Goal: Task Accomplishment & Management: Complete application form

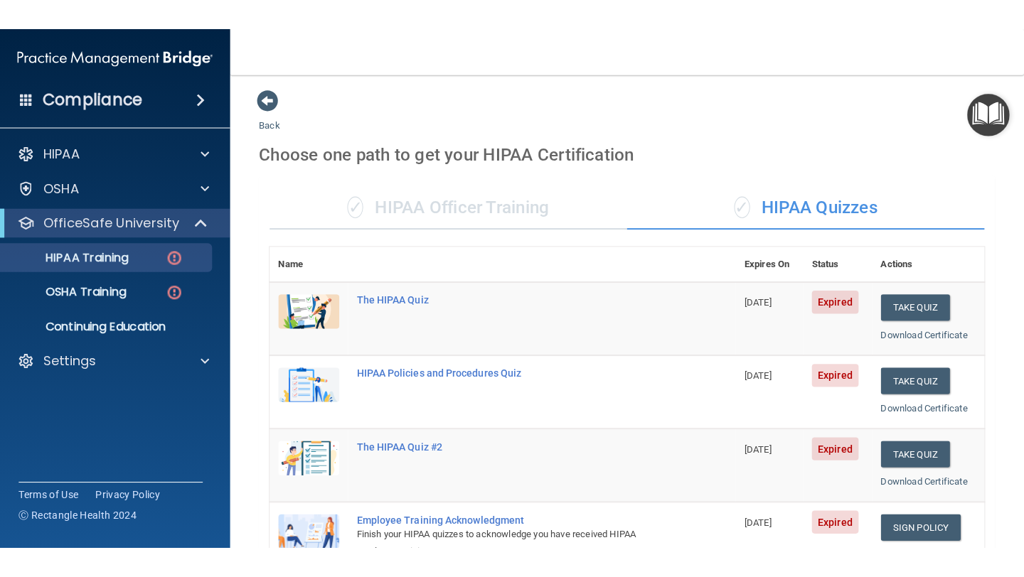
scroll to position [493, 0]
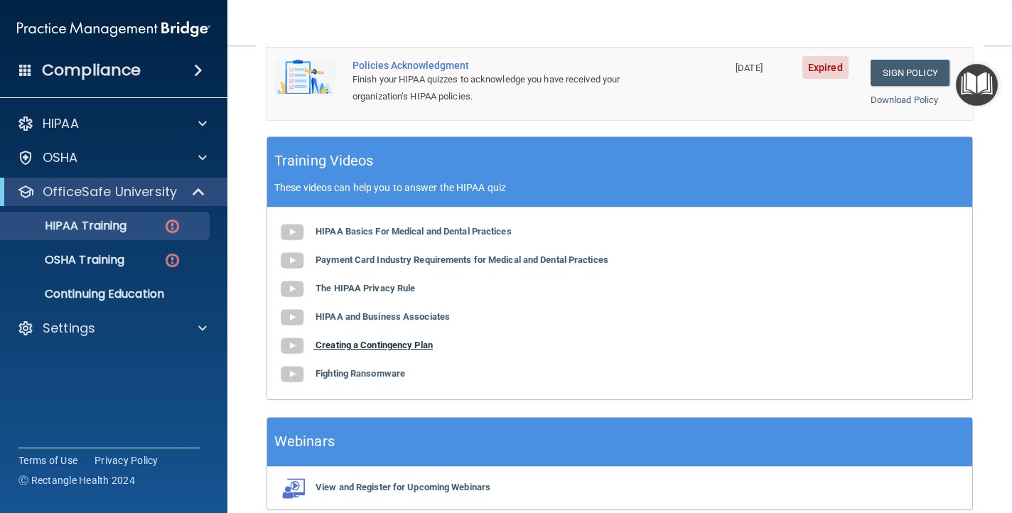
click at [347, 349] on b "Creating a Contingency Plan" at bounding box center [374, 345] width 117 height 11
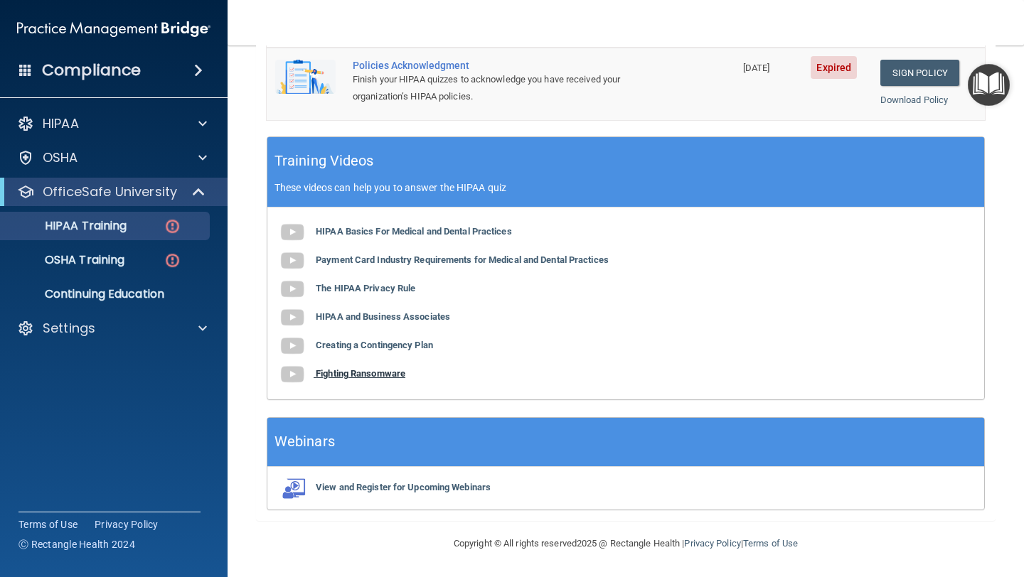
click at [382, 377] on b "Fighting Ransomware" at bounding box center [361, 373] width 90 height 11
click at [144, 230] on div "HIPAA Training" at bounding box center [106, 226] width 194 height 14
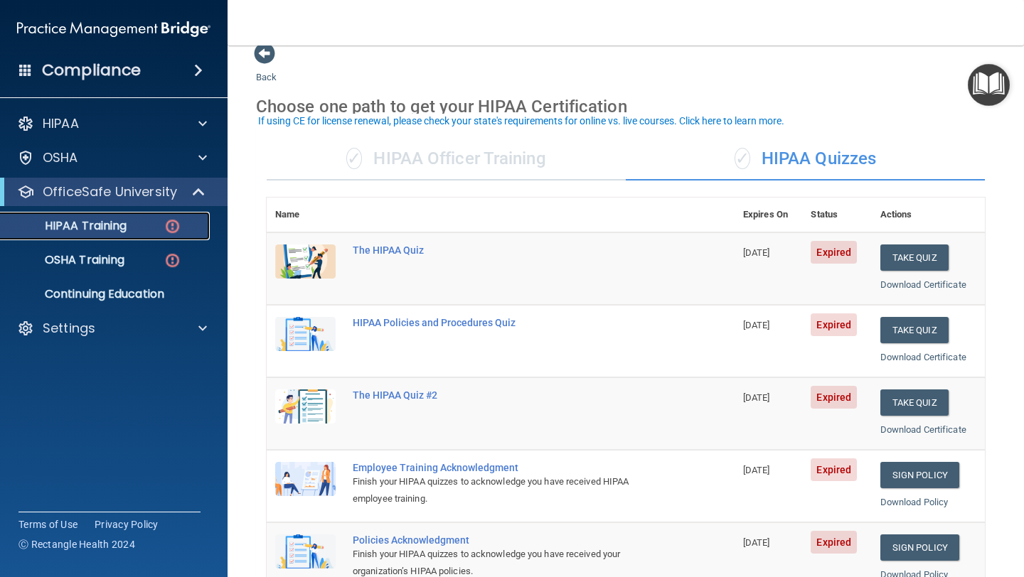
scroll to position [6, 0]
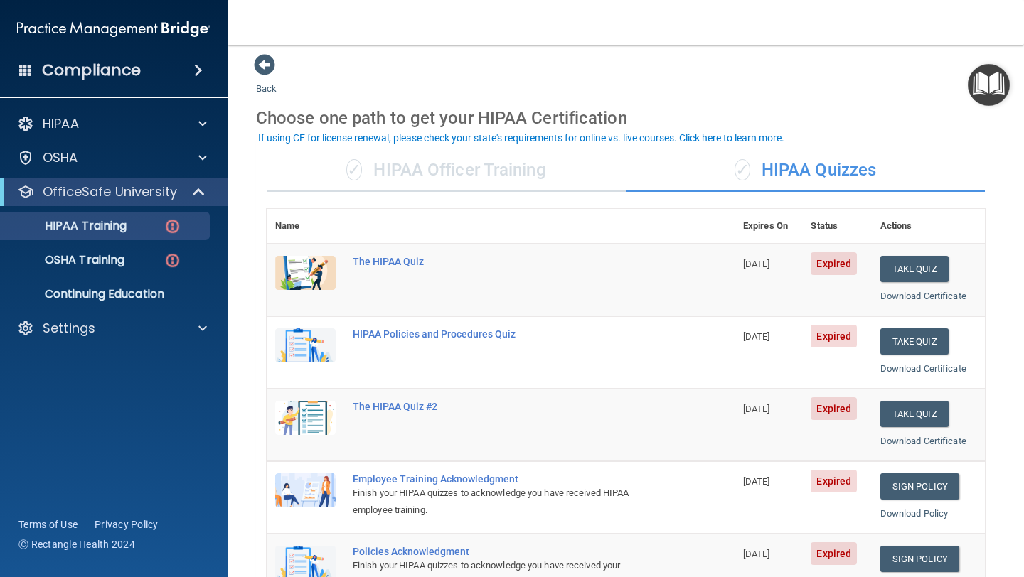
click at [382, 261] on div "The HIPAA Quiz" at bounding box center [508, 261] width 311 height 11
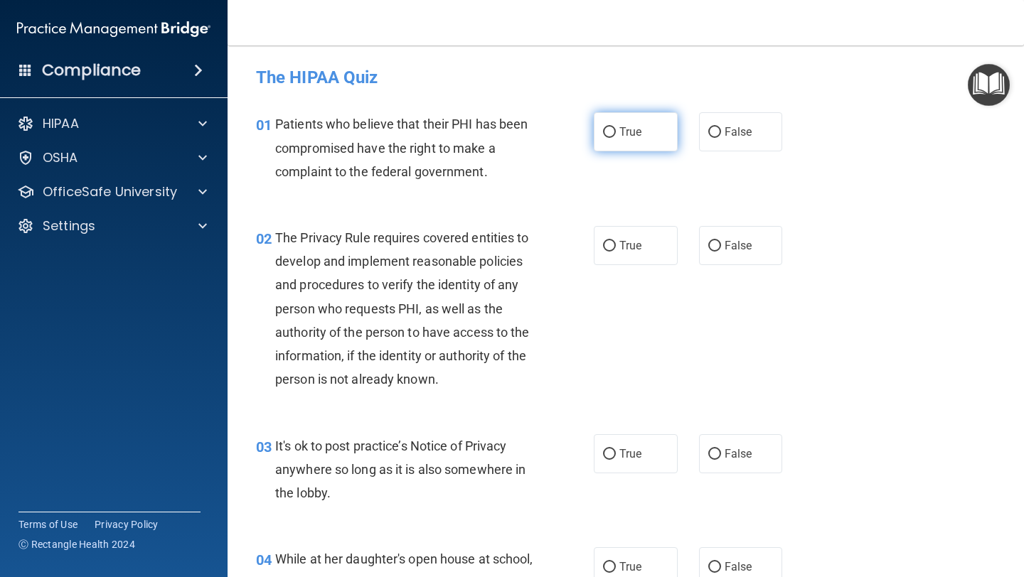
click at [610, 132] on input "True" at bounding box center [609, 132] width 13 height 11
radio input "true"
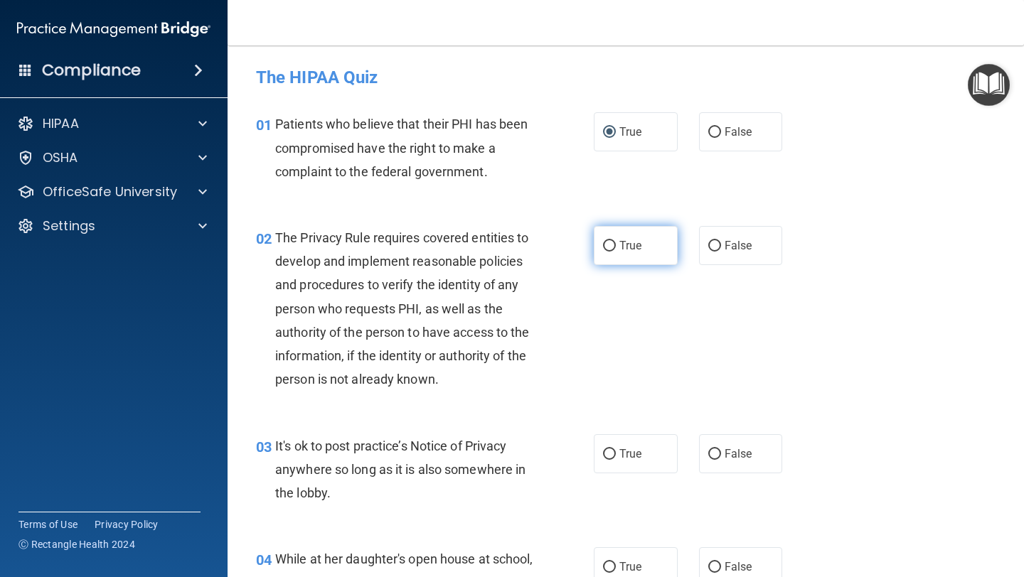
click at [614, 245] on input "True" at bounding box center [609, 246] width 13 height 11
radio input "true"
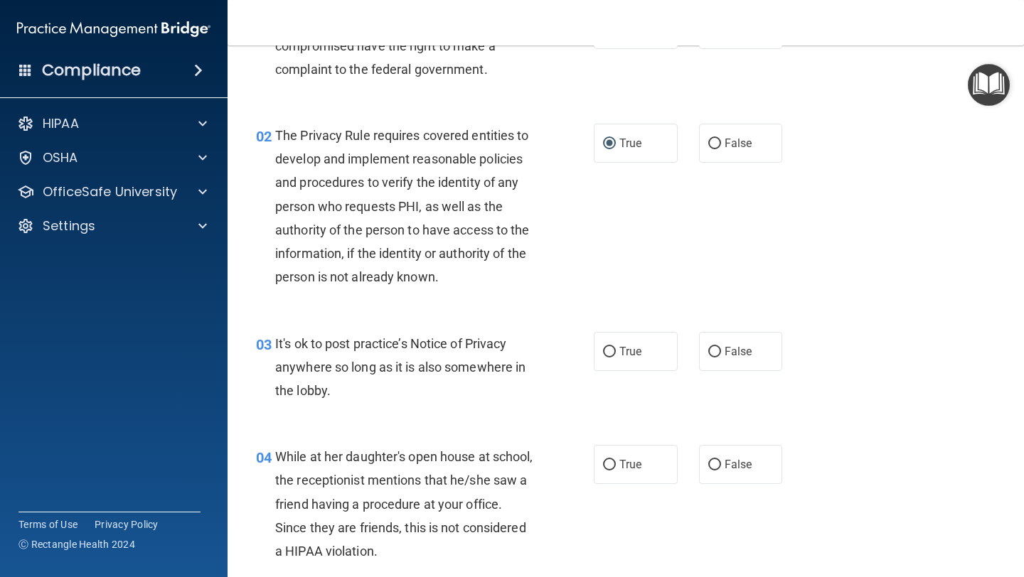
scroll to position [109, 0]
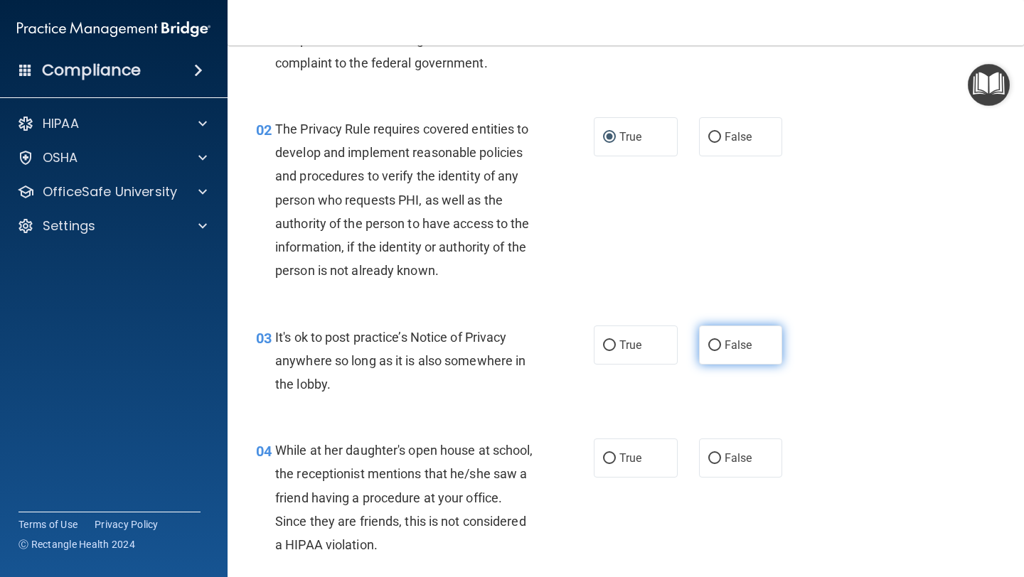
click at [713, 343] on input "False" at bounding box center [714, 345] width 13 height 11
radio input "true"
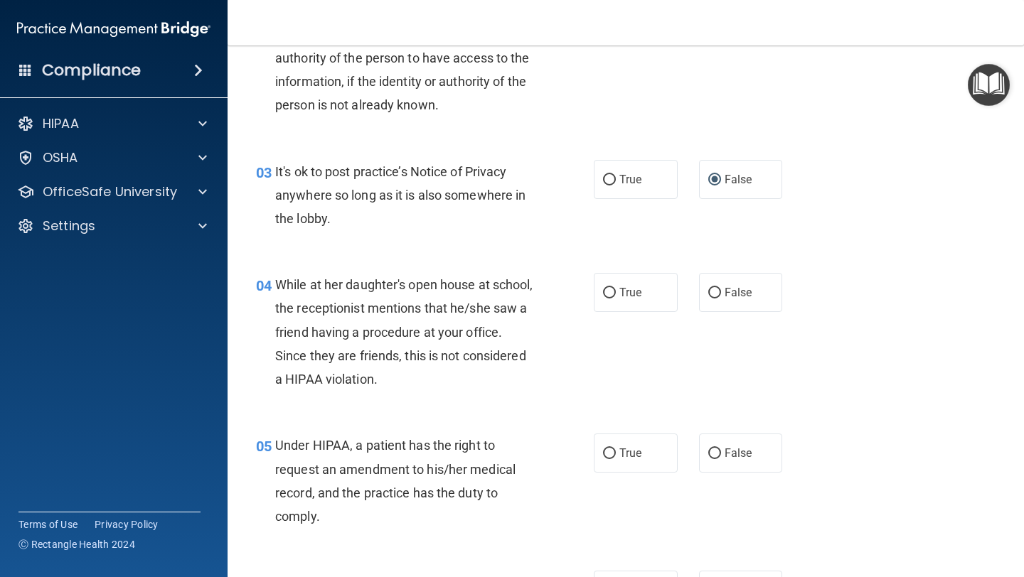
scroll to position [276, 0]
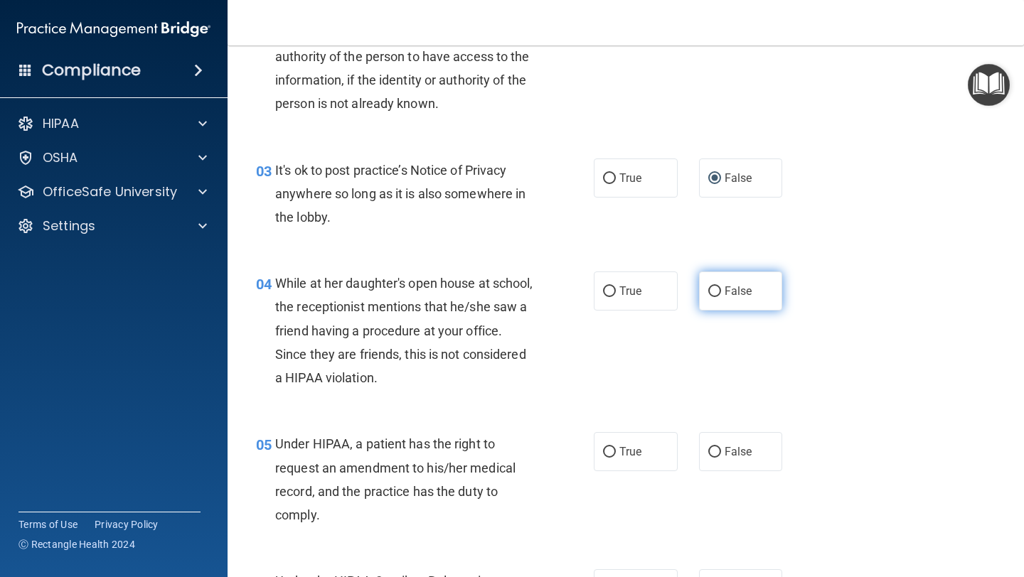
click at [716, 290] on input "False" at bounding box center [714, 291] width 13 height 11
radio input "true"
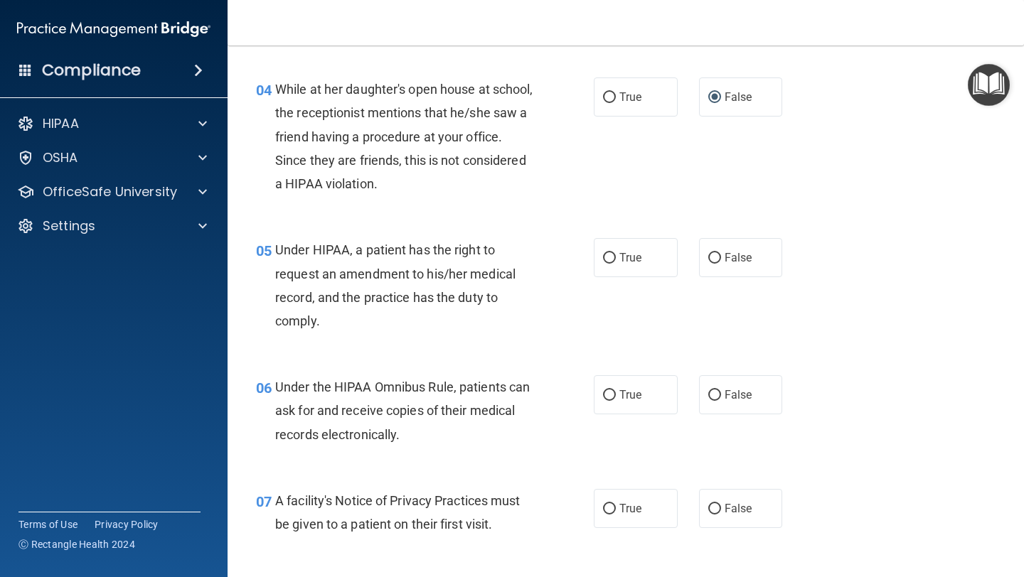
scroll to position [473, 0]
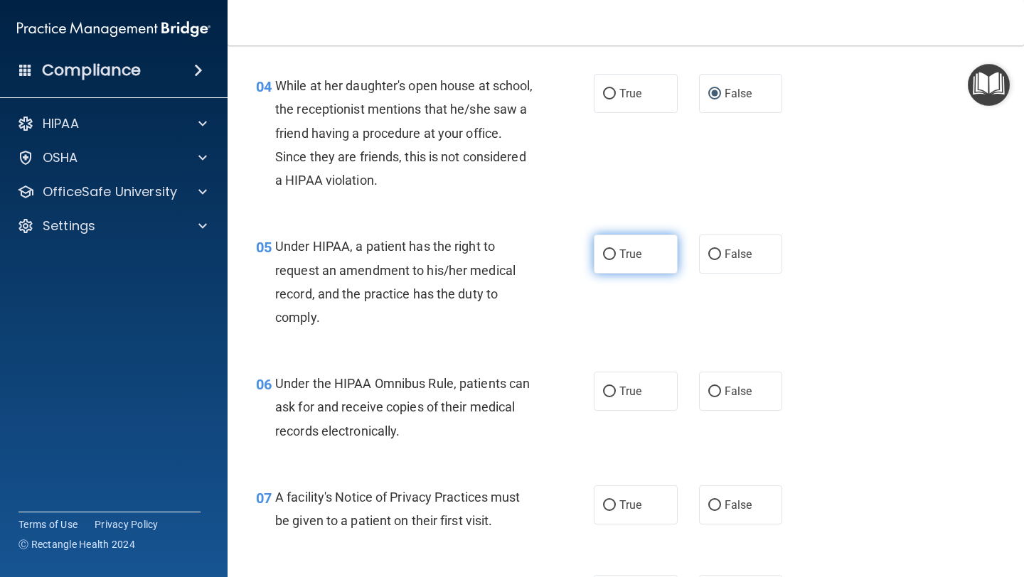
click at [610, 251] on input "True" at bounding box center [609, 254] width 13 height 11
radio input "true"
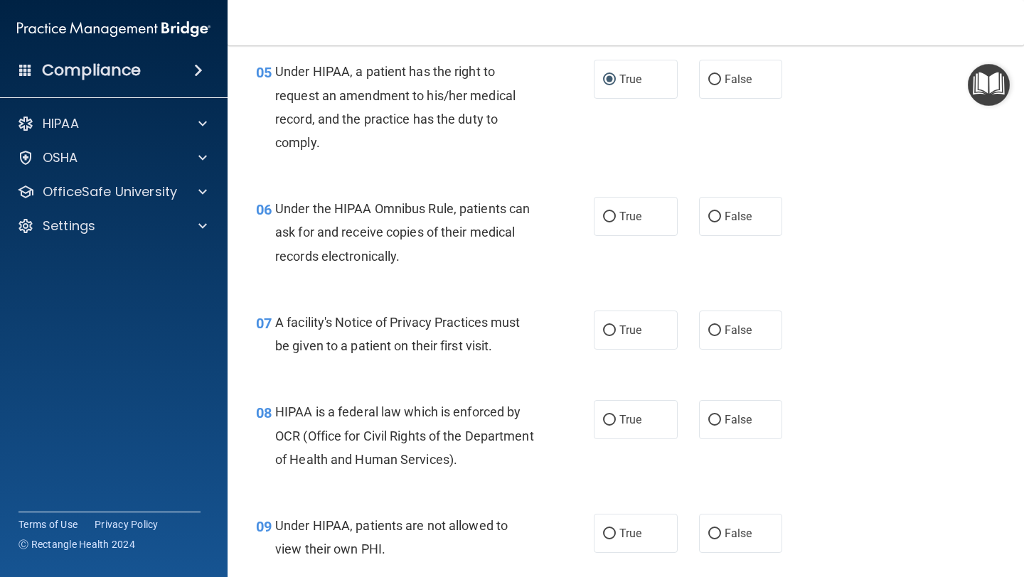
scroll to position [649, 0]
click at [608, 212] on input "True" at bounding box center [609, 216] width 13 height 11
radio input "true"
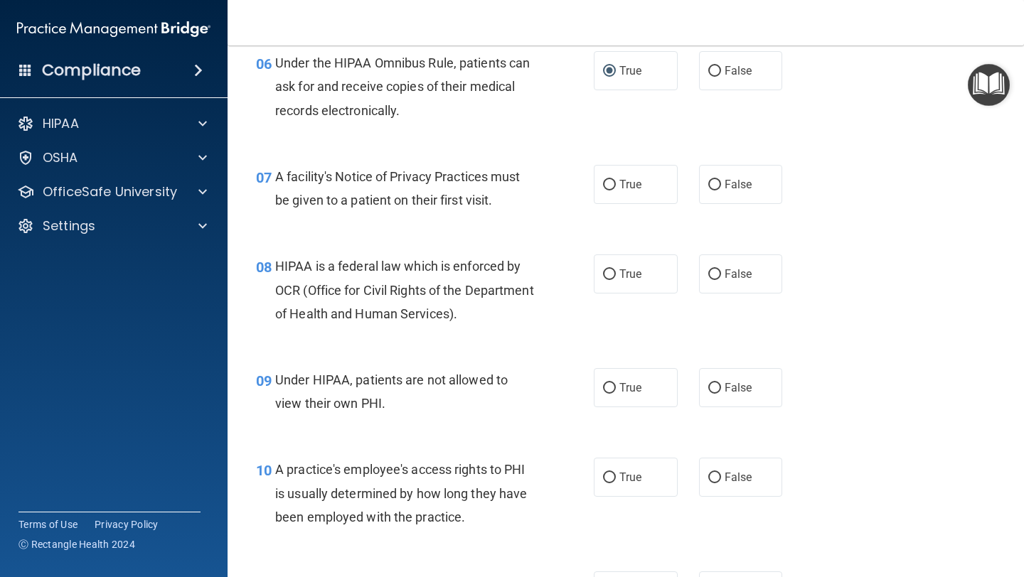
scroll to position [795, 0]
click at [605, 183] on input "True" at bounding box center [609, 184] width 13 height 11
radio input "true"
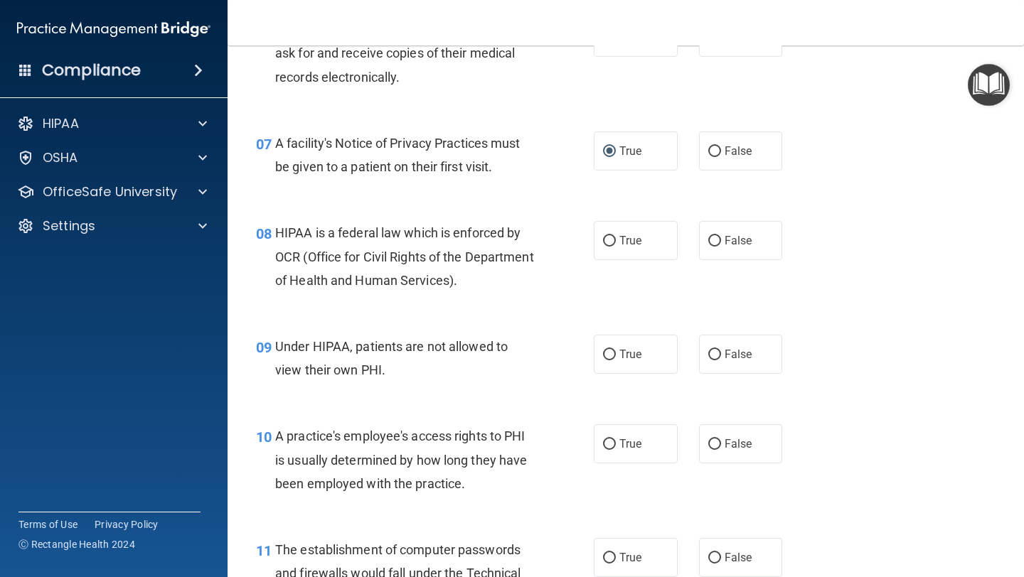
scroll to position [829, 0]
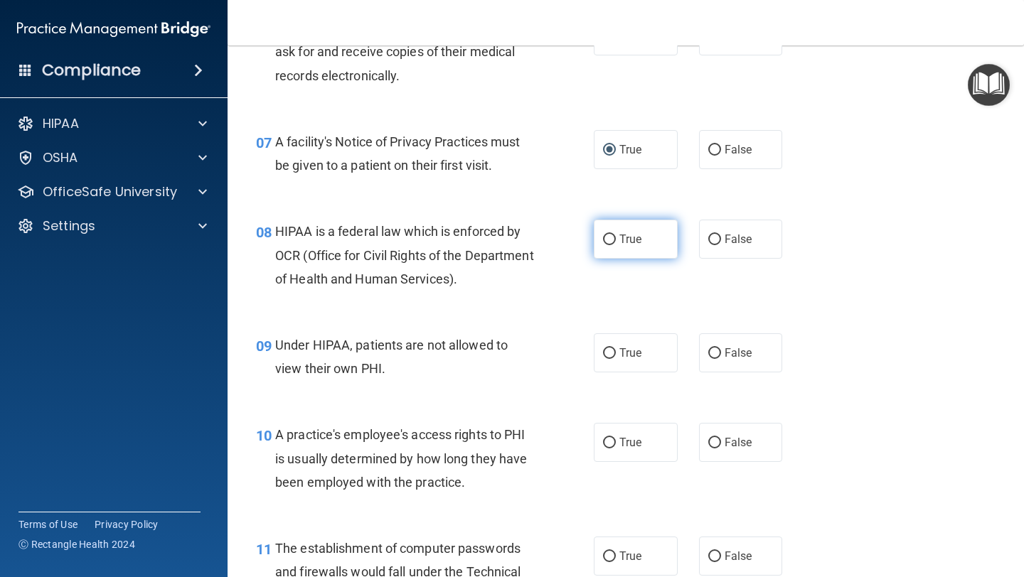
click at [605, 240] on input "True" at bounding box center [609, 240] width 13 height 11
radio input "true"
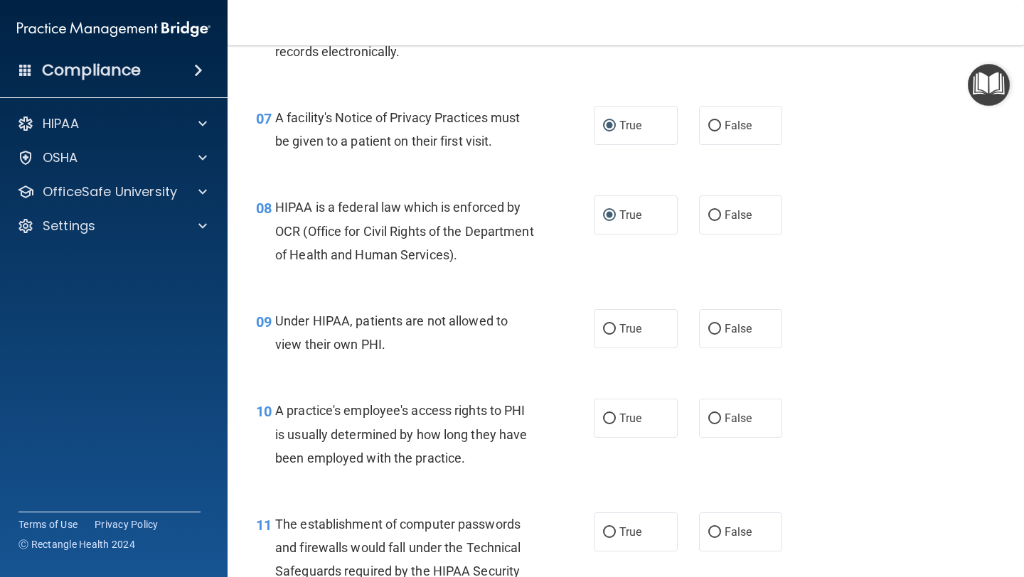
scroll to position [856, 0]
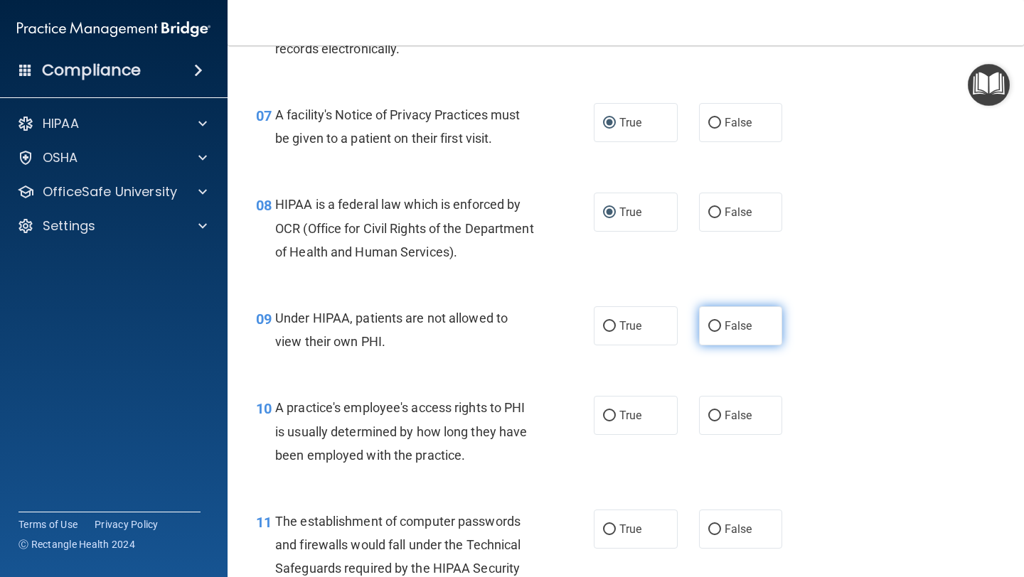
click at [714, 321] on input "False" at bounding box center [714, 326] width 13 height 11
radio input "true"
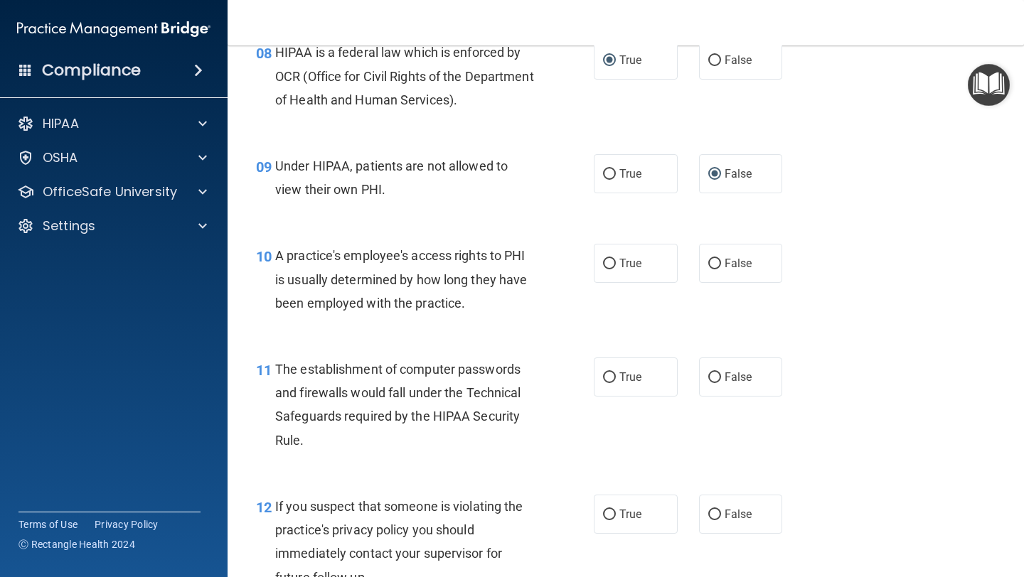
scroll to position [1011, 0]
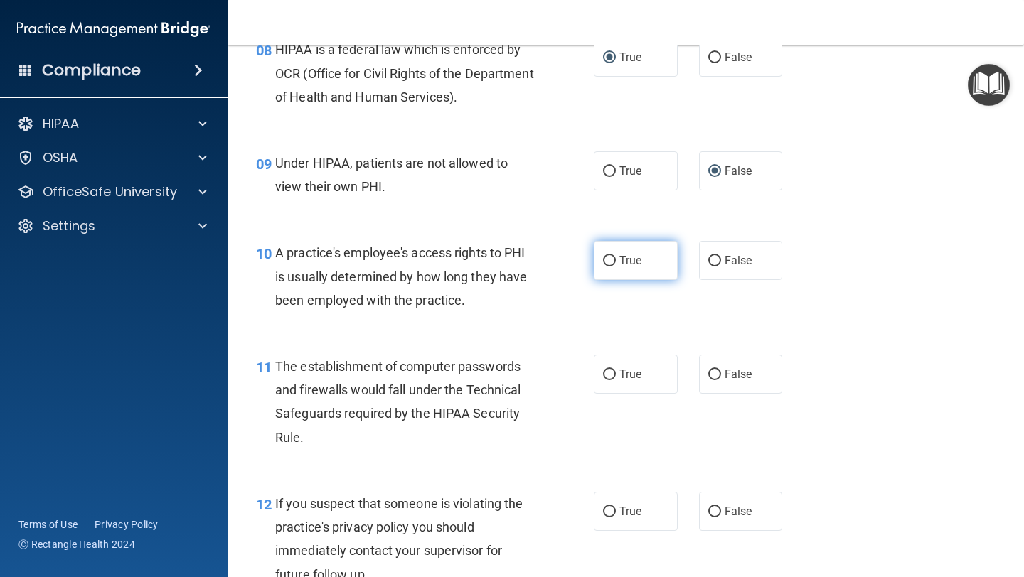
click at [611, 262] on input "True" at bounding box center [609, 261] width 13 height 11
radio input "true"
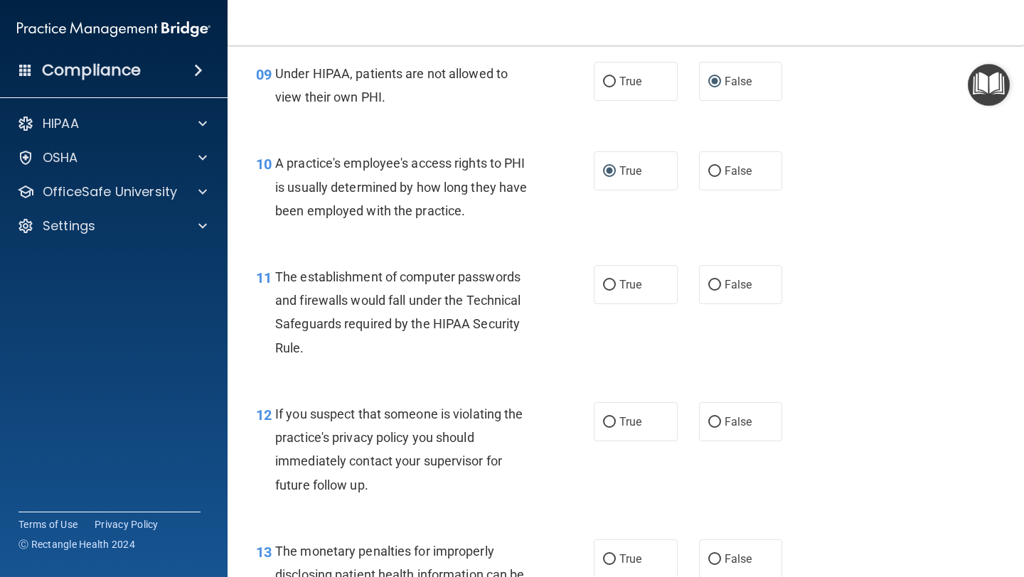
scroll to position [1102, 0]
click at [606, 281] on input "True" at bounding box center [609, 284] width 13 height 11
radio input "true"
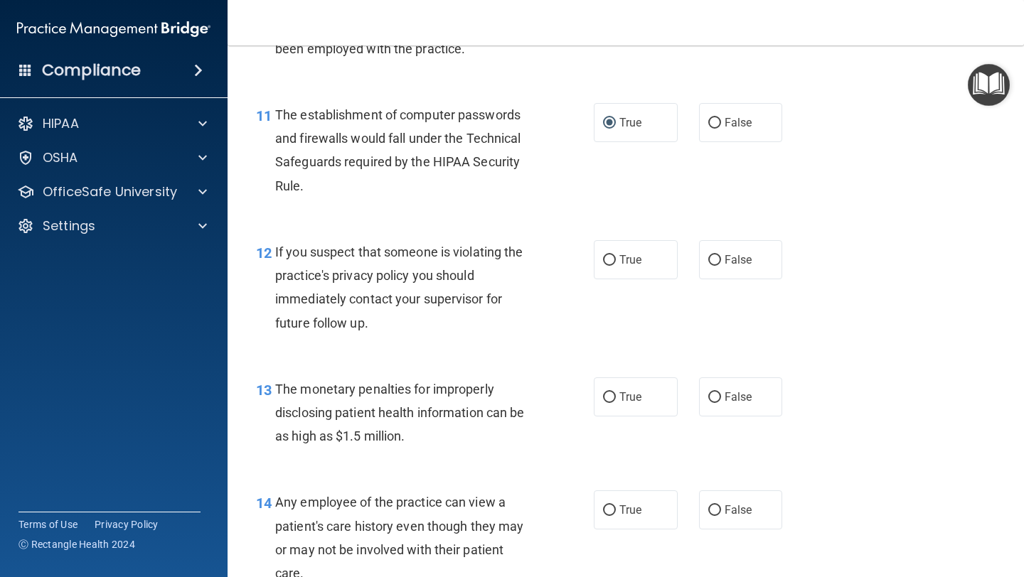
scroll to position [1264, 0]
click at [607, 257] on input "True" at bounding box center [609, 259] width 13 height 11
radio input "true"
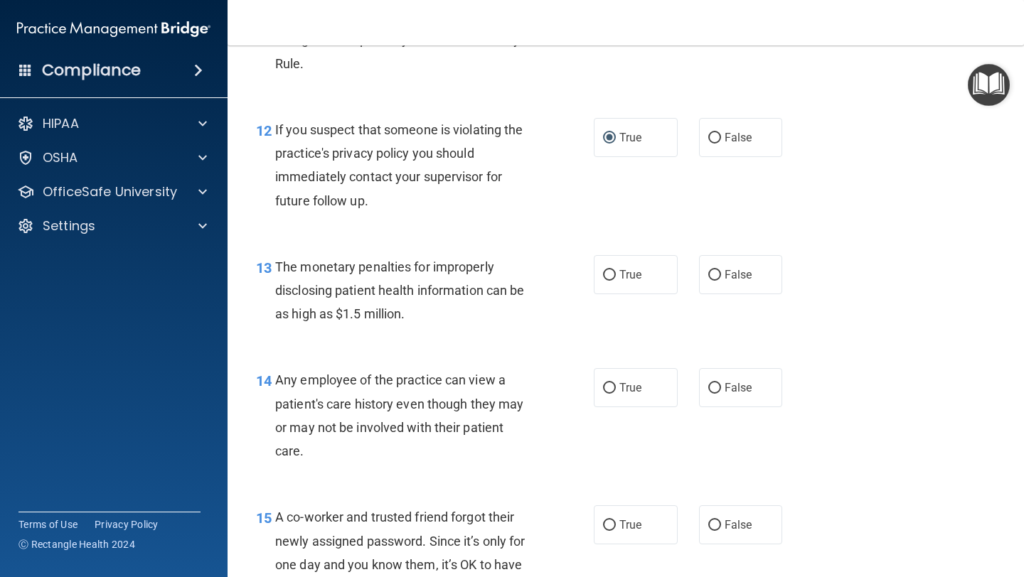
scroll to position [1389, 0]
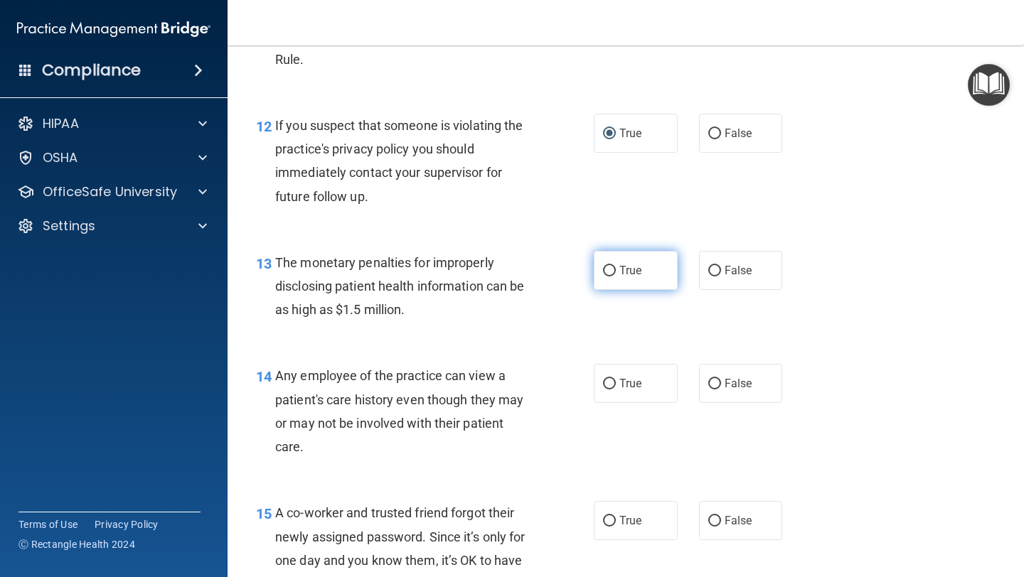
click at [610, 271] on input "True" at bounding box center [609, 271] width 13 height 11
radio input "true"
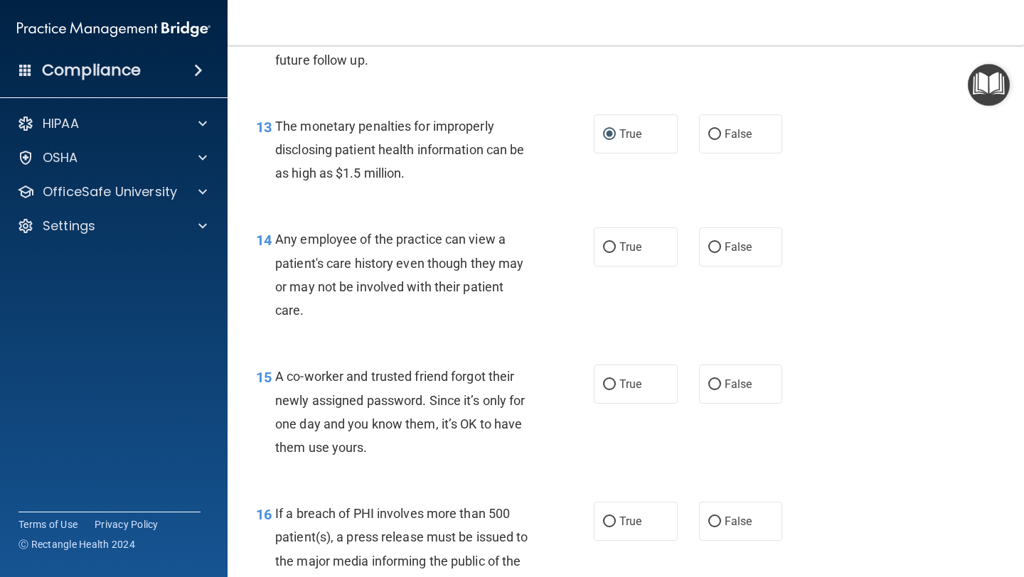
scroll to position [1527, 0]
click at [714, 246] on input "False" at bounding box center [714, 246] width 13 height 11
radio input "true"
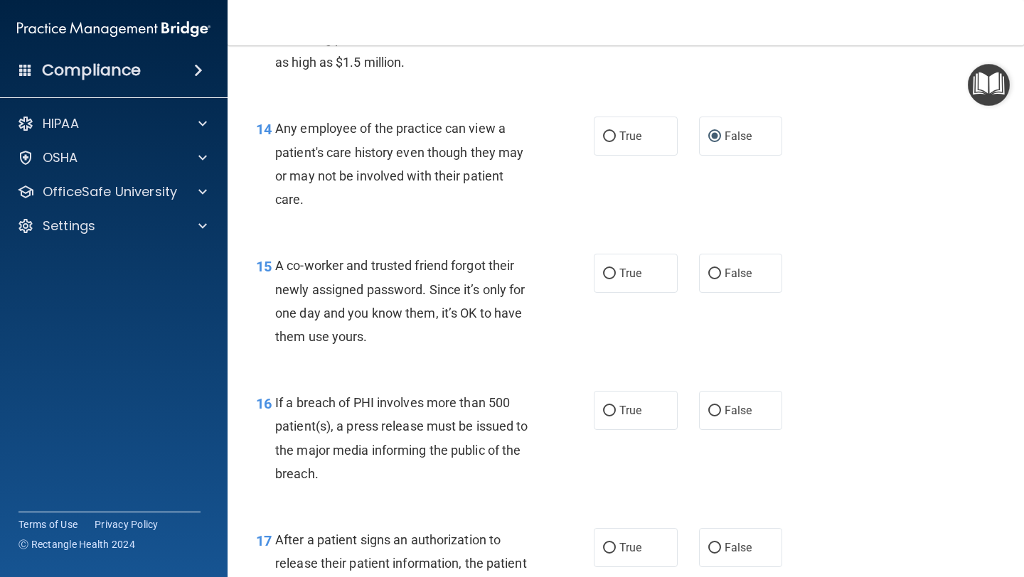
scroll to position [1638, 0]
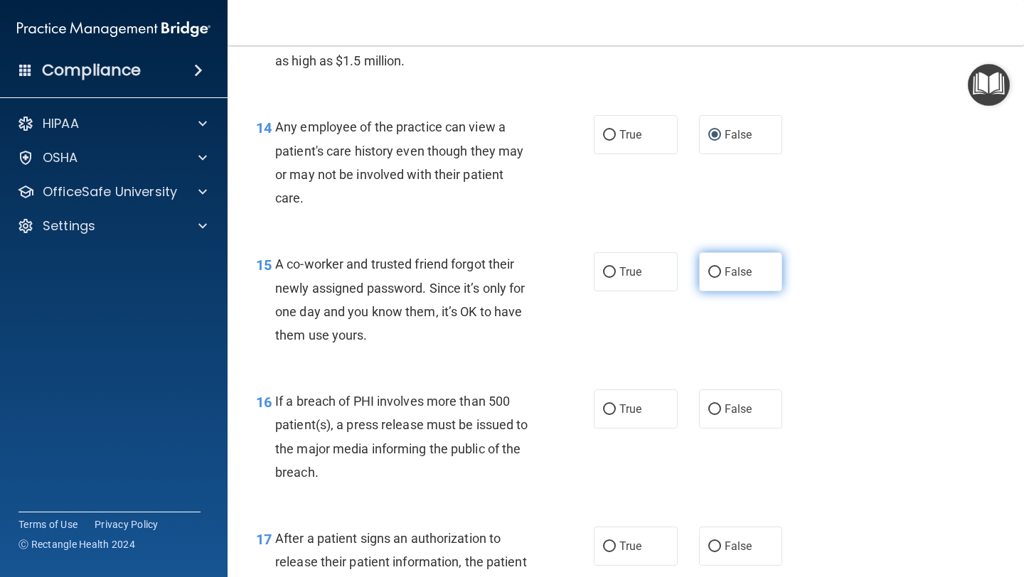
click at [710, 269] on input "False" at bounding box center [714, 272] width 13 height 11
radio input "true"
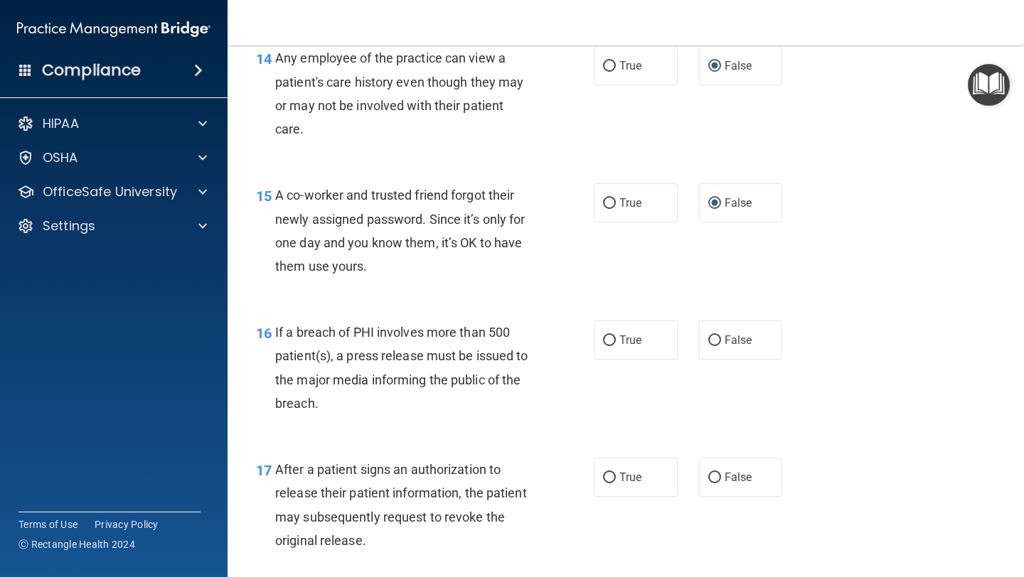
scroll to position [1702, 0]
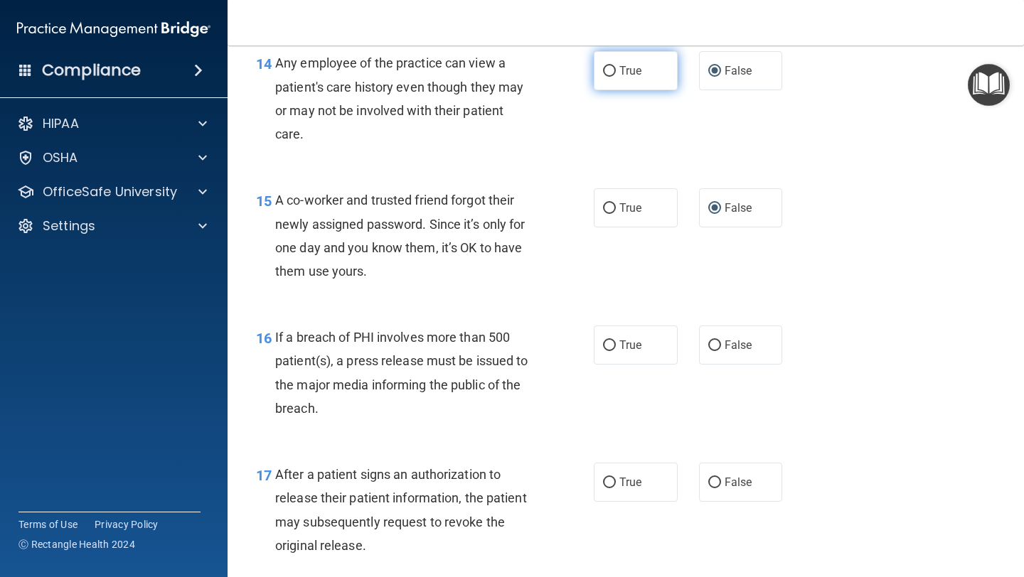
click at [608, 69] on input "True" at bounding box center [609, 71] width 13 height 11
radio input "true"
radio input "false"
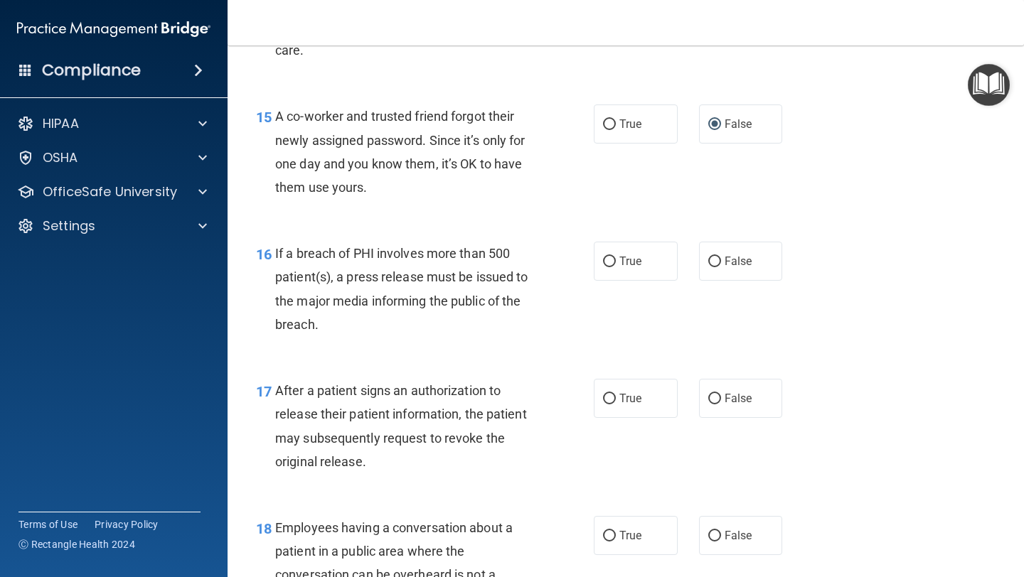
scroll to position [1788, 0]
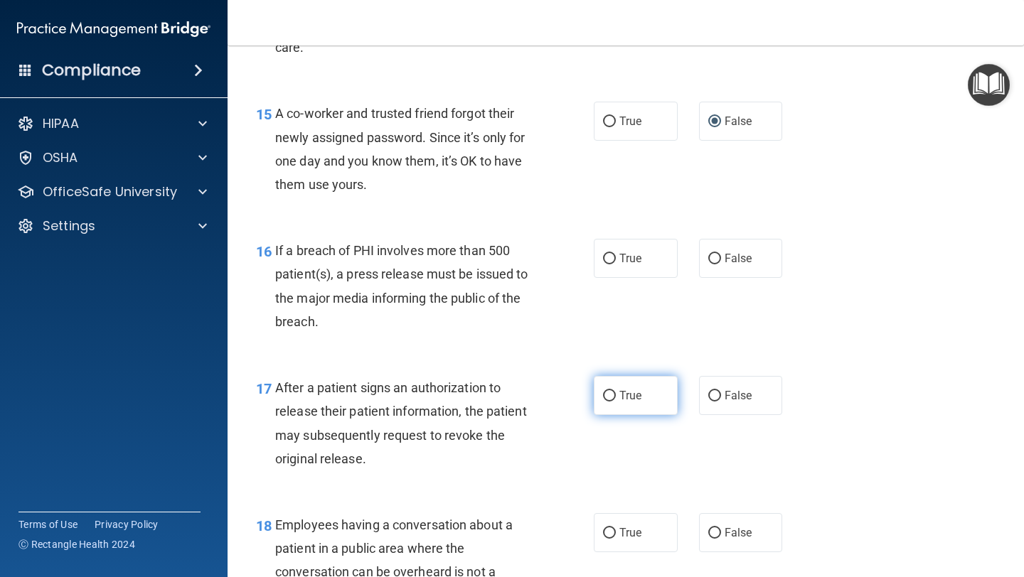
click at [605, 394] on input "True" at bounding box center [609, 396] width 13 height 11
radio input "true"
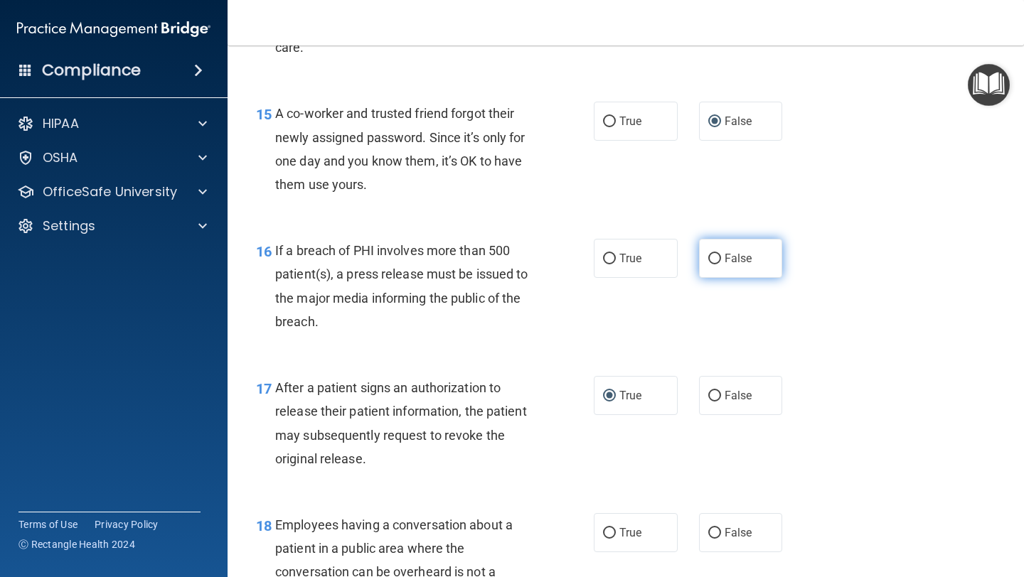
click at [712, 256] on input "False" at bounding box center [714, 259] width 13 height 11
radio input "true"
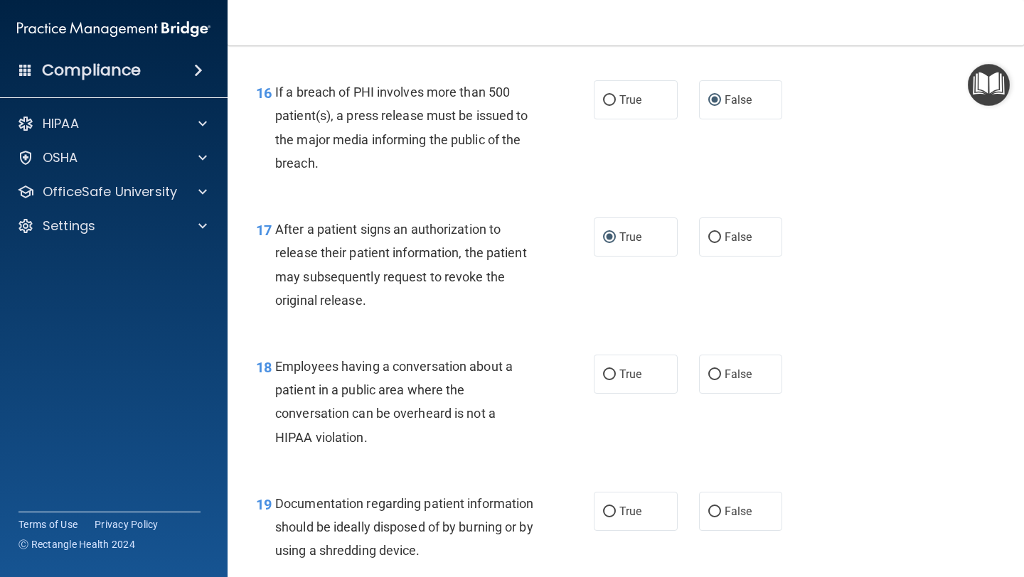
scroll to position [1948, 0]
click at [712, 368] on input "False" at bounding box center [714, 373] width 13 height 11
radio input "true"
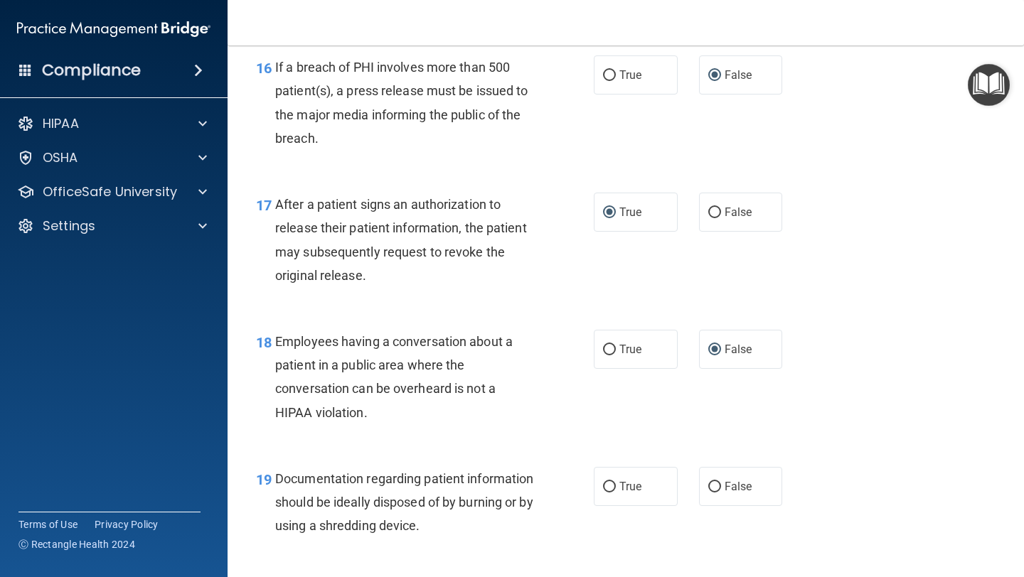
scroll to position [1970, 0]
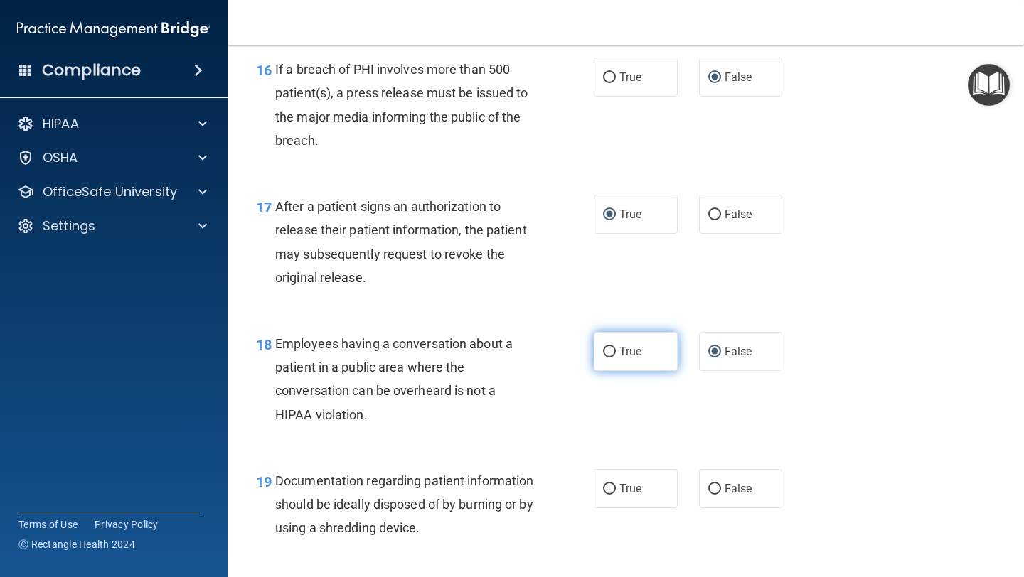
click at [610, 352] on input "True" at bounding box center [609, 352] width 13 height 11
radio input "true"
radio input "false"
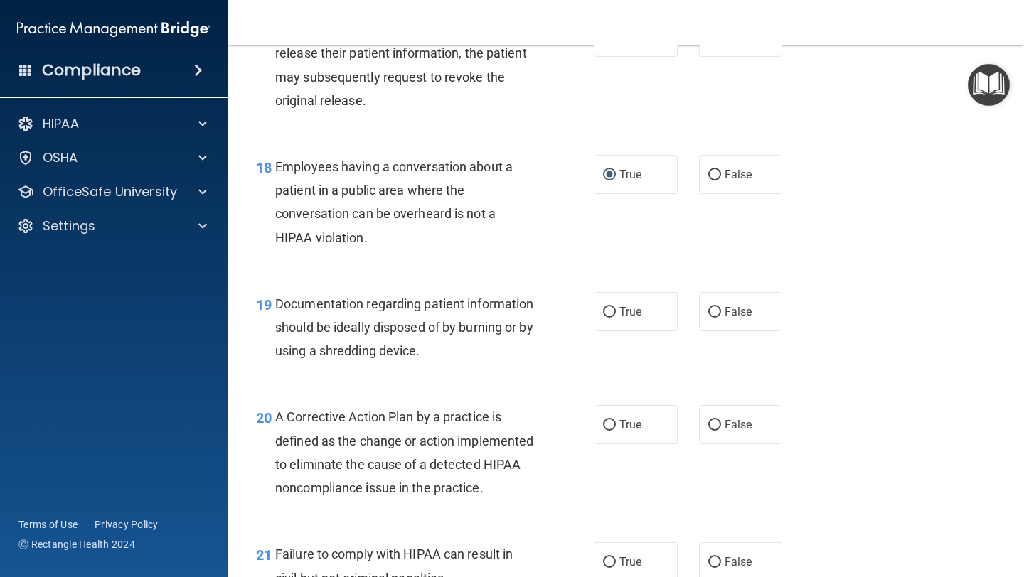
scroll to position [2150, 0]
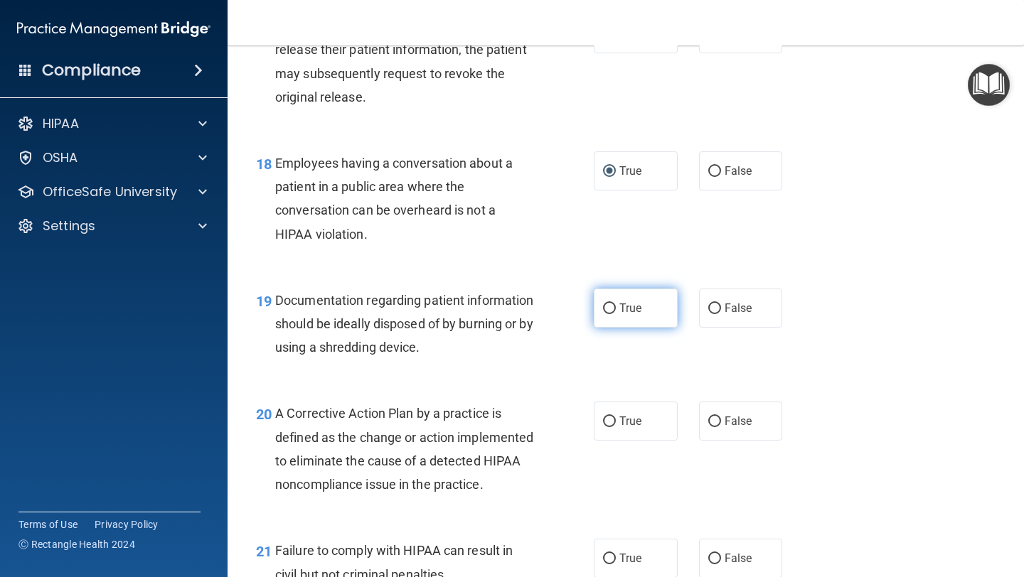
click at [606, 306] on input "True" at bounding box center [609, 309] width 13 height 11
radio input "true"
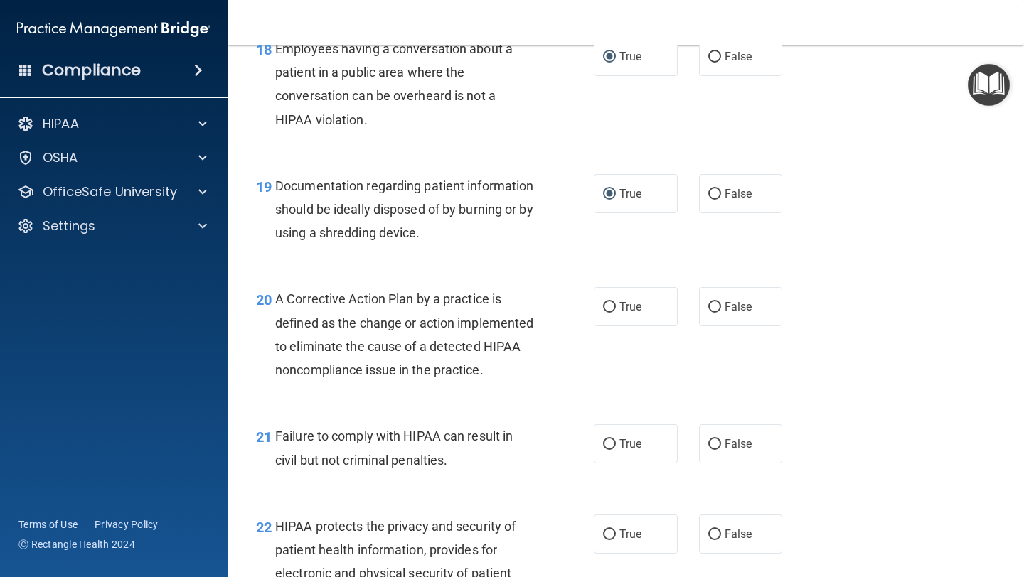
scroll to position [2266, 0]
click at [608, 307] on input "True" at bounding box center [609, 306] width 13 height 11
radio input "true"
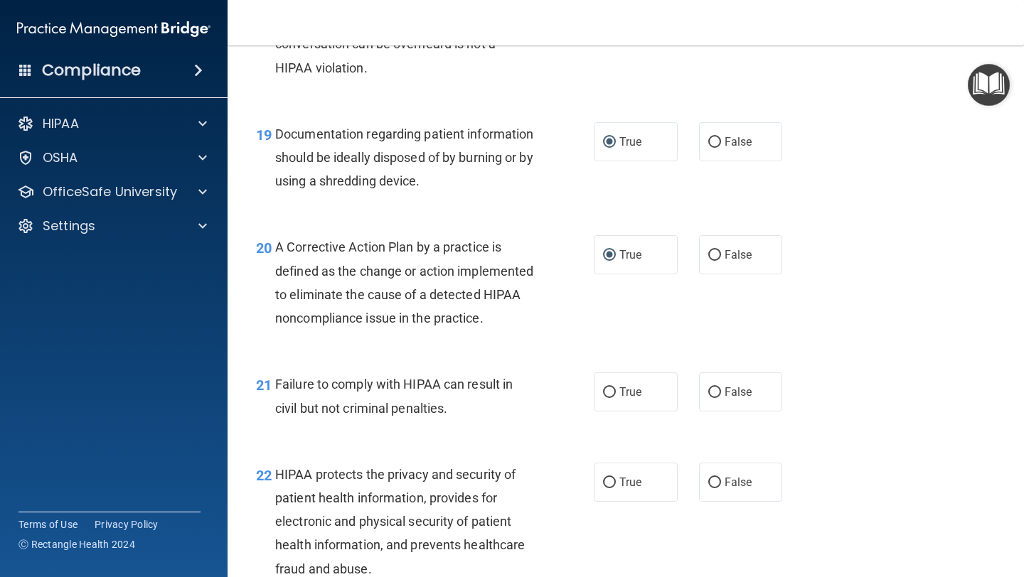
scroll to position [2320, 0]
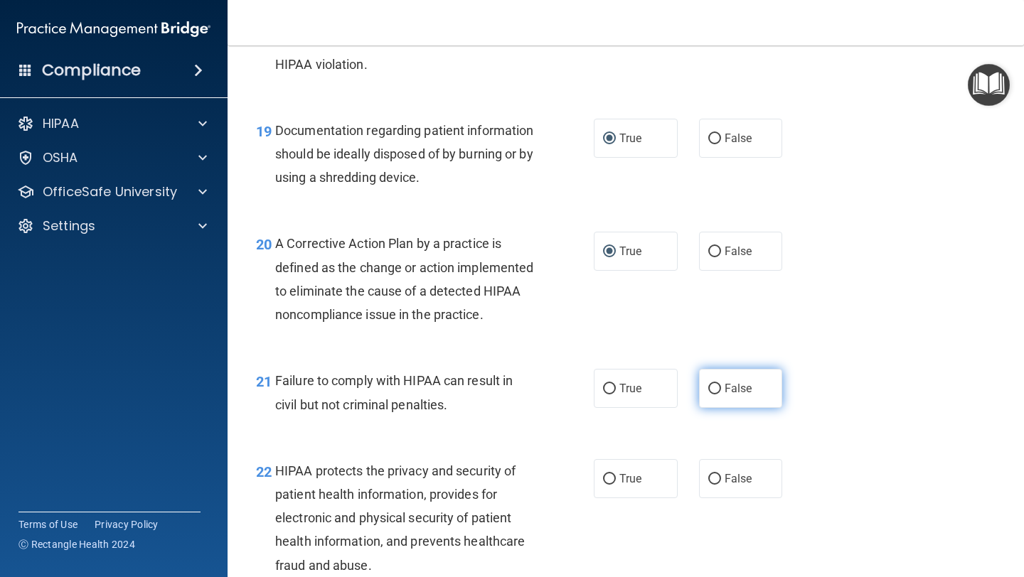
click at [715, 394] on input "False" at bounding box center [714, 389] width 13 height 11
radio input "true"
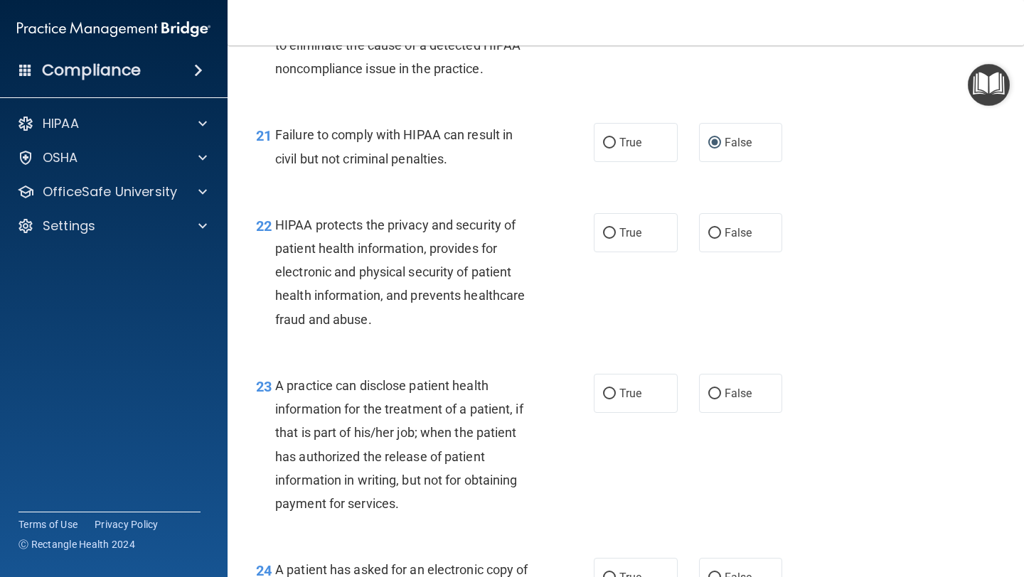
scroll to position [2567, 0]
click at [611, 238] on input "True" at bounding box center [609, 232] width 13 height 11
radio input "true"
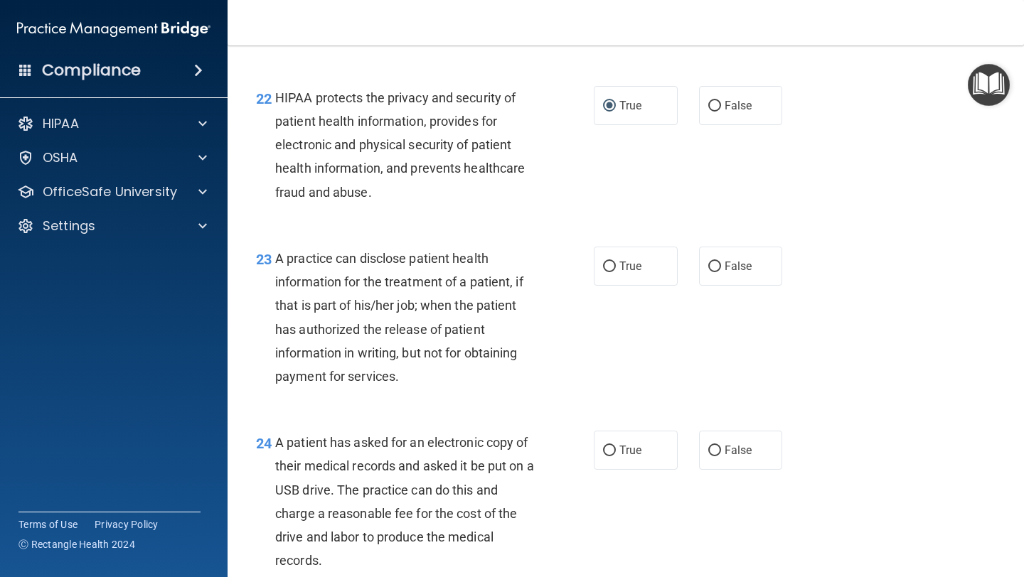
scroll to position [2695, 0]
click at [609, 271] on input "True" at bounding box center [609, 265] width 13 height 11
radio input "true"
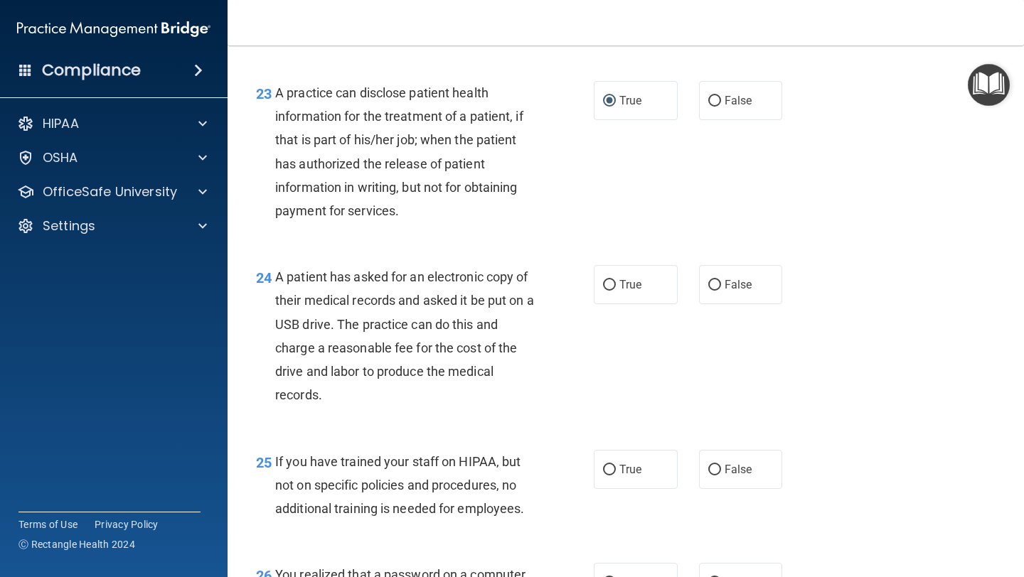
scroll to position [2867, 0]
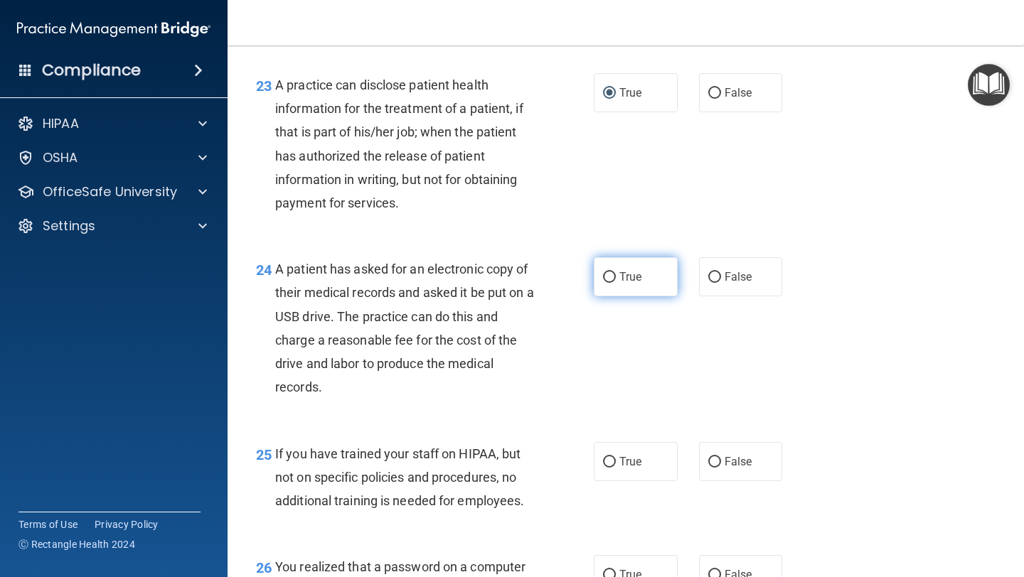
click at [613, 283] on input "True" at bounding box center [609, 277] width 13 height 11
radio input "true"
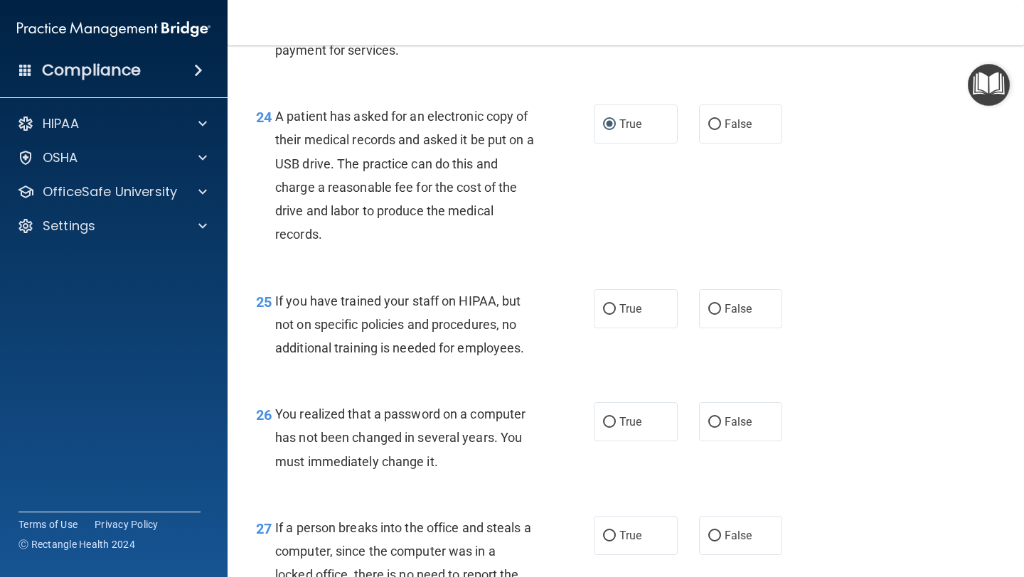
scroll to position [3022, 0]
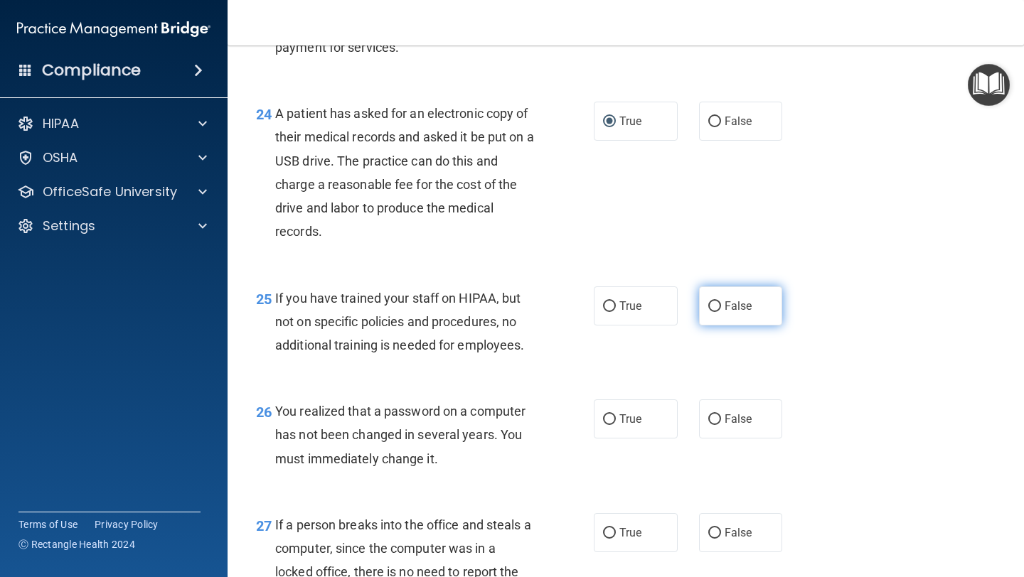
click at [712, 312] on input "False" at bounding box center [714, 306] width 13 height 11
radio input "true"
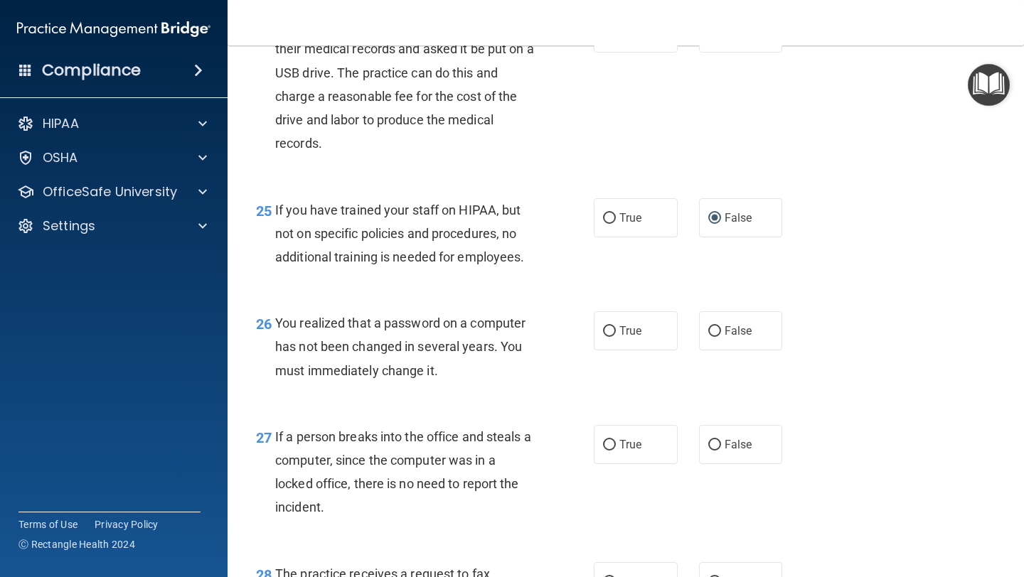
scroll to position [3115, 0]
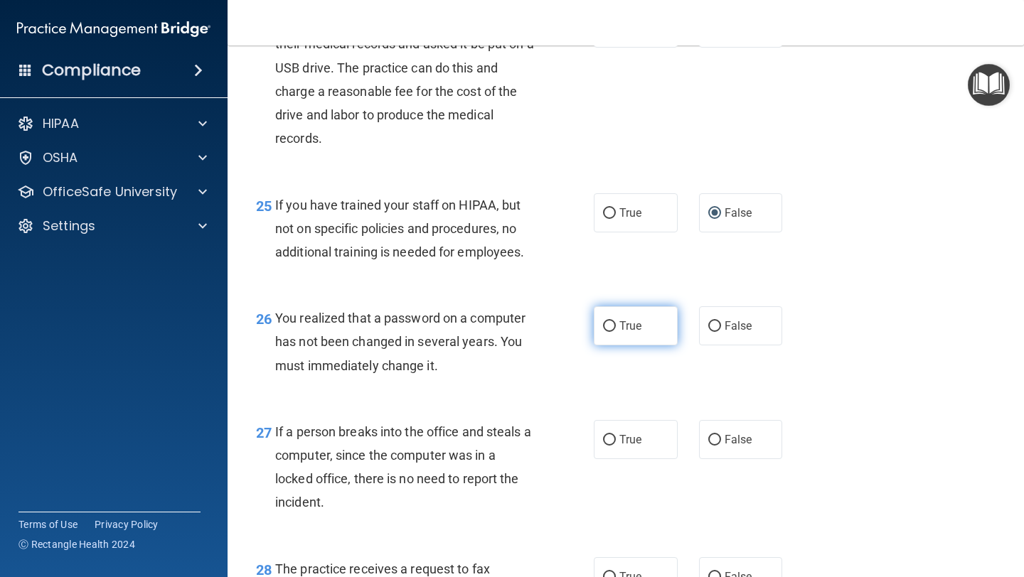
click at [608, 332] on input "True" at bounding box center [609, 326] width 13 height 11
radio input "true"
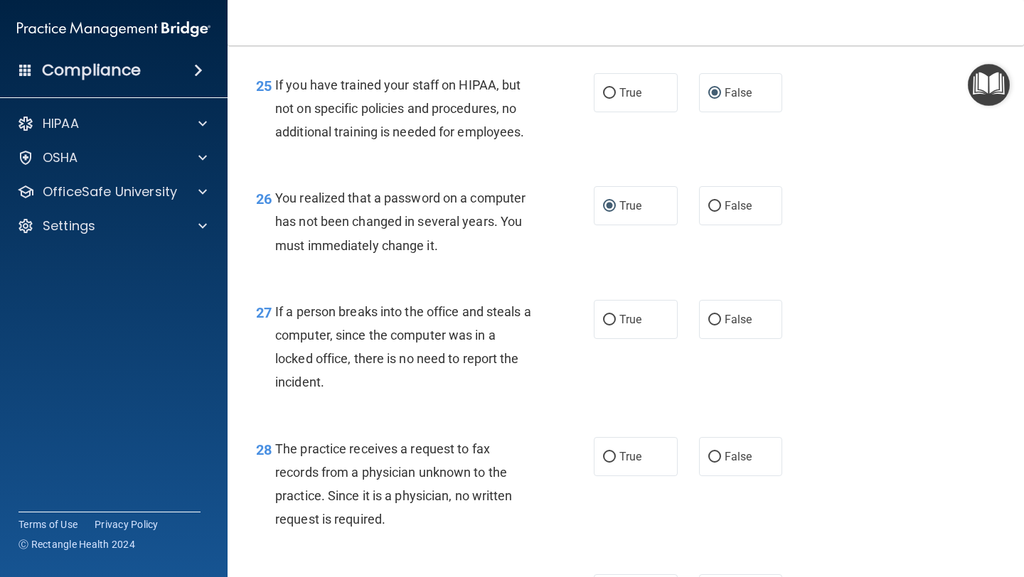
scroll to position [3243, 0]
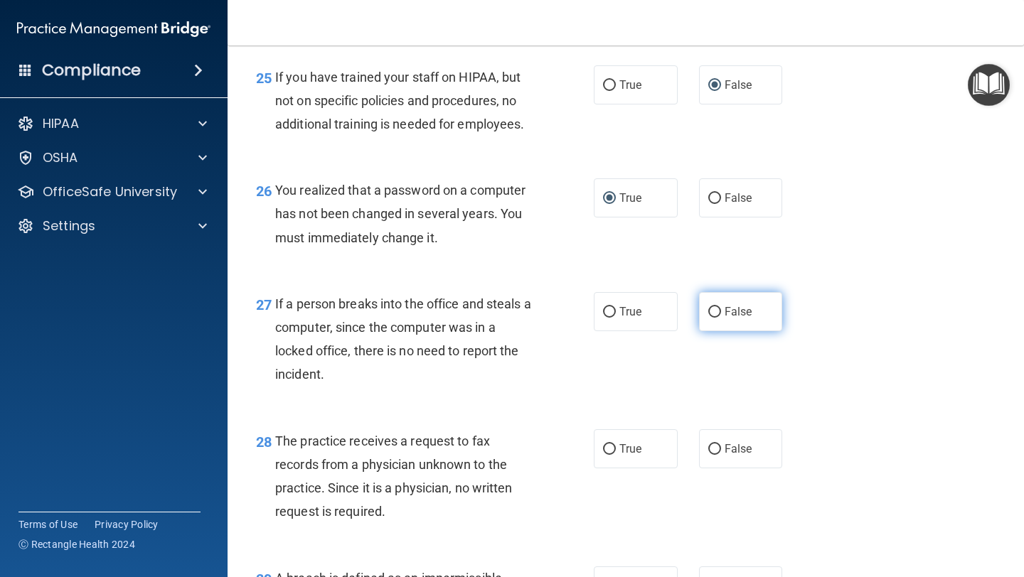
click at [715, 318] on input "False" at bounding box center [714, 312] width 13 height 11
radio input "true"
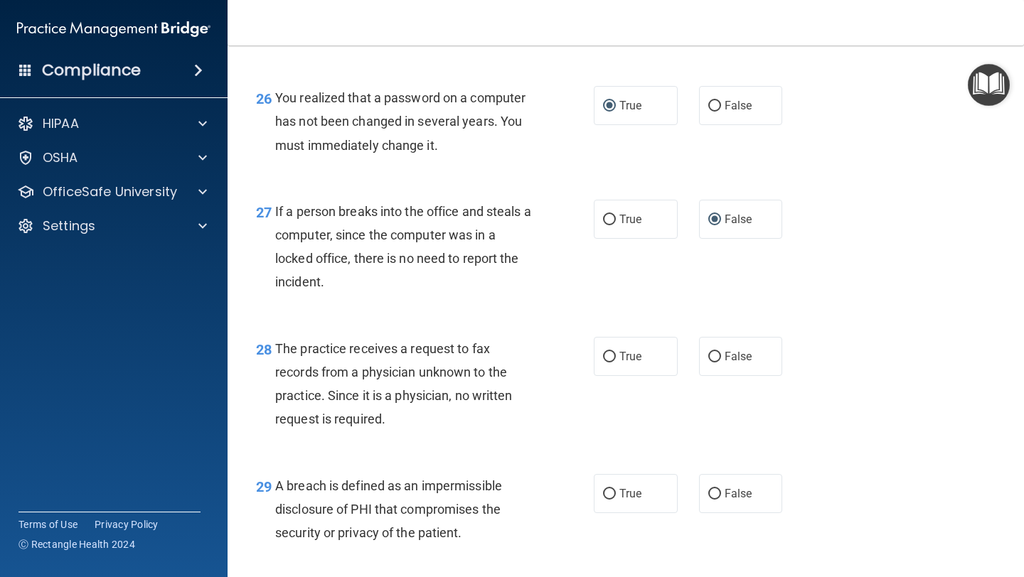
scroll to position [3341, 0]
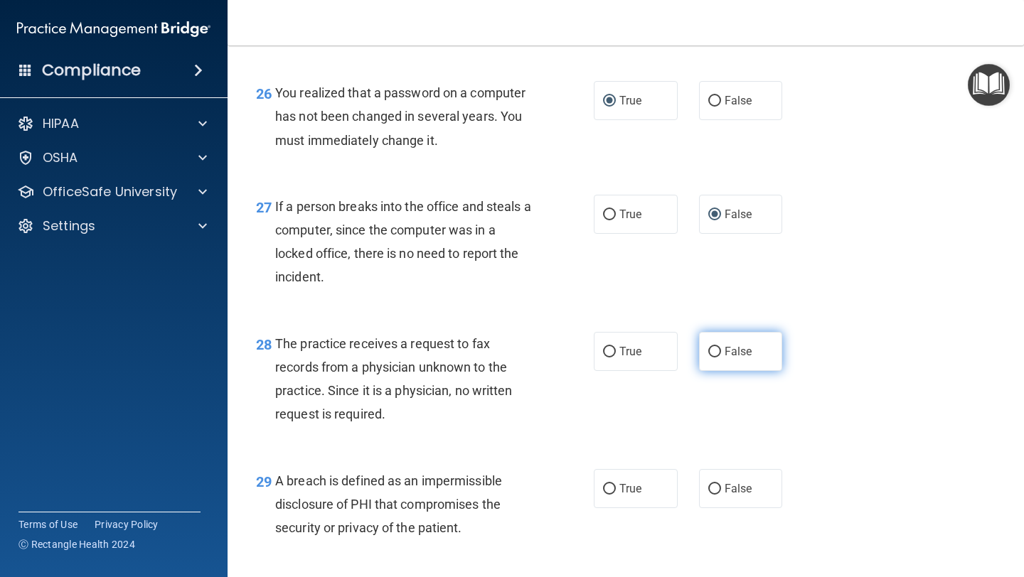
click at [716, 358] on input "False" at bounding box center [714, 352] width 13 height 11
radio input "true"
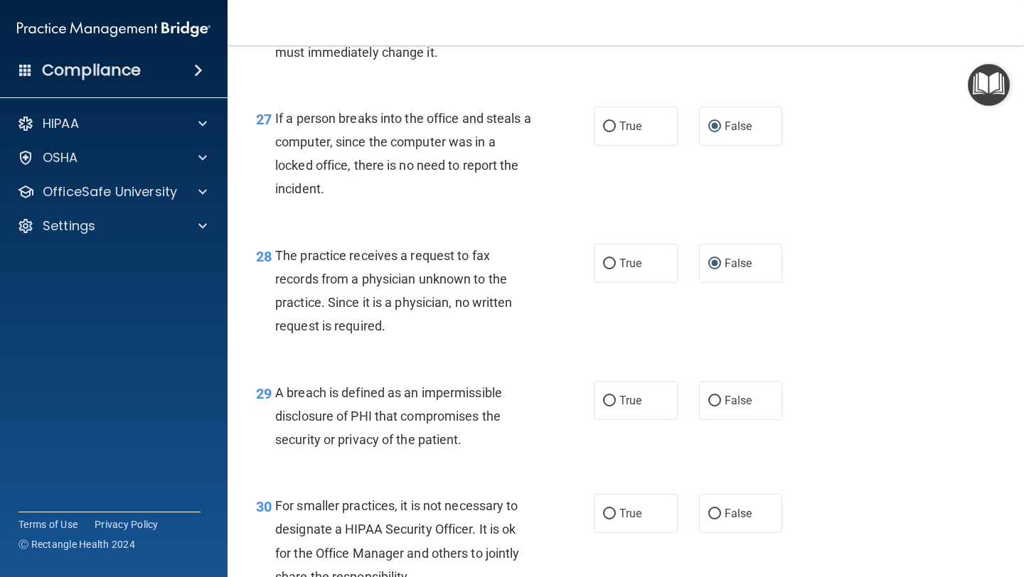
scroll to position [3430, 0]
click at [614, 406] on input "True" at bounding box center [609, 400] width 13 height 11
radio input "true"
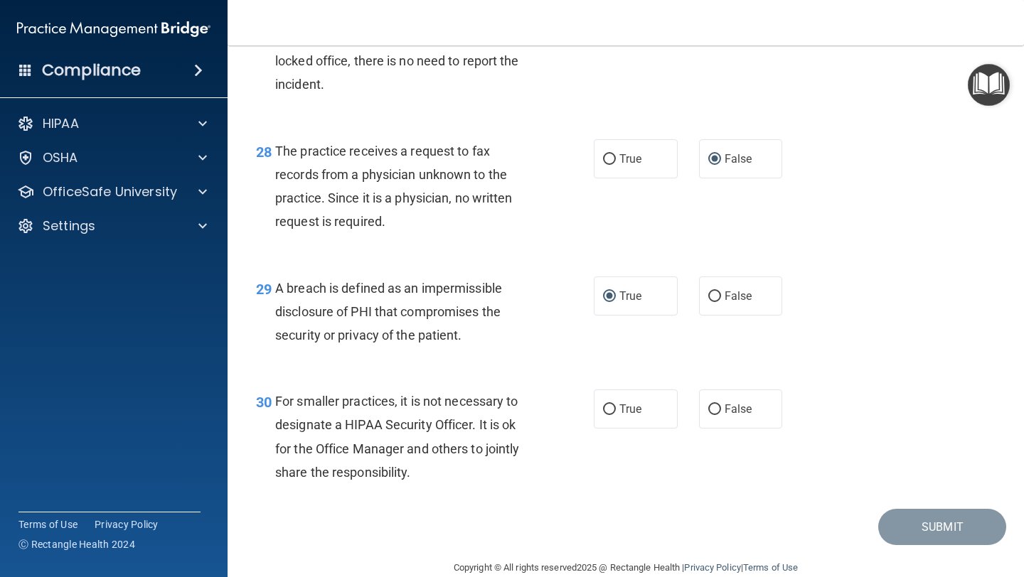
scroll to position [3582, 0]
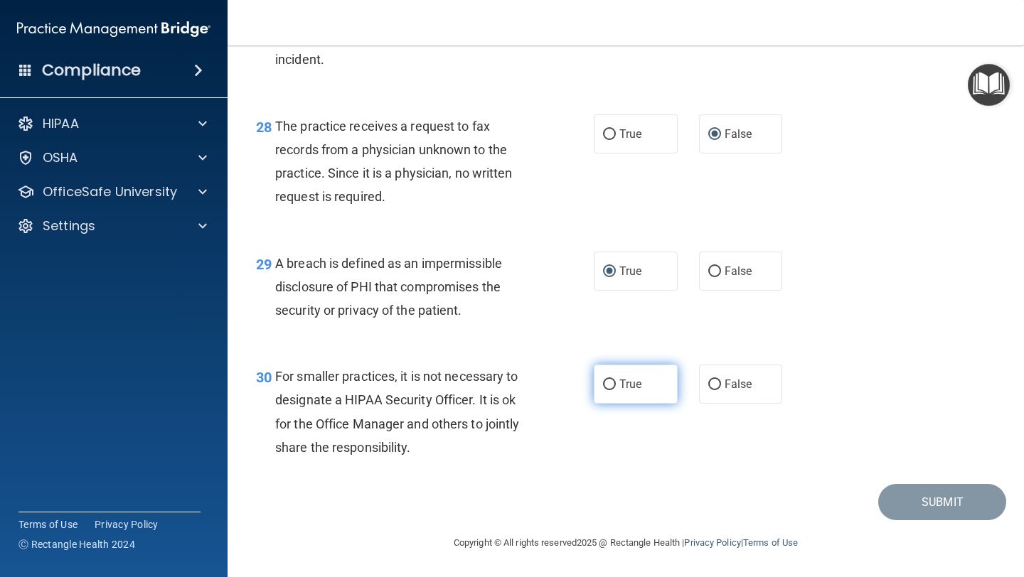
click at [609, 385] on input "True" at bounding box center [609, 385] width 13 height 11
radio input "true"
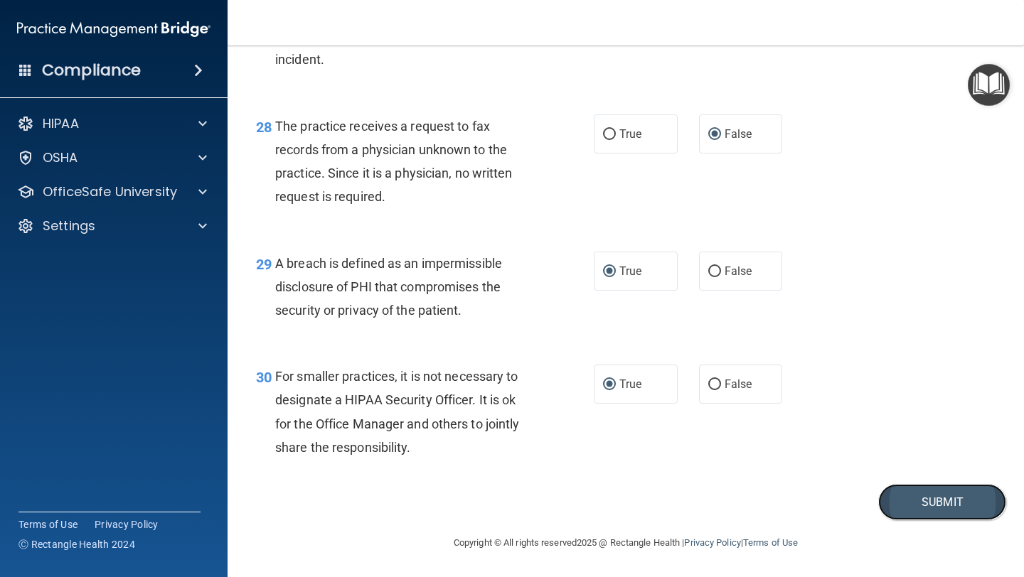
click at [900, 506] on button "Submit" at bounding box center [942, 502] width 128 height 36
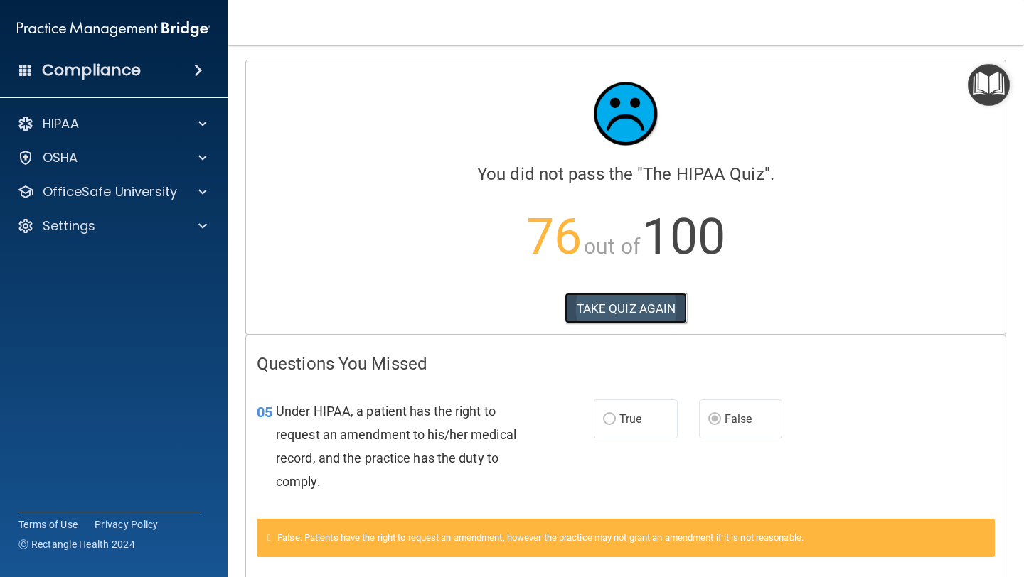
click at [584, 304] on button "TAKE QUIZ AGAIN" at bounding box center [625, 308] width 123 height 31
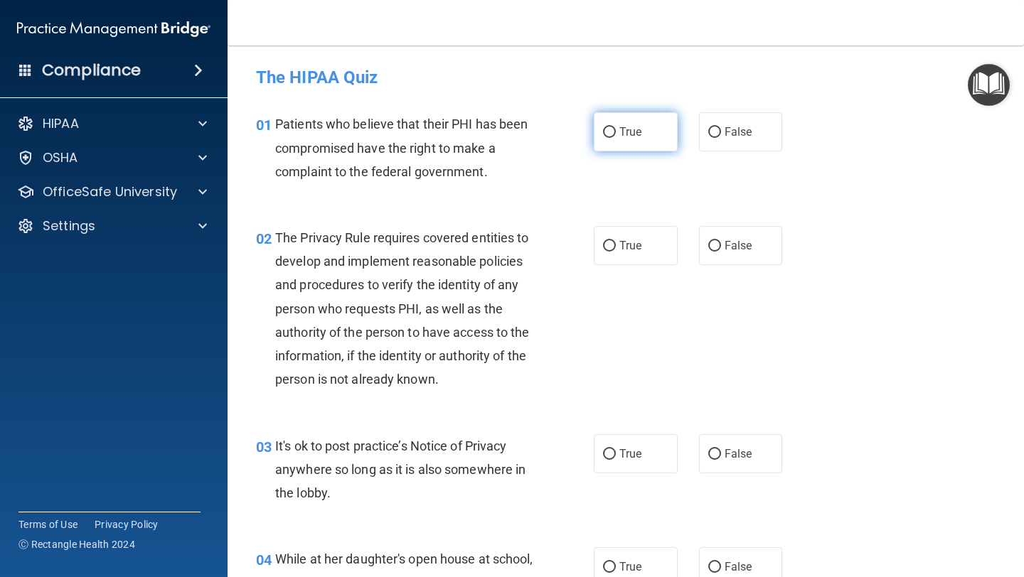
click at [606, 129] on input "True" at bounding box center [609, 132] width 13 height 11
radio input "true"
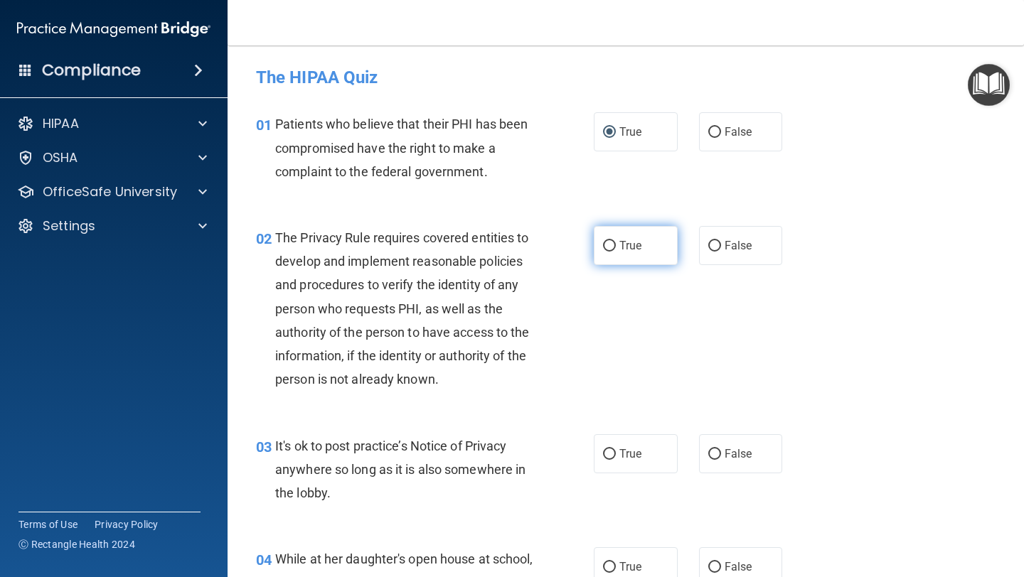
click at [606, 245] on input "True" at bounding box center [609, 246] width 13 height 11
radio input "true"
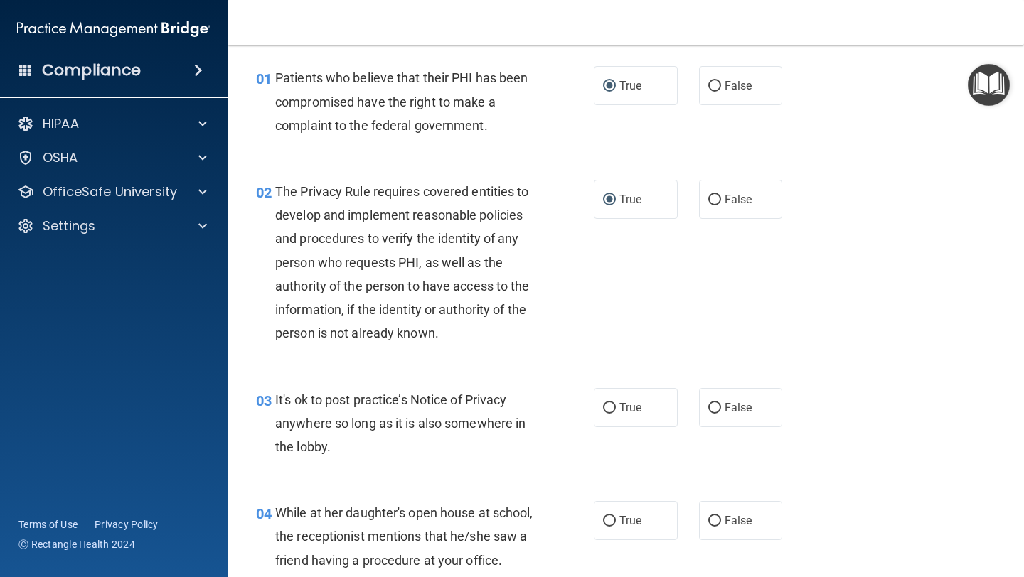
scroll to position [47, 0]
click at [714, 402] on input "False" at bounding box center [714, 407] width 13 height 11
radio input "true"
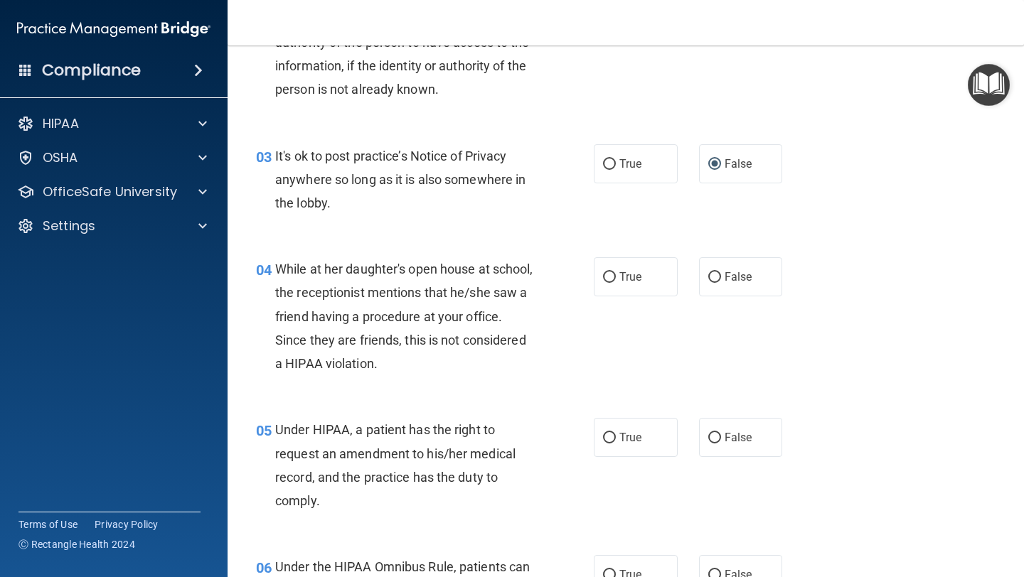
scroll to position [291, 0]
click at [712, 274] on input "False" at bounding box center [714, 276] width 13 height 11
radio input "true"
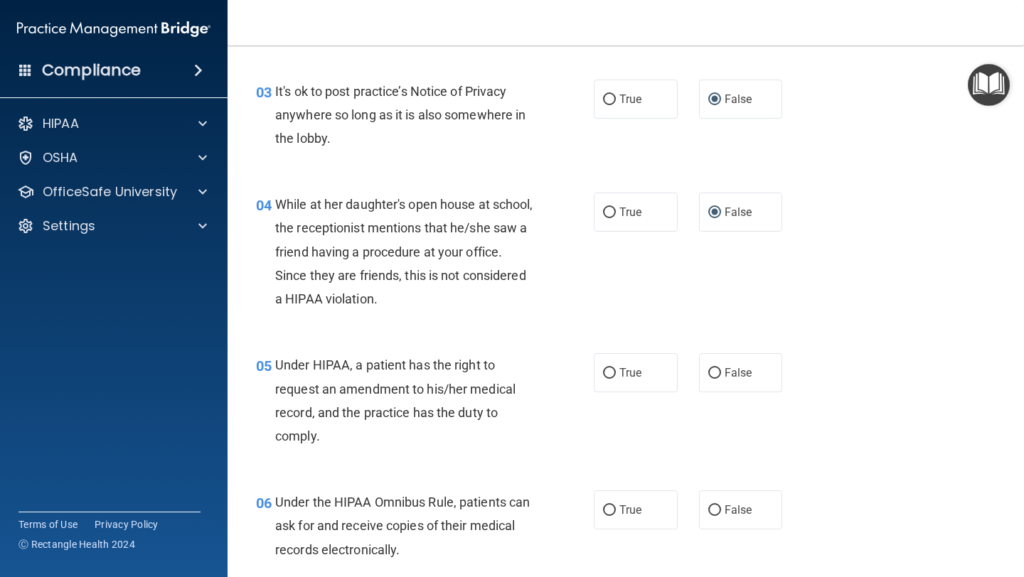
scroll to position [363, 0]
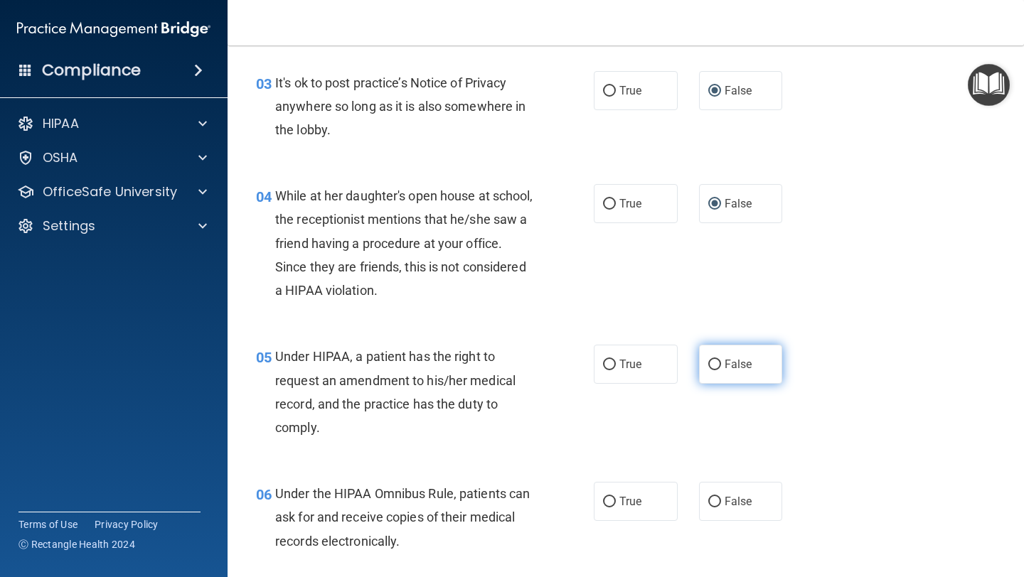
click at [716, 364] on input "False" at bounding box center [714, 365] width 13 height 11
radio input "true"
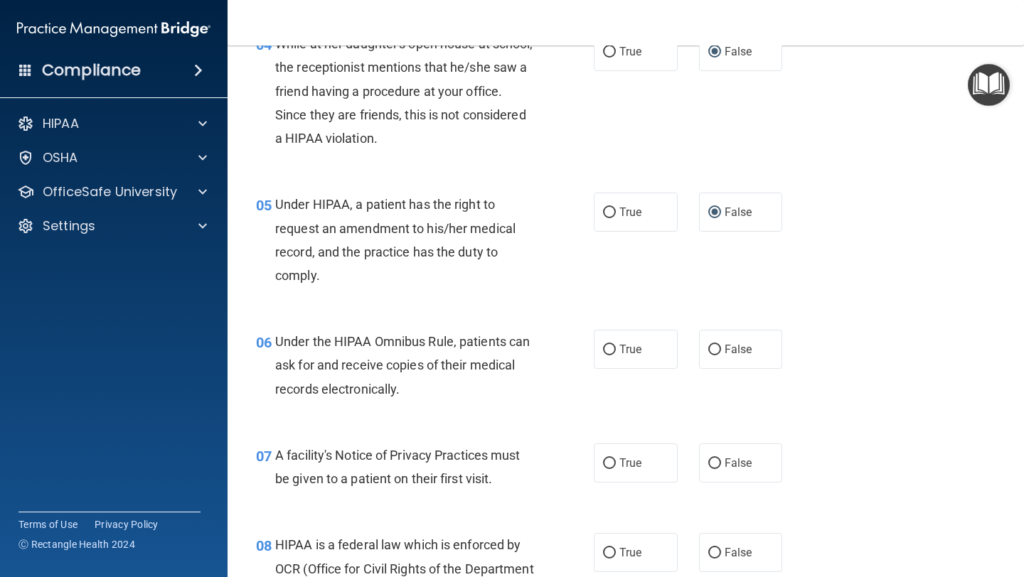
scroll to position [519, 0]
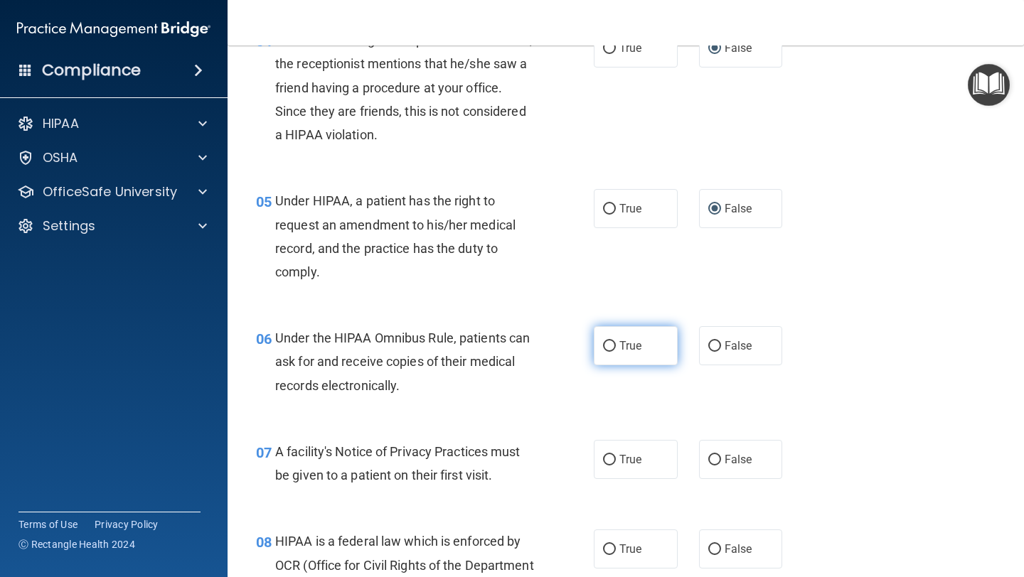
click at [609, 348] on input "True" at bounding box center [609, 346] width 13 height 11
radio input "true"
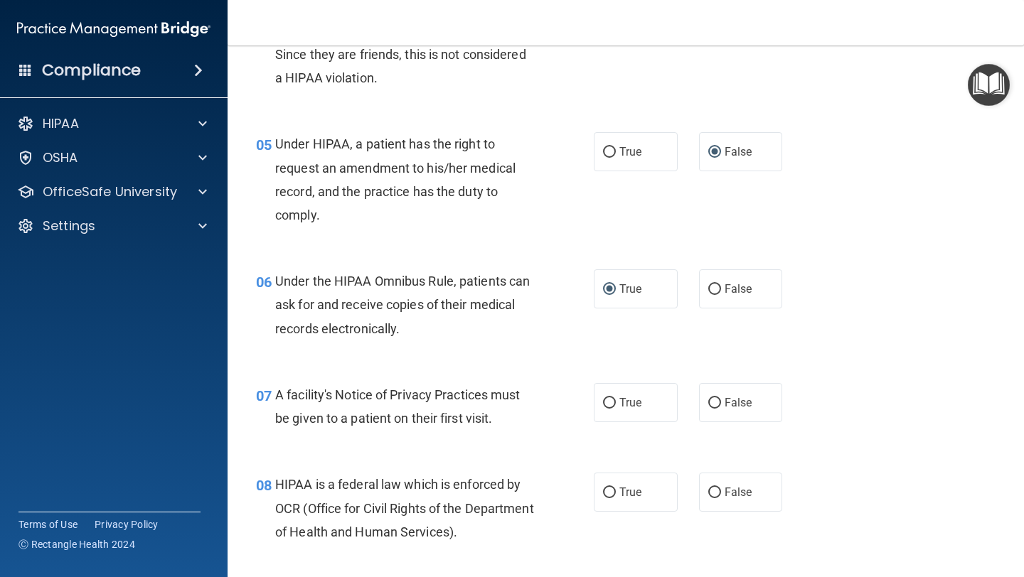
scroll to position [576, 0]
click at [611, 400] on input "True" at bounding box center [609, 402] width 13 height 11
radio input "true"
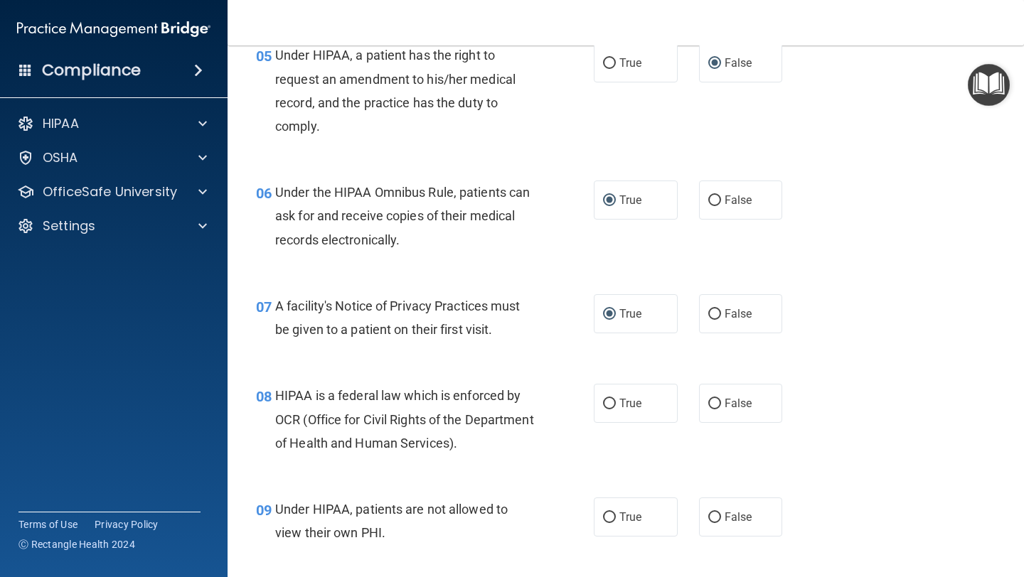
scroll to position [683, 0]
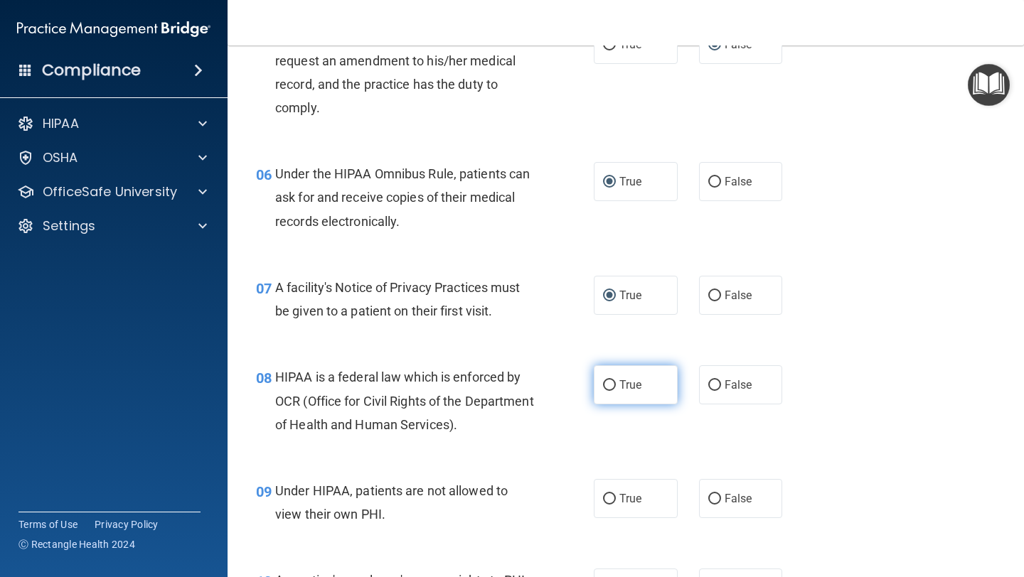
click at [607, 383] on input "True" at bounding box center [609, 385] width 13 height 11
radio input "true"
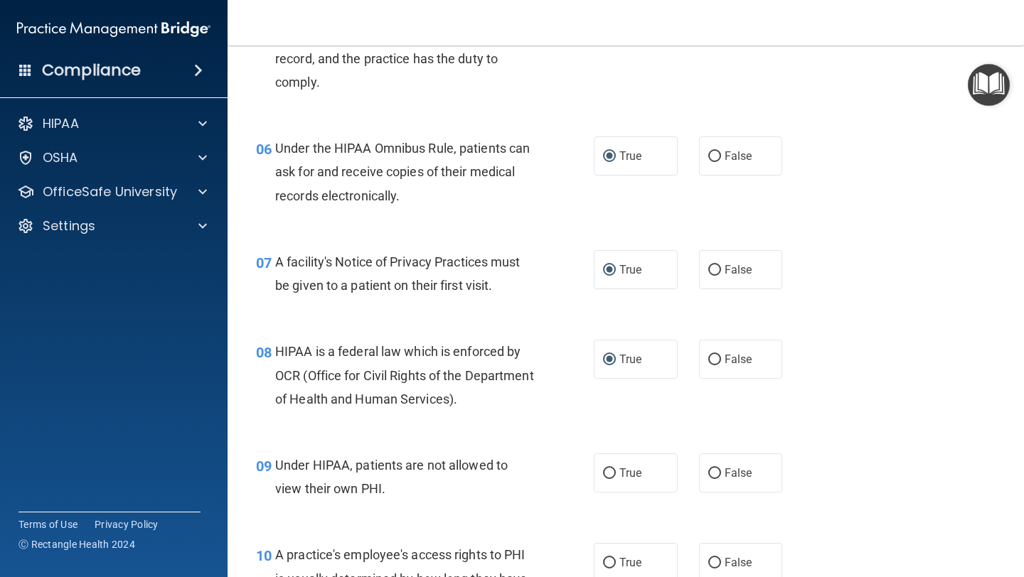
scroll to position [711, 0]
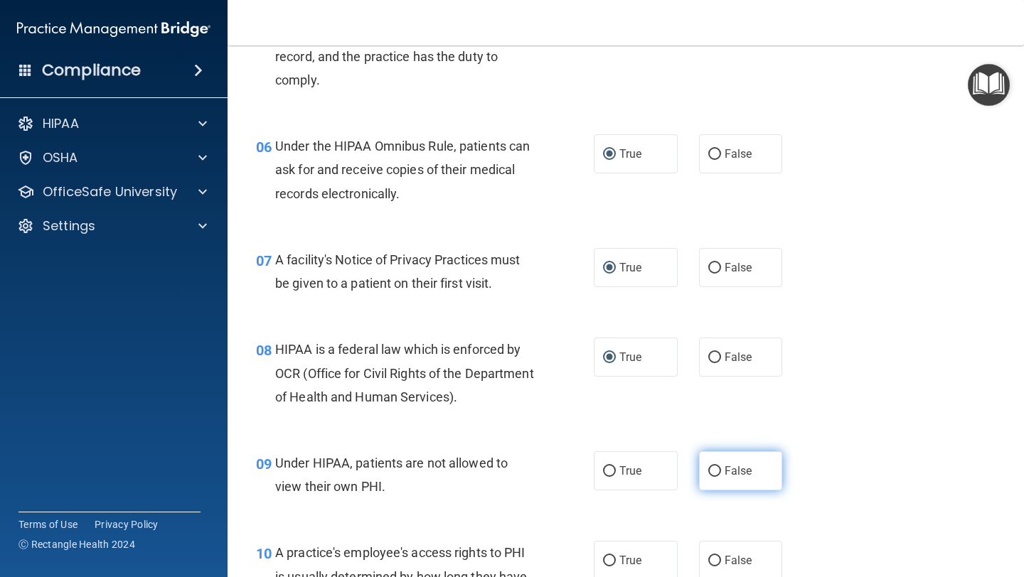
click at [714, 473] on input "False" at bounding box center [714, 471] width 13 height 11
radio input "true"
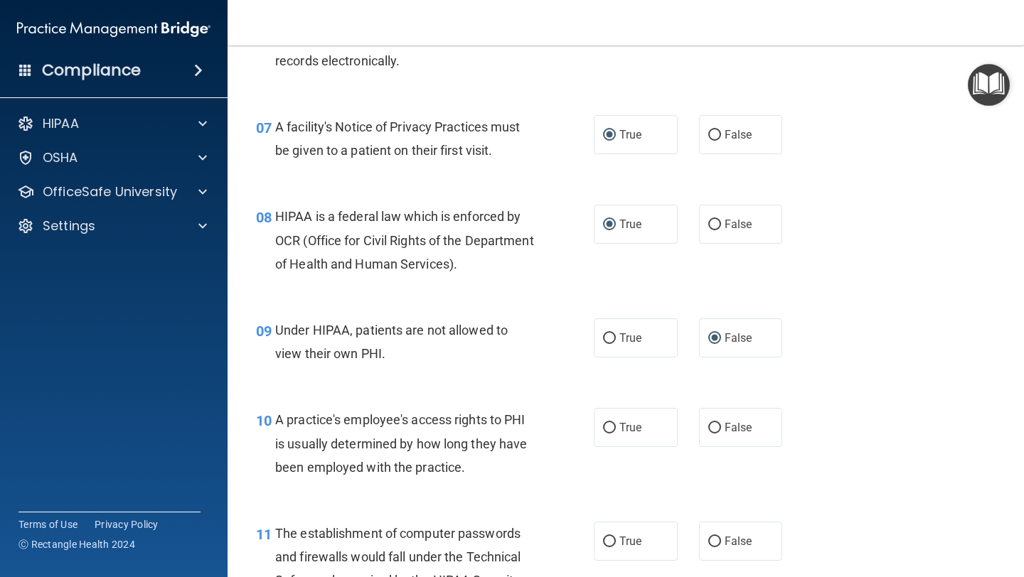
scroll to position [845, 0]
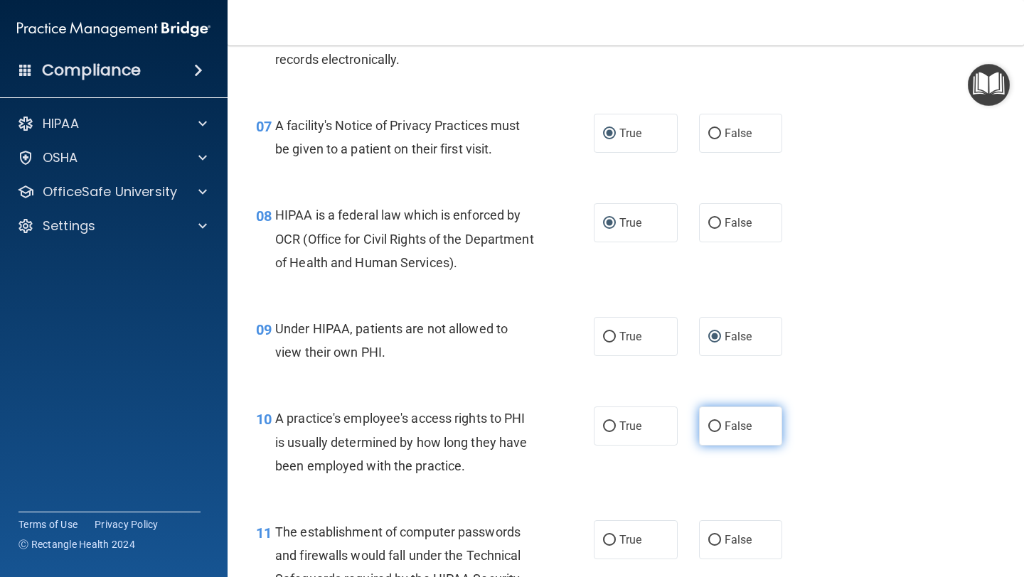
click at [711, 424] on input "False" at bounding box center [714, 427] width 13 height 11
radio input "true"
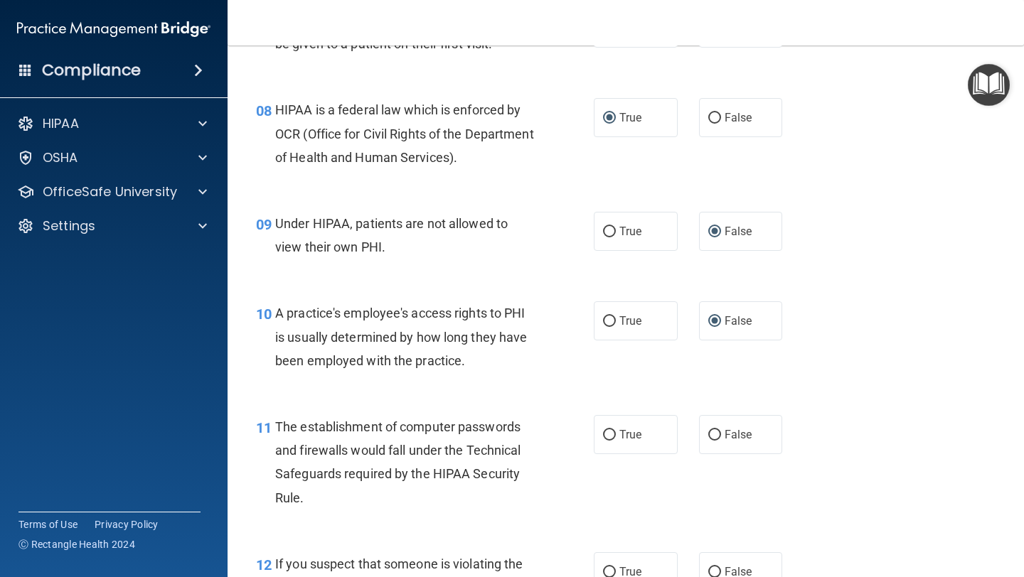
scroll to position [951, 0]
click at [608, 436] on input "True" at bounding box center [609, 434] width 13 height 11
radio input "true"
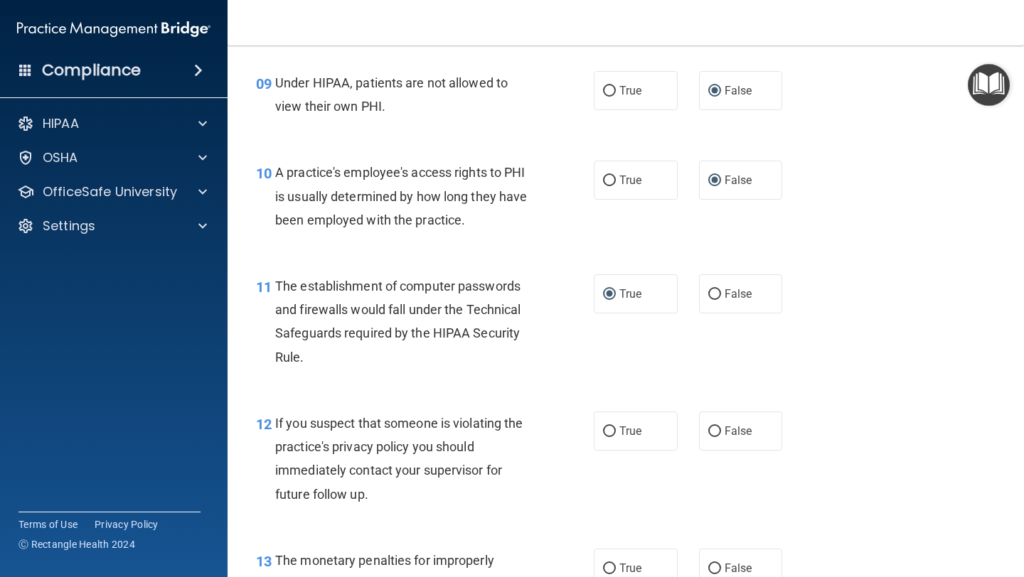
scroll to position [1092, 0]
click at [607, 432] on input "True" at bounding box center [609, 431] width 13 height 11
radio input "true"
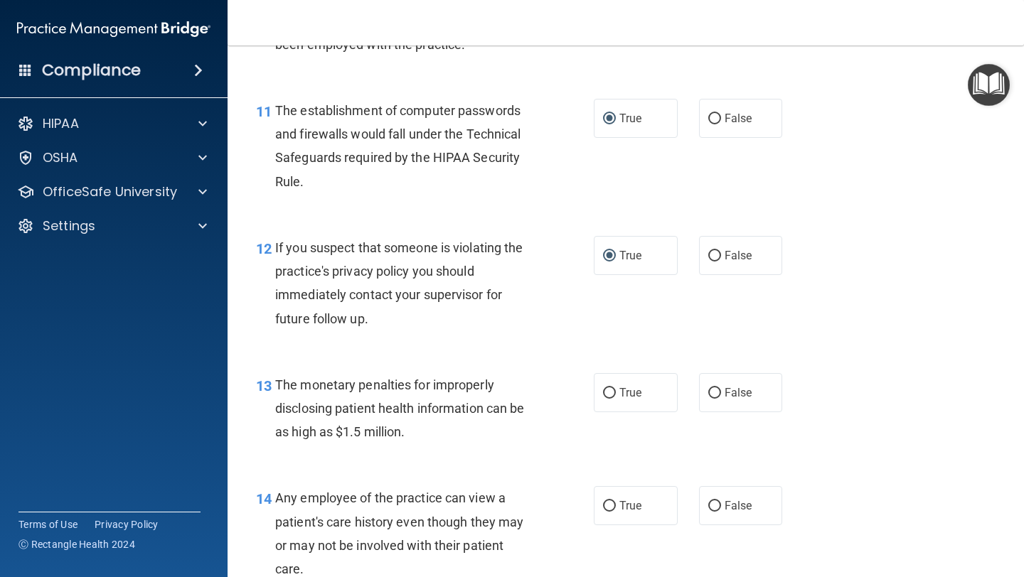
scroll to position [1271, 0]
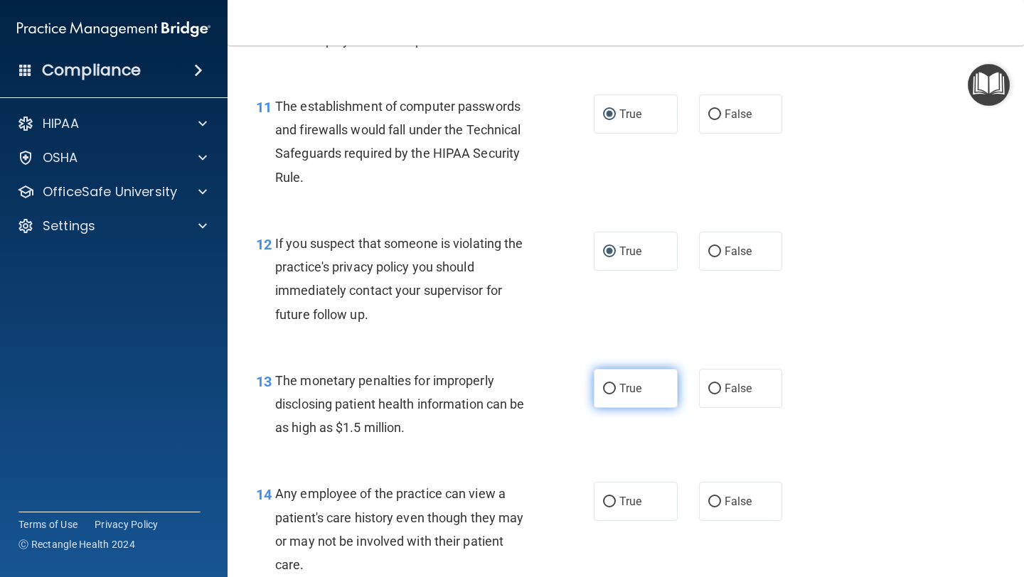
click at [611, 390] on input "True" at bounding box center [609, 389] width 13 height 11
radio input "true"
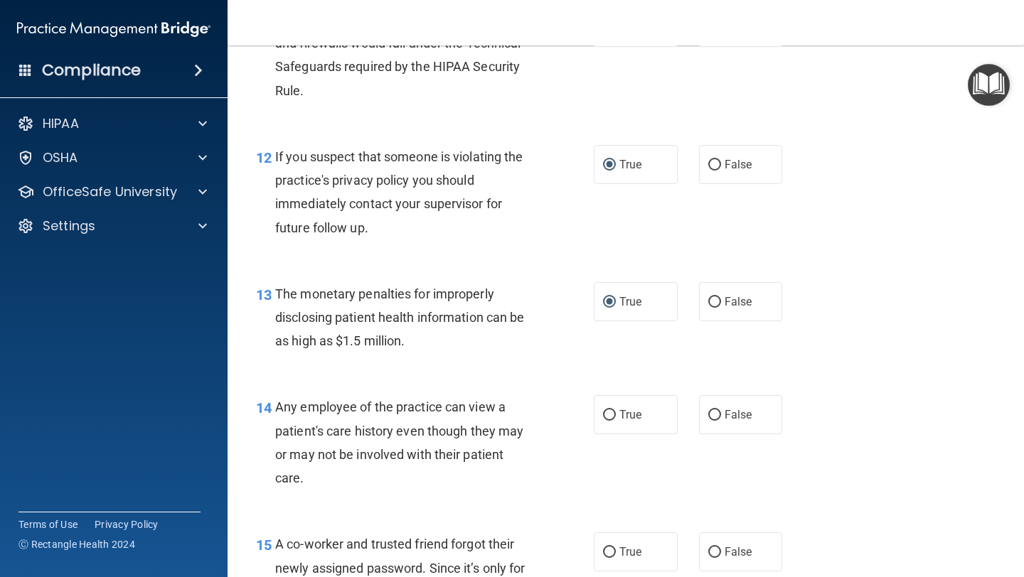
scroll to position [1361, 0]
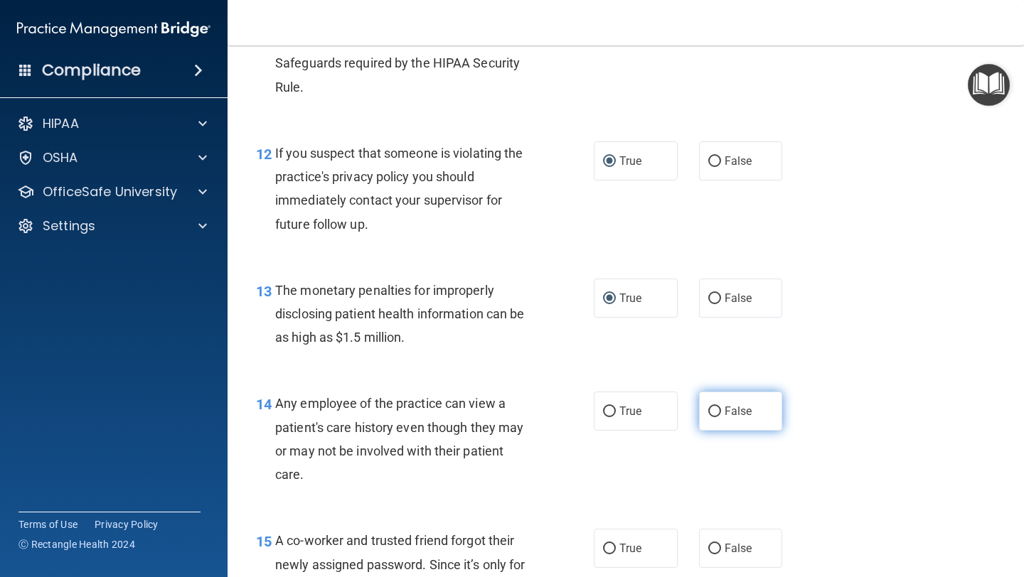
click at [716, 409] on input "False" at bounding box center [714, 412] width 13 height 11
radio input "true"
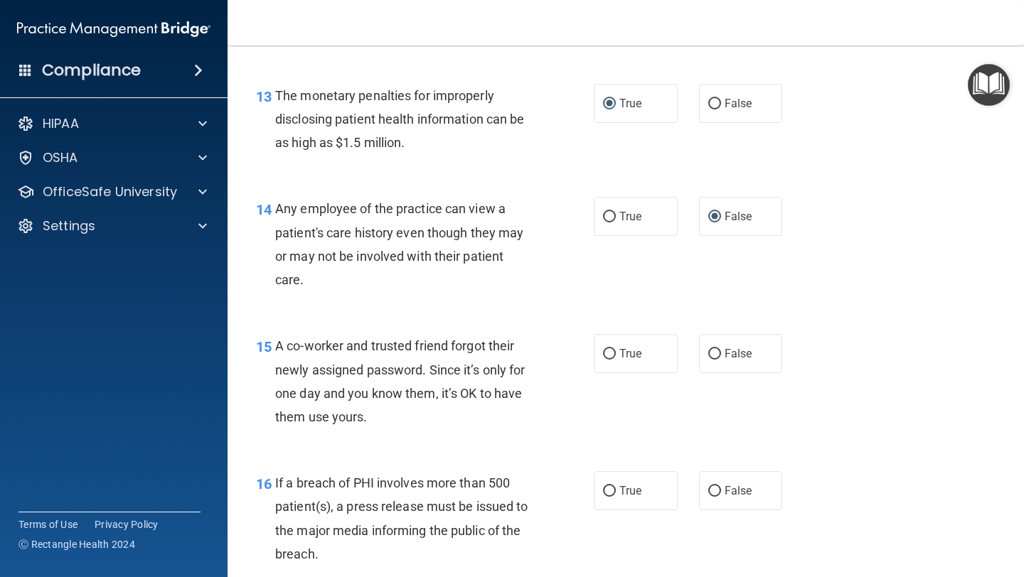
scroll to position [1557, 0]
click at [714, 353] on input "False" at bounding box center [714, 353] width 13 height 11
radio input "true"
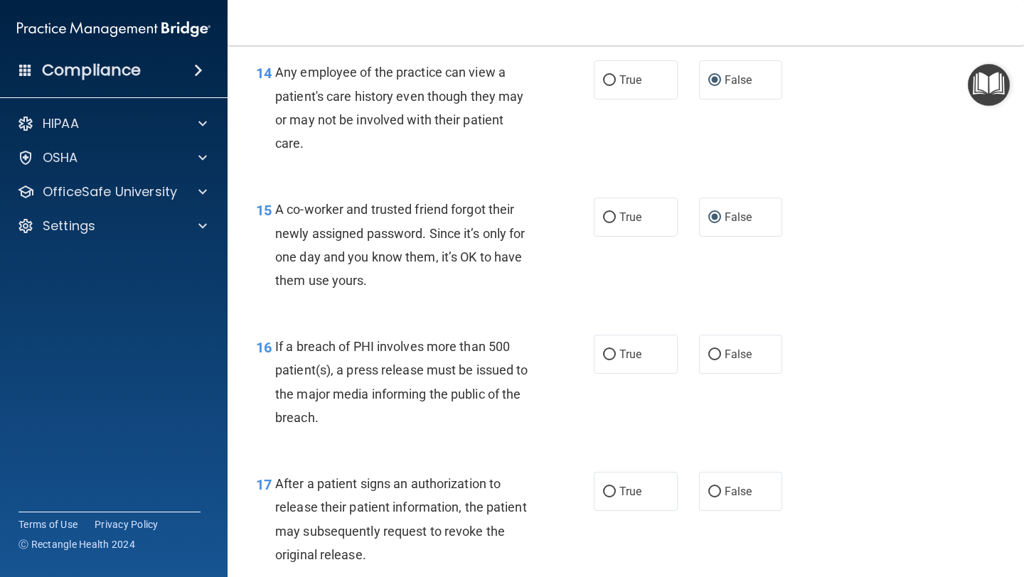
scroll to position [1695, 0]
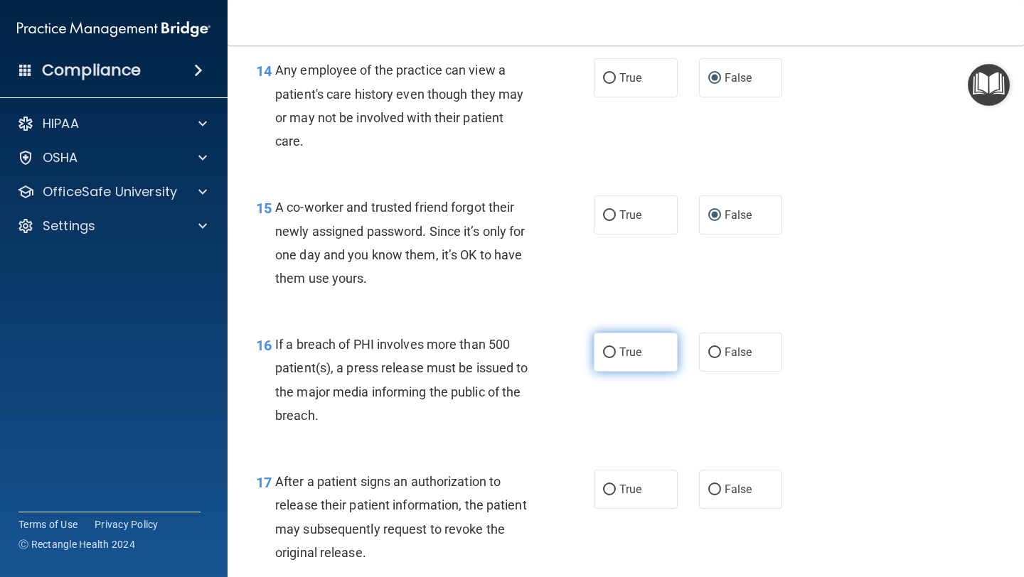
click at [612, 353] on input "True" at bounding box center [609, 353] width 13 height 11
radio input "true"
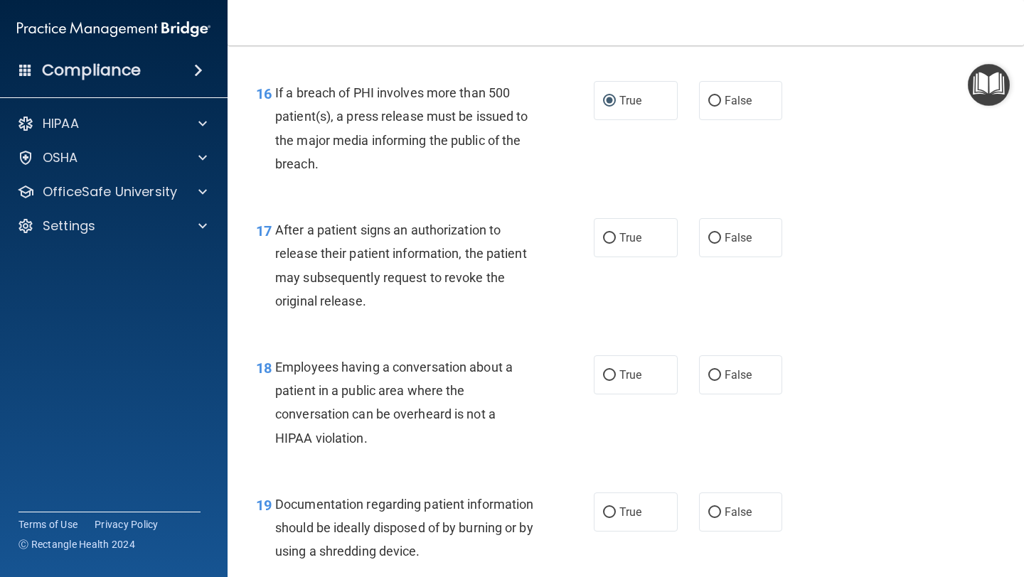
scroll to position [1952, 0]
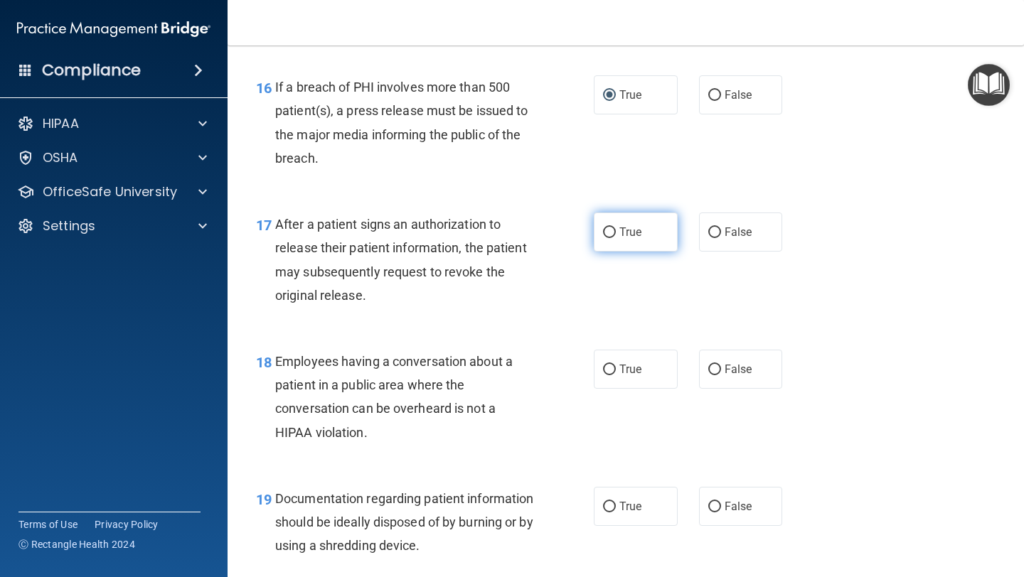
click at [610, 231] on input "True" at bounding box center [609, 232] width 13 height 11
radio input "true"
click at [716, 370] on input "False" at bounding box center [714, 370] width 13 height 11
radio input "true"
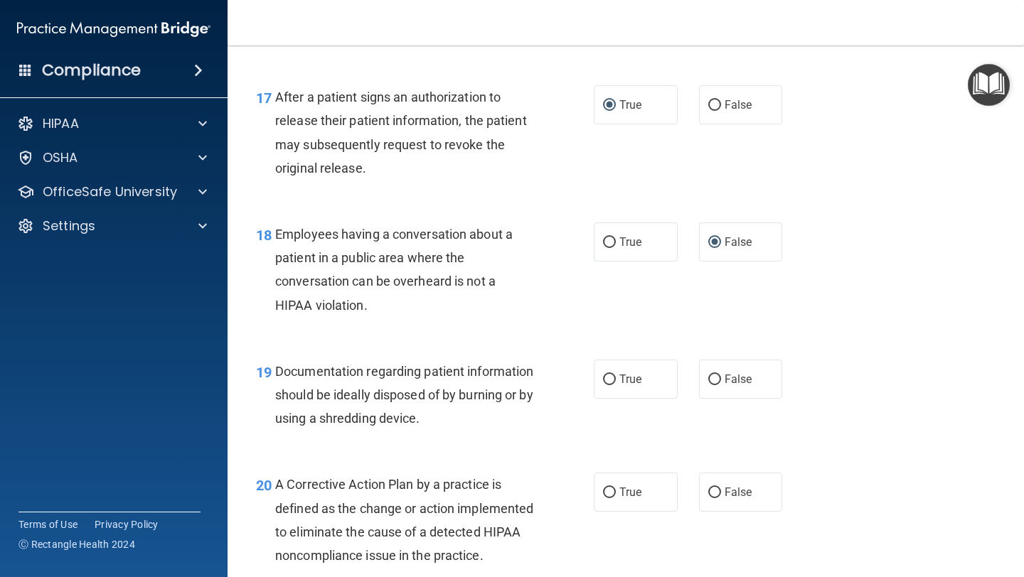
scroll to position [2082, 0]
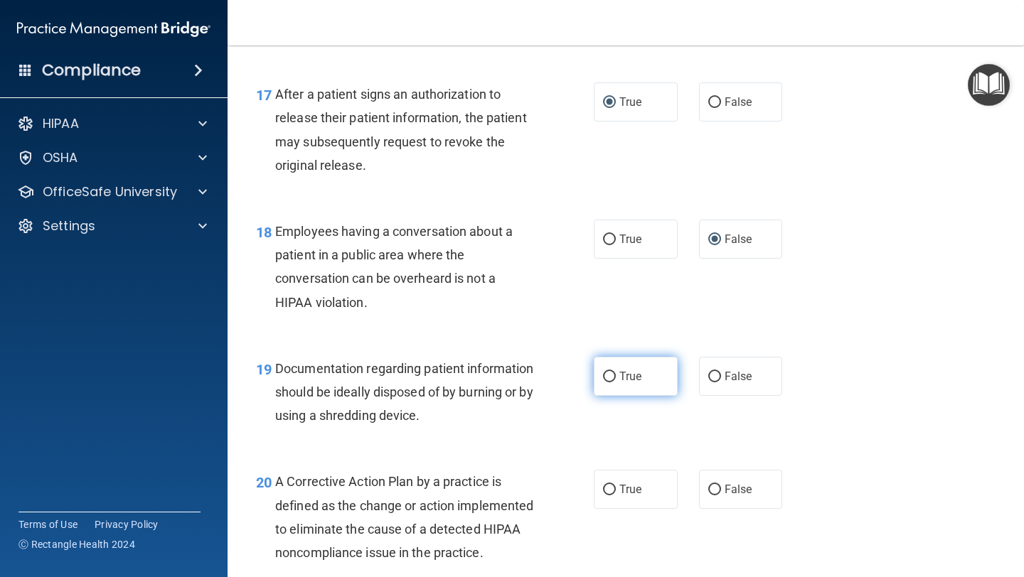
click at [607, 376] on input "True" at bounding box center [609, 377] width 13 height 11
radio input "true"
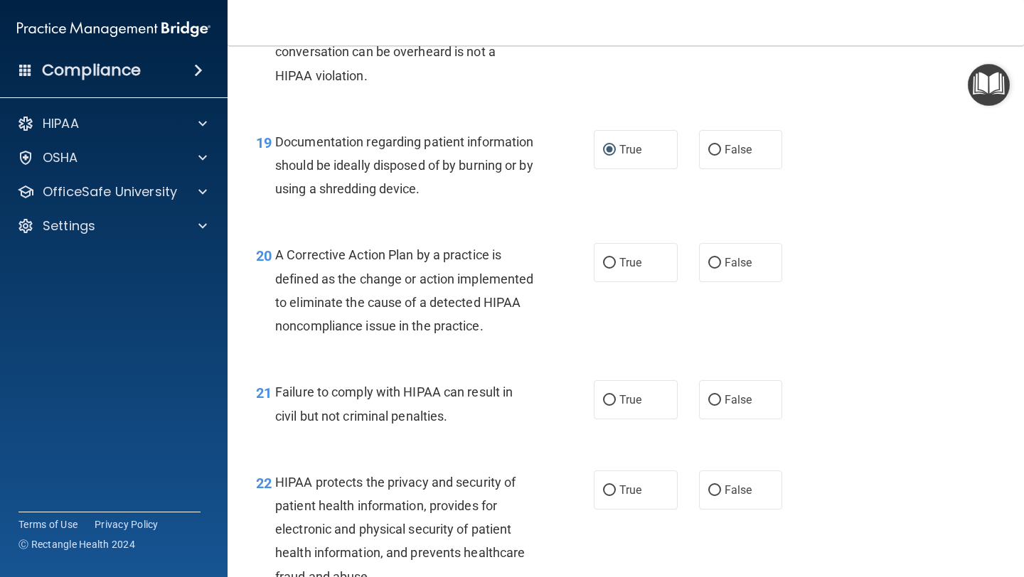
scroll to position [2314, 0]
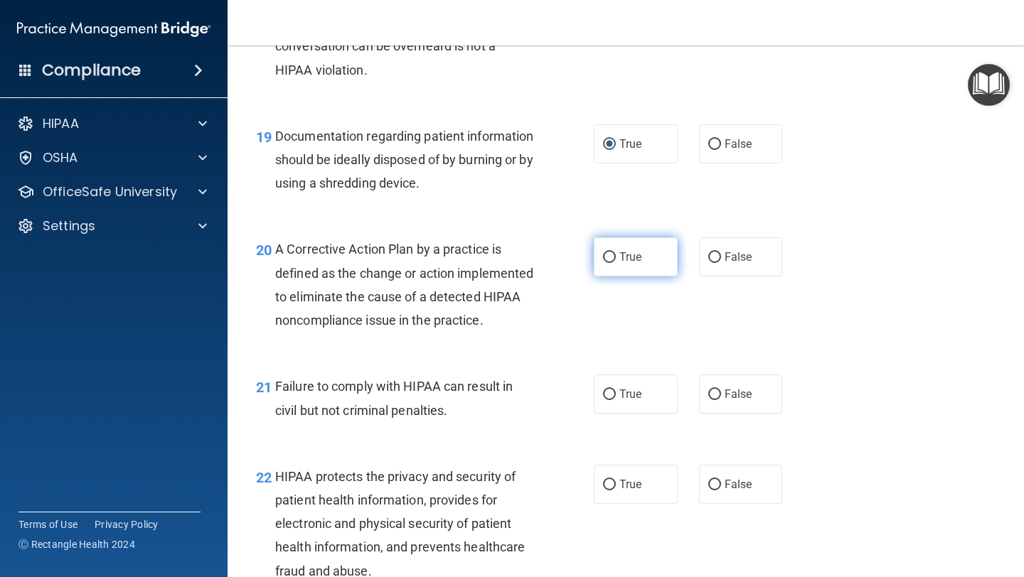
click at [606, 257] on input "True" at bounding box center [609, 257] width 13 height 11
radio input "true"
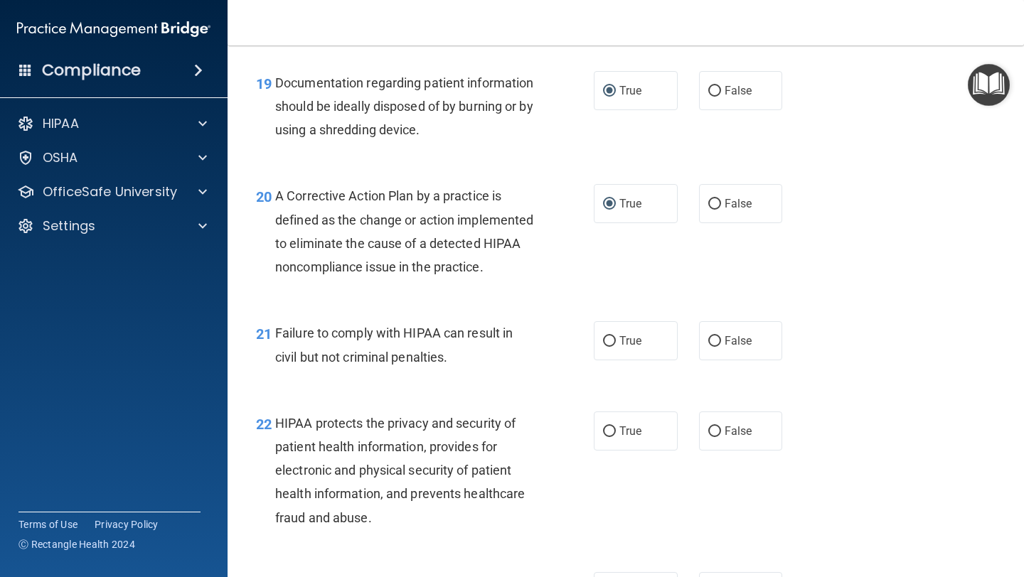
scroll to position [2371, 0]
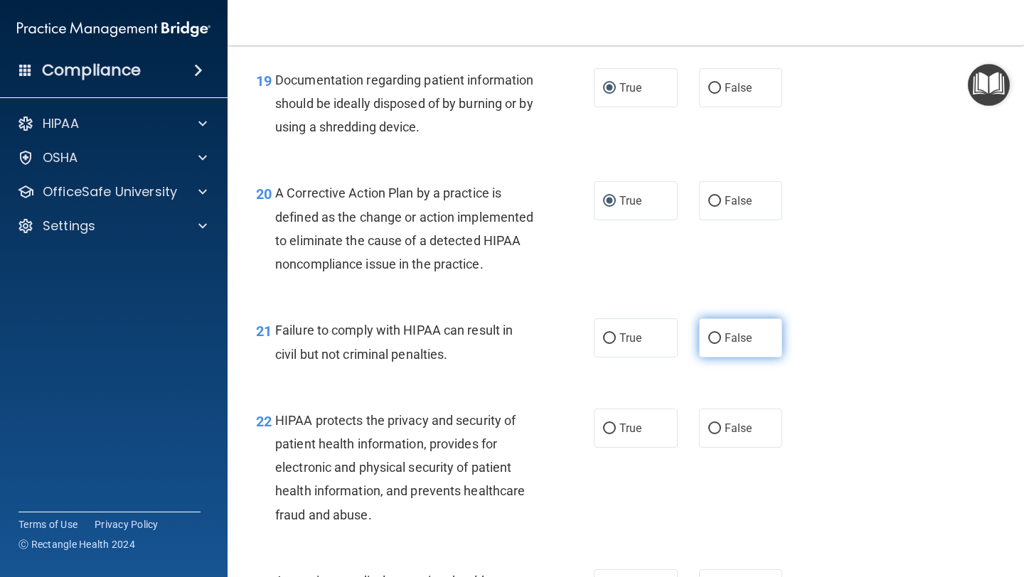
click at [716, 344] on input "False" at bounding box center [714, 338] width 13 height 11
radio input "true"
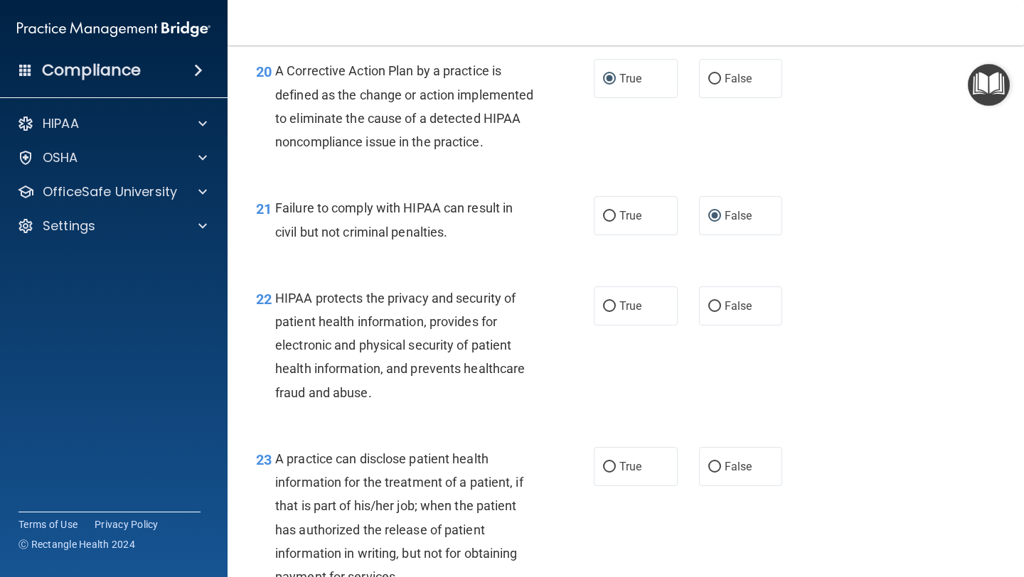
scroll to position [2495, 0]
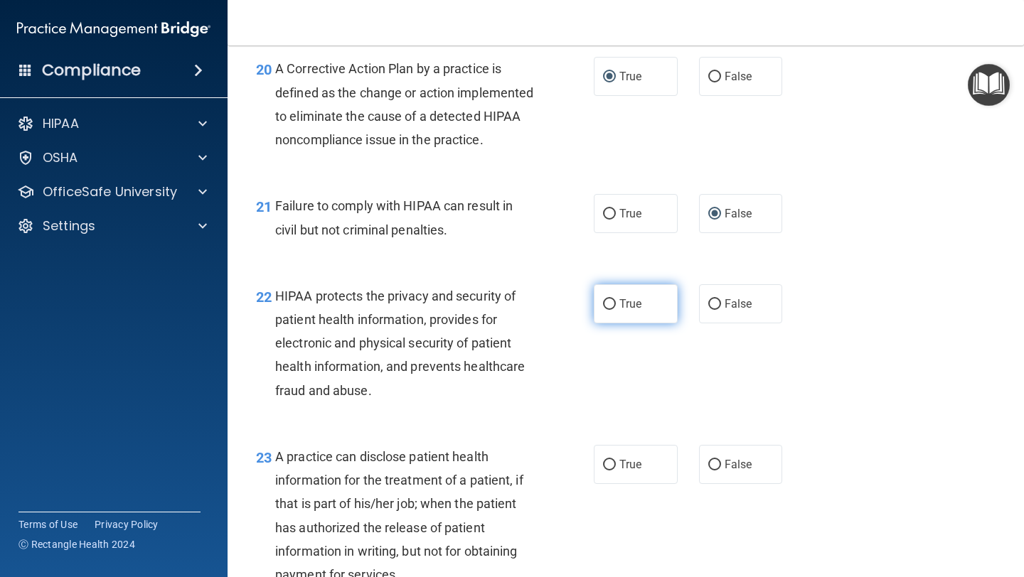
click at [608, 310] on input "True" at bounding box center [609, 304] width 13 height 11
radio input "true"
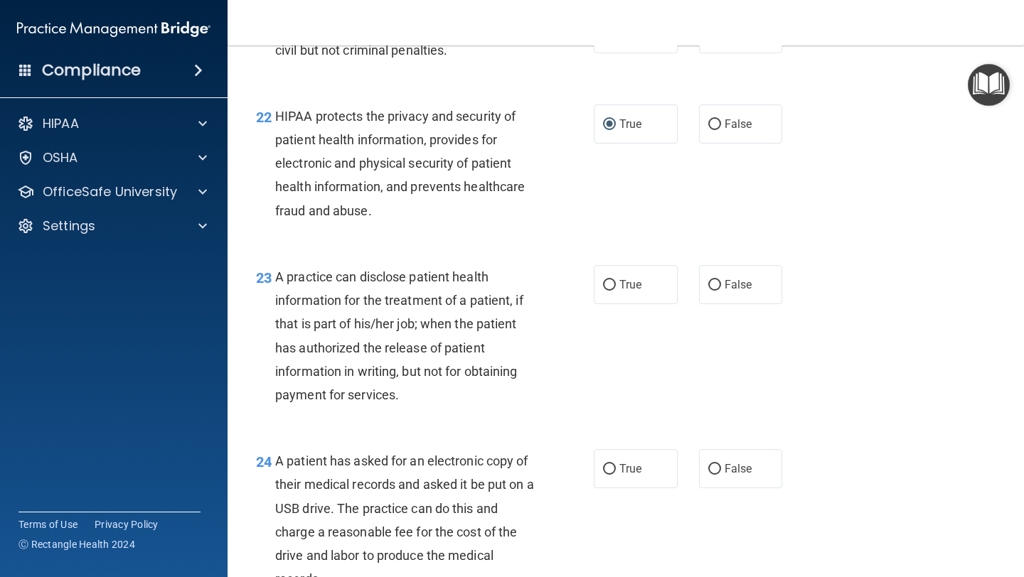
scroll to position [2678, 0]
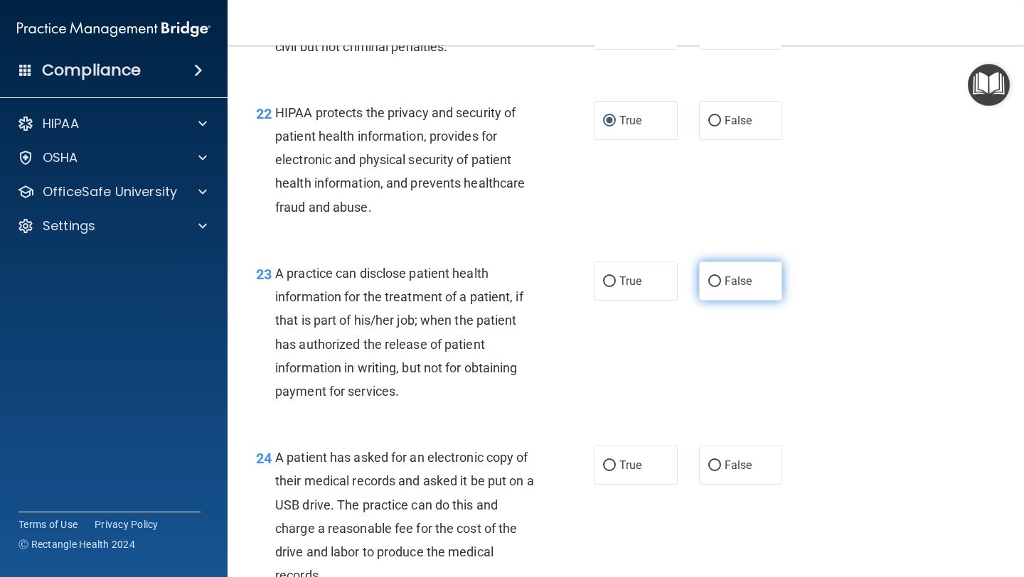
click at [716, 287] on input "False" at bounding box center [714, 282] width 13 height 11
radio input "true"
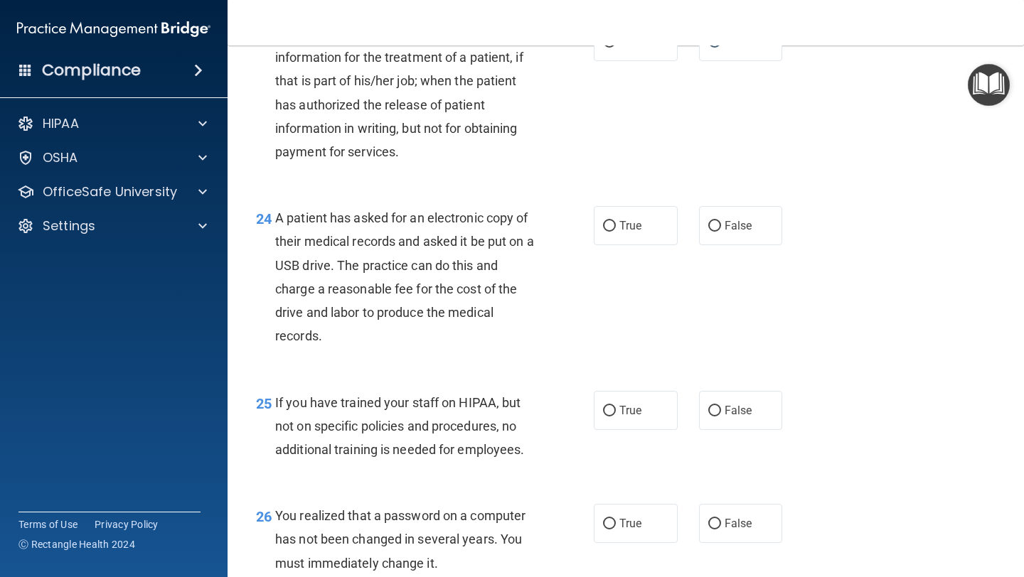
scroll to position [2919, 0]
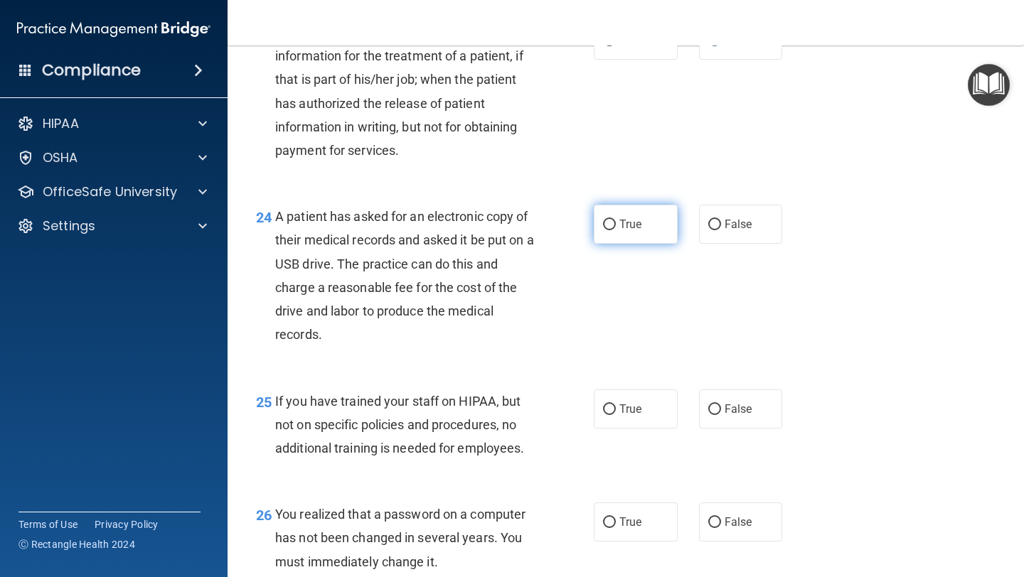
click at [606, 230] on input "True" at bounding box center [609, 225] width 13 height 11
radio input "true"
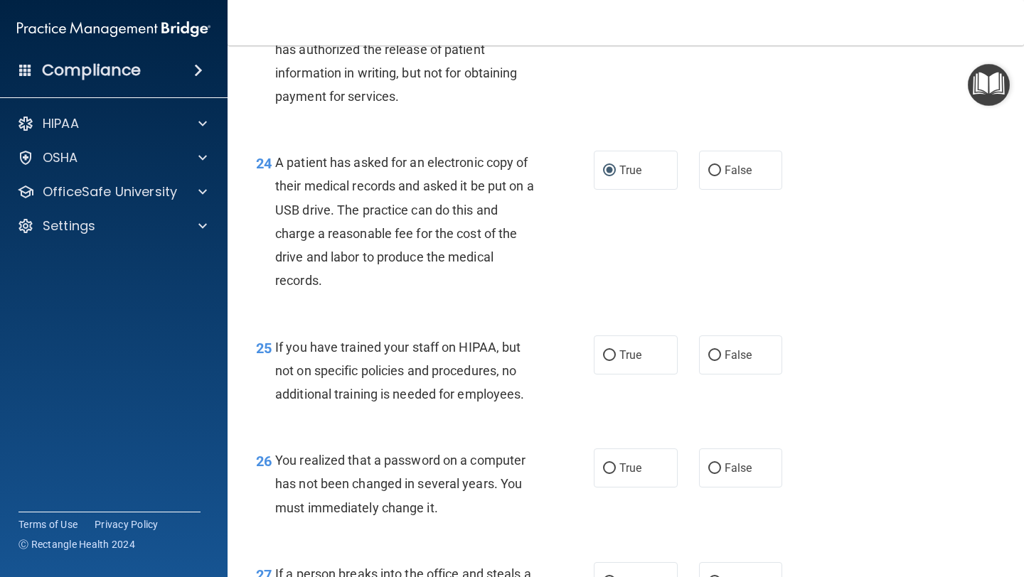
scroll to position [2977, 0]
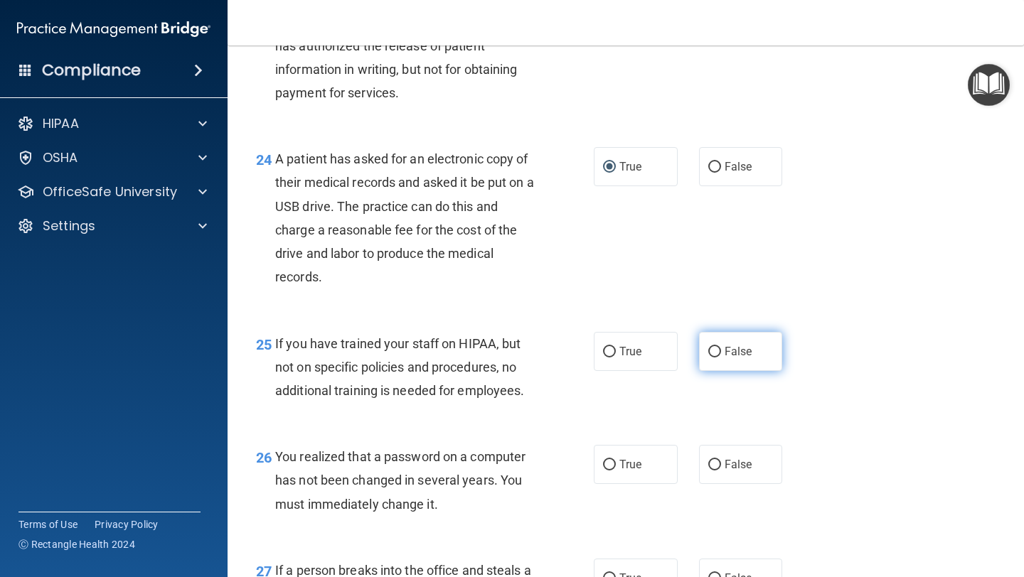
click at [711, 358] on input "False" at bounding box center [714, 352] width 13 height 11
radio input "true"
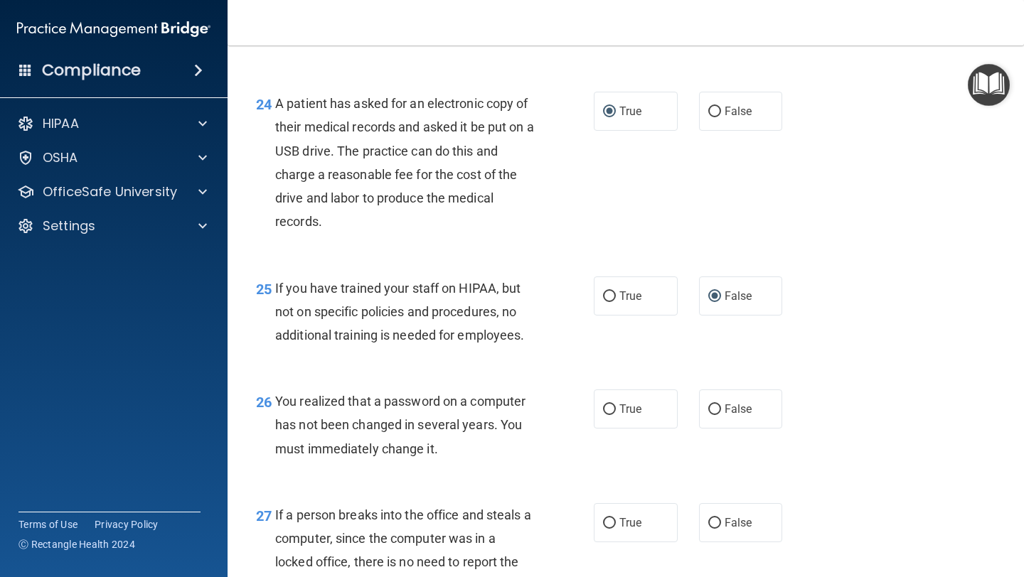
scroll to position [3034, 0]
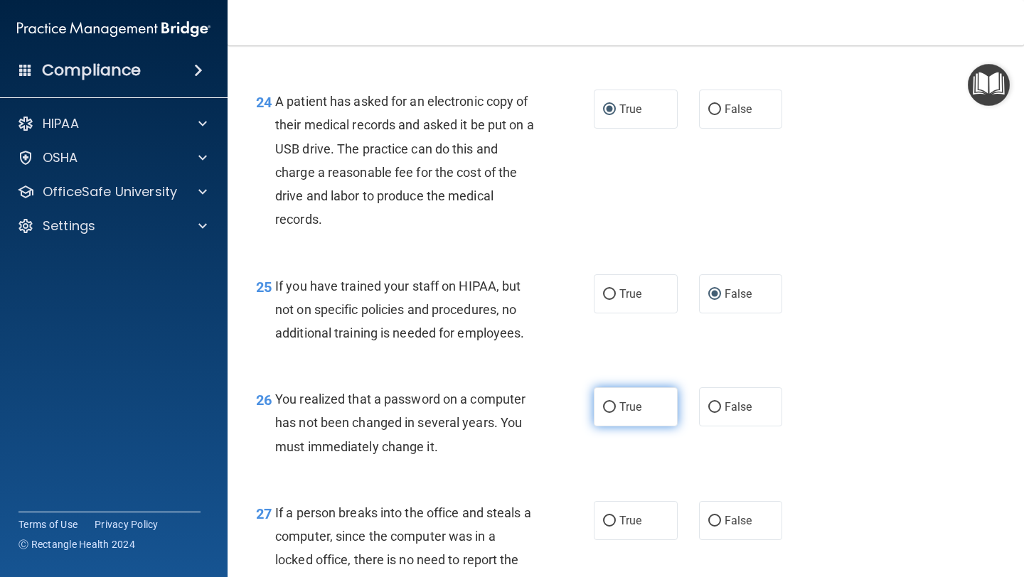
click at [607, 413] on input "True" at bounding box center [609, 407] width 13 height 11
radio input "true"
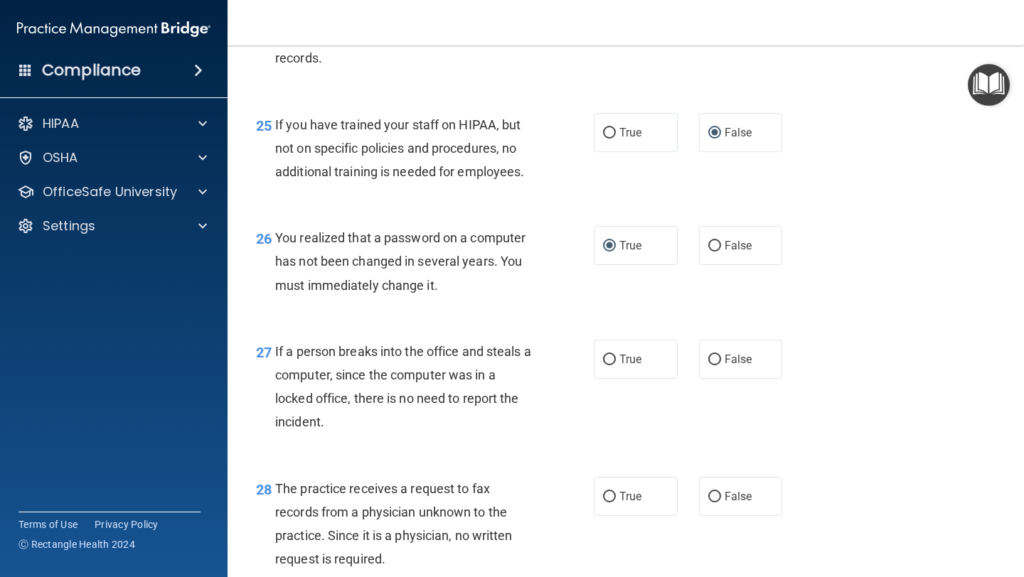
scroll to position [3200, 0]
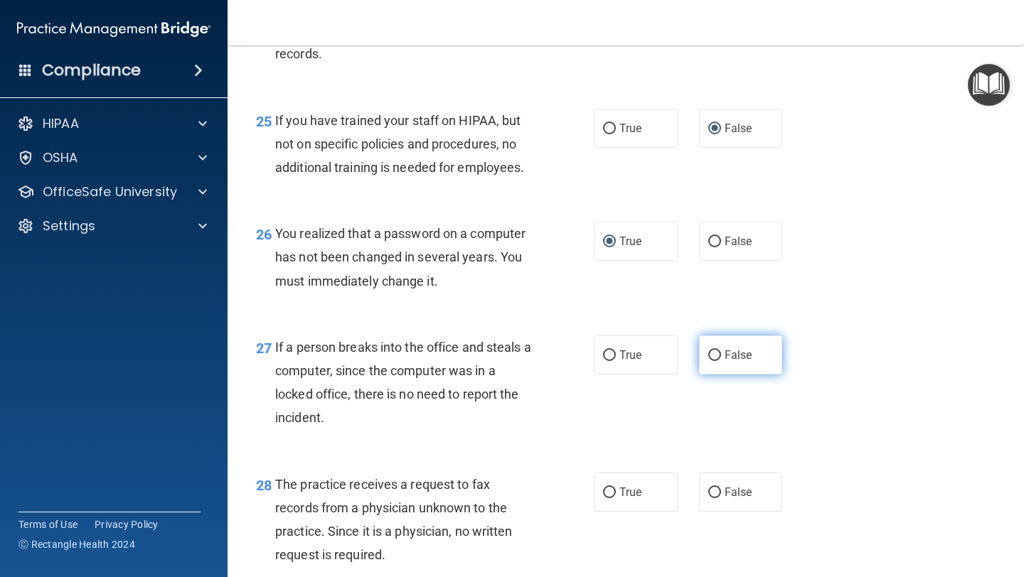
click at [711, 361] on input "False" at bounding box center [714, 355] width 13 height 11
radio input "true"
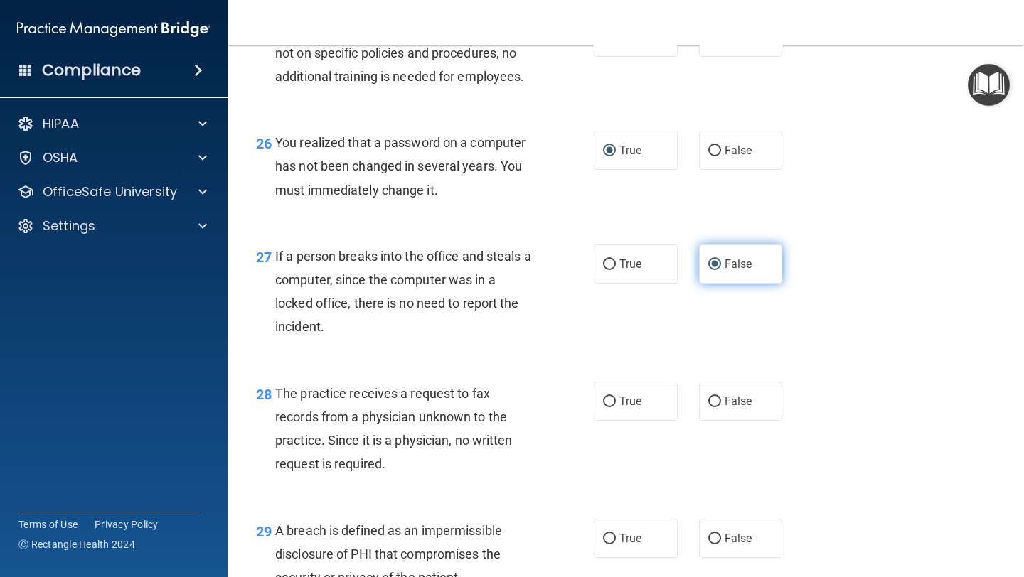
scroll to position [3293, 0]
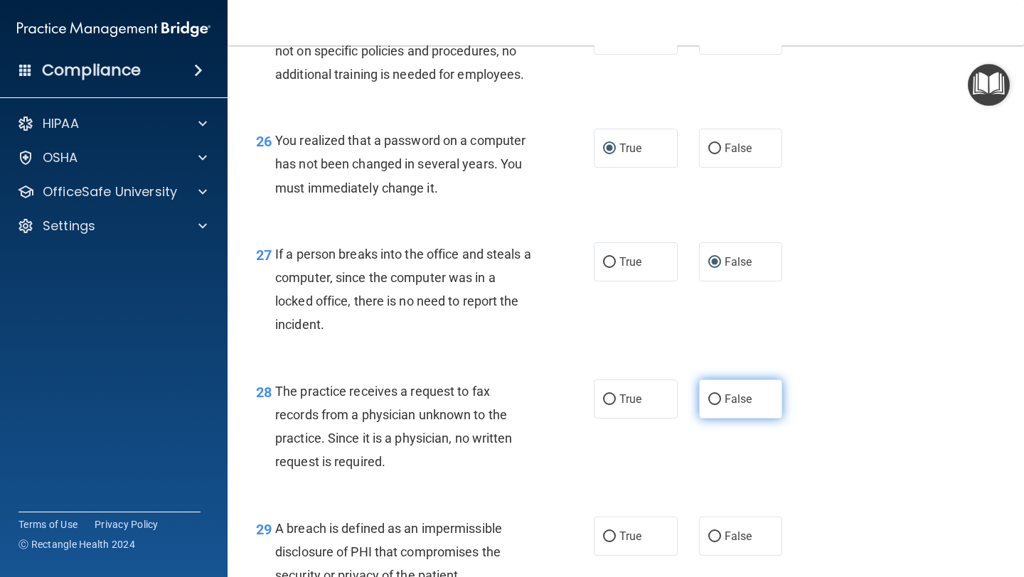
click at [719, 405] on input "False" at bounding box center [714, 399] width 13 height 11
radio input "true"
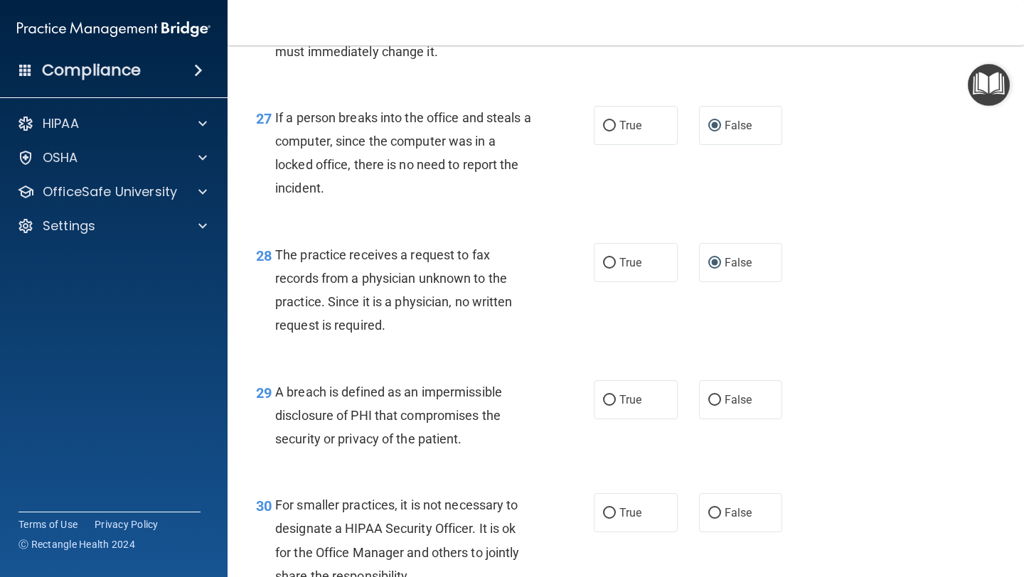
scroll to position [3430, 0]
click at [608, 405] on input "True" at bounding box center [609, 399] width 13 height 11
radio input "true"
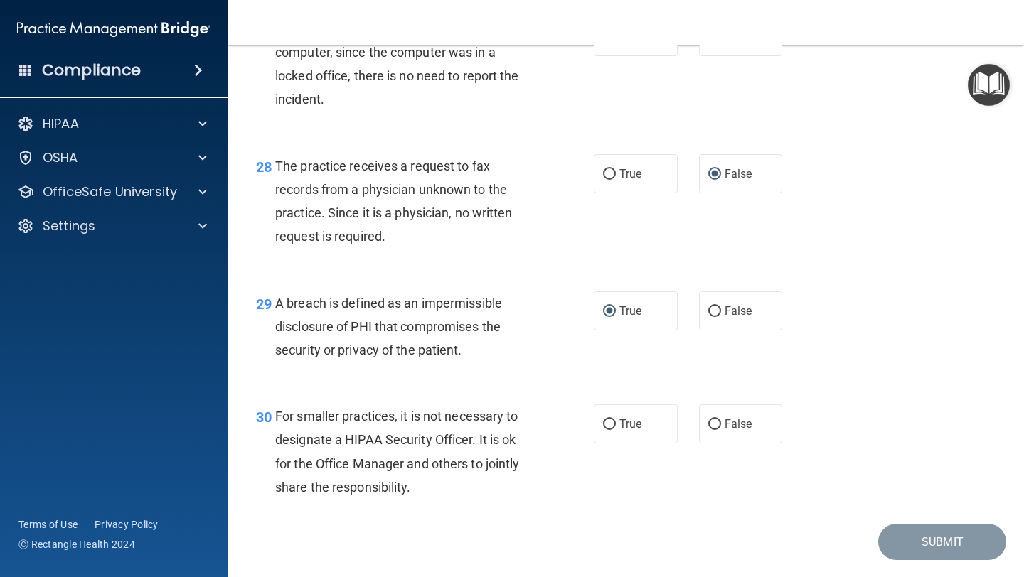
scroll to position [3520, 0]
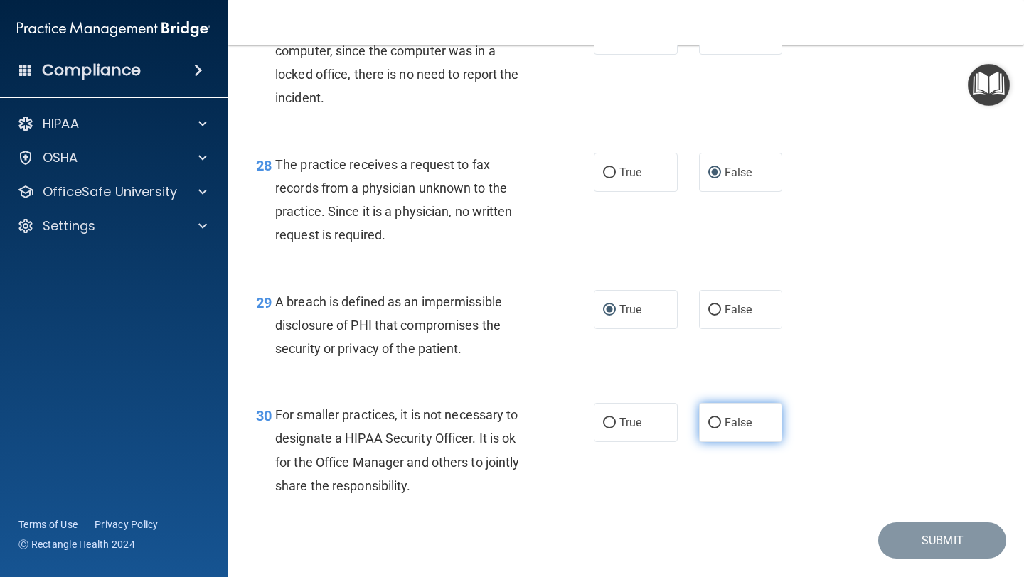
click at [716, 429] on input "False" at bounding box center [714, 423] width 13 height 11
radio input "true"
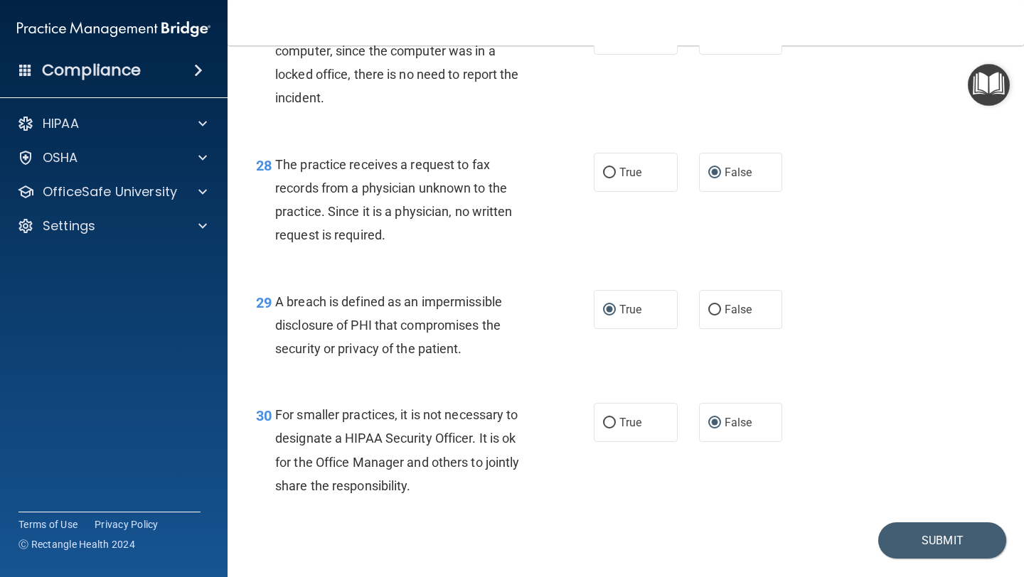
scroll to position [3550, 0]
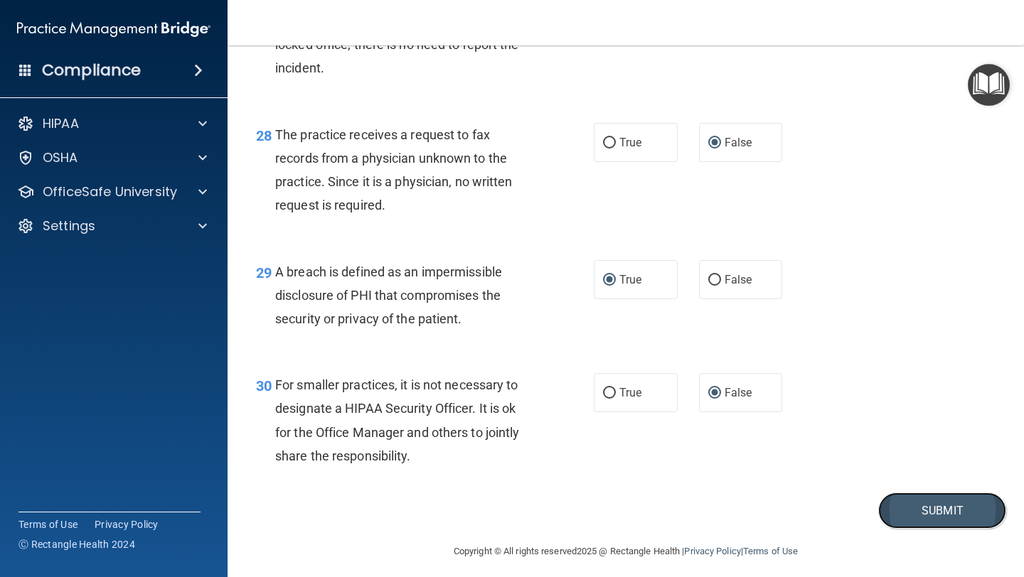
click at [933, 512] on button "Submit" at bounding box center [942, 511] width 128 height 36
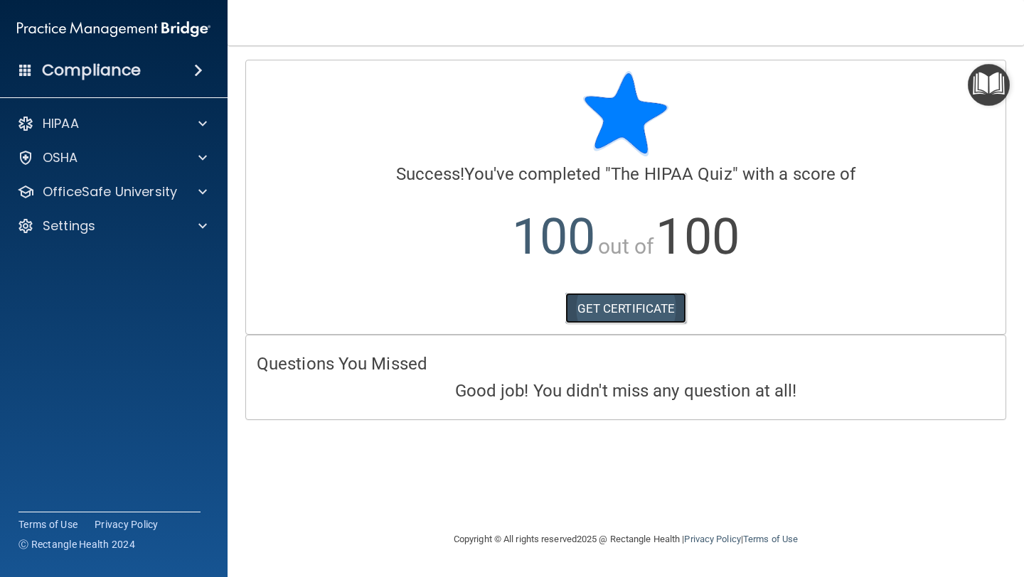
click at [647, 306] on link "GET CERTIFICATE" at bounding box center [626, 308] width 122 height 31
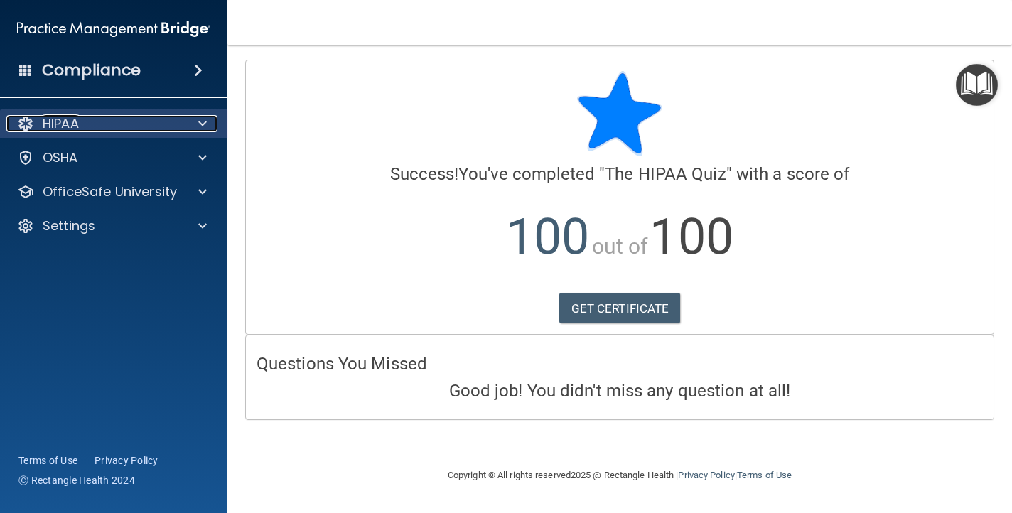
click at [164, 122] on div "HIPAA" at bounding box center [94, 123] width 176 height 17
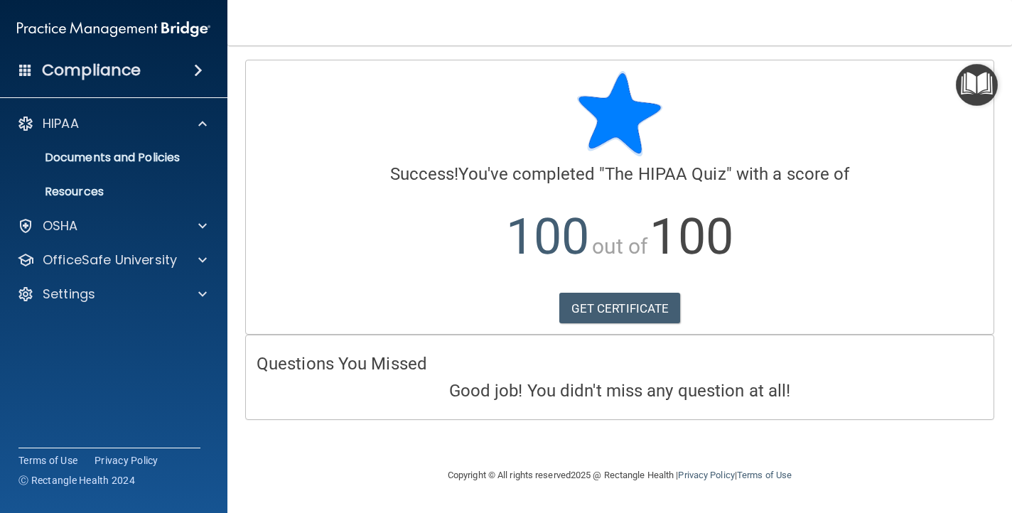
click at [163, 73] on div "Compliance" at bounding box center [113, 70] width 227 height 31
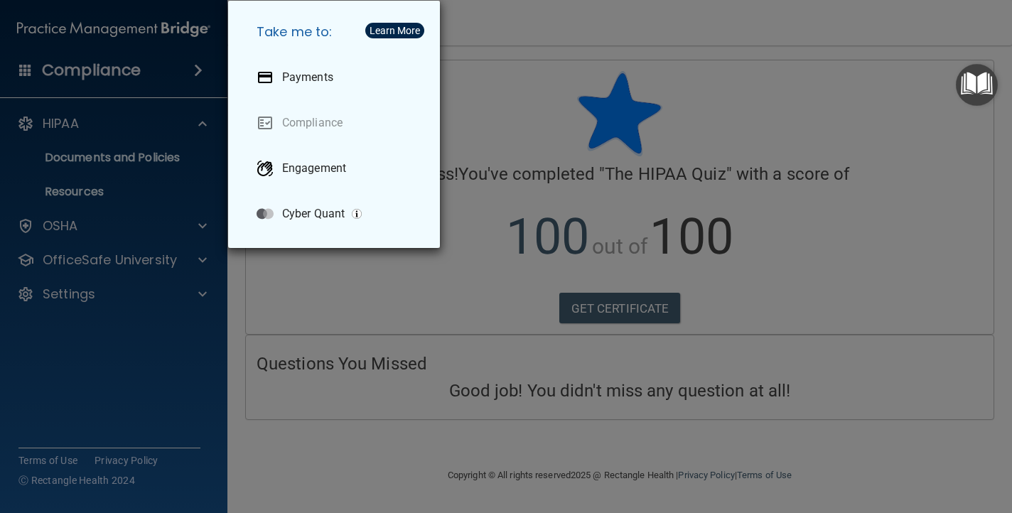
click at [156, 157] on div "Take me to: Payments Compliance Engagement Cyber Quant" at bounding box center [506, 256] width 1012 height 513
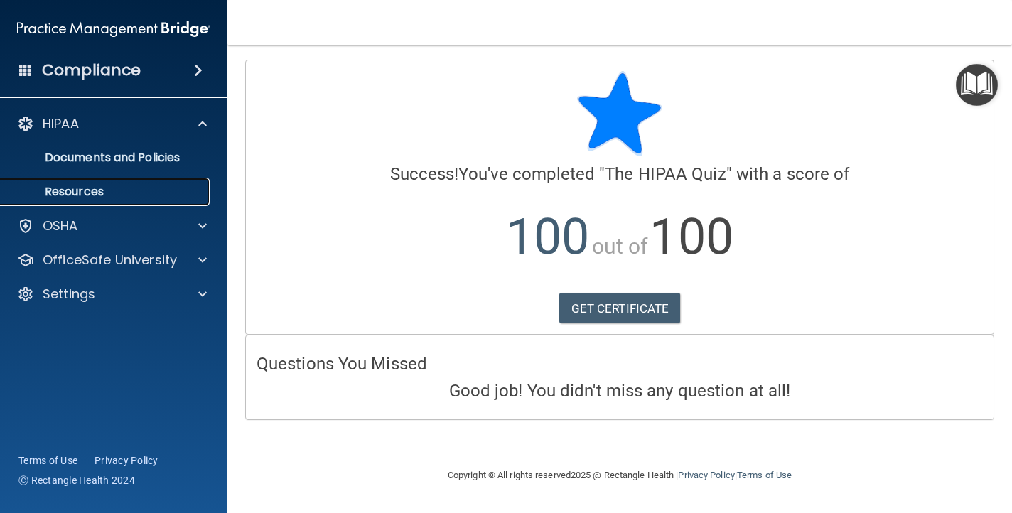
click at [109, 190] on p "Resources" at bounding box center [106, 192] width 194 height 14
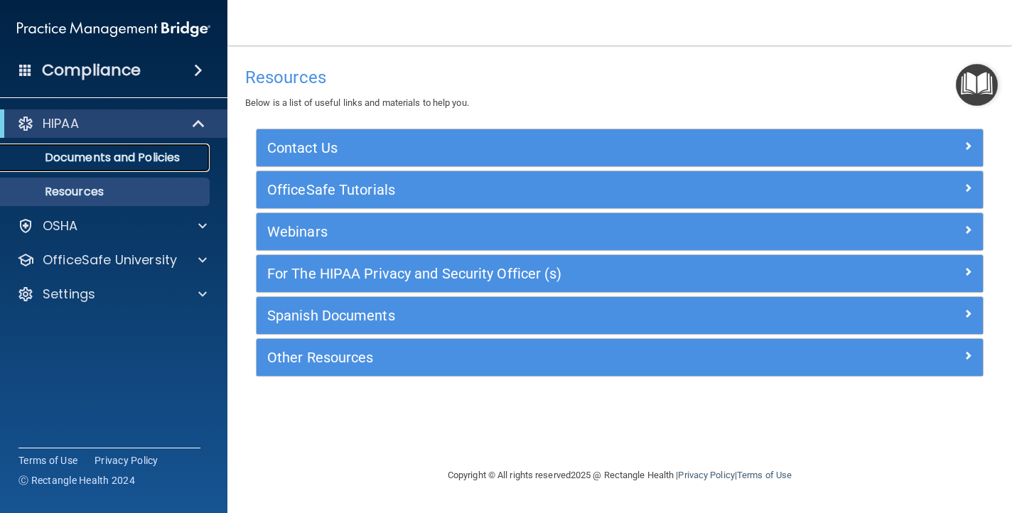
click at [125, 161] on p "Documents and Policies" at bounding box center [106, 158] width 194 height 14
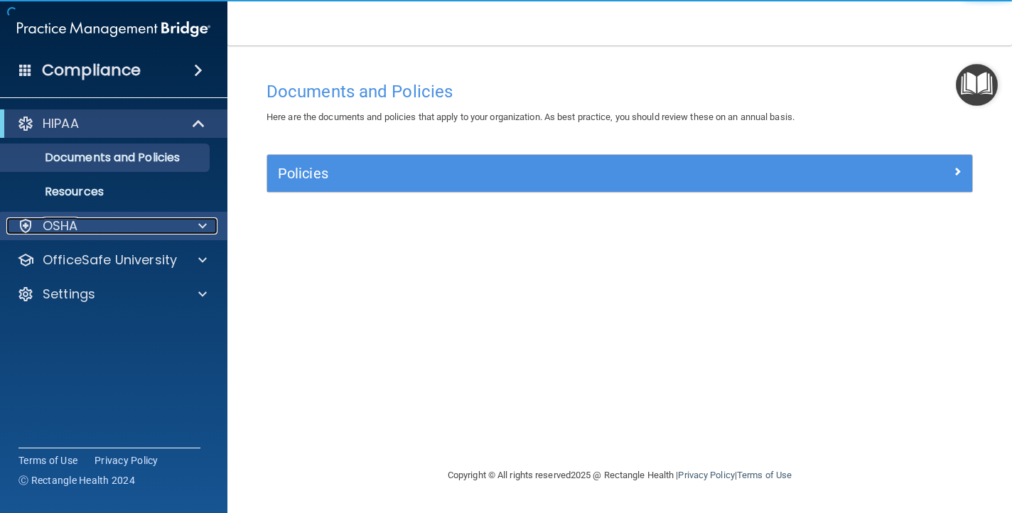
click at [146, 226] on div "OSHA" at bounding box center [94, 226] width 176 height 17
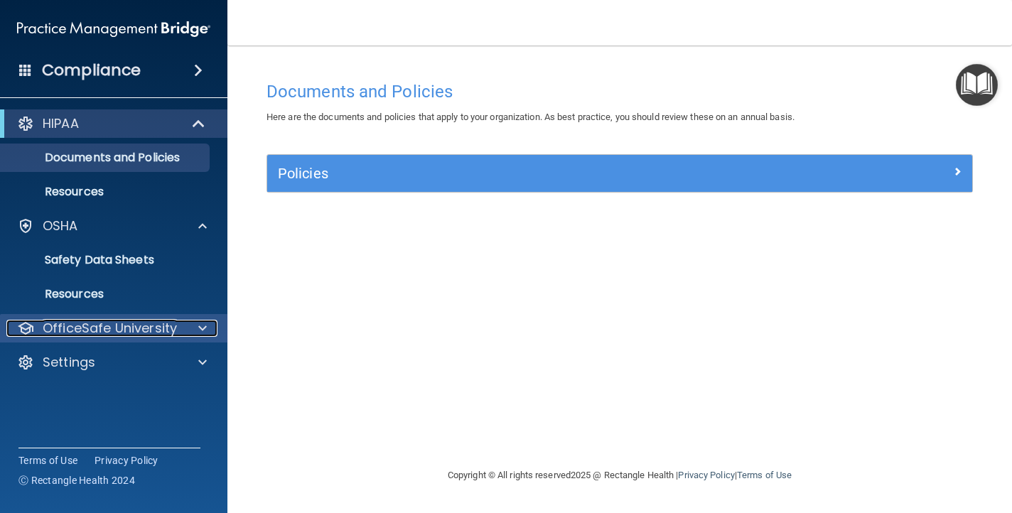
click at [141, 328] on p "OfficeSafe University" at bounding box center [110, 328] width 134 height 17
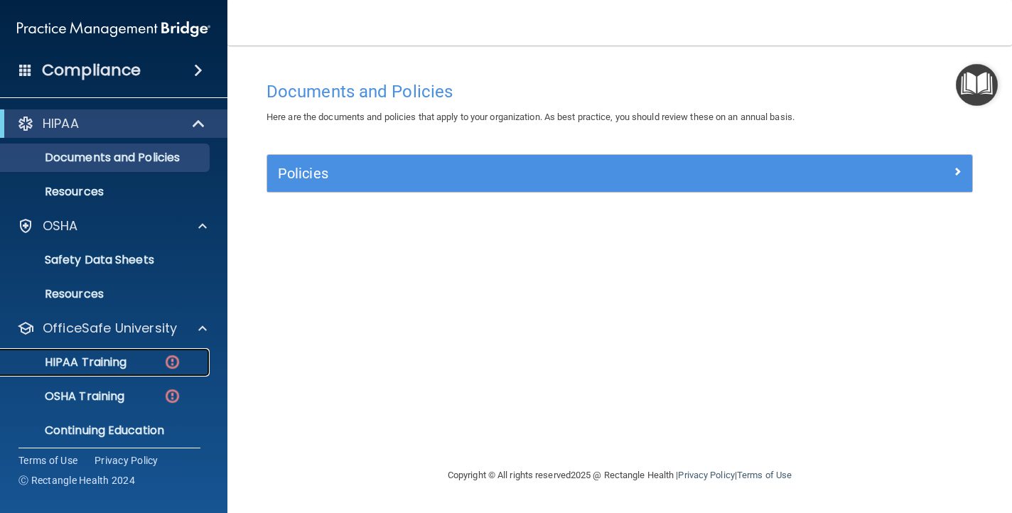
click at [139, 371] on link "HIPAA Training" at bounding box center [98, 362] width 224 height 28
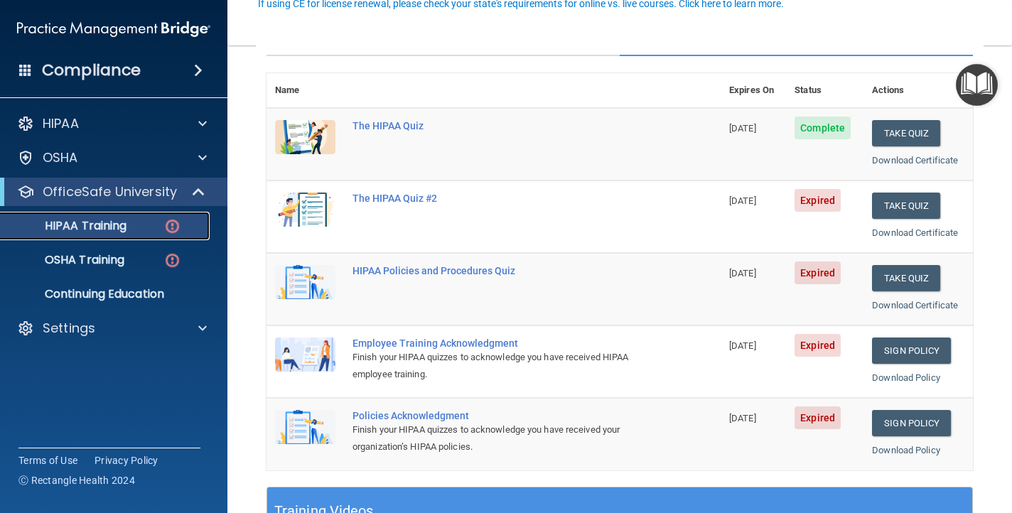
scroll to position [151, 0]
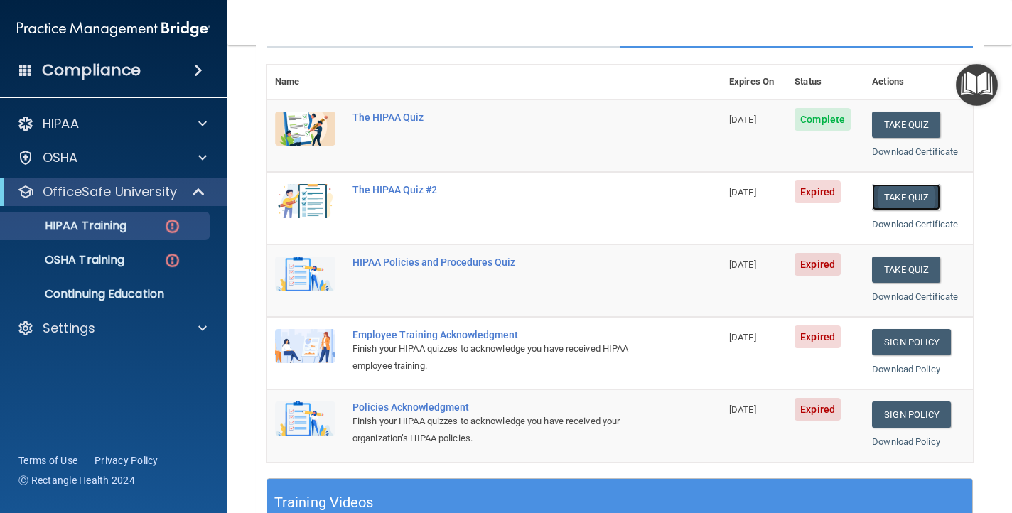
click at [896, 200] on button "Take Quiz" at bounding box center [906, 197] width 68 height 26
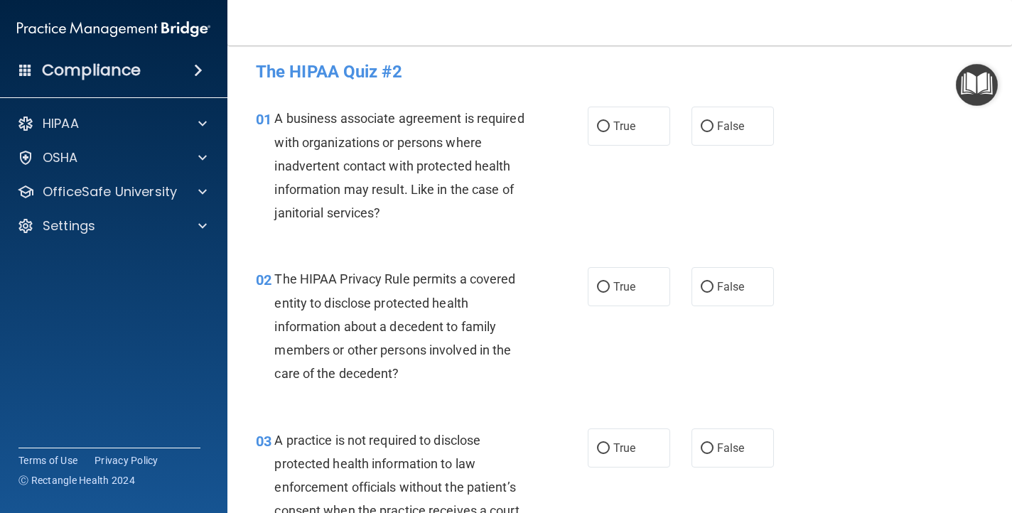
scroll to position [7, 0]
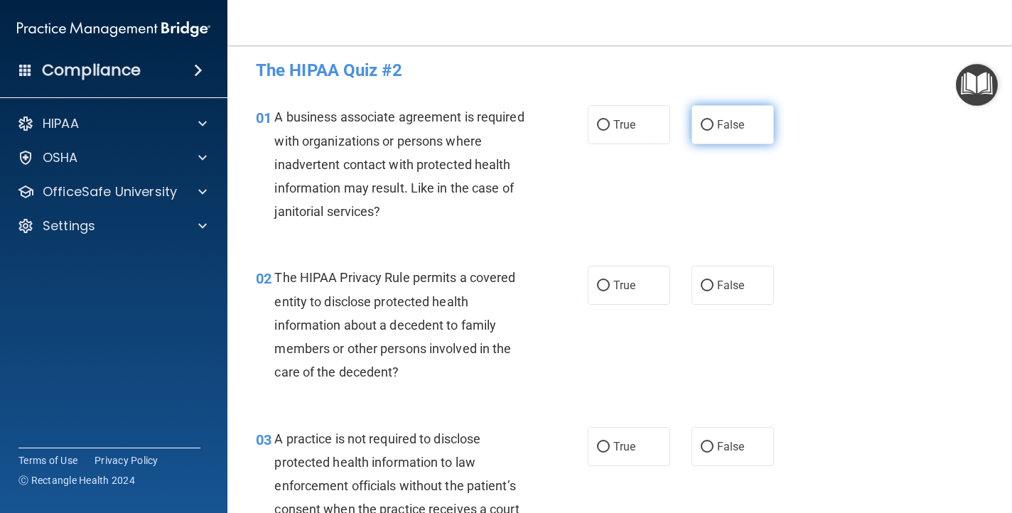
click at [709, 123] on input "False" at bounding box center [707, 125] width 13 height 11
radio input "true"
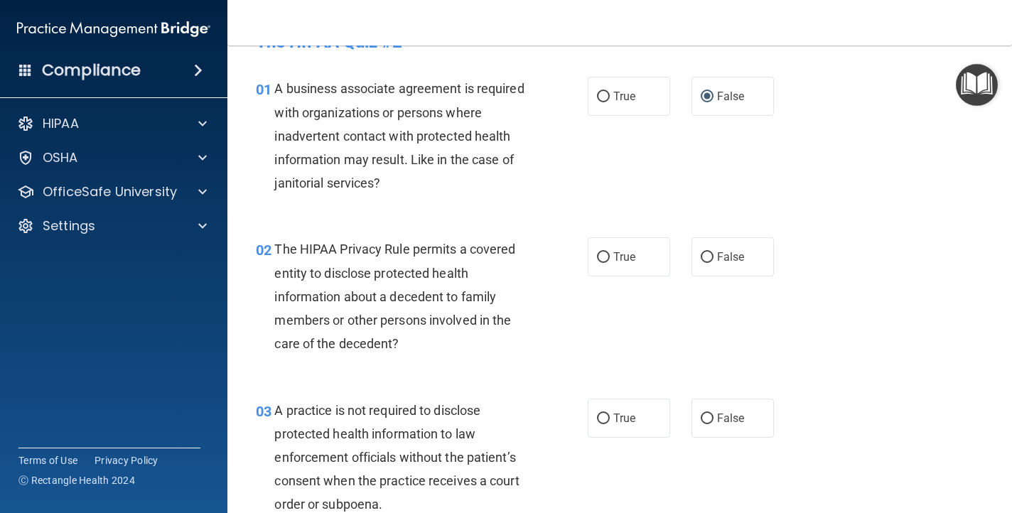
scroll to position [38, 0]
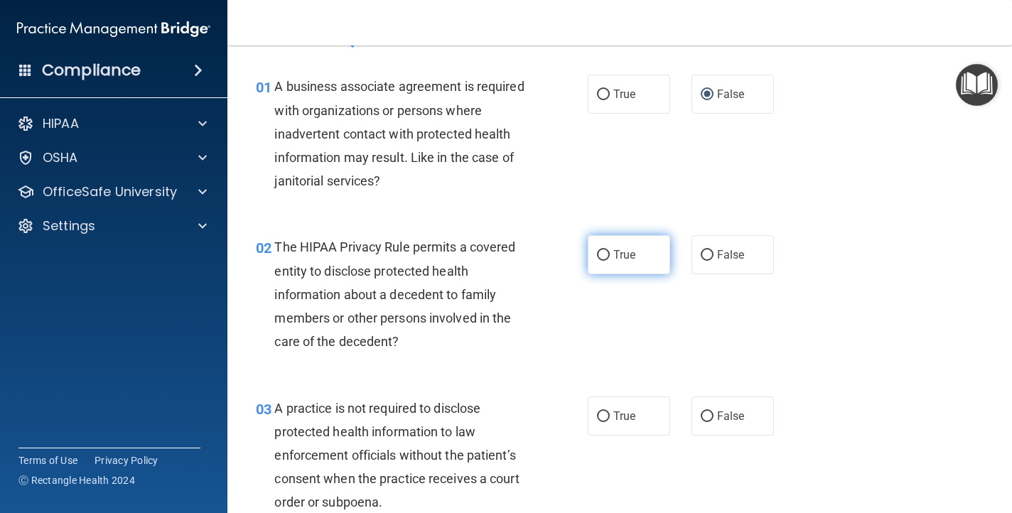
click at [599, 256] on input "True" at bounding box center [603, 255] width 13 height 11
radio input "true"
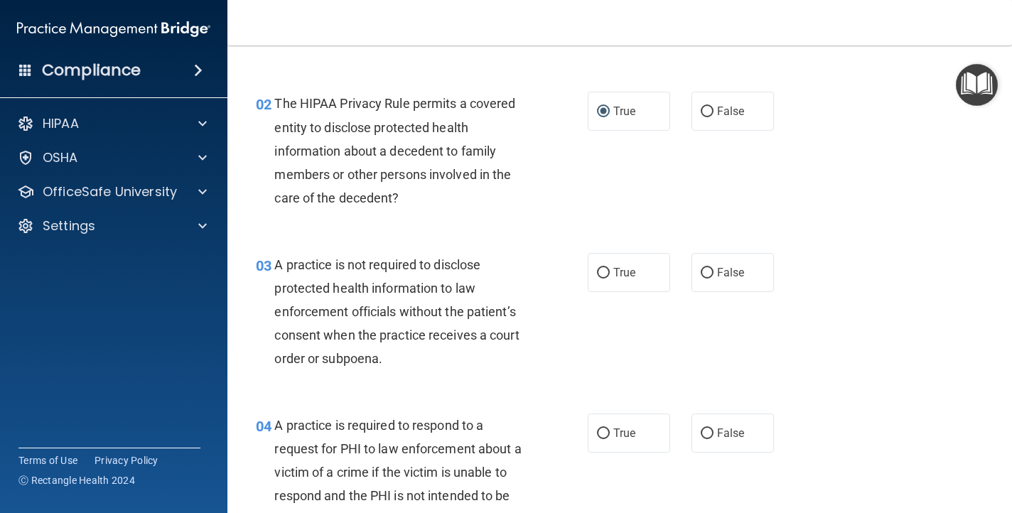
scroll to position [185, 0]
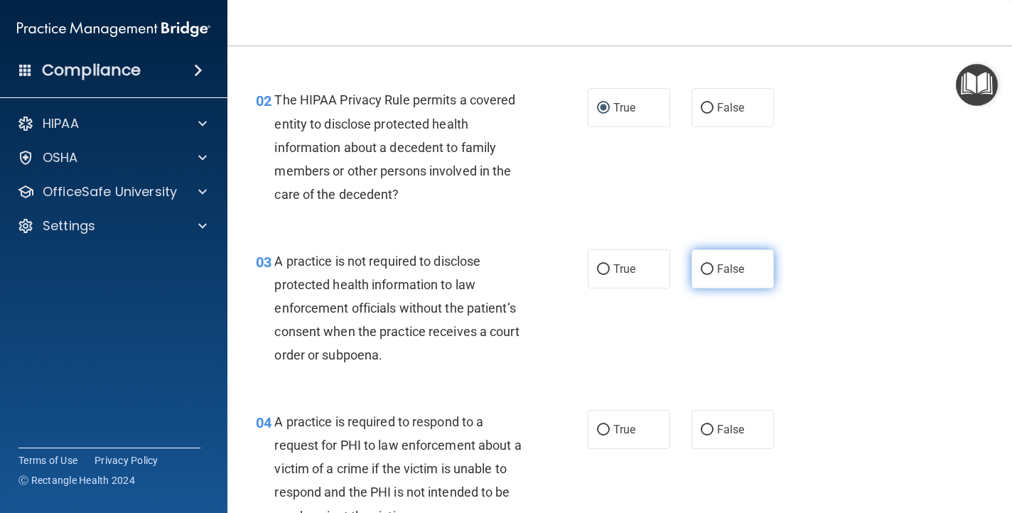
click at [702, 267] on input "False" at bounding box center [707, 269] width 13 height 11
radio input "true"
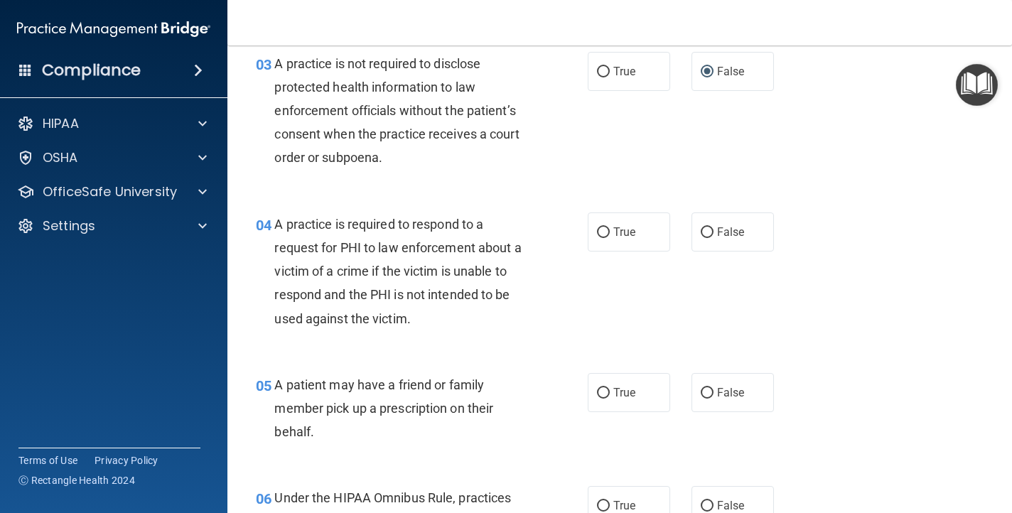
scroll to position [383, 0]
click at [603, 235] on input "True" at bounding box center [603, 232] width 13 height 11
radio input "true"
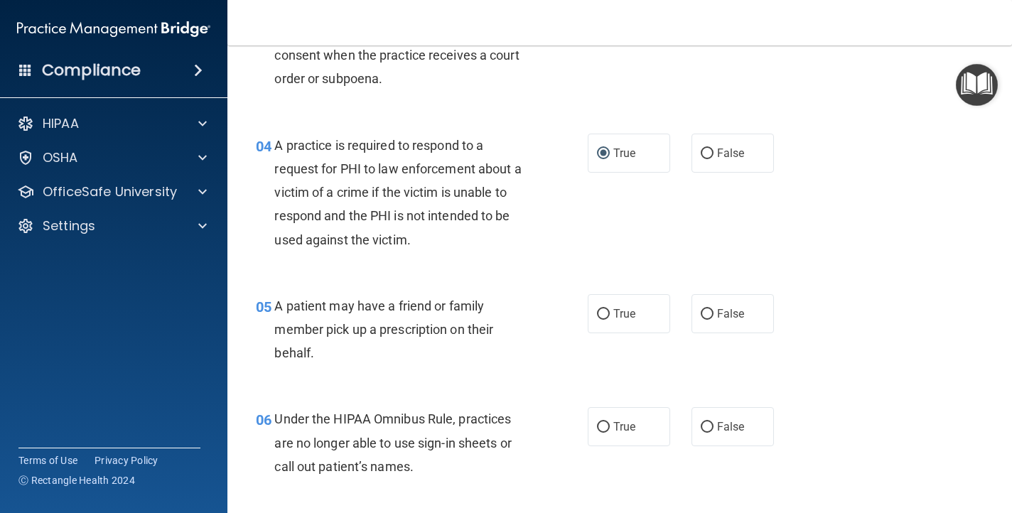
scroll to position [470, 0]
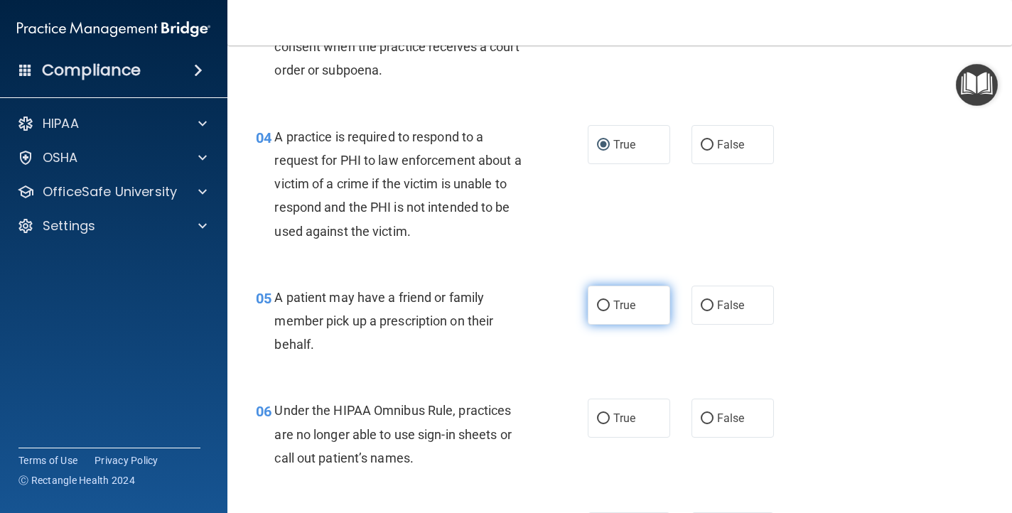
click at [599, 304] on input "True" at bounding box center [603, 306] width 13 height 11
radio input "true"
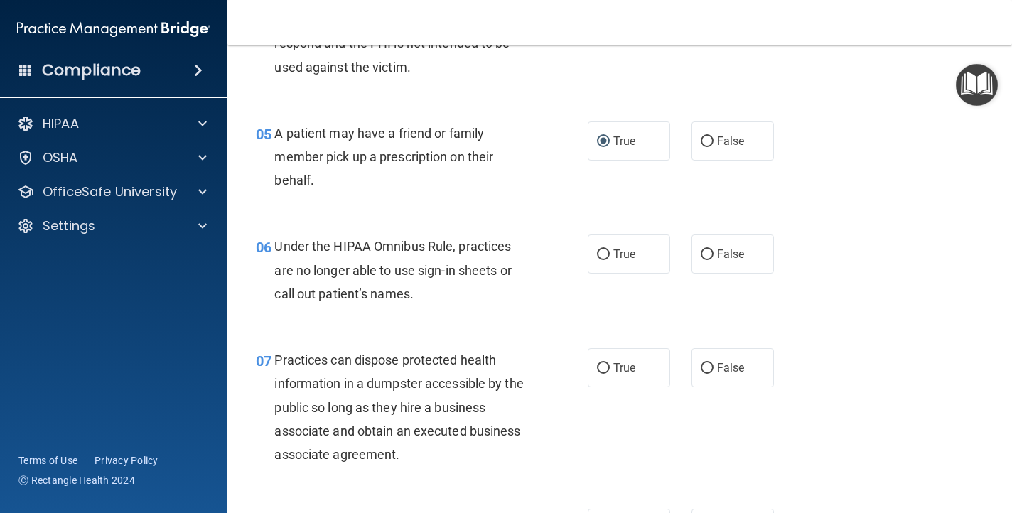
scroll to position [635, 0]
click at [707, 250] on input "False" at bounding box center [707, 254] width 13 height 11
radio input "true"
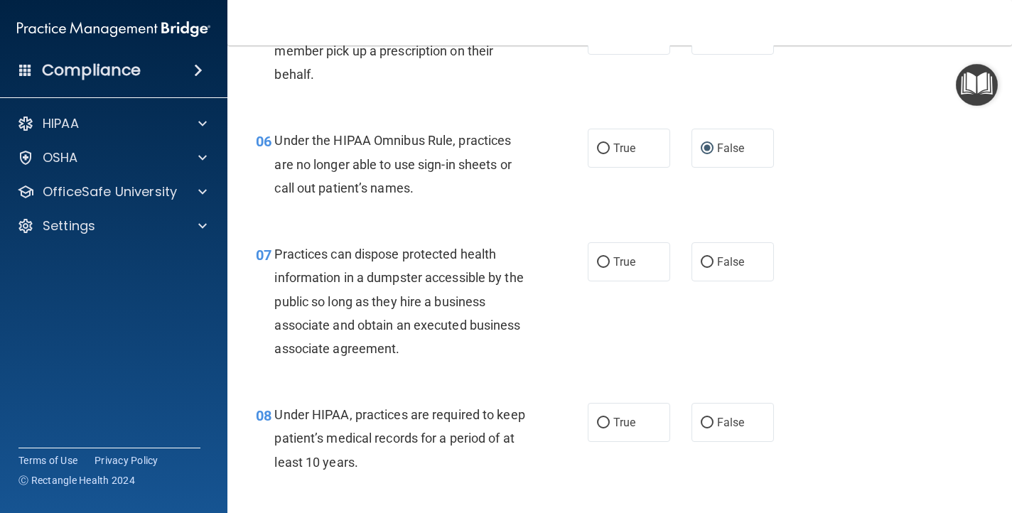
scroll to position [741, 0]
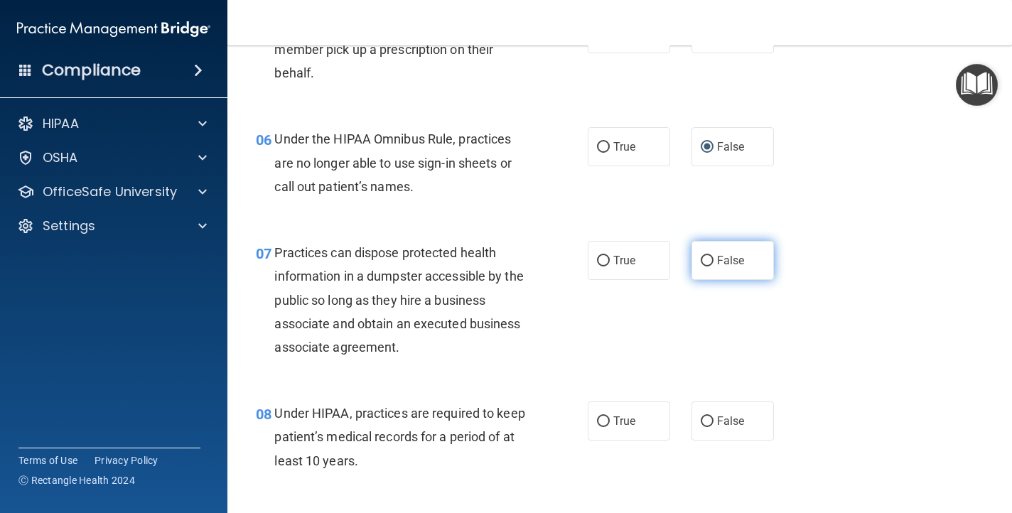
click at [707, 259] on input "False" at bounding box center [707, 261] width 13 height 11
radio input "true"
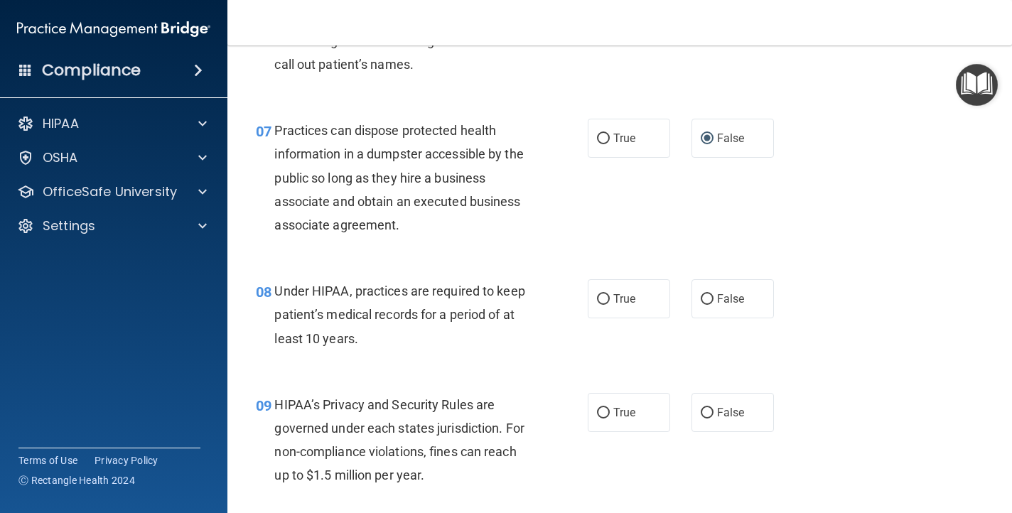
scroll to position [866, 0]
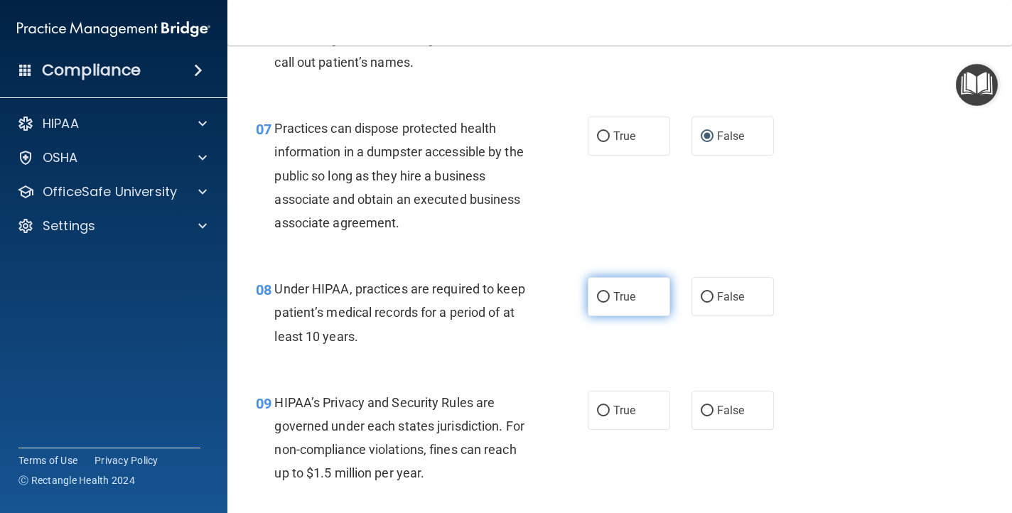
click at [602, 299] on input "True" at bounding box center [603, 297] width 13 height 11
radio input "true"
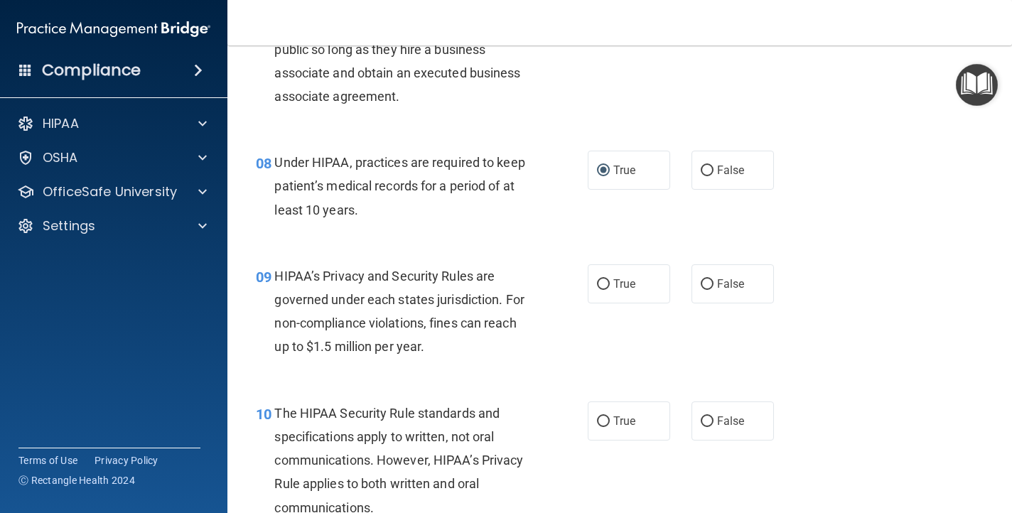
scroll to position [991, 0]
click at [600, 284] on input "True" at bounding box center [603, 286] width 13 height 11
radio input "true"
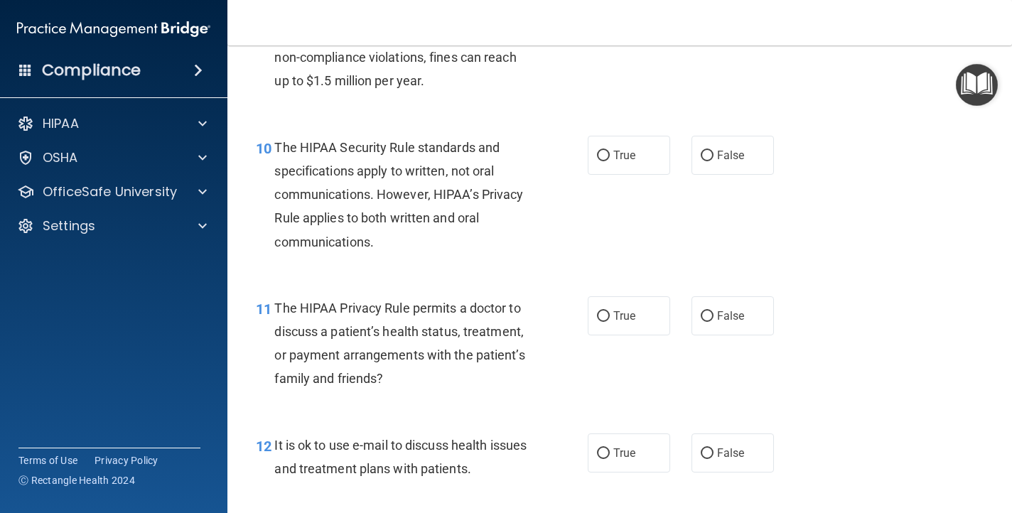
scroll to position [1260, 0]
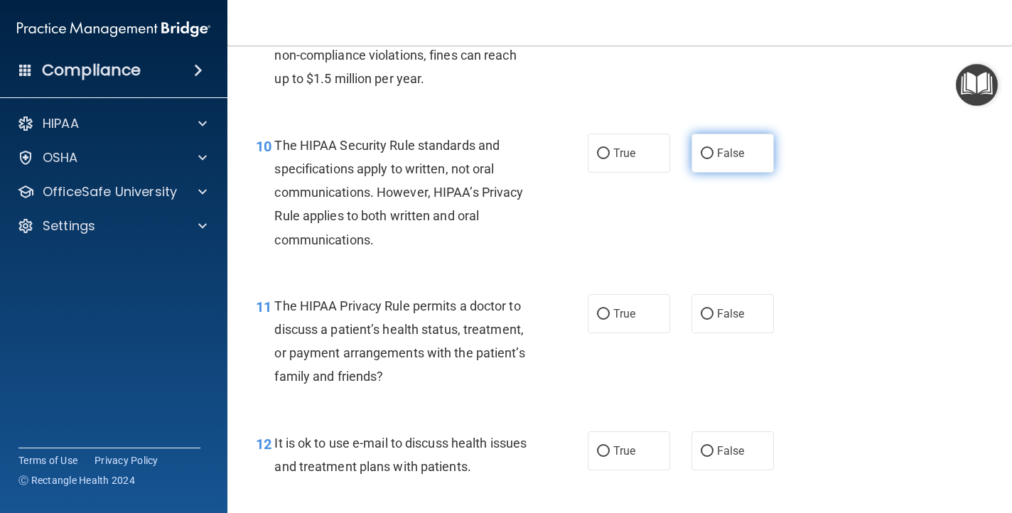
click at [704, 154] on input "False" at bounding box center [707, 154] width 13 height 11
radio input "true"
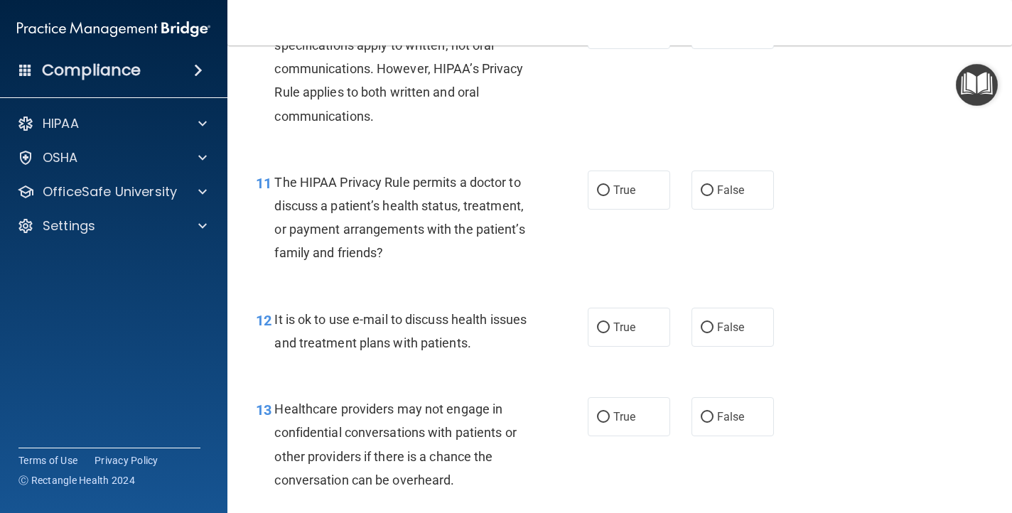
scroll to position [1385, 0]
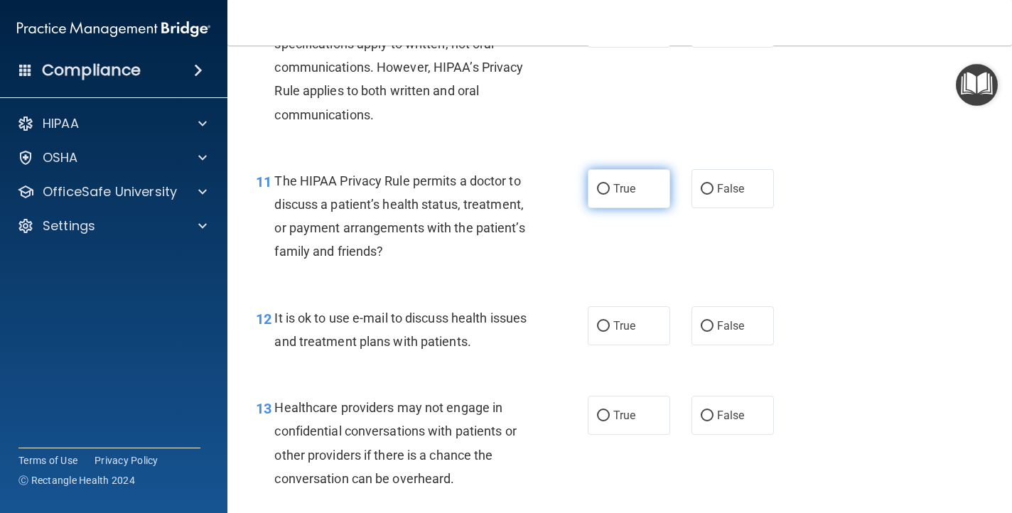
click at [604, 189] on input "True" at bounding box center [603, 189] width 13 height 11
radio input "true"
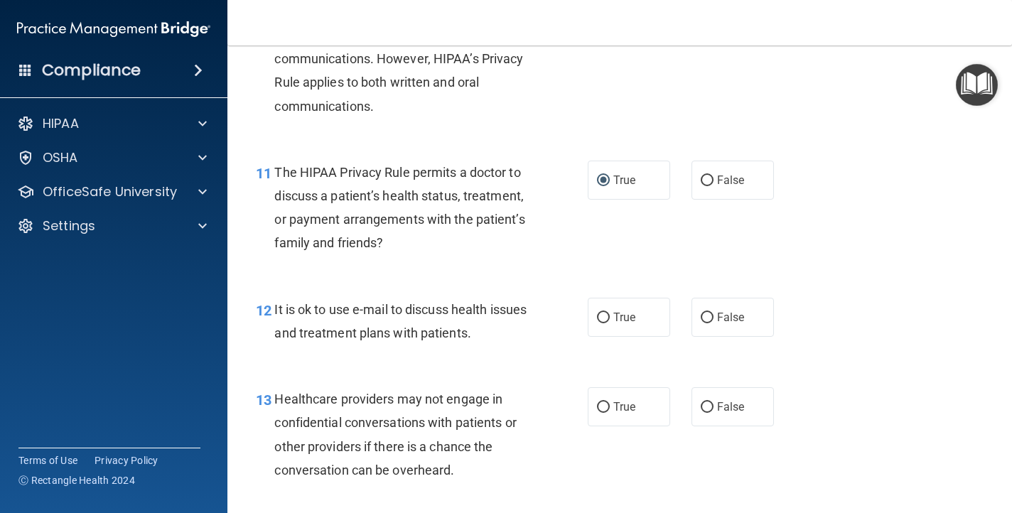
scroll to position [1400, 0]
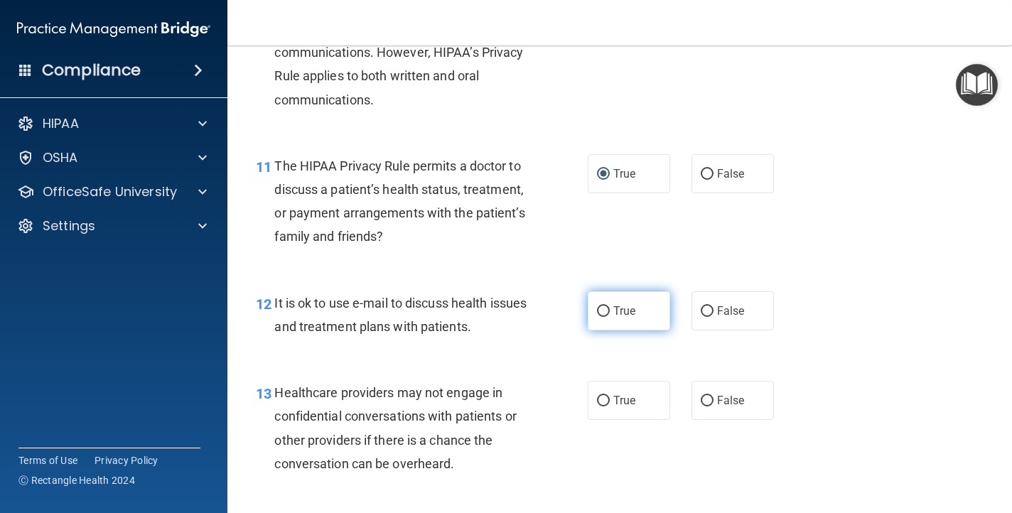
click at [601, 309] on input "True" at bounding box center [603, 311] width 13 height 11
radio input "true"
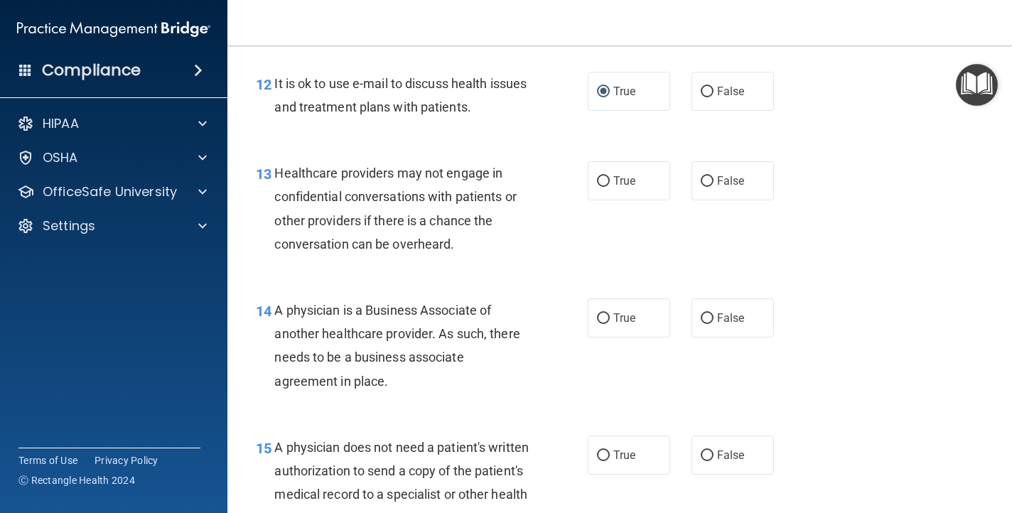
scroll to position [1621, 0]
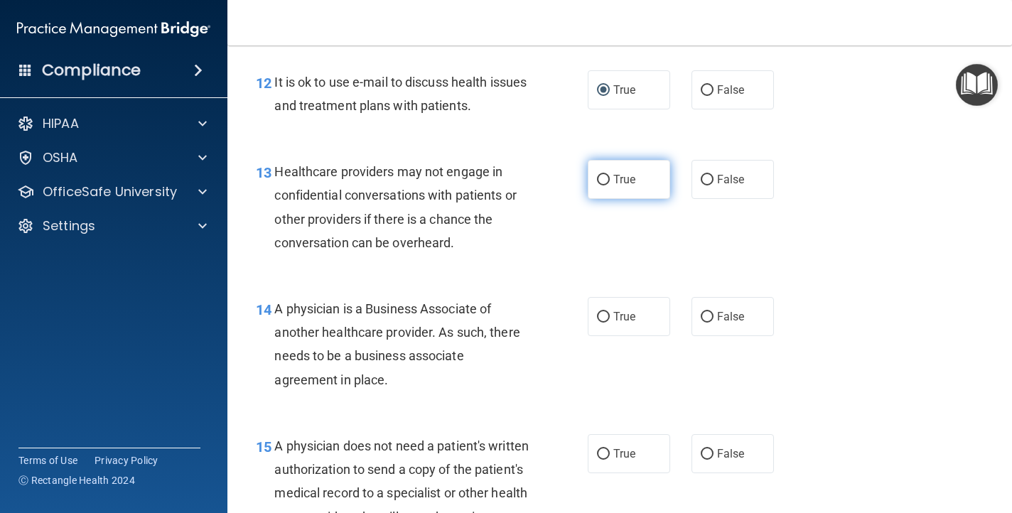
click at [603, 182] on input "True" at bounding box center [603, 180] width 13 height 11
radio input "true"
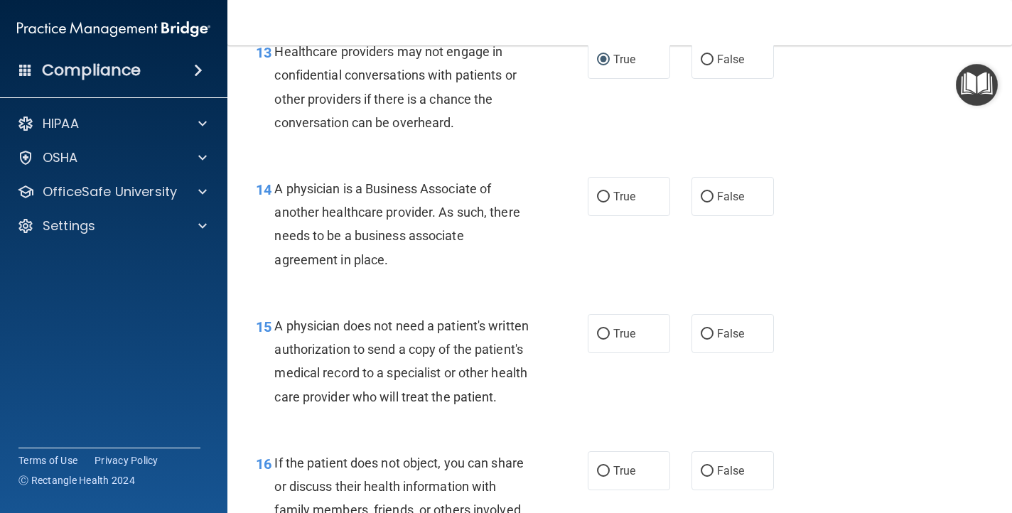
scroll to position [1743, 0]
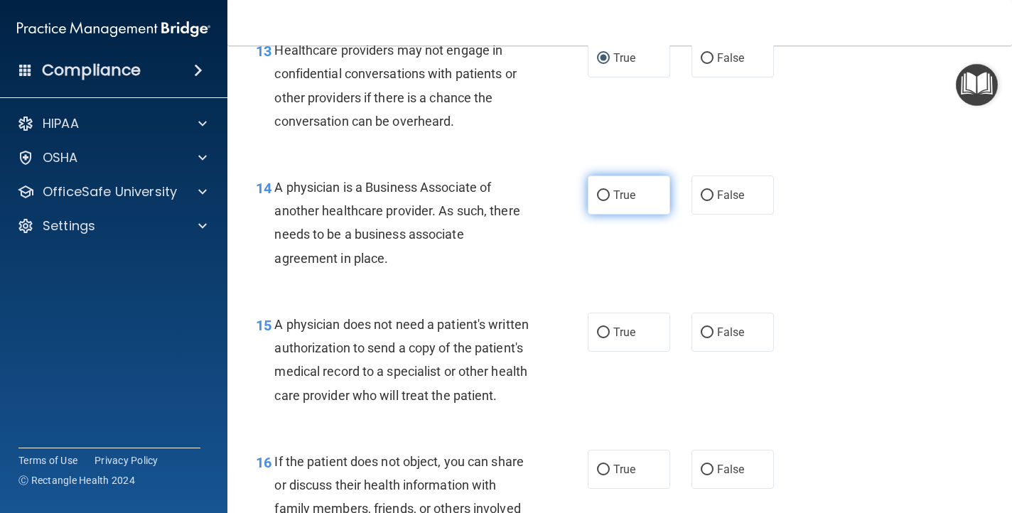
click at [601, 193] on input "True" at bounding box center [603, 195] width 13 height 11
radio input "true"
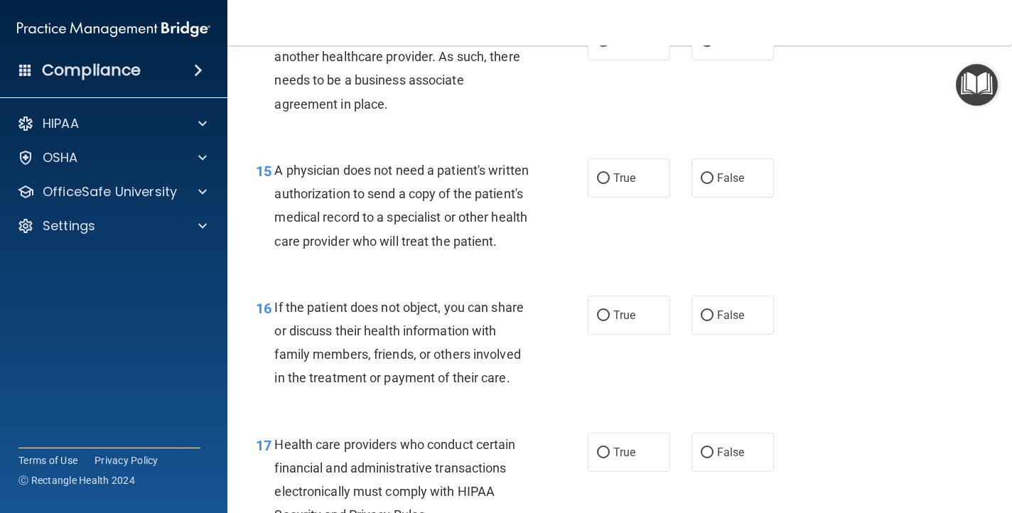
scroll to position [1898, 0]
click at [598, 175] on input "True" at bounding box center [603, 178] width 13 height 11
radio input "true"
click at [707, 321] on input "False" at bounding box center [707, 315] width 13 height 11
radio input "true"
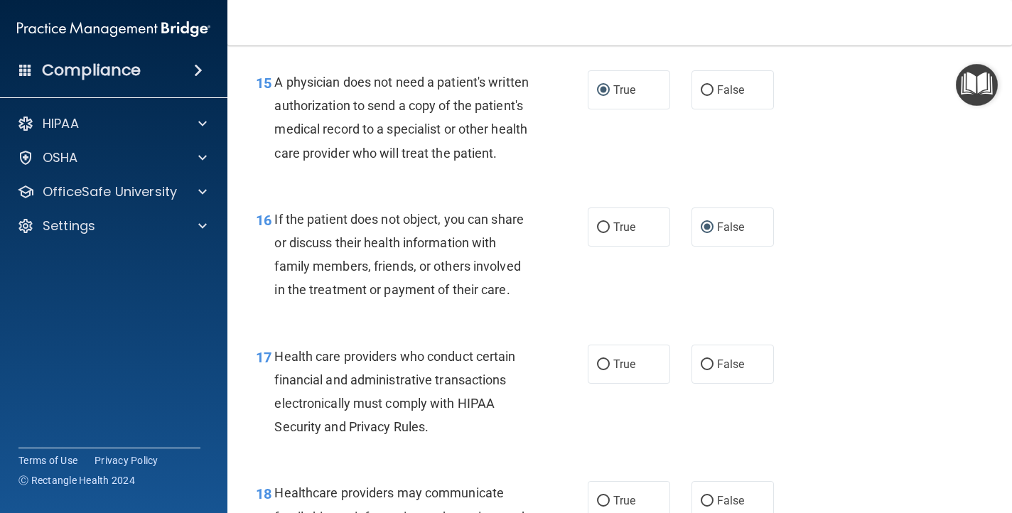
scroll to position [1987, 0]
click at [598, 369] on input "True" at bounding box center [603, 363] width 13 height 11
radio input "true"
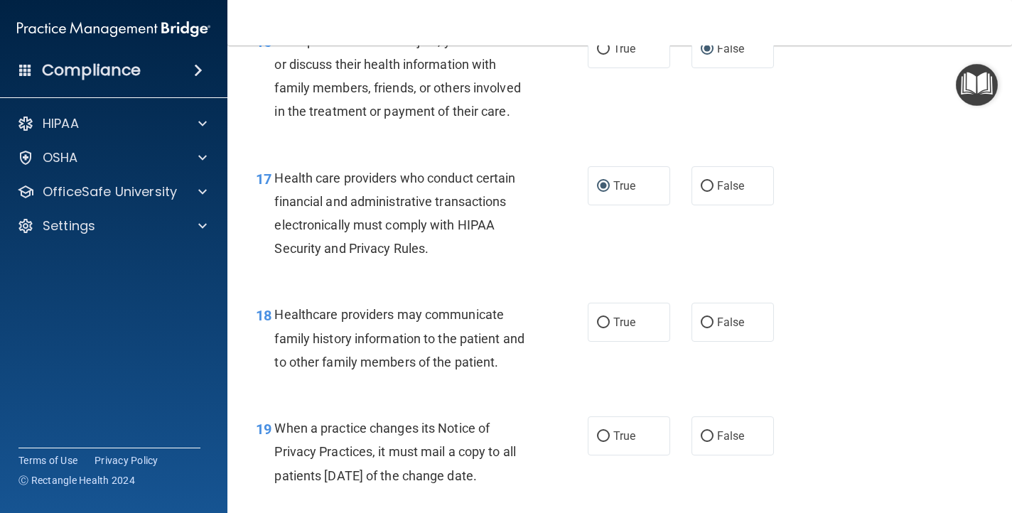
scroll to position [2164, 0]
click at [607, 328] on input "True" at bounding box center [603, 322] width 13 height 11
radio input "true"
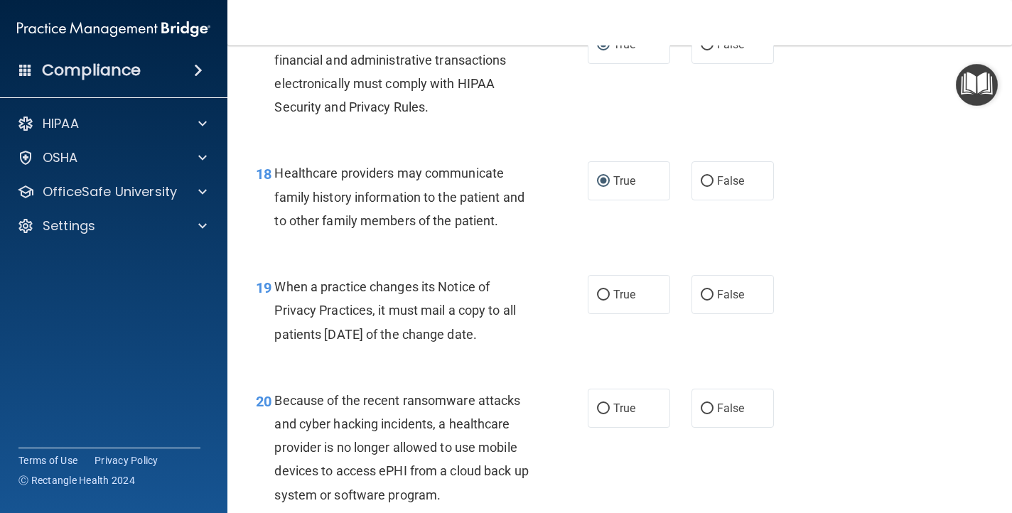
scroll to position [2307, 0]
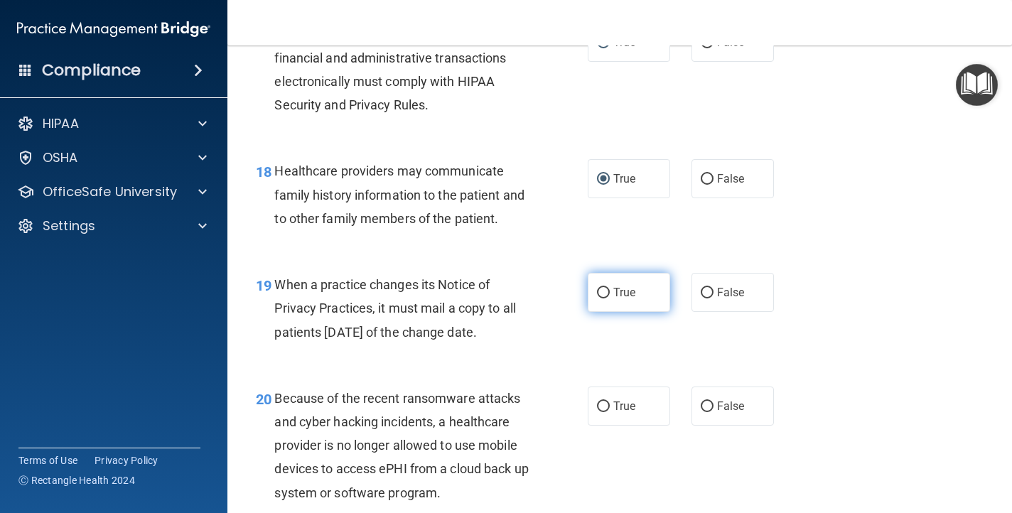
click at [601, 299] on input "True" at bounding box center [603, 293] width 13 height 11
radio input "true"
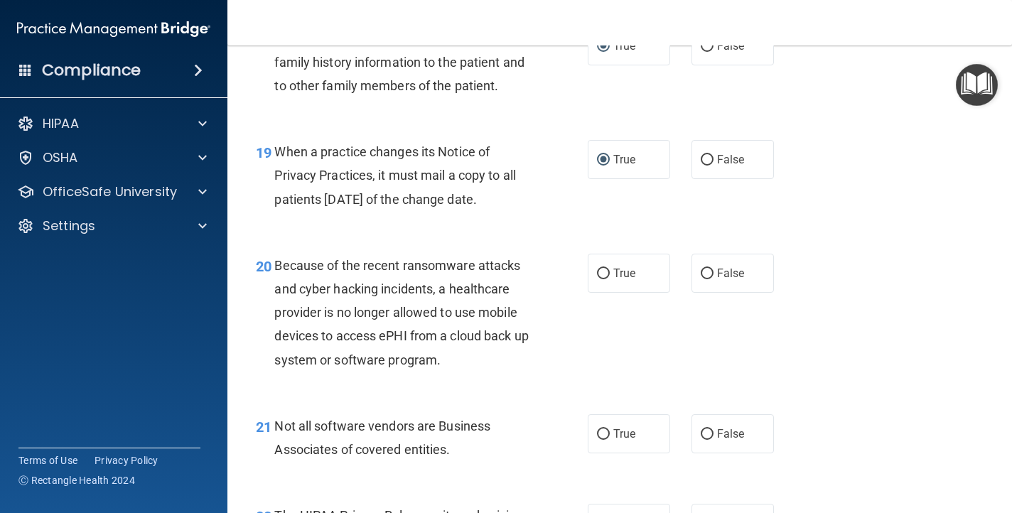
scroll to position [2442, 0]
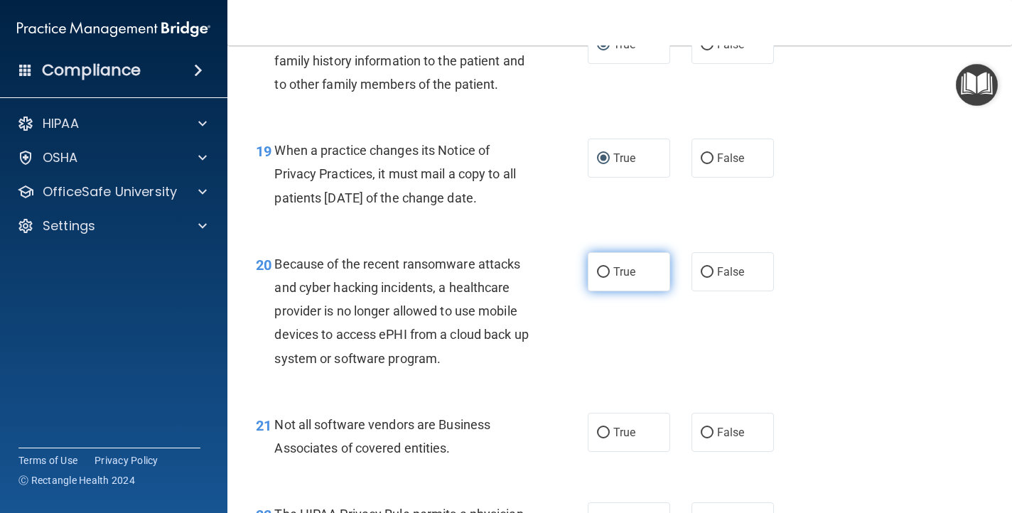
click at [600, 278] on input "True" at bounding box center [603, 272] width 13 height 11
radio input "true"
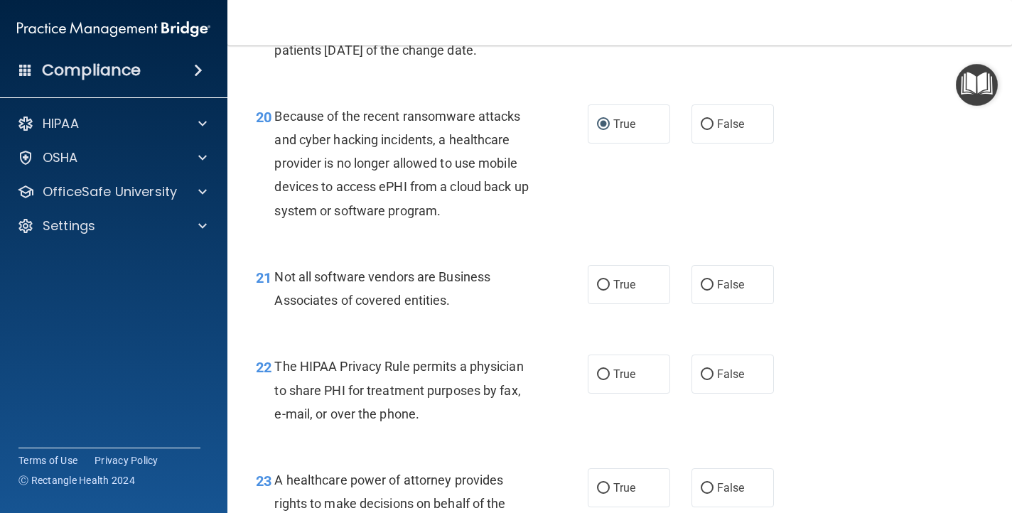
scroll to position [2593, 0]
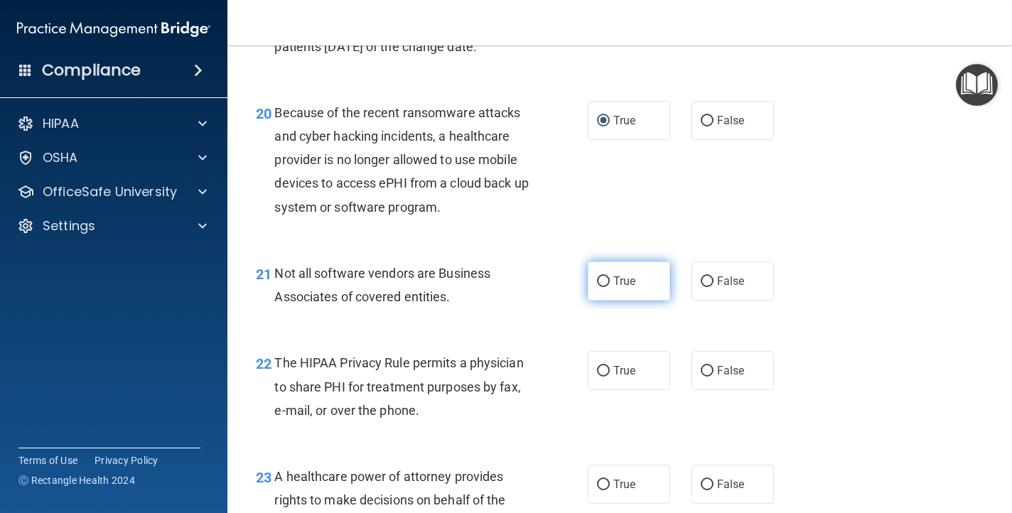
click at [604, 287] on input "True" at bounding box center [603, 282] width 13 height 11
radio input "true"
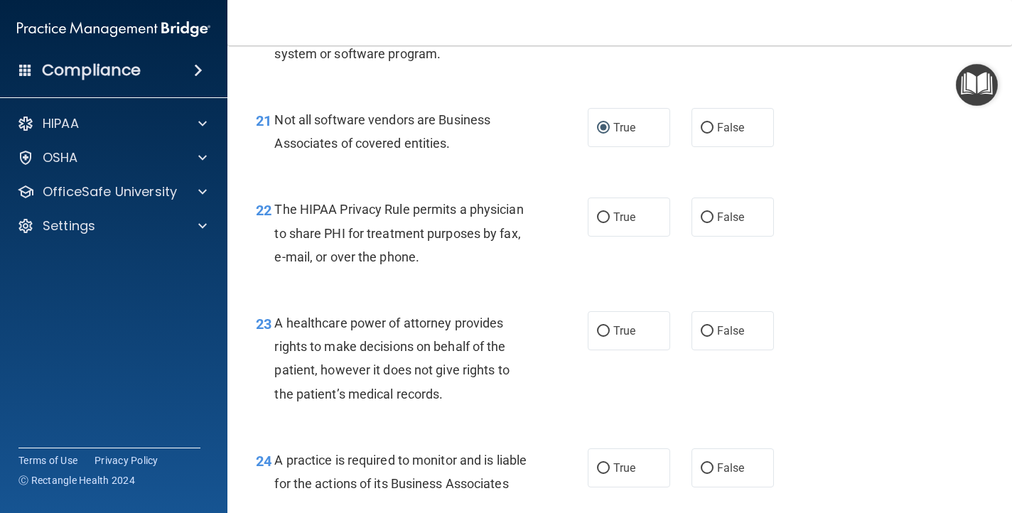
scroll to position [2750, 0]
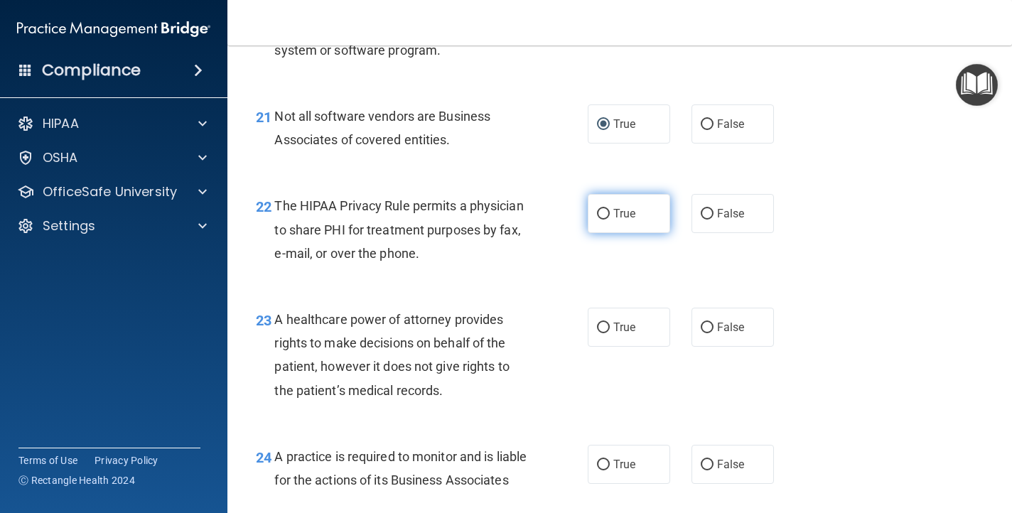
click at [600, 220] on input "True" at bounding box center [603, 214] width 13 height 11
radio input "true"
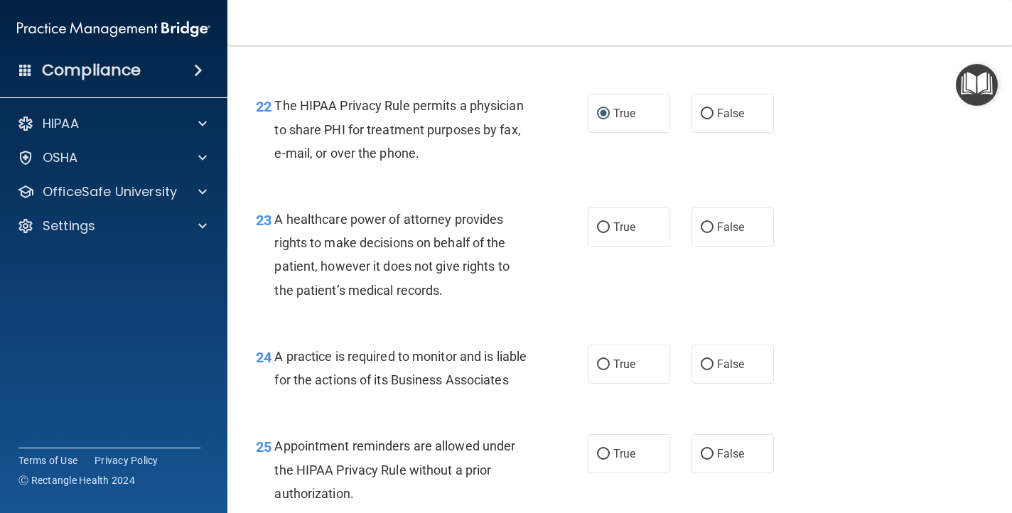
scroll to position [2851, 0]
click at [704, 232] on input "False" at bounding box center [707, 227] width 13 height 11
radio input "true"
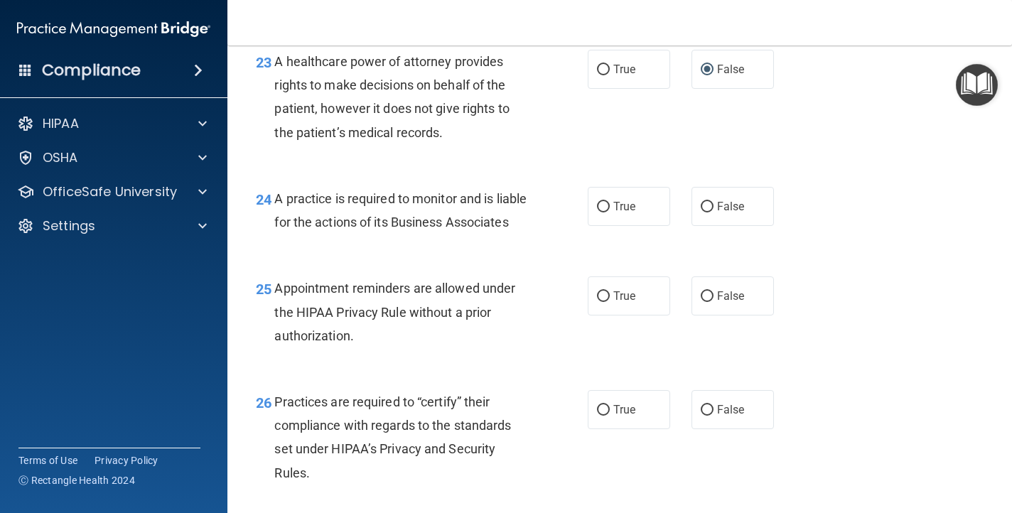
scroll to position [3014, 0]
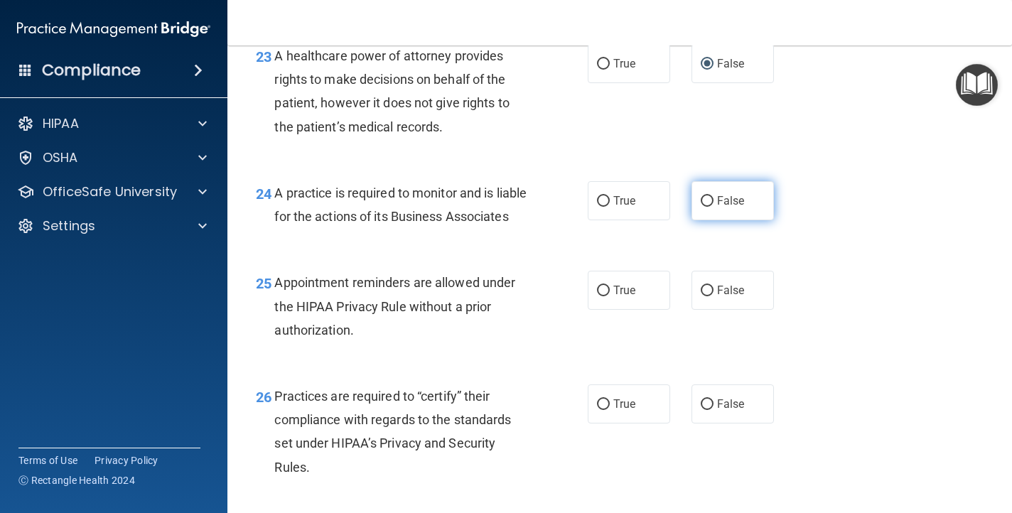
click at [707, 207] on input "False" at bounding box center [707, 201] width 13 height 11
radio input "true"
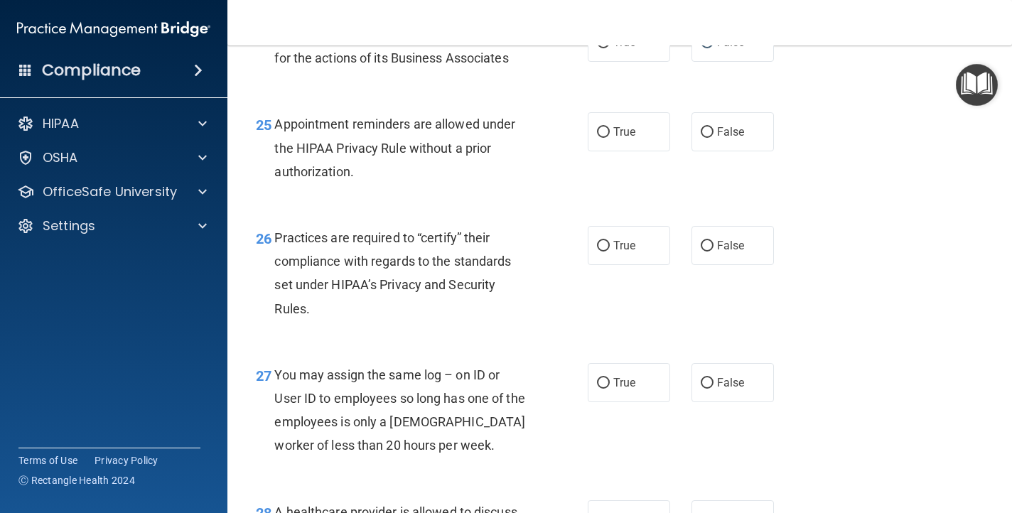
scroll to position [3174, 0]
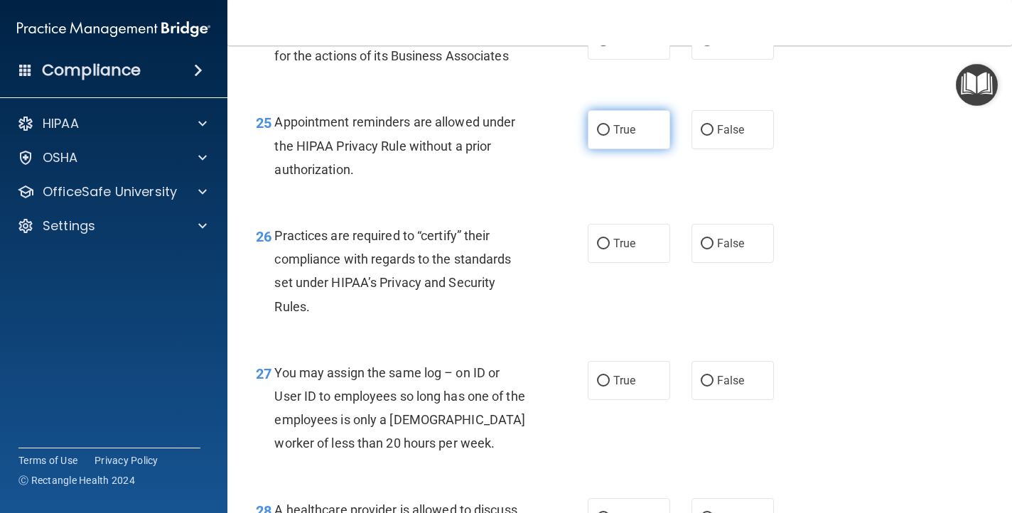
click at [607, 136] on input "True" at bounding box center [603, 130] width 13 height 11
radio input "true"
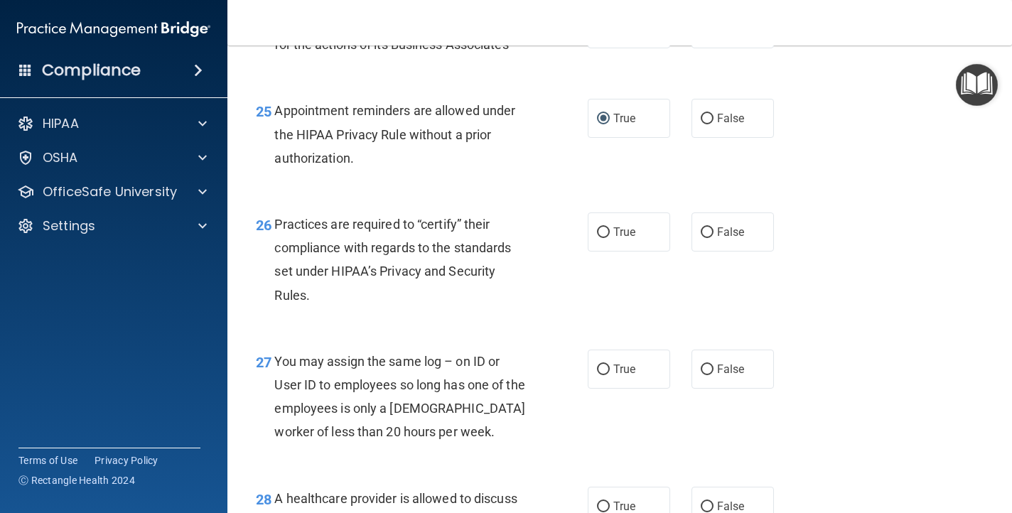
scroll to position [3187, 0]
click at [603, 237] on input "True" at bounding box center [603, 232] width 13 height 11
radio input "true"
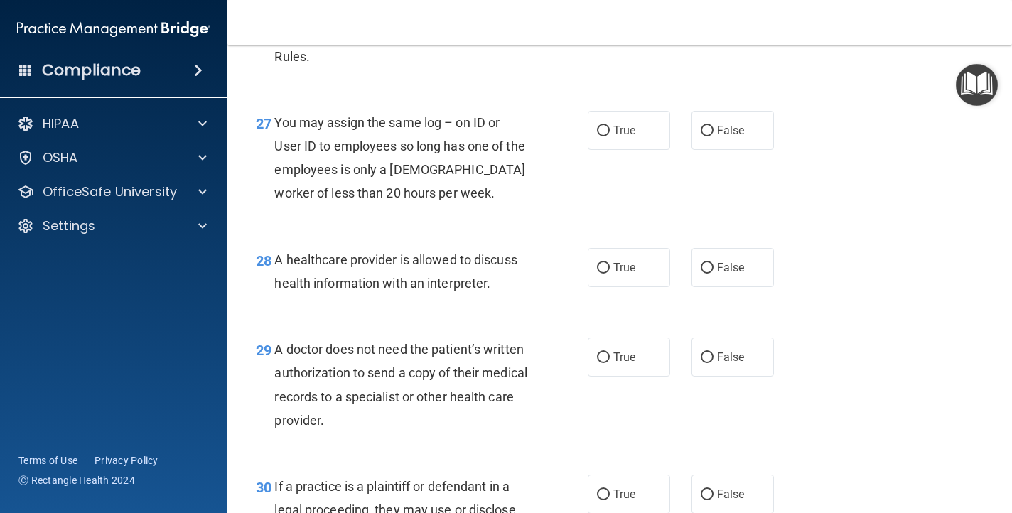
scroll to position [3442, 0]
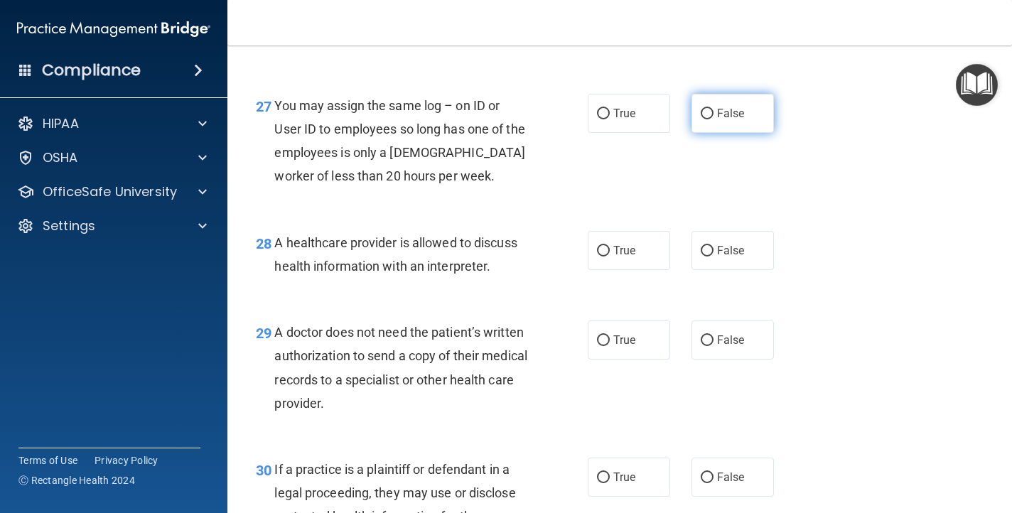
click at [708, 119] on input "False" at bounding box center [707, 114] width 13 height 11
radio input "true"
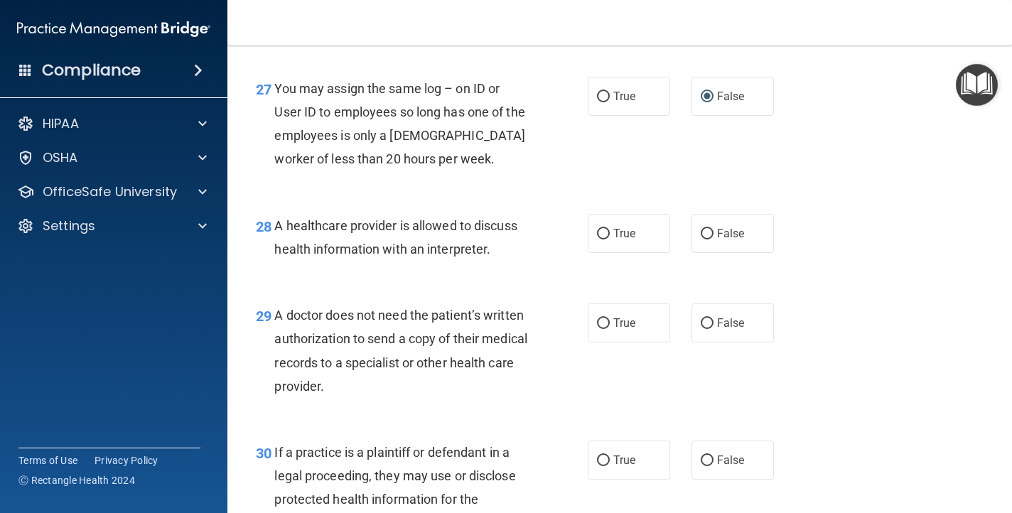
scroll to position [3458, 0]
click at [706, 240] on input "False" at bounding box center [707, 235] width 13 height 11
radio input "true"
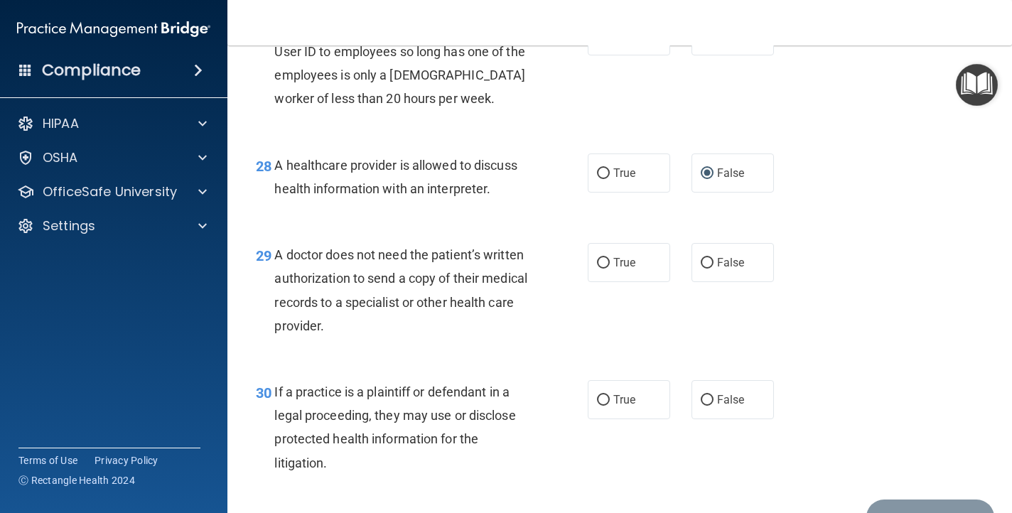
scroll to position [3521, 0]
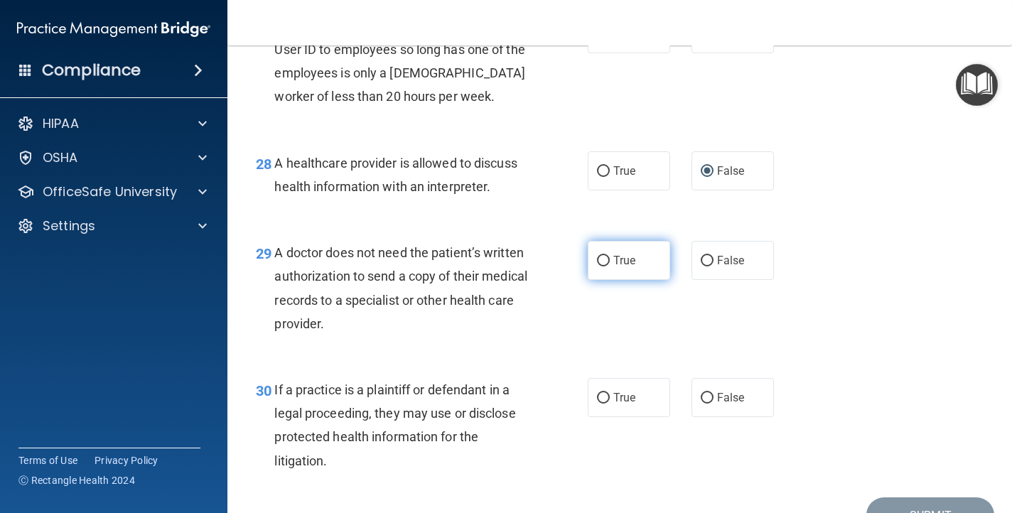
click at [604, 267] on input "True" at bounding box center [603, 261] width 13 height 11
radio input "true"
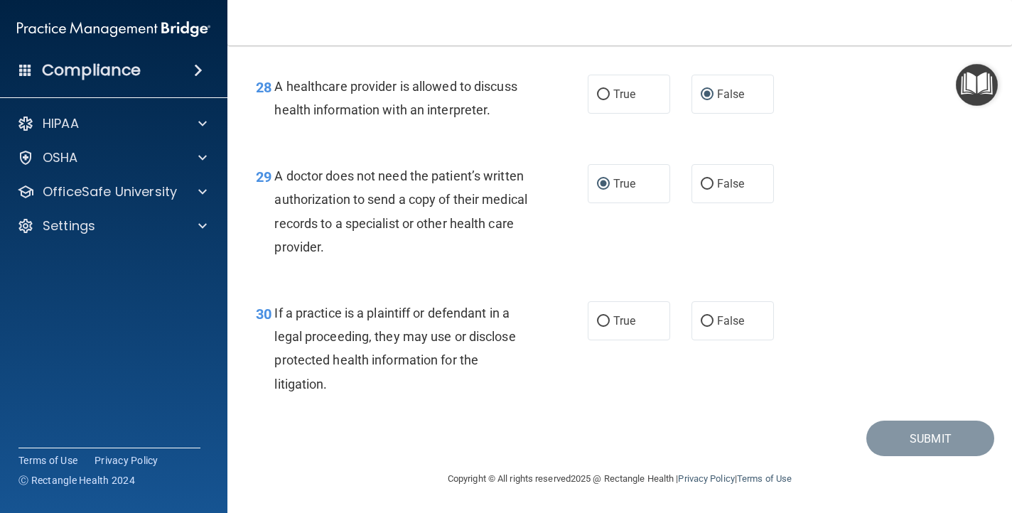
scroll to position [3646, 0]
click at [599, 321] on input "True" at bounding box center [603, 321] width 13 height 11
radio input "true"
click at [911, 433] on button "Submit" at bounding box center [930, 439] width 128 height 36
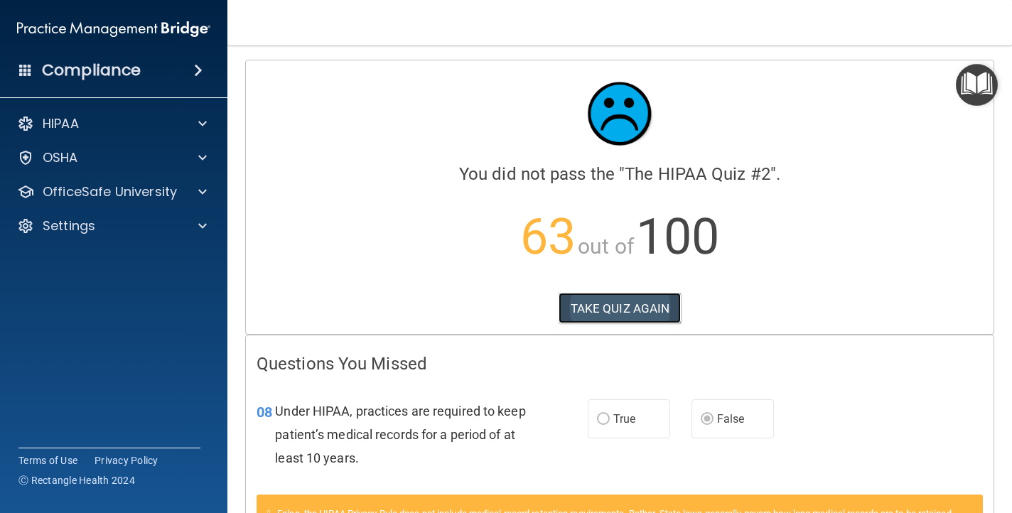
click at [616, 314] on button "TAKE QUIZ AGAIN" at bounding box center [620, 308] width 123 height 31
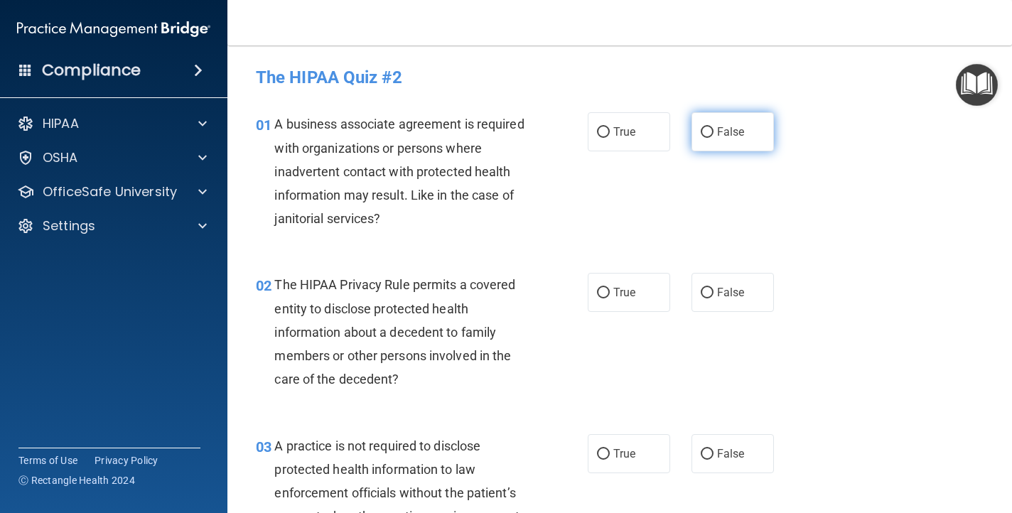
click at [707, 131] on input "False" at bounding box center [707, 132] width 13 height 11
radio input "true"
click at [603, 289] on input "True" at bounding box center [603, 293] width 13 height 11
radio input "true"
click at [704, 455] on input "False" at bounding box center [707, 454] width 13 height 11
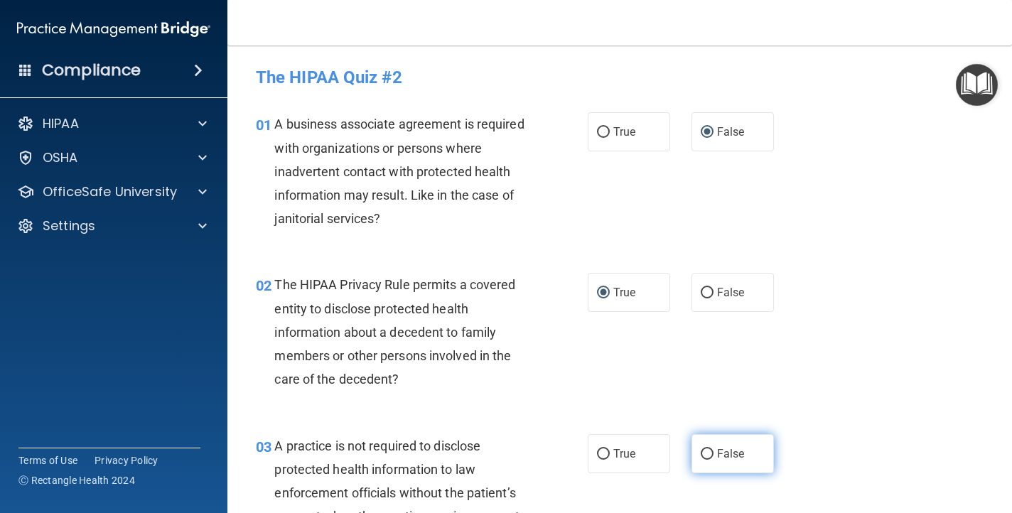
radio input "true"
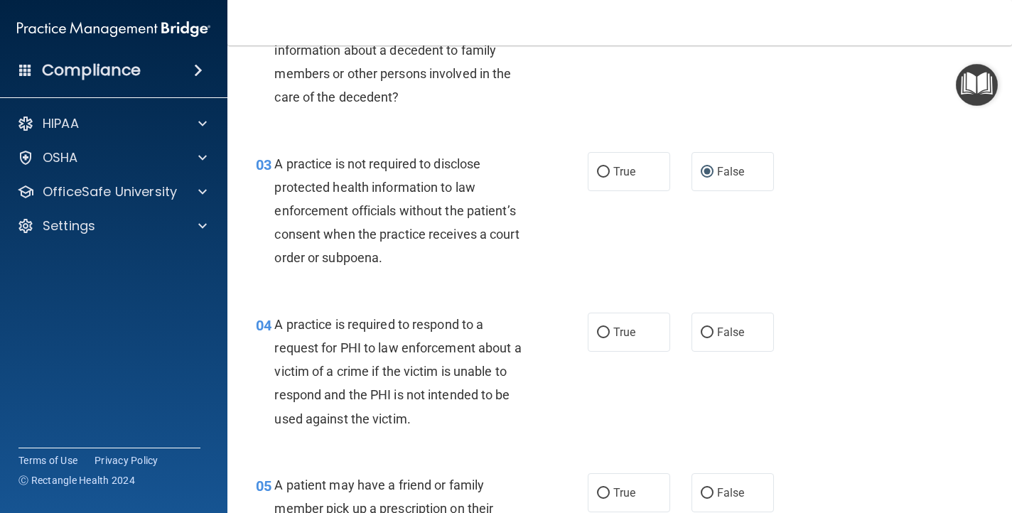
scroll to position [283, 0]
click at [605, 332] on input "True" at bounding box center [603, 332] width 13 height 11
radio input "true"
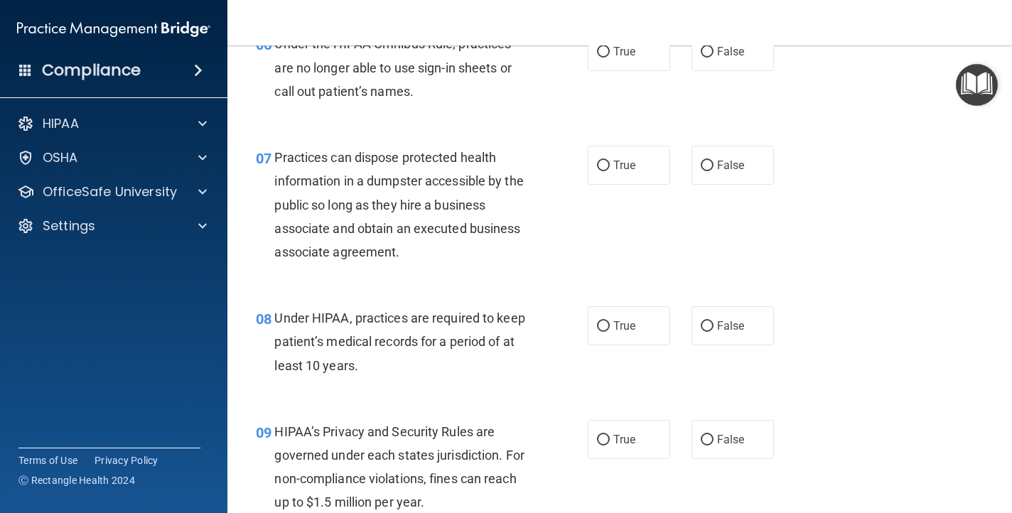
scroll to position [839, 0]
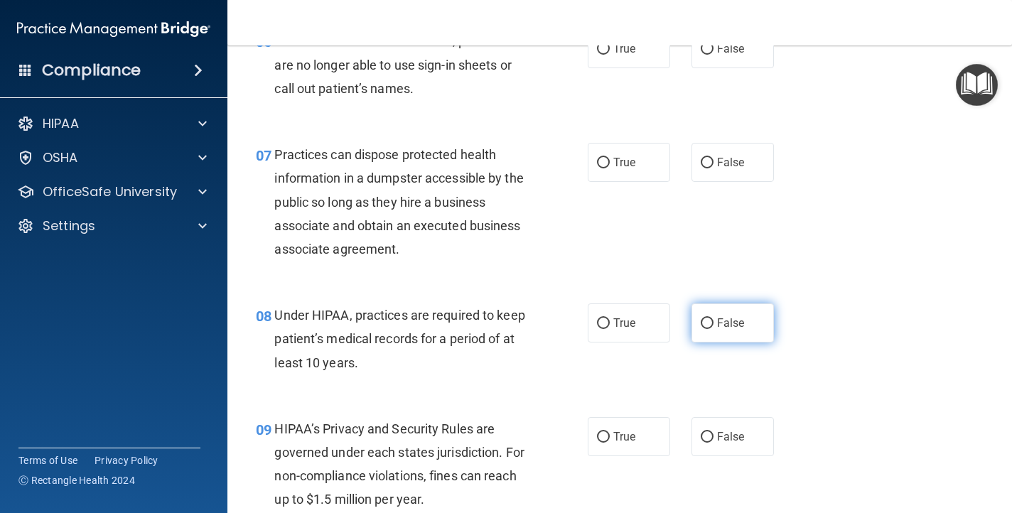
click at [707, 325] on input "False" at bounding box center [707, 323] width 13 height 11
radio input "true"
click at [707, 438] on input "False" at bounding box center [707, 437] width 13 height 11
radio input "true"
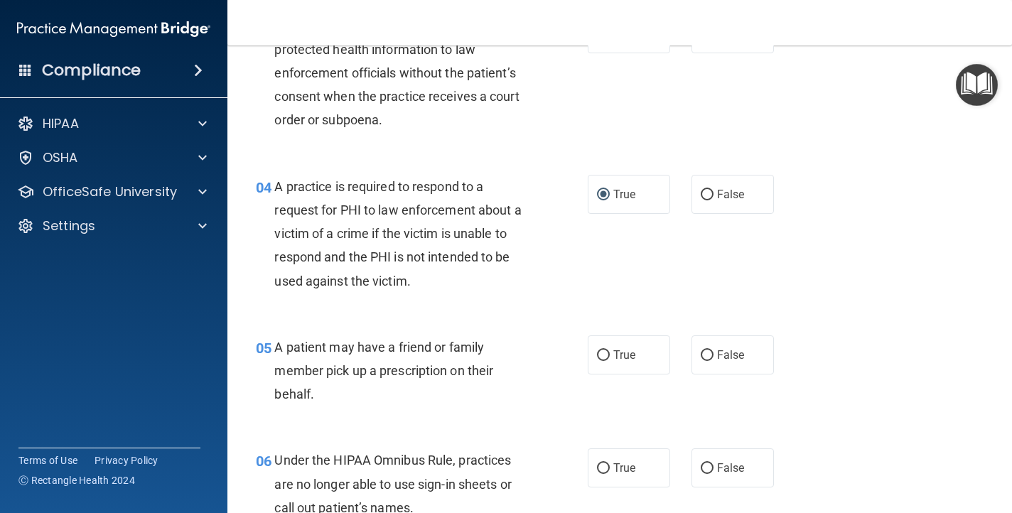
scroll to position [415, 0]
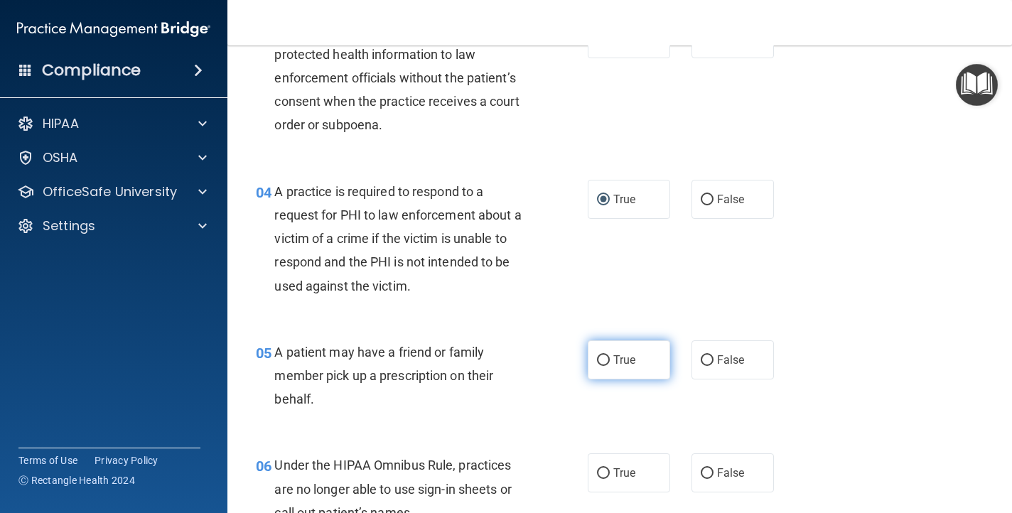
click at [601, 357] on input "True" at bounding box center [603, 360] width 13 height 11
radio input "true"
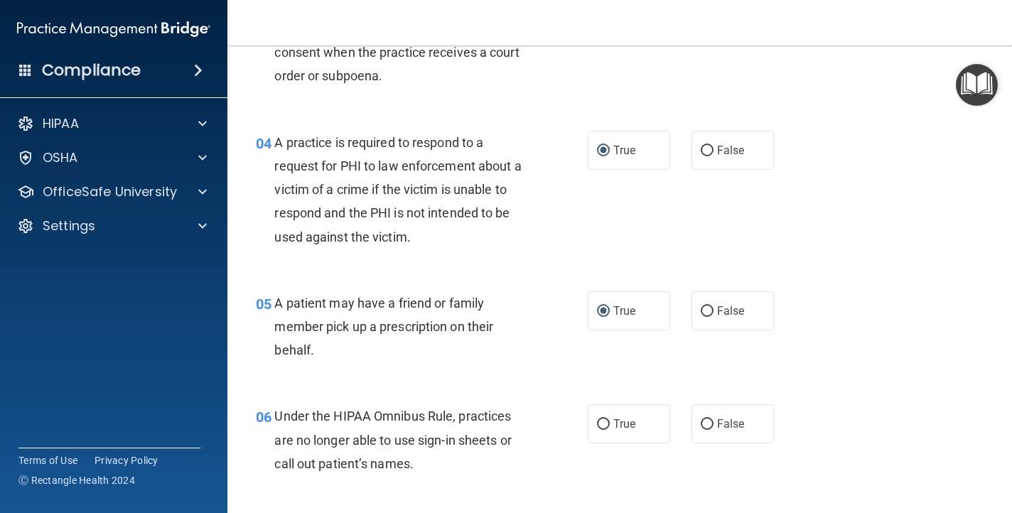
scroll to position [473, 0]
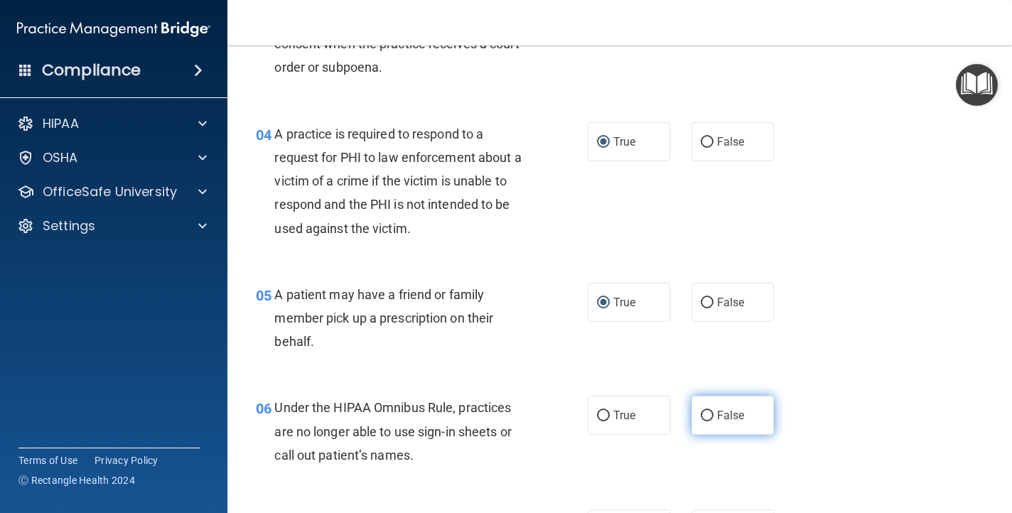
click at [707, 414] on input "False" at bounding box center [707, 416] width 13 height 11
radio input "true"
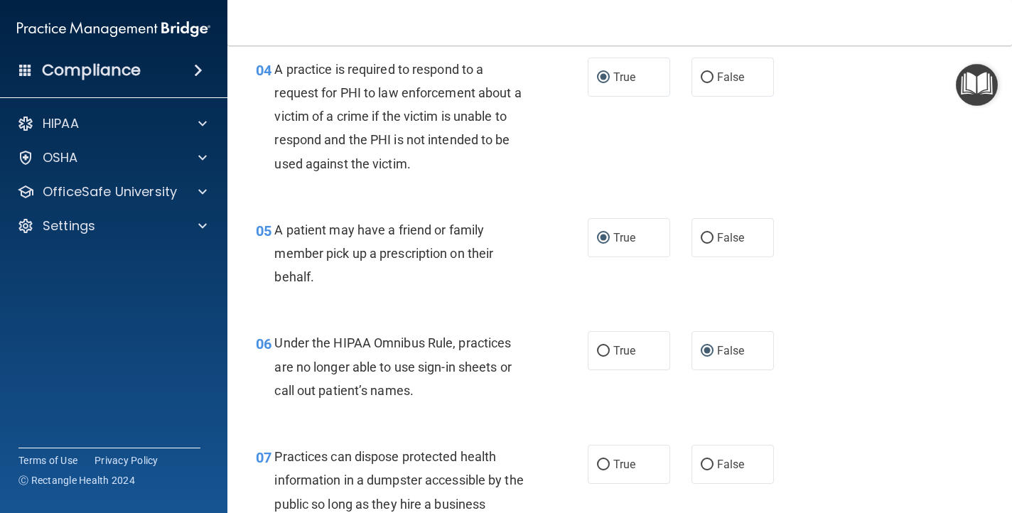
scroll to position [540, 0]
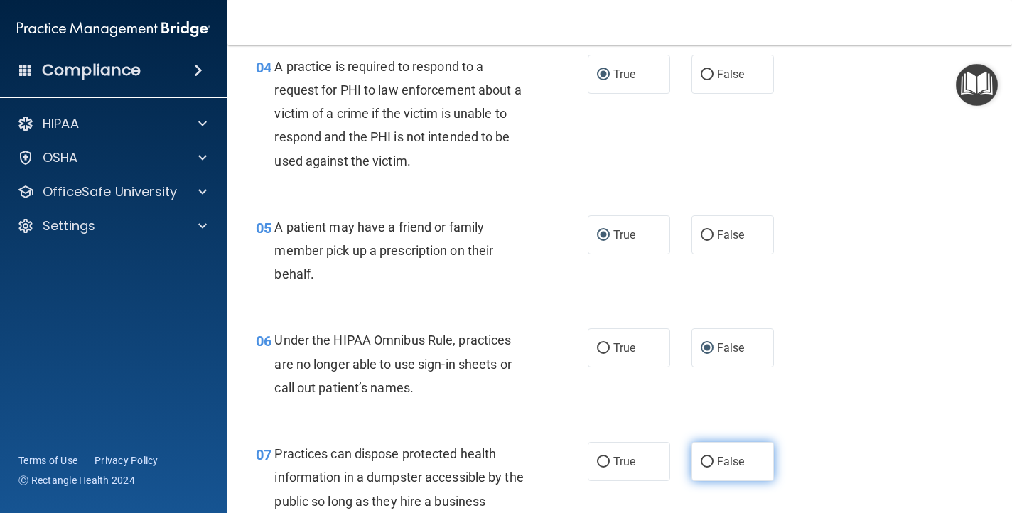
click at [707, 465] on input "False" at bounding box center [707, 462] width 13 height 11
radio input "true"
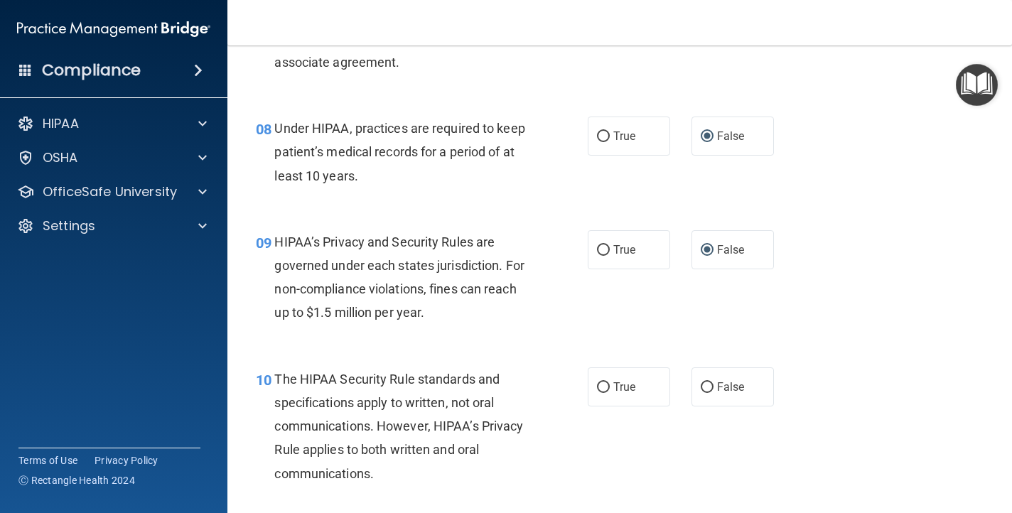
scroll to position [1029, 0]
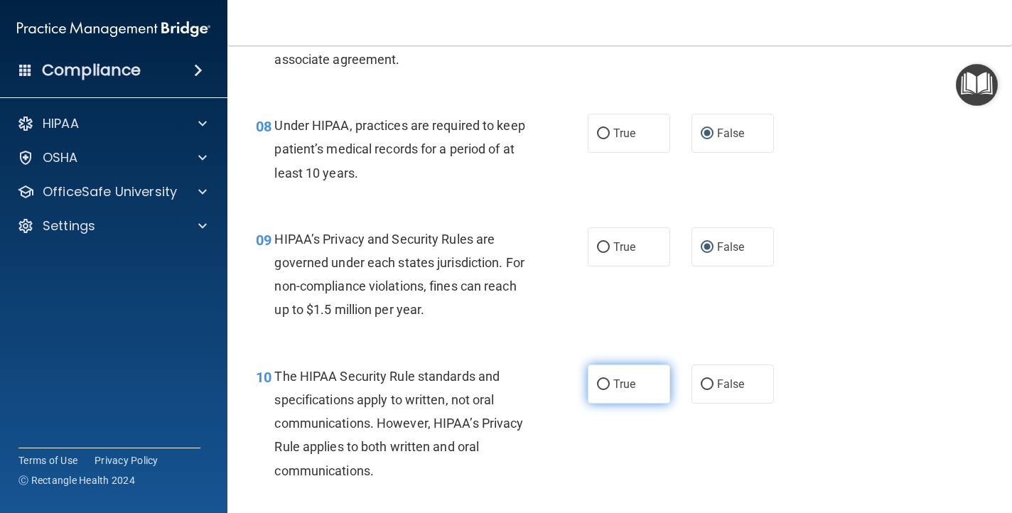
click at [603, 382] on input "True" at bounding box center [603, 385] width 13 height 11
radio input "true"
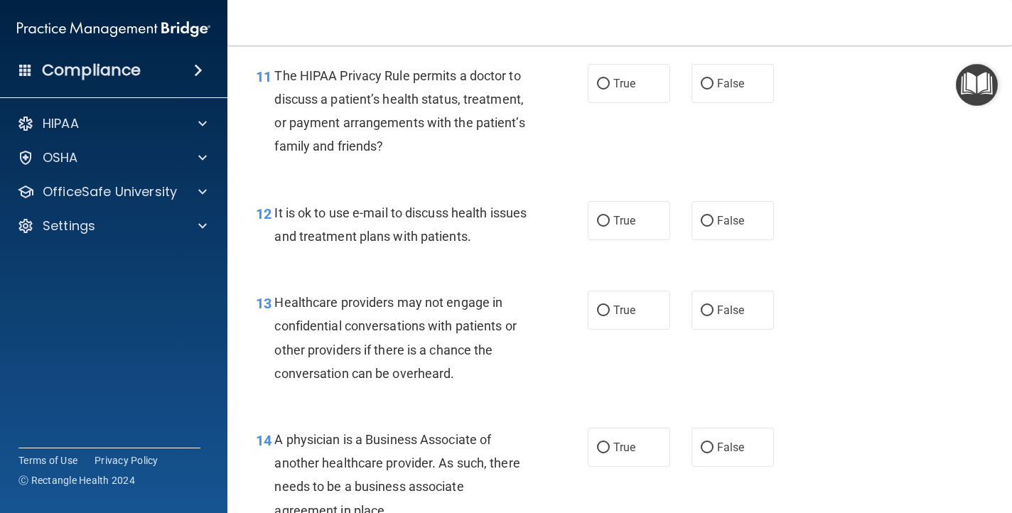
scroll to position [1491, 0]
click at [708, 306] on input "False" at bounding box center [707, 310] width 13 height 11
radio input "true"
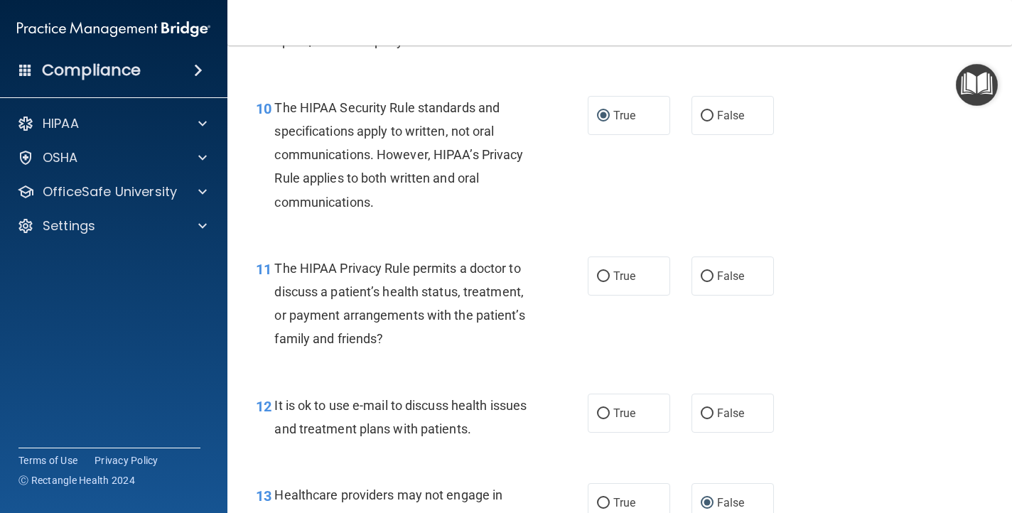
scroll to position [1300, 0]
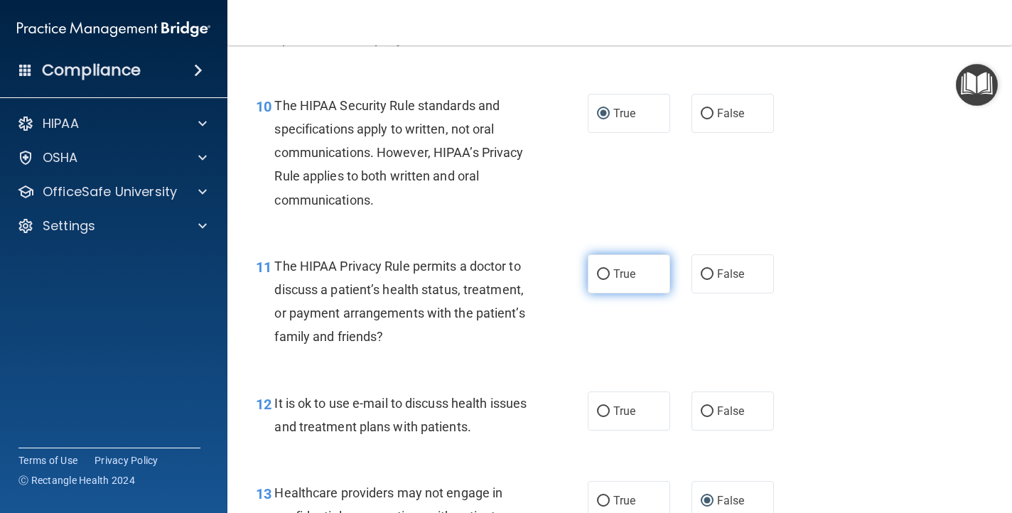
click at [599, 274] on input "True" at bounding box center [603, 274] width 13 height 11
radio input "true"
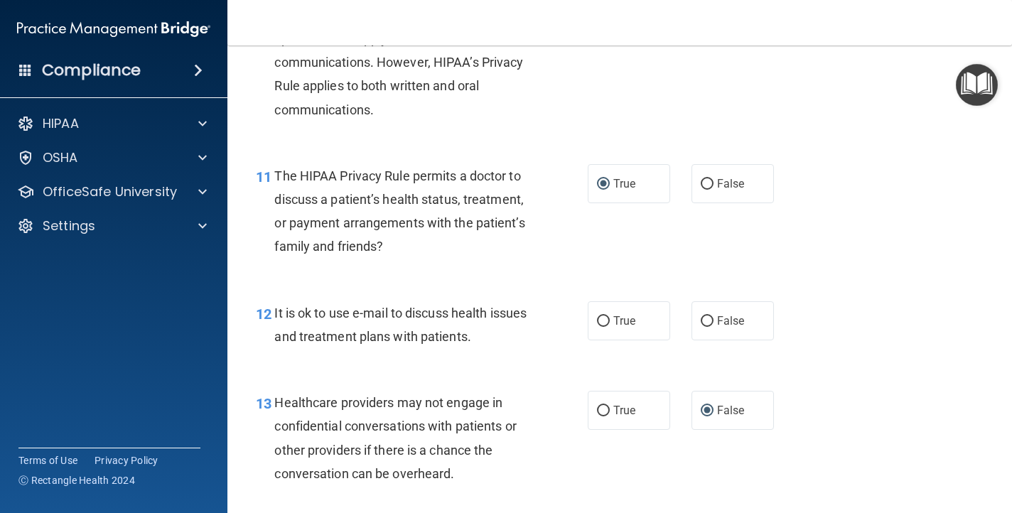
scroll to position [1395, 0]
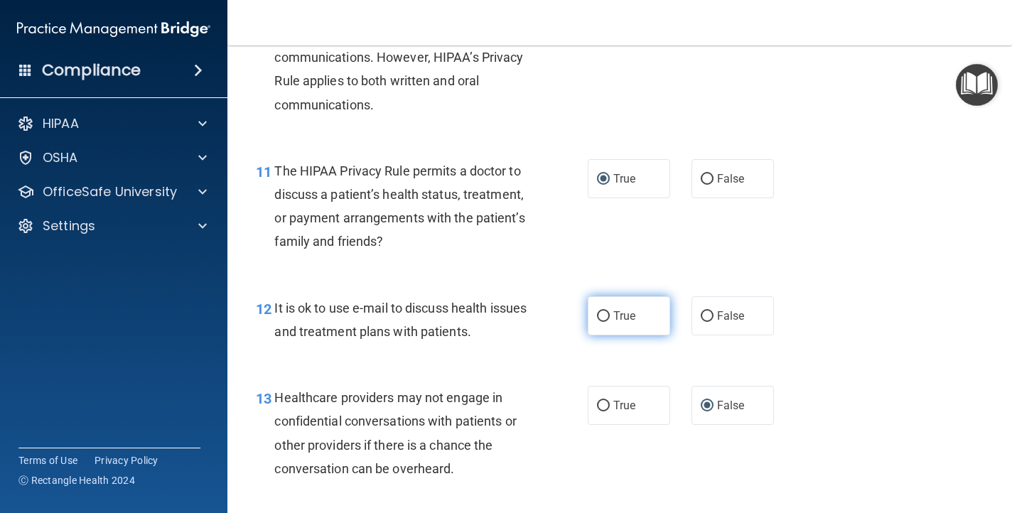
click at [599, 315] on input "True" at bounding box center [603, 316] width 13 height 11
radio input "true"
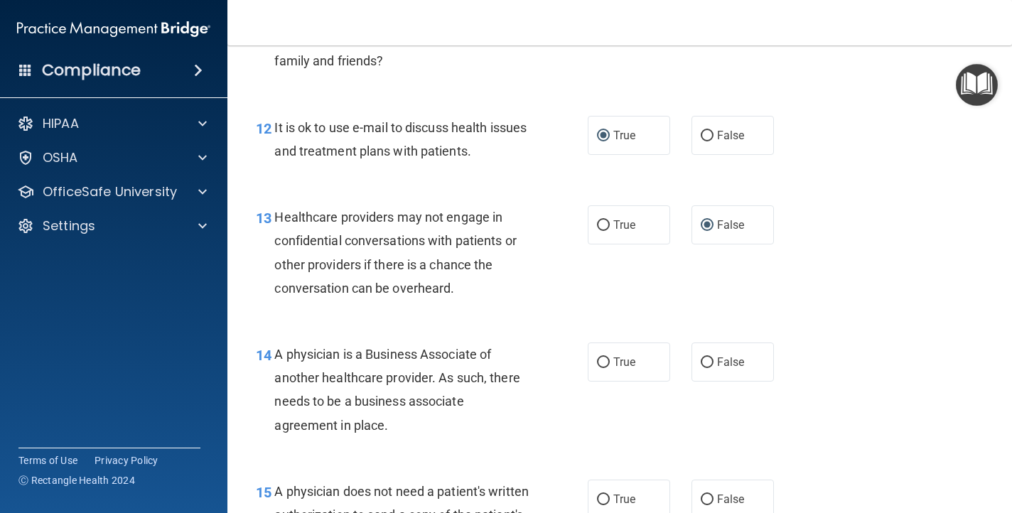
scroll to position [1578, 0]
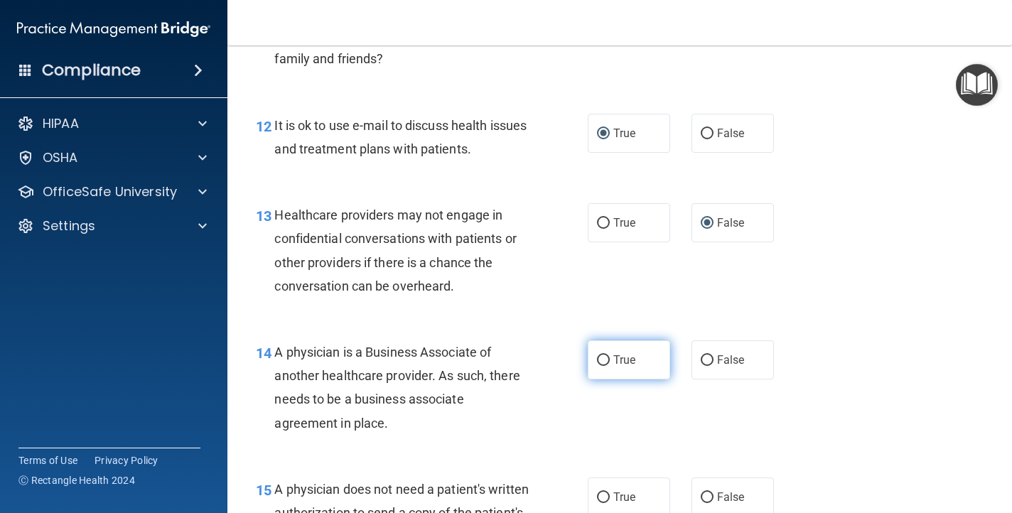
click at [601, 362] on input "True" at bounding box center [603, 360] width 13 height 11
radio input "true"
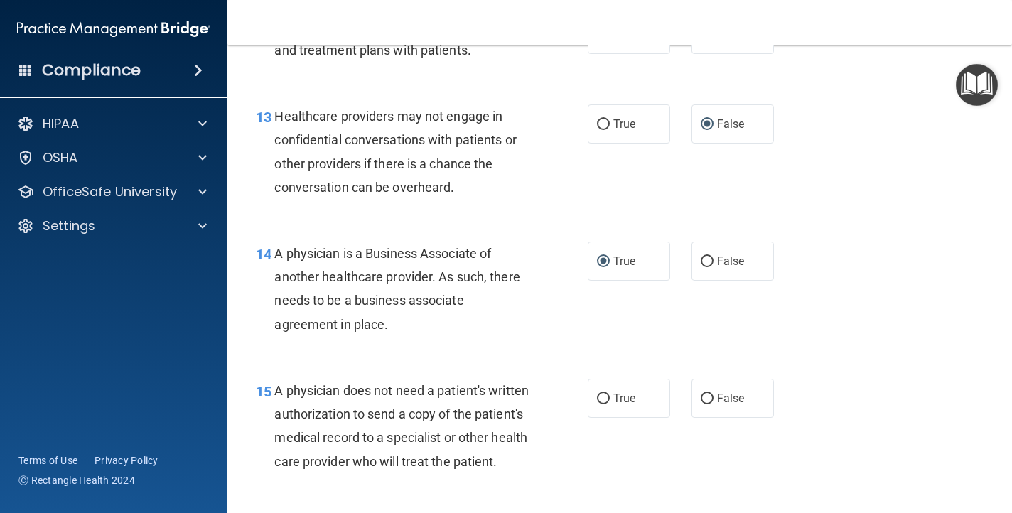
scroll to position [1679, 0]
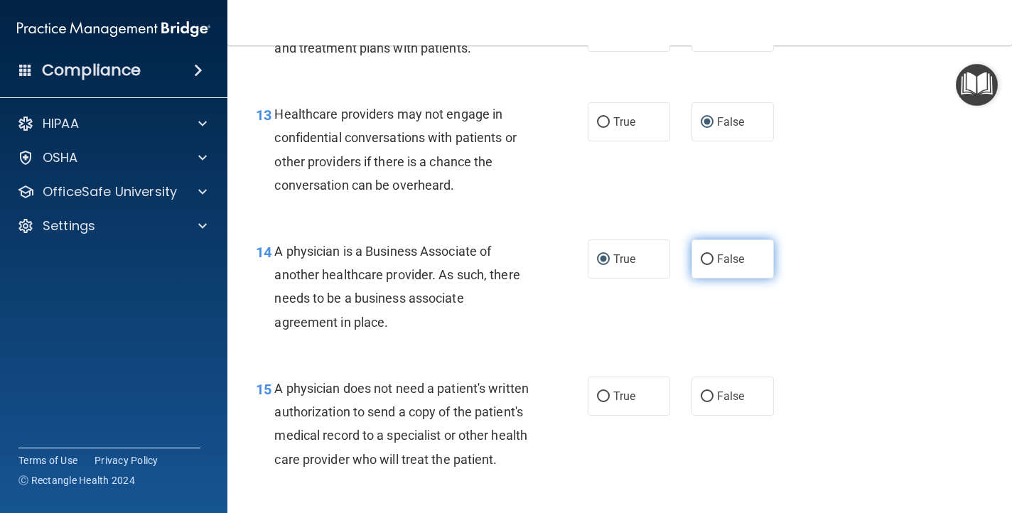
click at [707, 257] on input "False" at bounding box center [707, 259] width 13 height 11
radio input "true"
radio input "false"
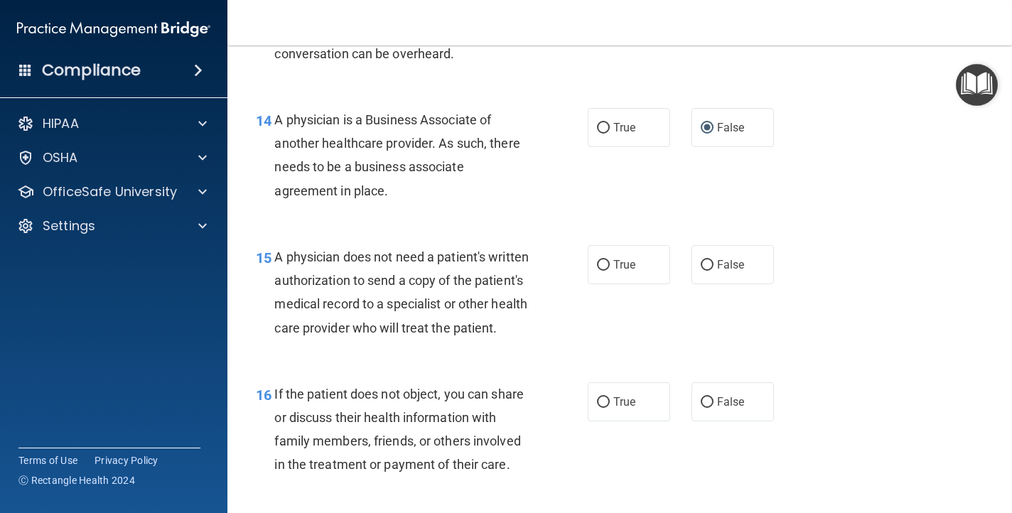
scroll to position [1812, 0]
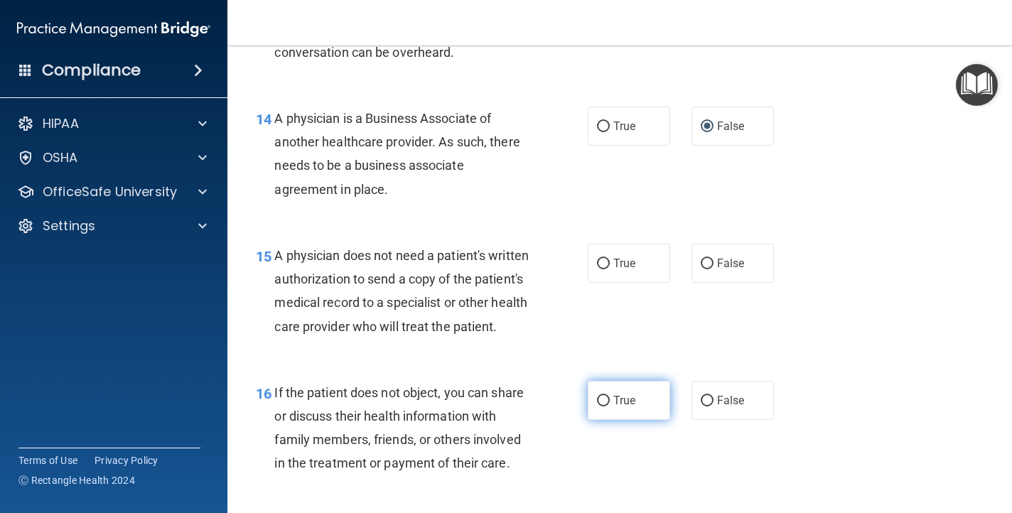
click at [603, 407] on input "True" at bounding box center [603, 401] width 13 height 11
radio input "true"
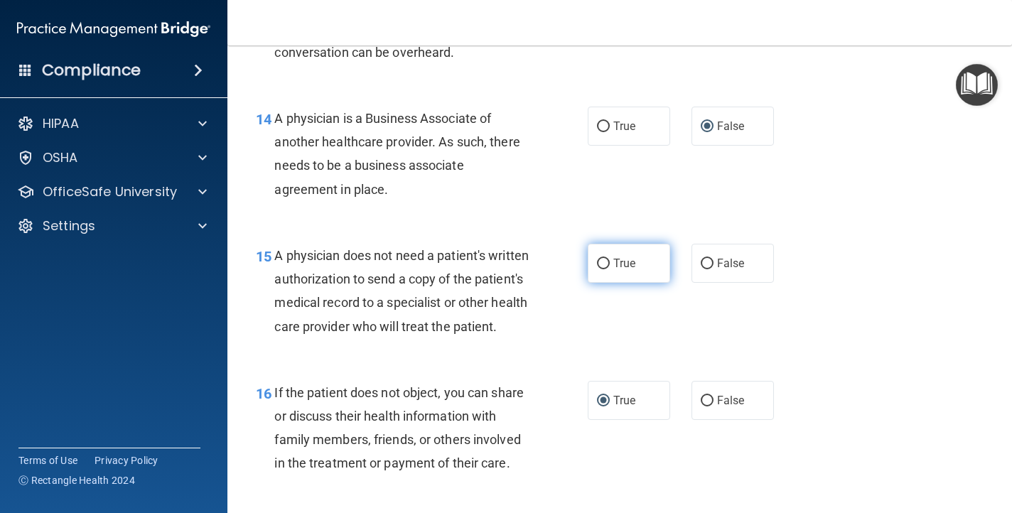
click at [603, 261] on input "True" at bounding box center [603, 264] width 13 height 11
radio input "true"
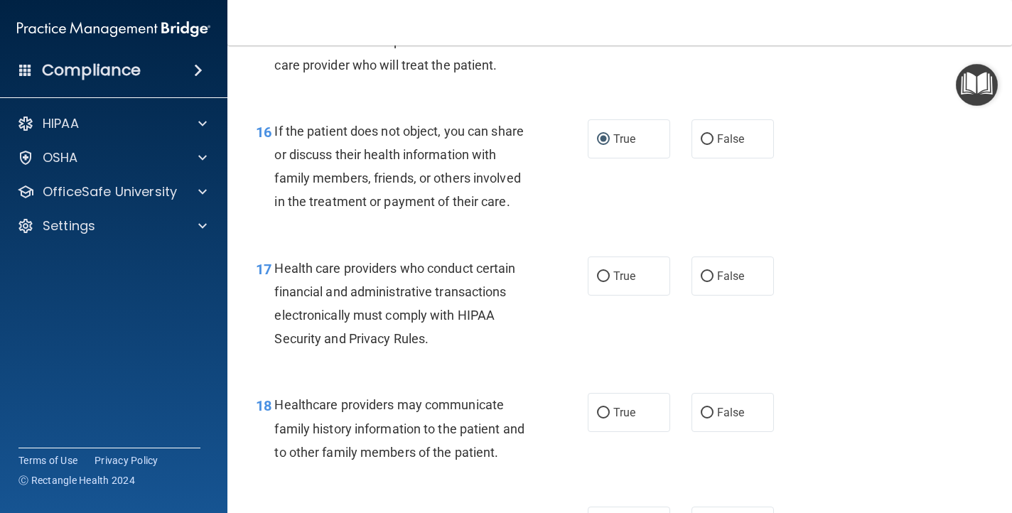
scroll to position [2075, 0]
click at [603, 281] on input "True" at bounding box center [603, 275] width 13 height 11
radio input "true"
click at [709, 417] on input "False" at bounding box center [707, 412] width 13 height 11
radio input "true"
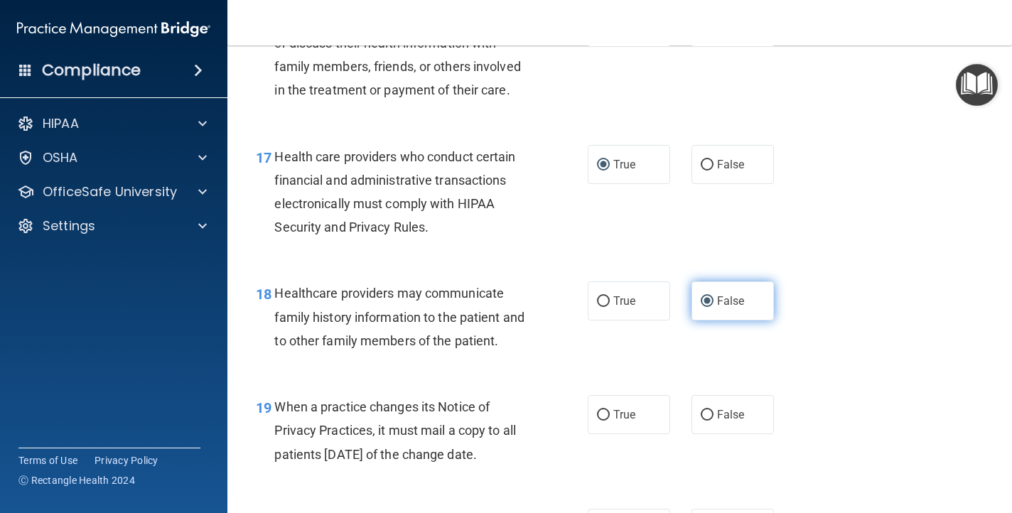
scroll to position [2186, 0]
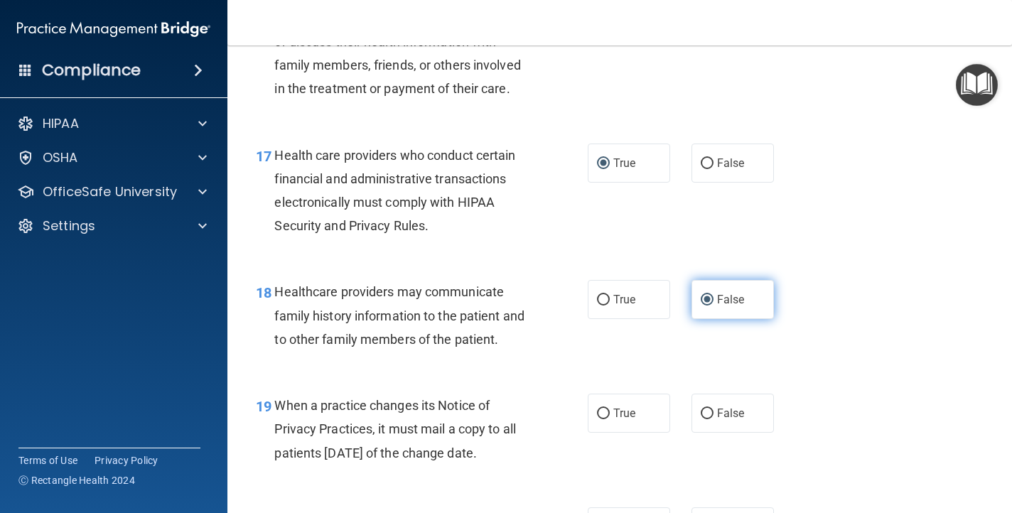
click at [709, 419] on input "False" at bounding box center [707, 414] width 13 height 11
radio input "true"
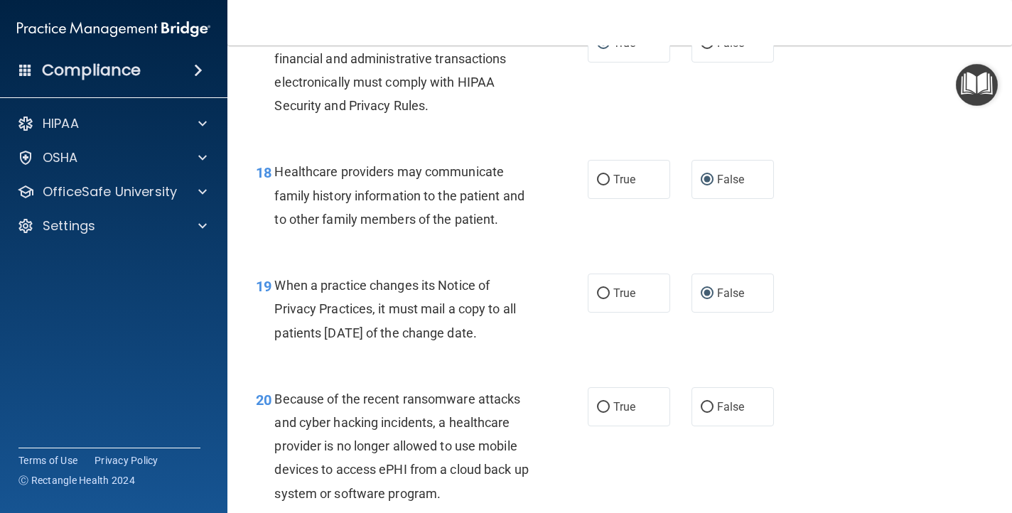
scroll to position [2310, 0]
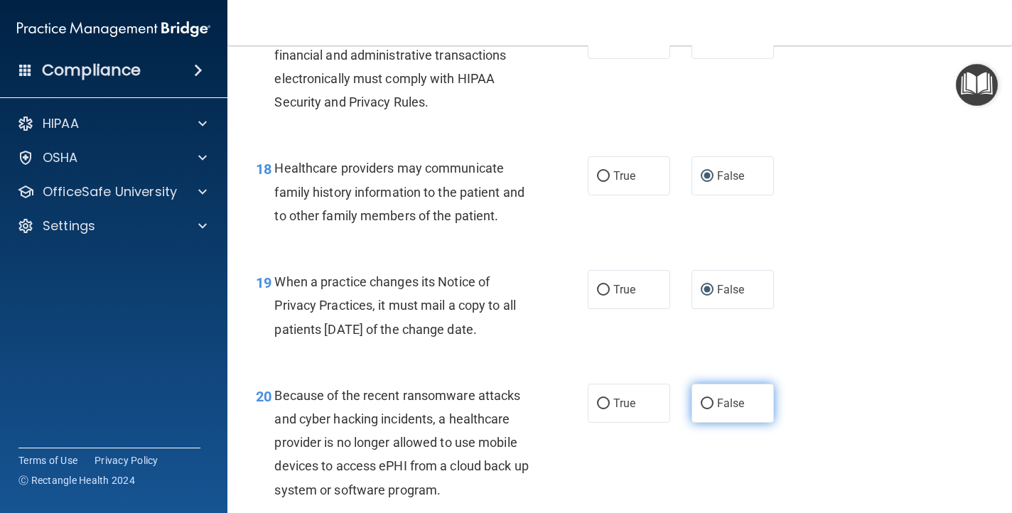
click at [707, 409] on input "False" at bounding box center [707, 404] width 13 height 11
radio input "true"
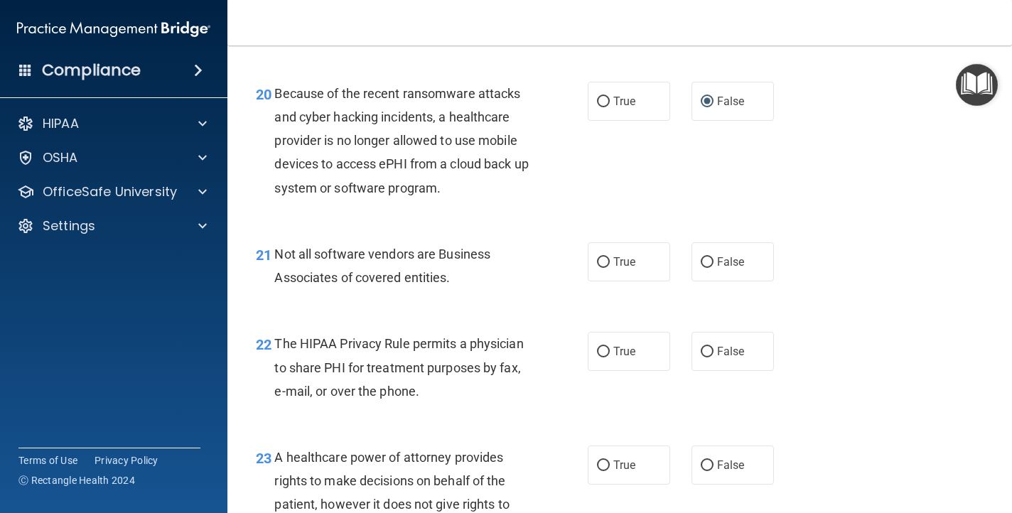
scroll to position [2617, 0]
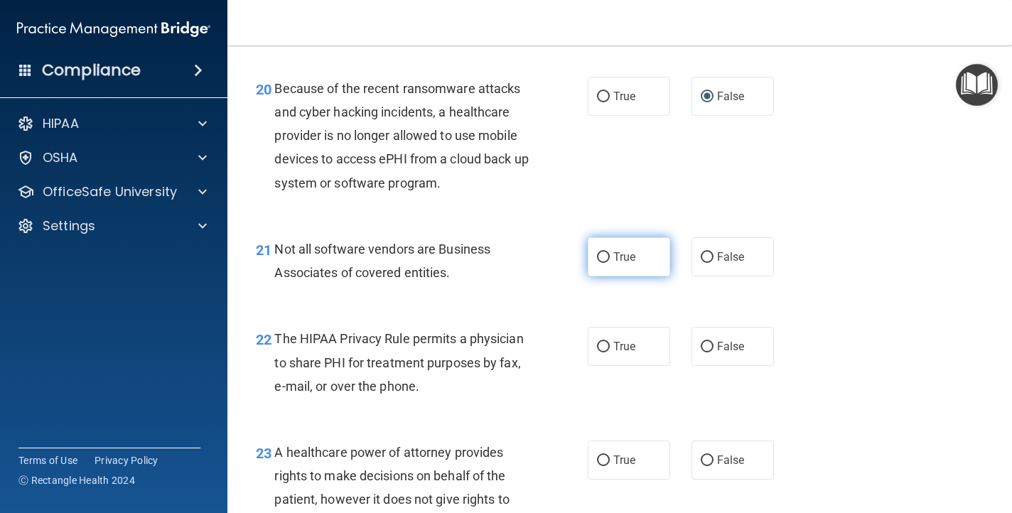
click at [603, 263] on input "True" at bounding box center [603, 257] width 13 height 11
radio input "true"
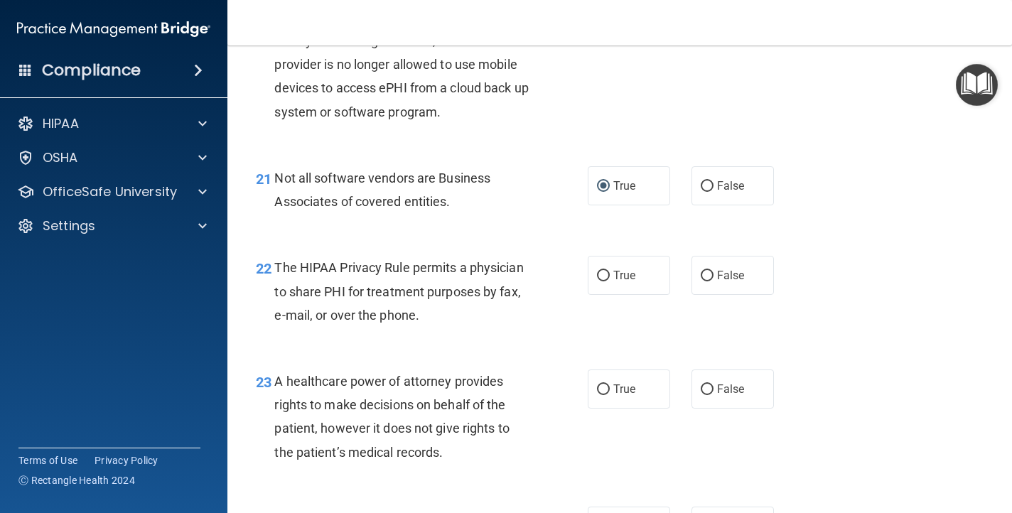
scroll to position [2691, 0]
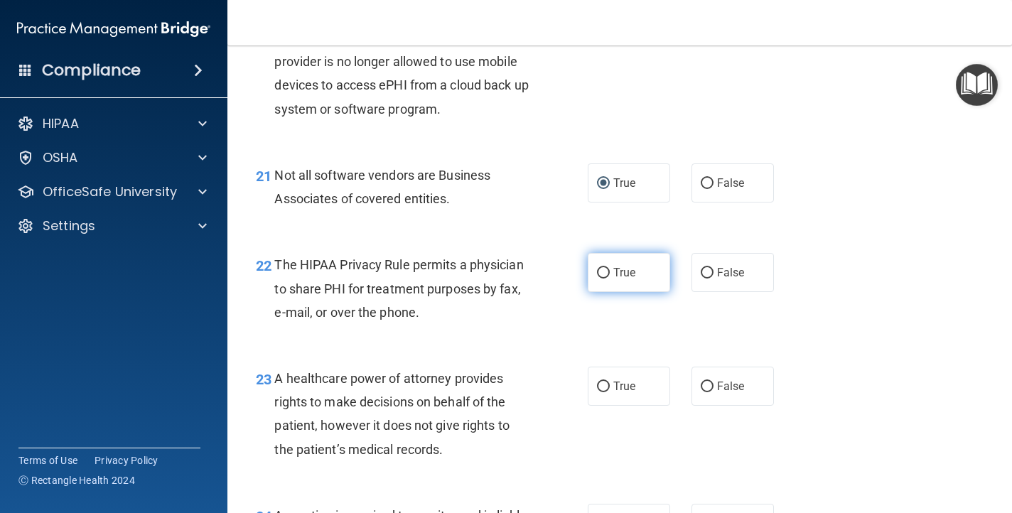
click at [607, 279] on input "True" at bounding box center [603, 273] width 13 height 11
radio input "true"
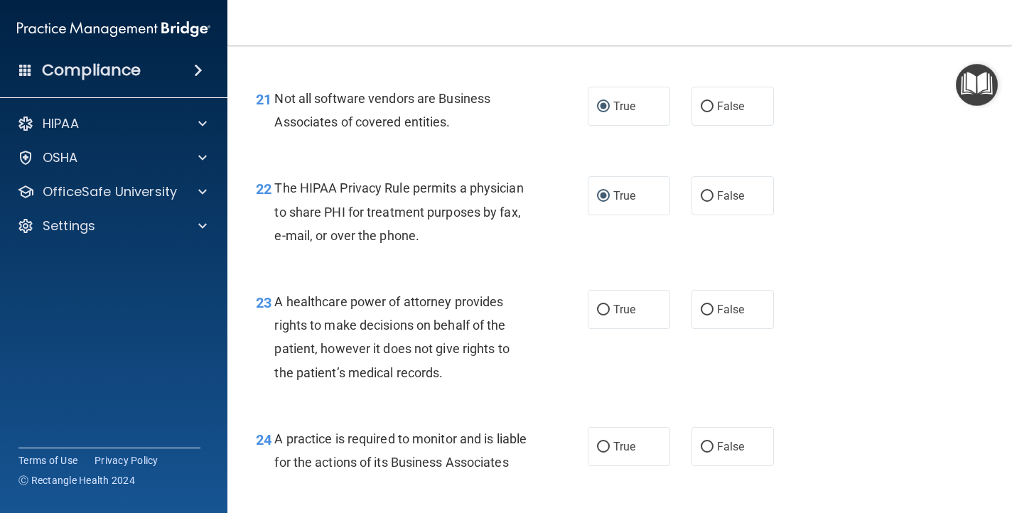
scroll to position [2769, 0]
click at [709, 314] on input "False" at bounding box center [707, 309] width 13 height 11
radio input "true"
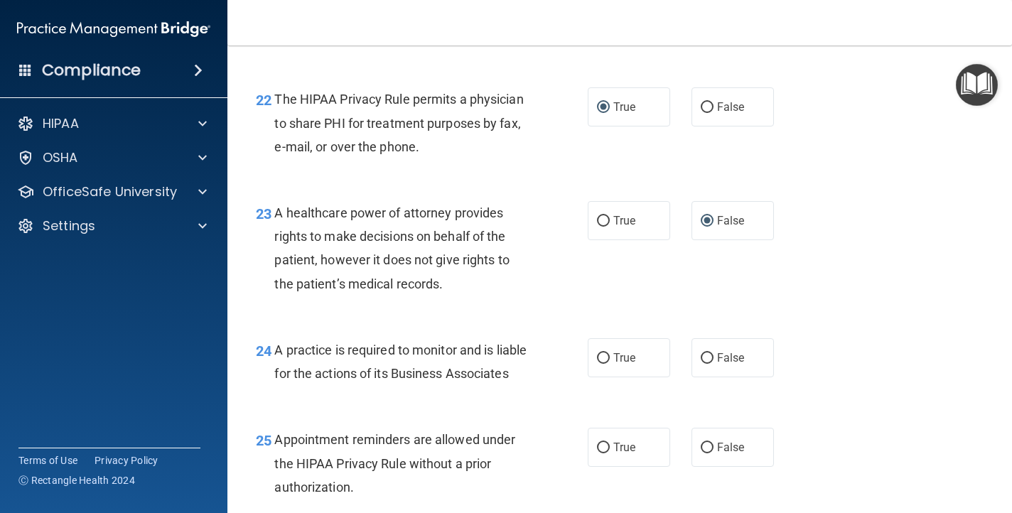
scroll to position [2862, 0]
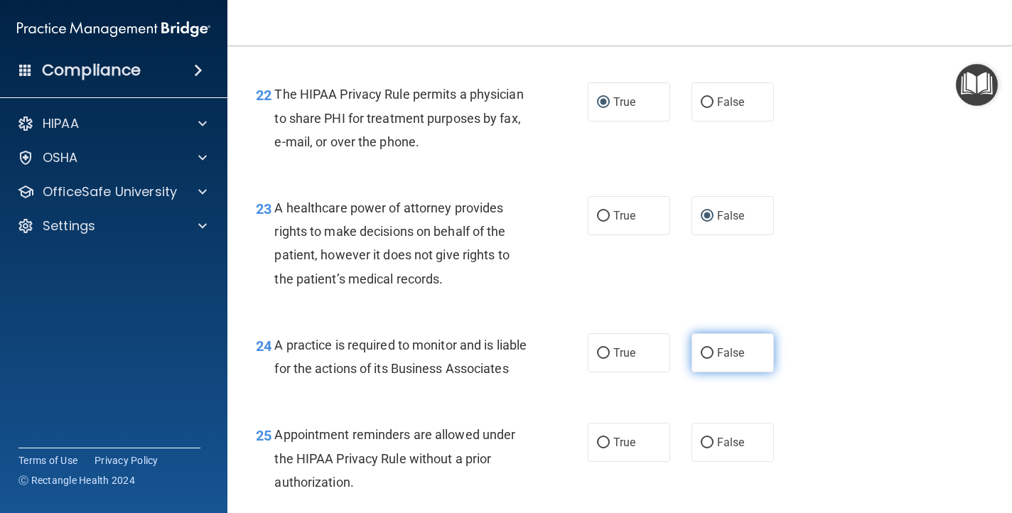
click at [711, 359] on input "False" at bounding box center [707, 353] width 13 height 11
radio input "true"
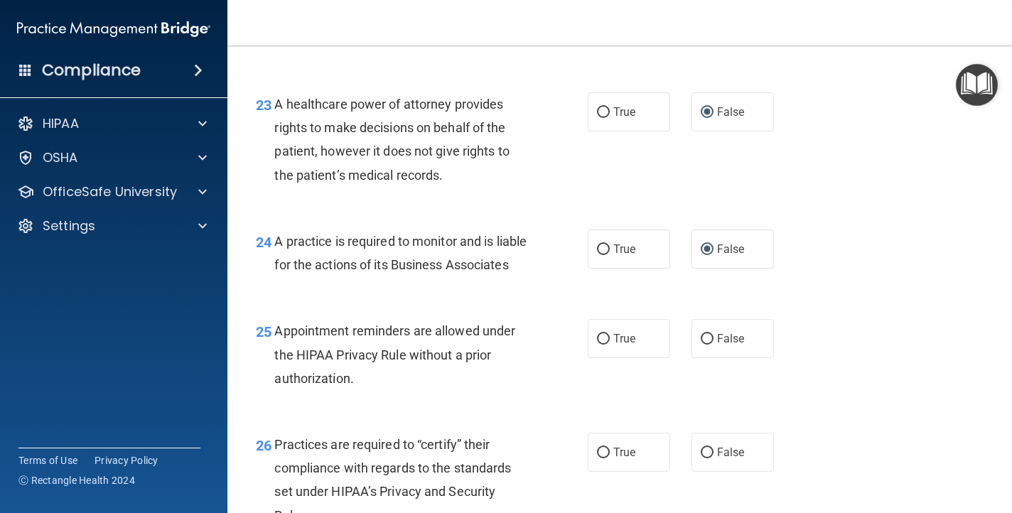
scroll to position [2970, 0]
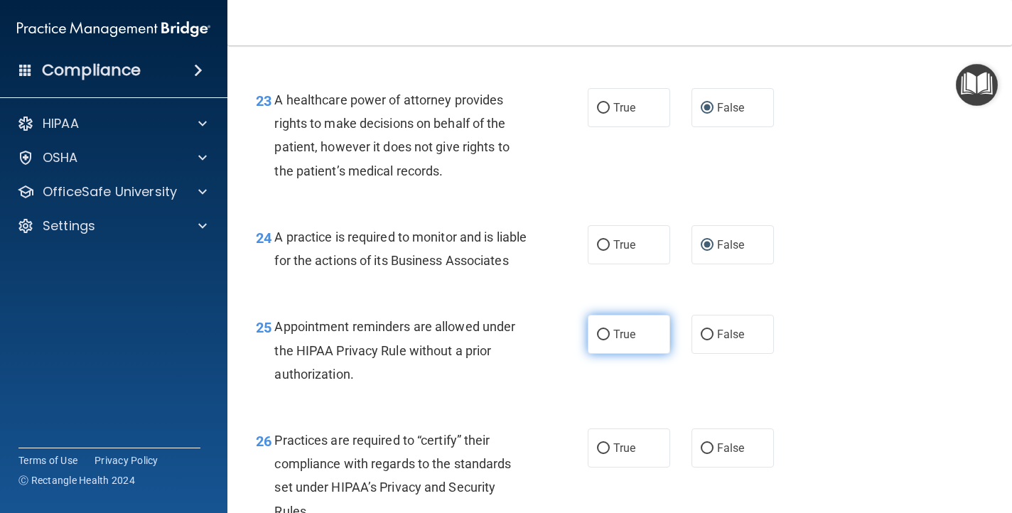
click at [606, 340] on input "True" at bounding box center [603, 335] width 13 height 11
radio input "true"
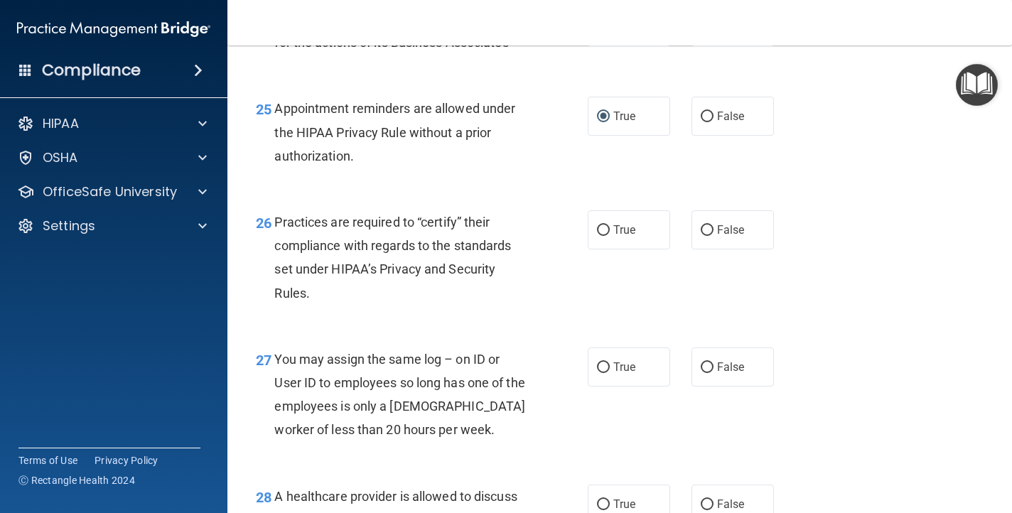
scroll to position [3191, 0]
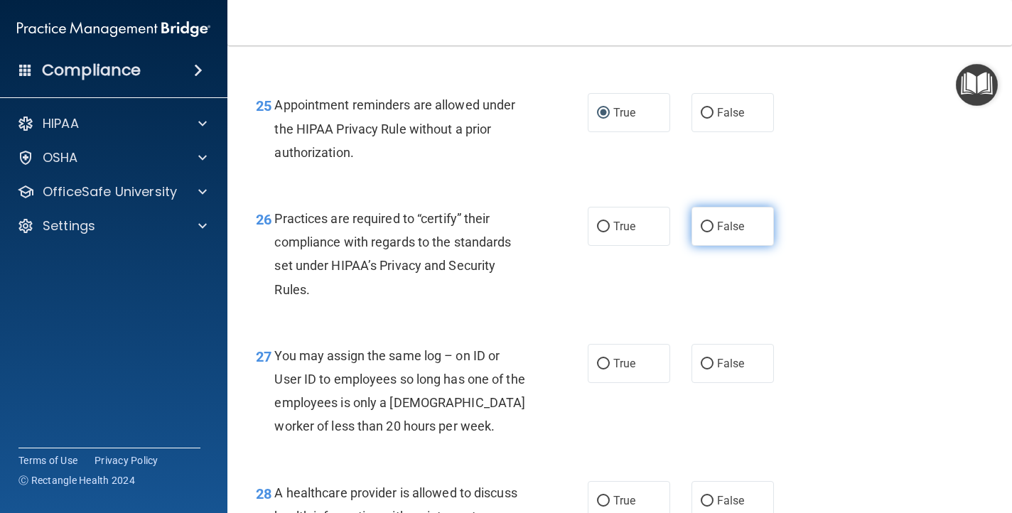
click at [708, 232] on input "False" at bounding box center [707, 227] width 13 height 11
radio input "true"
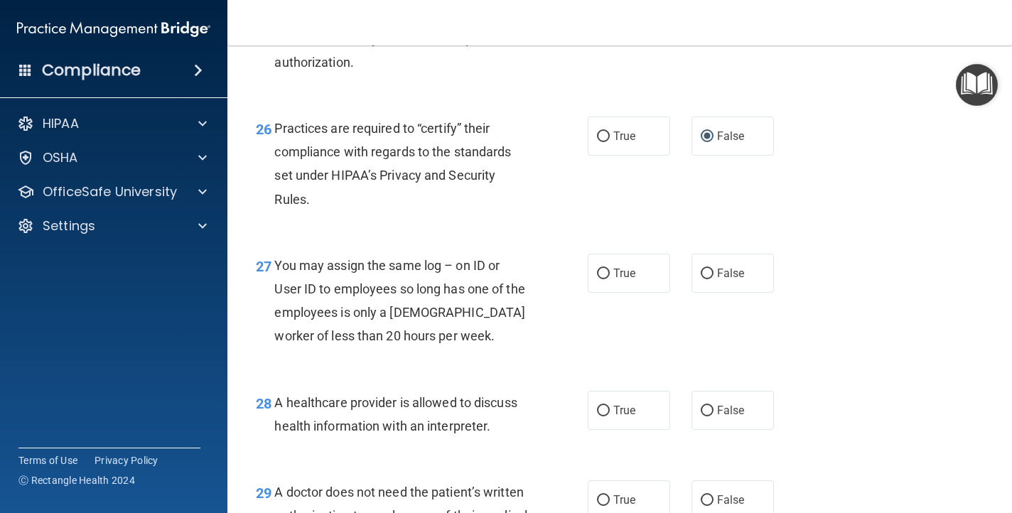
scroll to position [3293, 0]
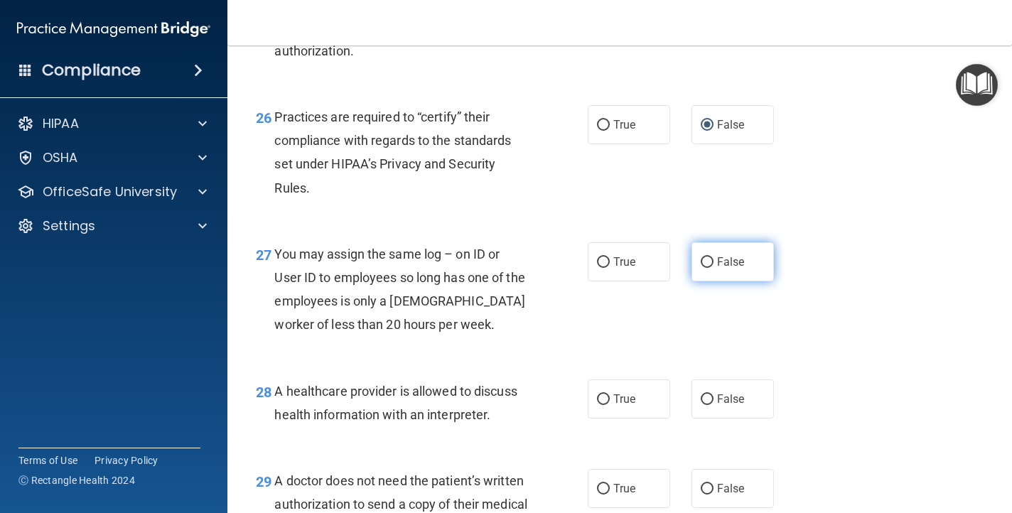
click at [705, 268] on input "False" at bounding box center [707, 262] width 13 height 11
radio input "true"
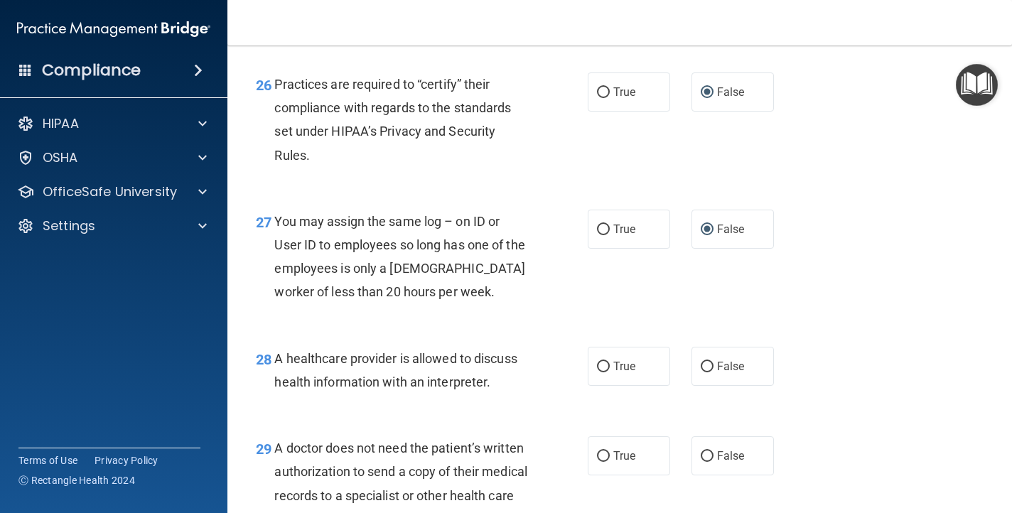
scroll to position [3329, 0]
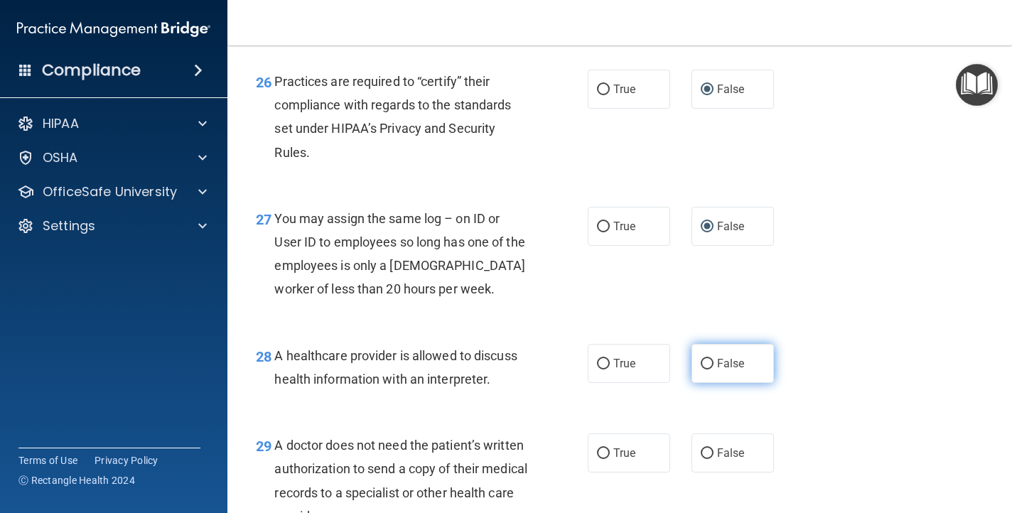
click at [709, 370] on input "False" at bounding box center [707, 364] width 13 height 11
radio input "true"
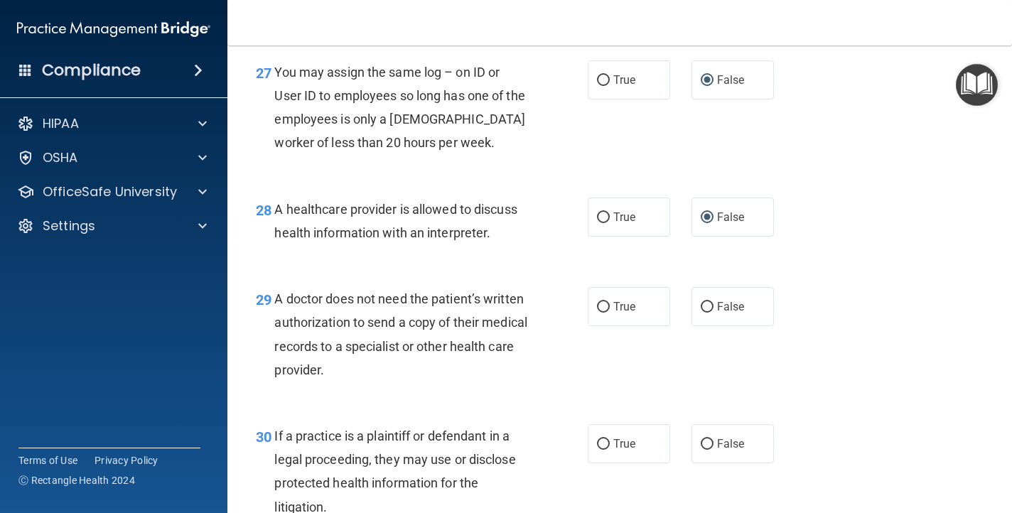
scroll to position [3477, 0]
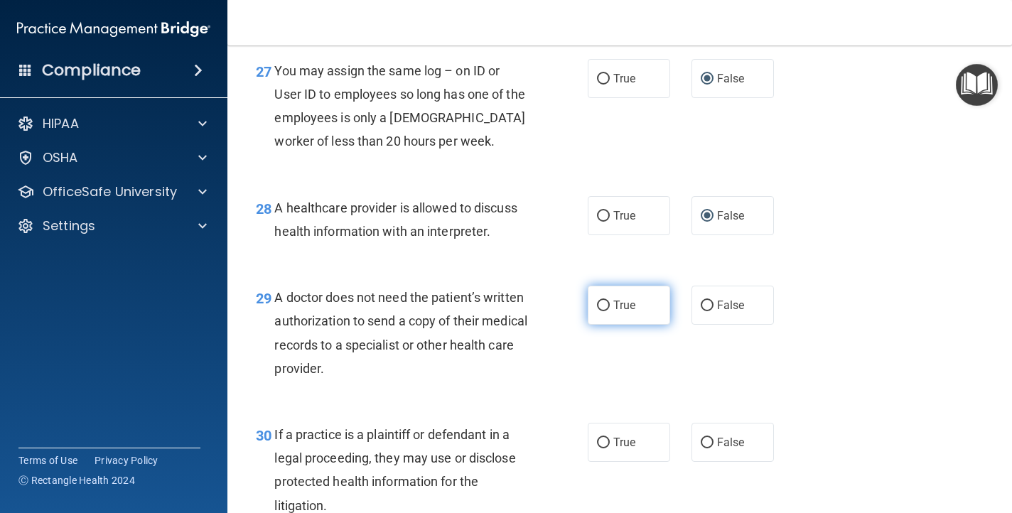
click at [601, 311] on input "True" at bounding box center [603, 306] width 13 height 11
radio input "true"
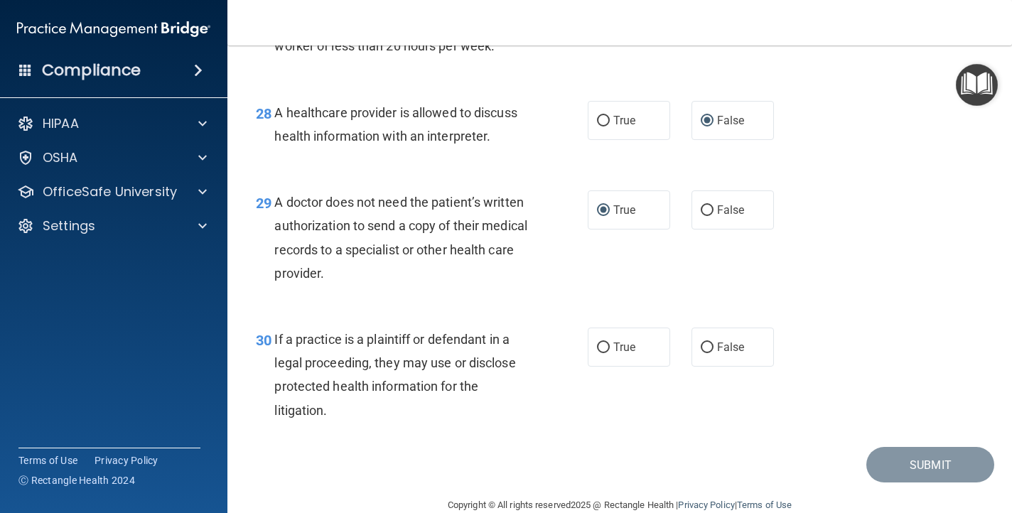
scroll to position [3646, 0]
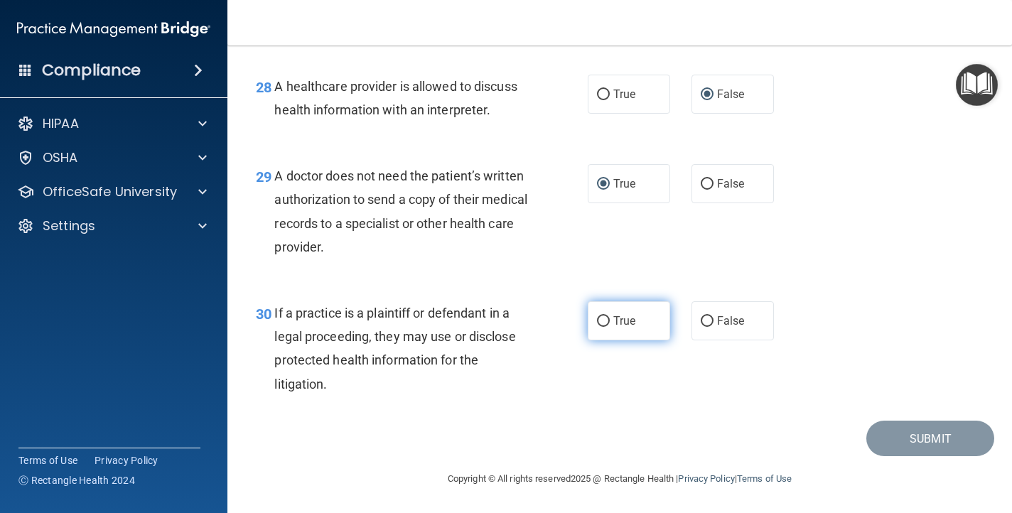
click at [603, 320] on input "True" at bounding box center [603, 321] width 13 height 11
radio input "true"
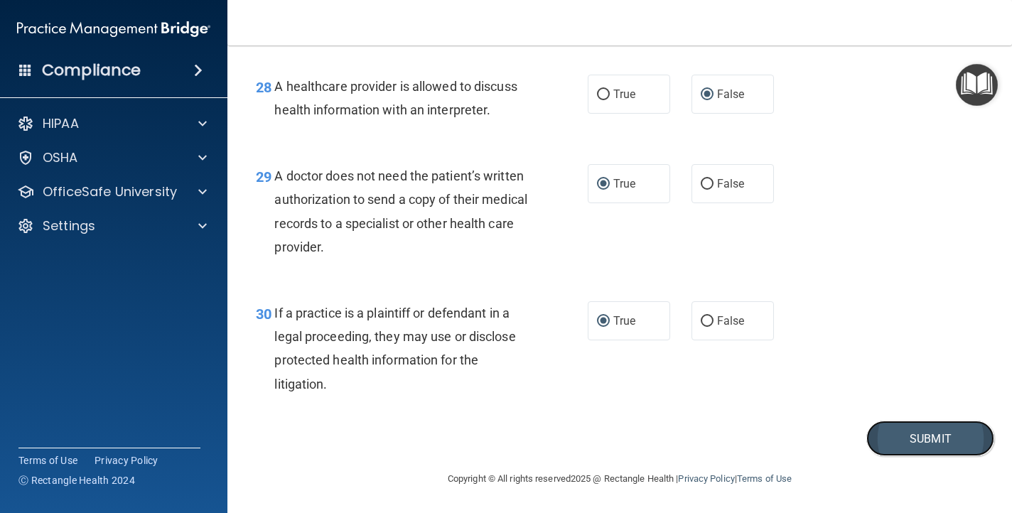
click at [903, 436] on button "Submit" at bounding box center [930, 439] width 128 height 36
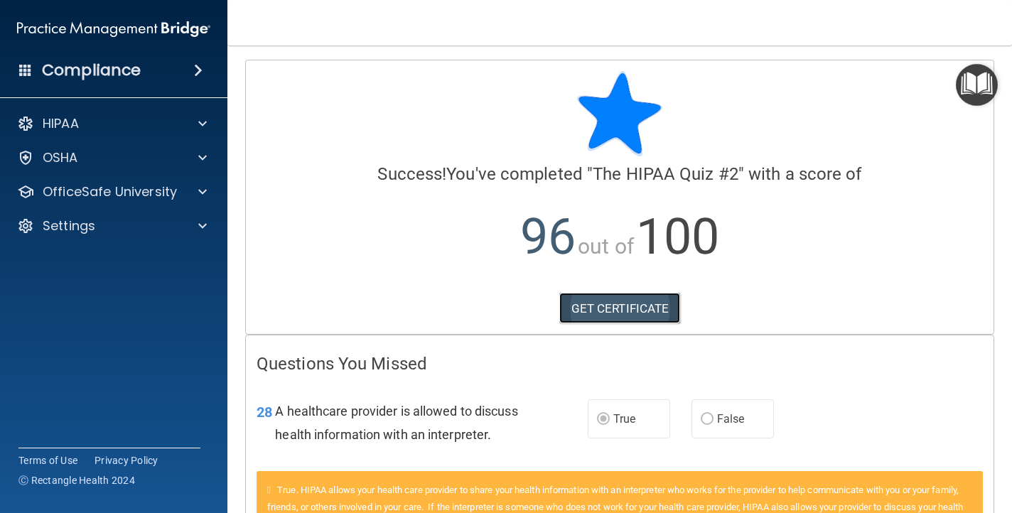
click at [598, 316] on link "GET CERTIFICATE" at bounding box center [620, 308] width 122 height 31
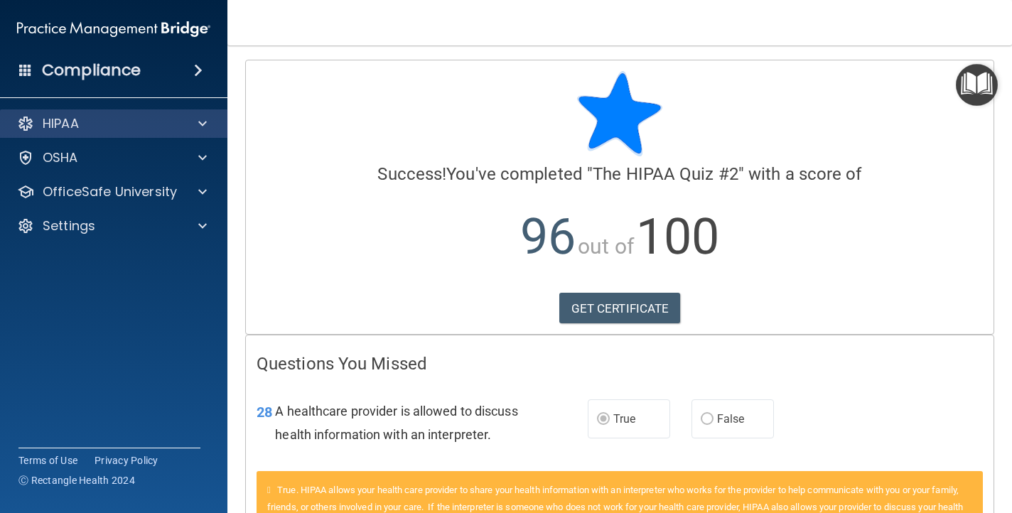
click at [102, 114] on div "HIPAA" at bounding box center [114, 123] width 228 height 28
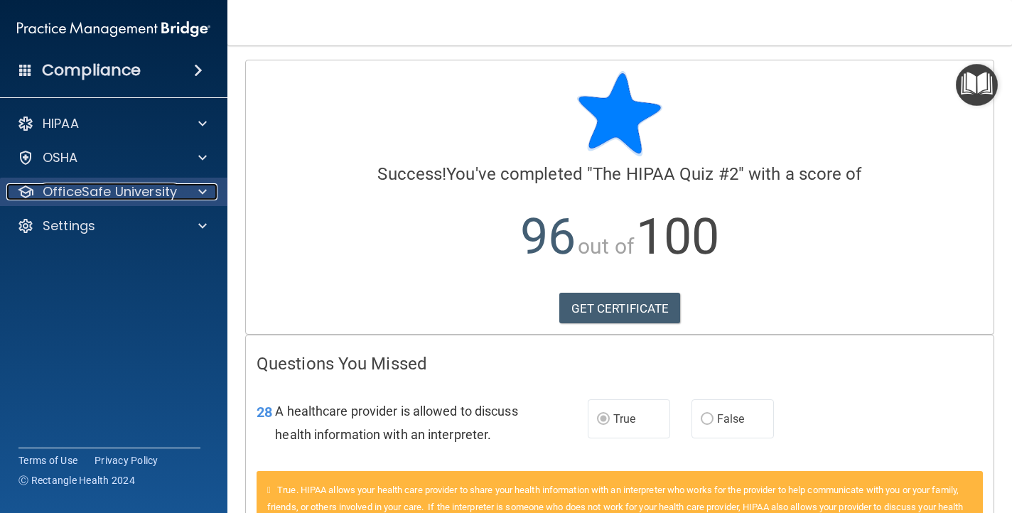
click at [102, 186] on p "OfficeSafe University" at bounding box center [110, 191] width 134 height 17
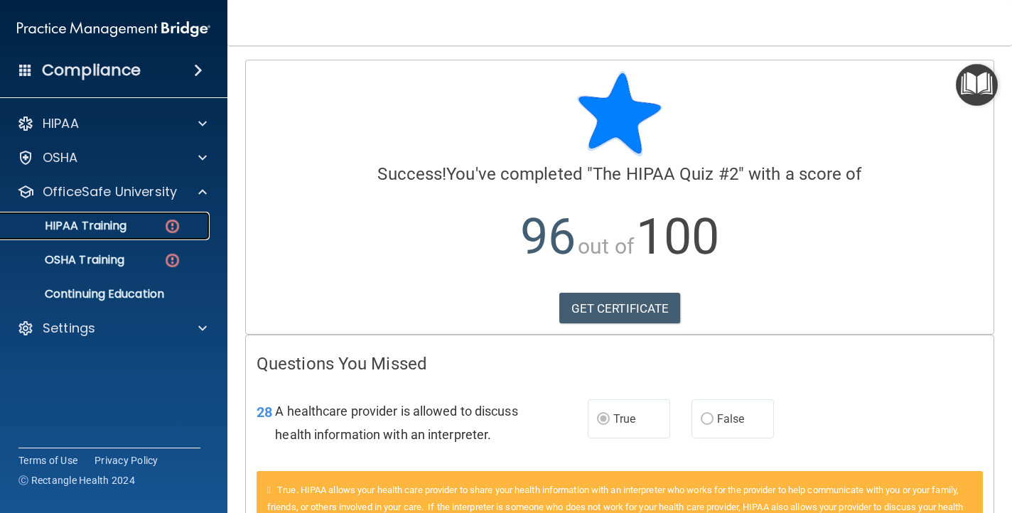
click at [105, 228] on p "HIPAA Training" at bounding box center [67, 226] width 117 height 14
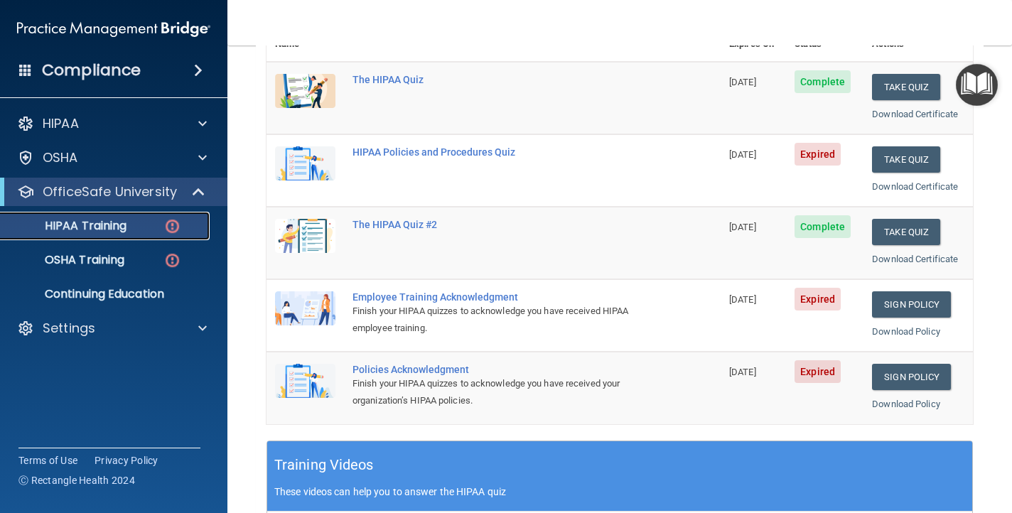
scroll to position [200, 0]
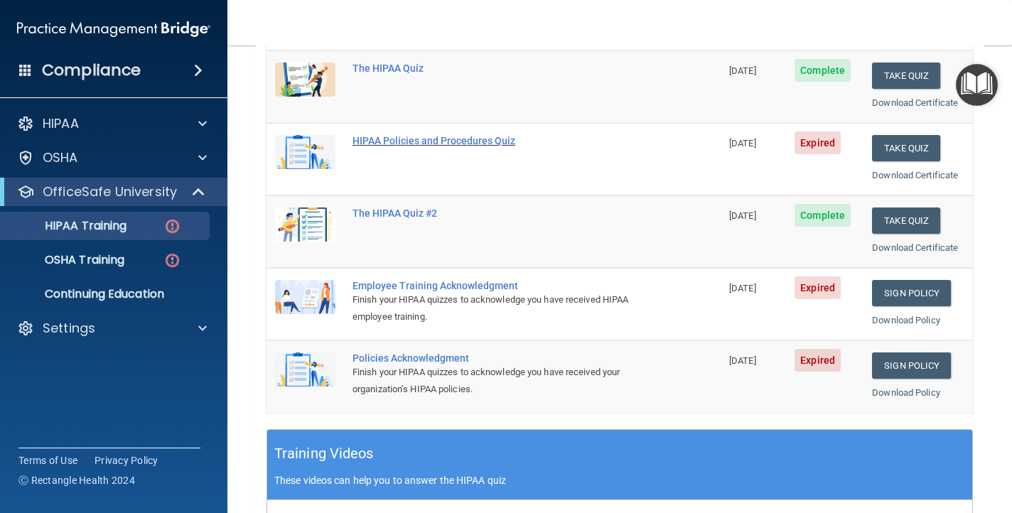
click at [385, 141] on div "HIPAA Policies and Procedures Quiz" at bounding box center [501, 140] width 297 height 11
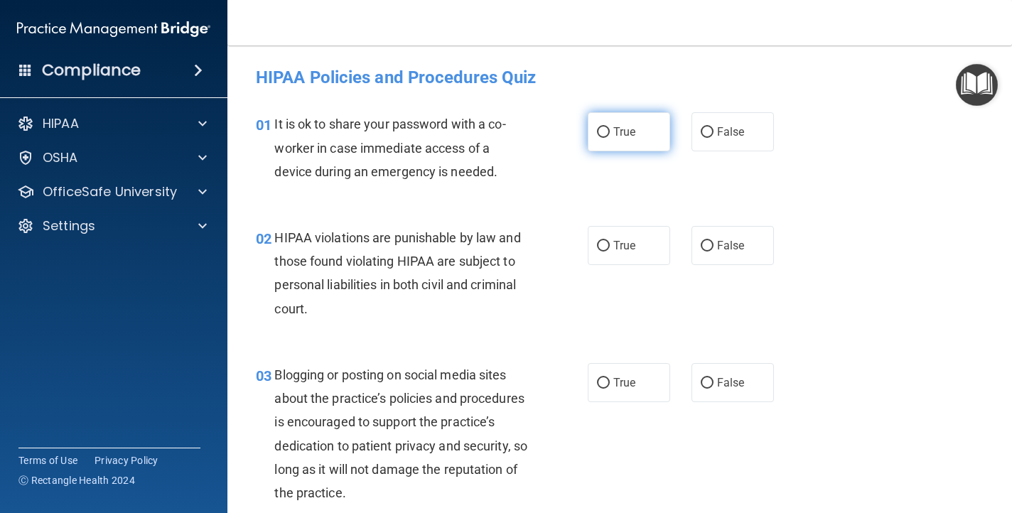
click at [604, 130] on input "True" at bounding box center [603, 132] width 13 height 11
radio input "true"
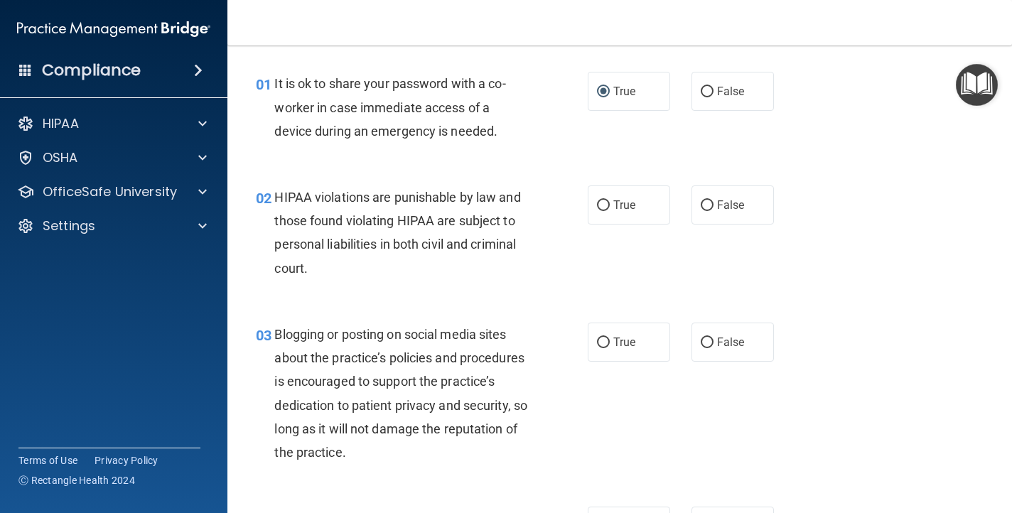
scroll to position [45, 0]
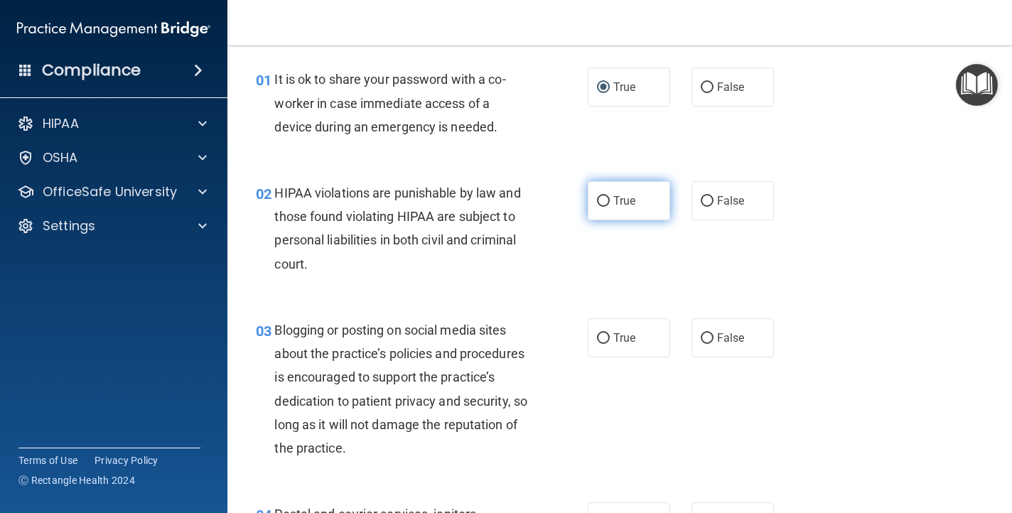
click at [603, 200] on input "True" at bounding box center [603, 201] width 13 height 11
radio input "true"
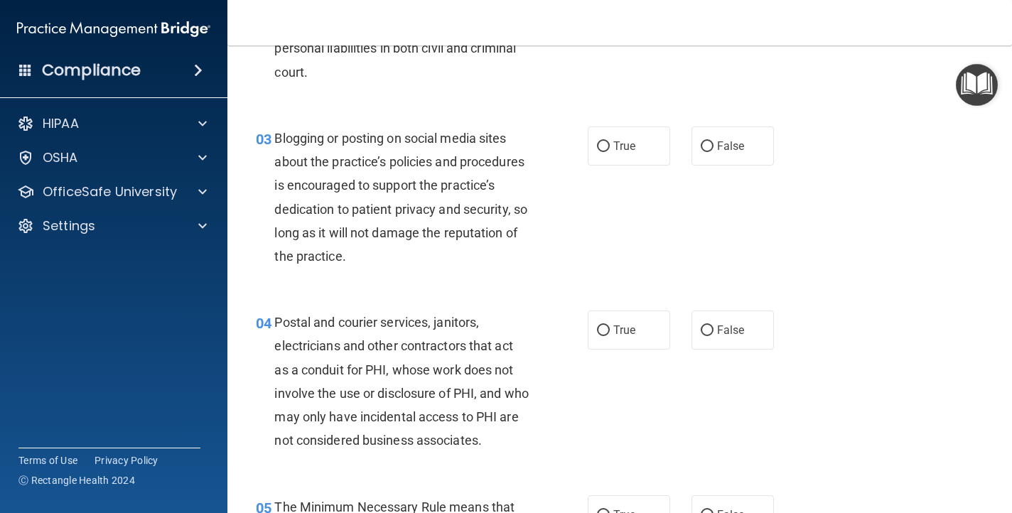
scroll to position [235, 0]
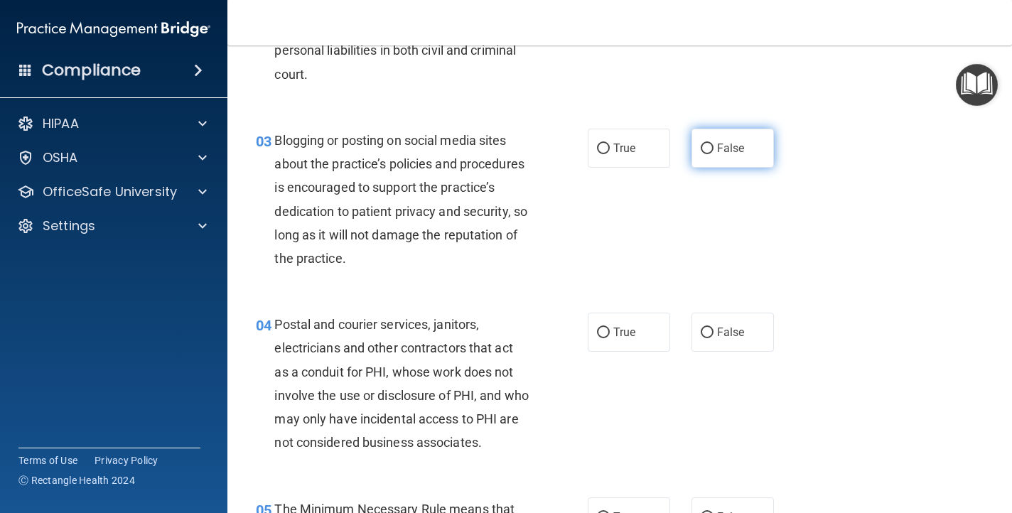
click at [702, 149] on input "False" at bounding box center [707, 149] width 13 height 11
radio input "true"
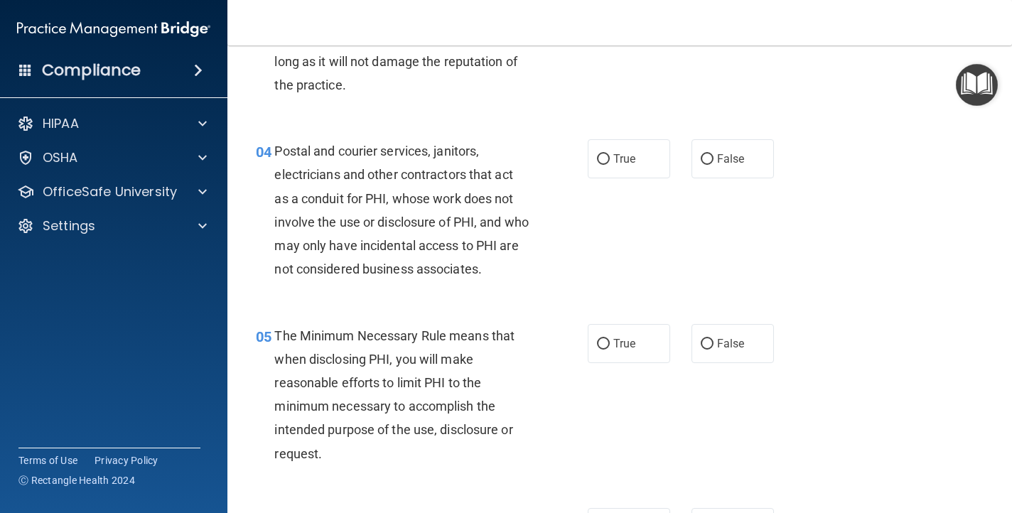
scroll to position [409, 0]
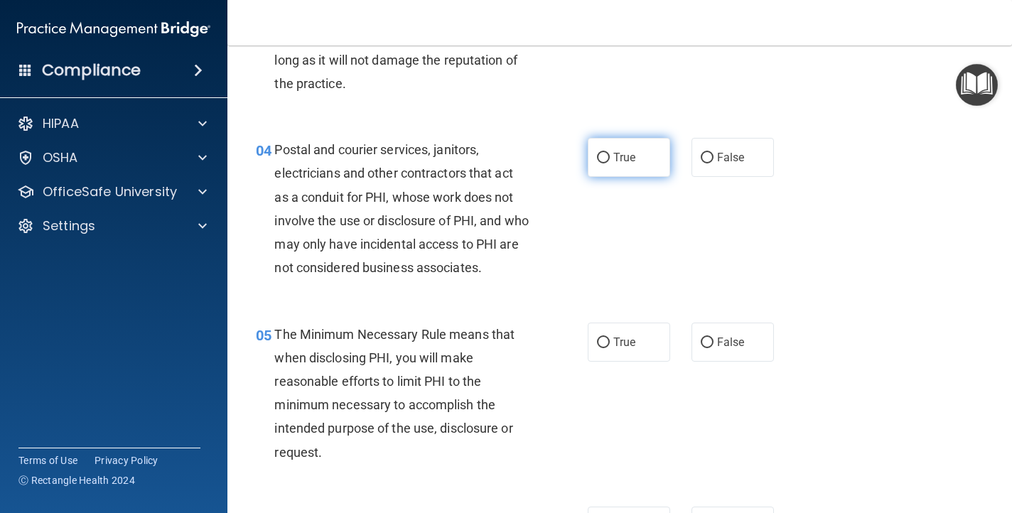
click at [603, 159] on input "True" at bounding box center [603, 158] width 13 height 11
radio input "true"
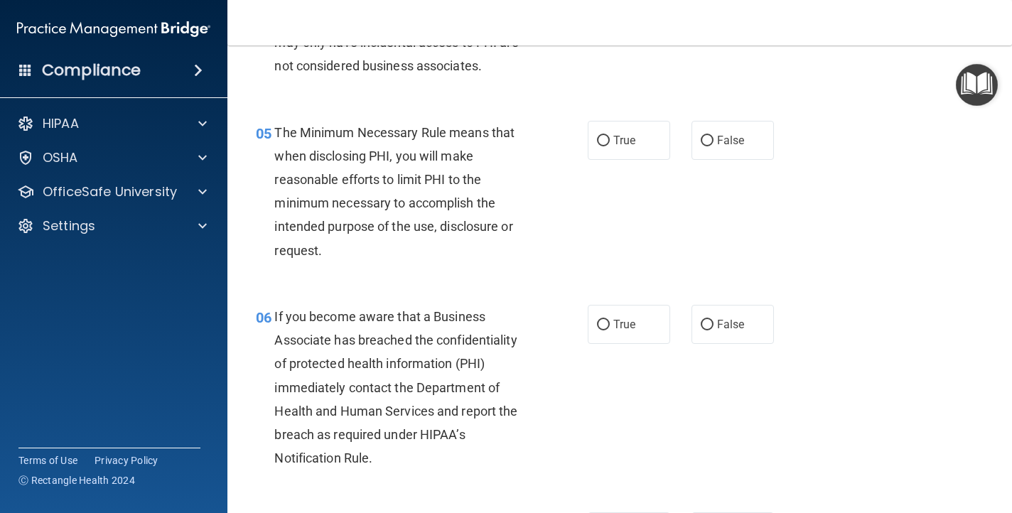
scroll to position [616, 0]
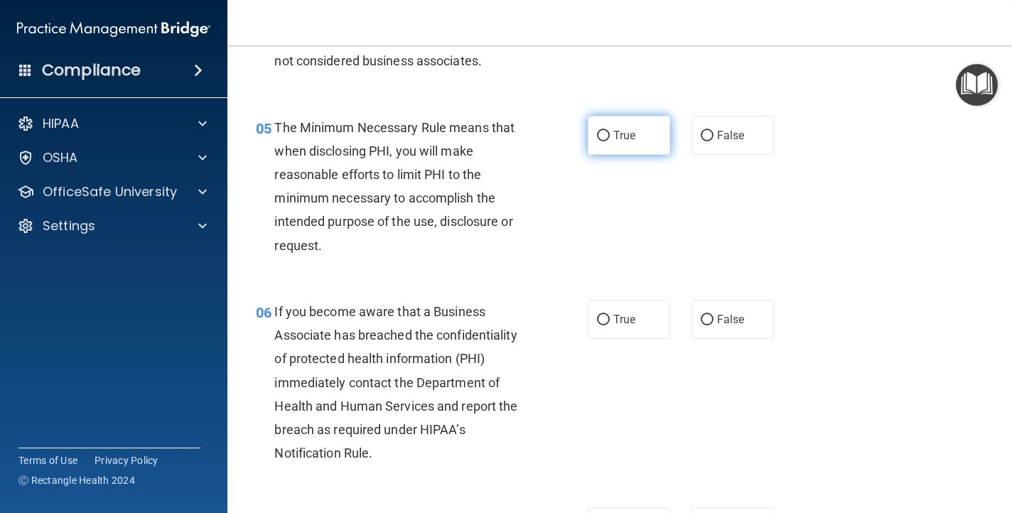
click at [604, 135] on input "True" at bounding box center [603, 136] width 13 height 11
radio input "true"
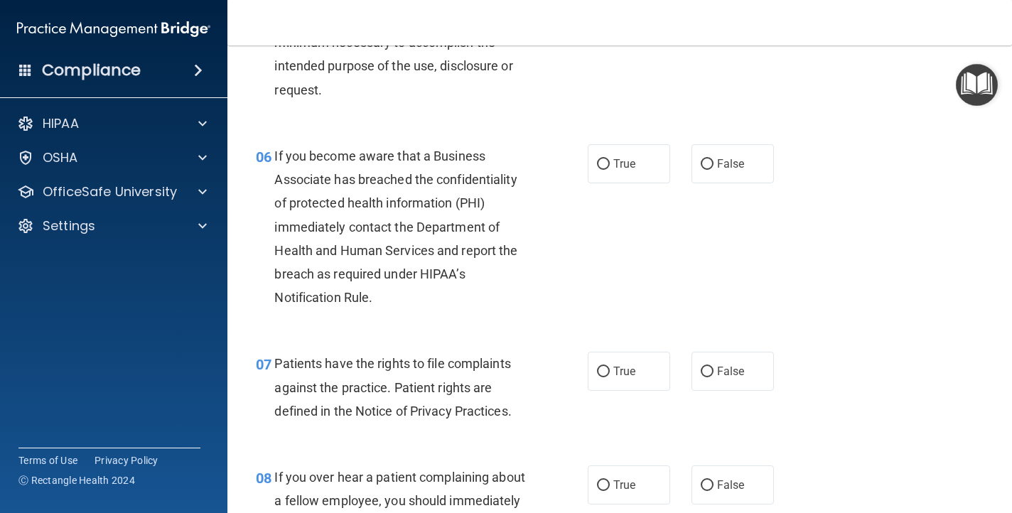
scroll to position [775, 0]
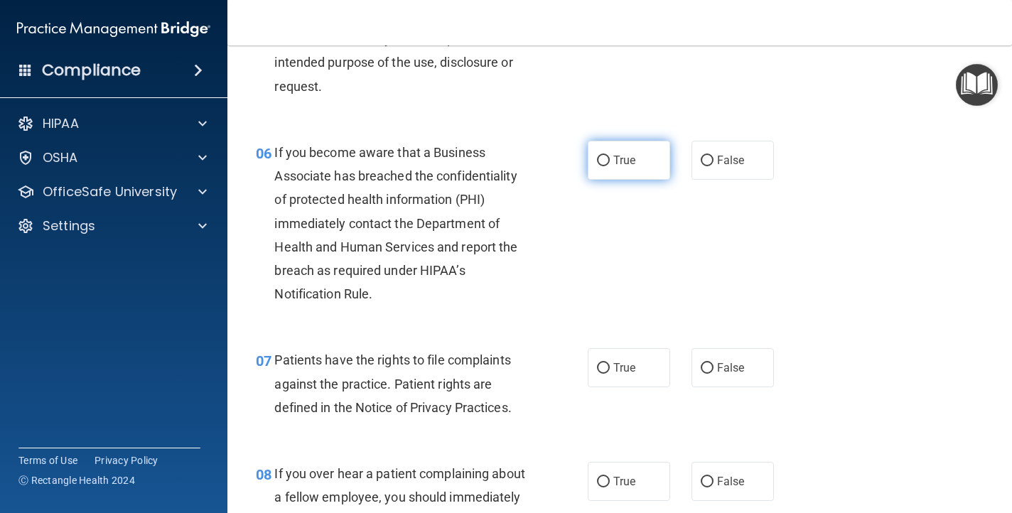
click at [599, 161] on input "True" at bounding box center [603, 161] width 13 height 11
radio input "true"
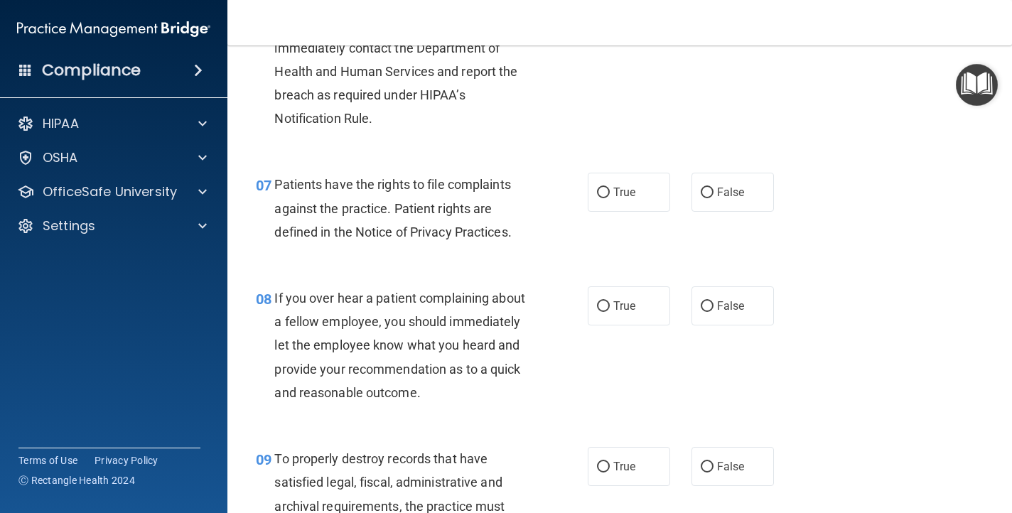
scroll to position [954, 0]
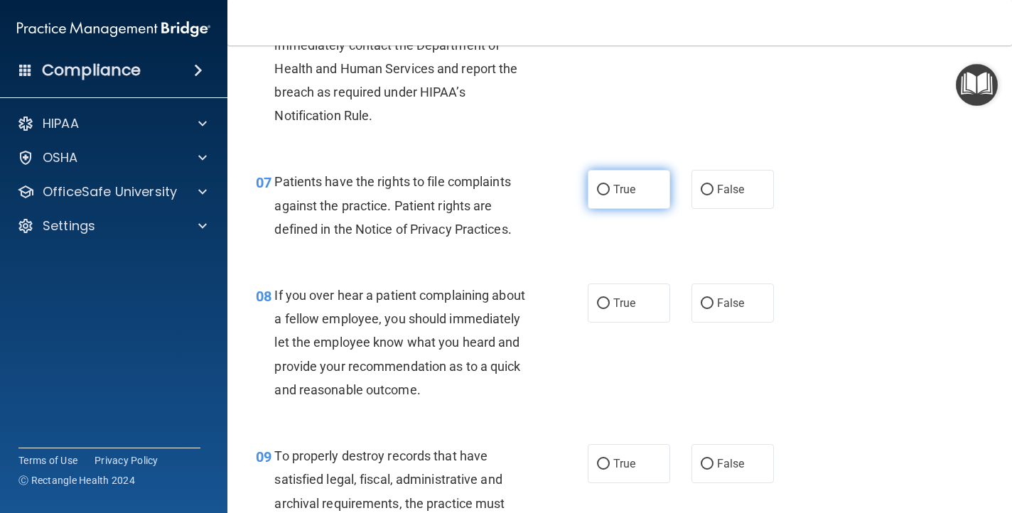
click at [601, 190] on input "True" at bounding box center [603, 190] width 13 height 11
radio input "true"
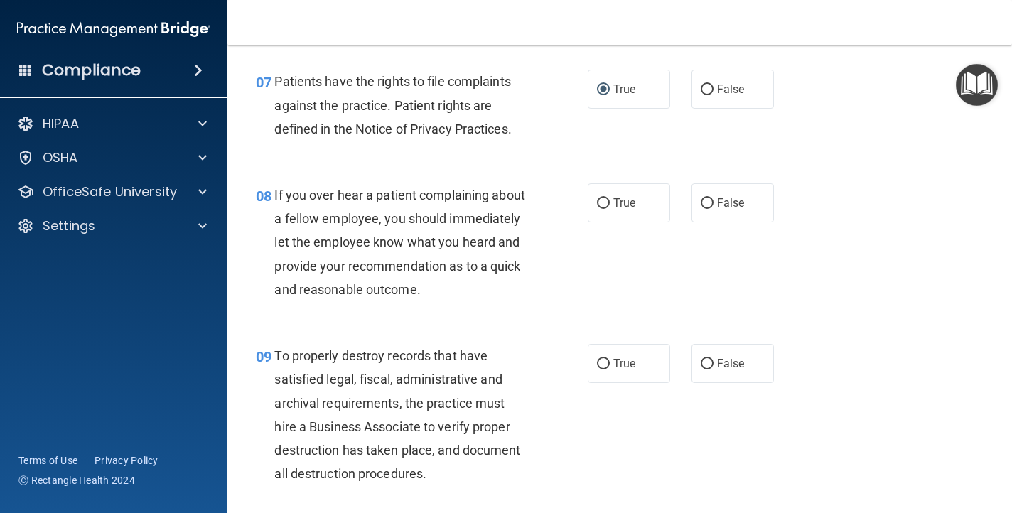
scroll to position [1056, 0]
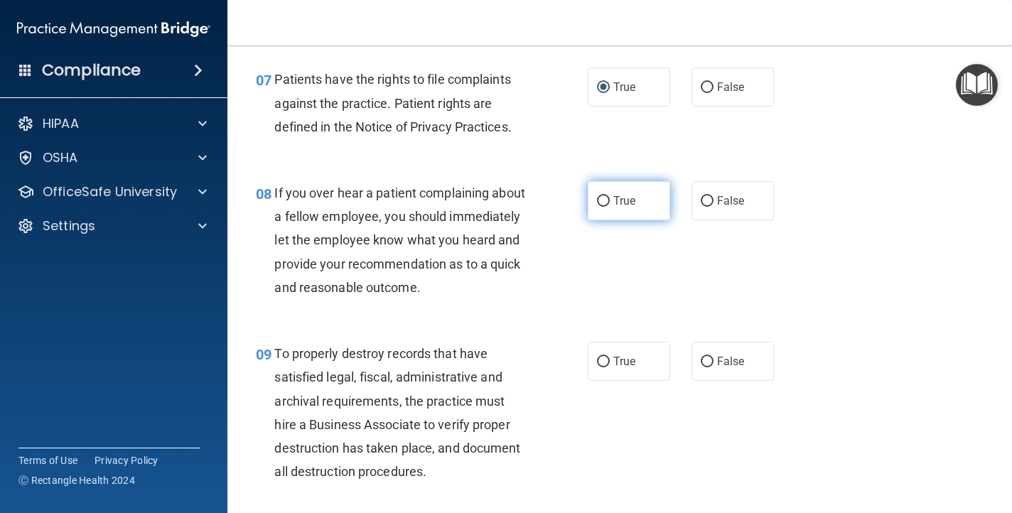
click at [601, 200] on input "True" at bounding box center [603, 201] width 13 height 11
radio input "true"
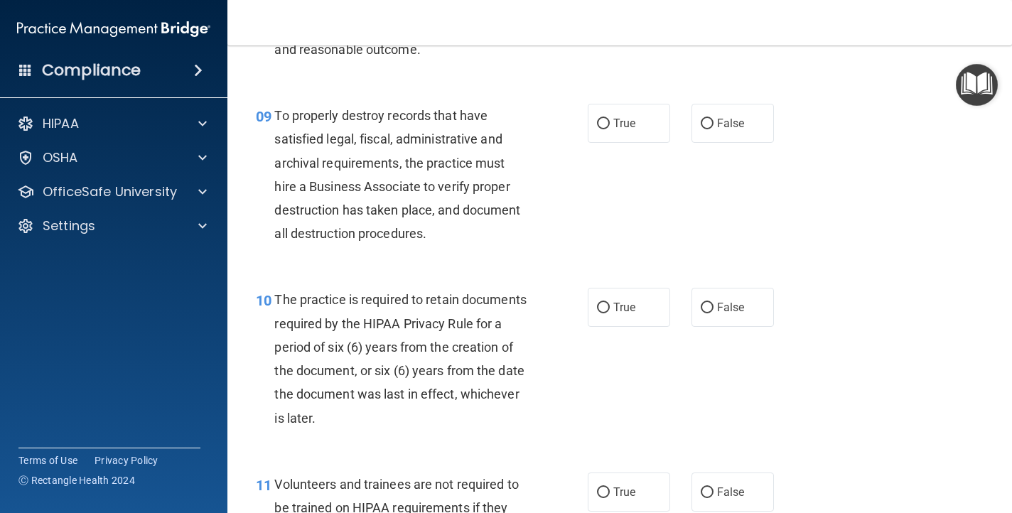
scroll to position [1297, 0]
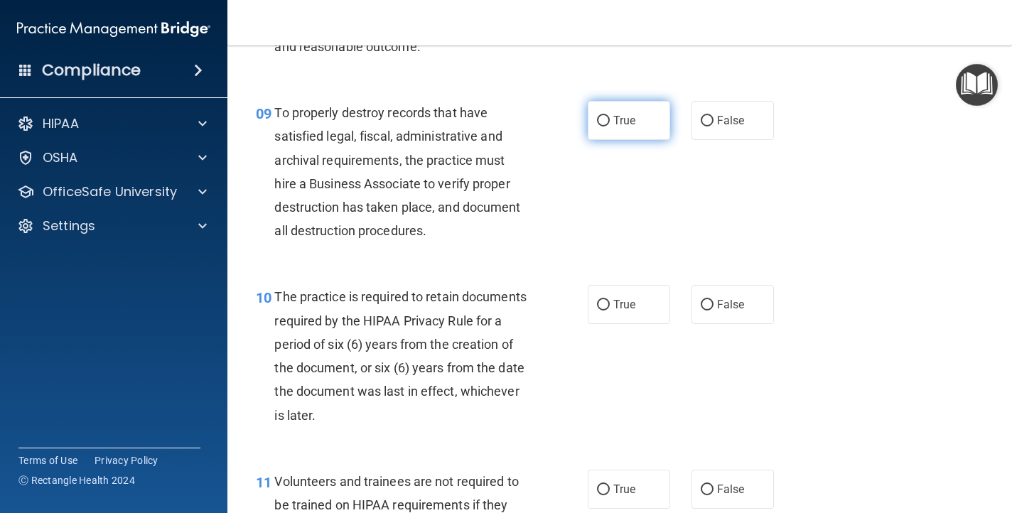
click at [601, 122] on input "True" at bounding box center [603, 121] width 13 height 11
radio input "true"
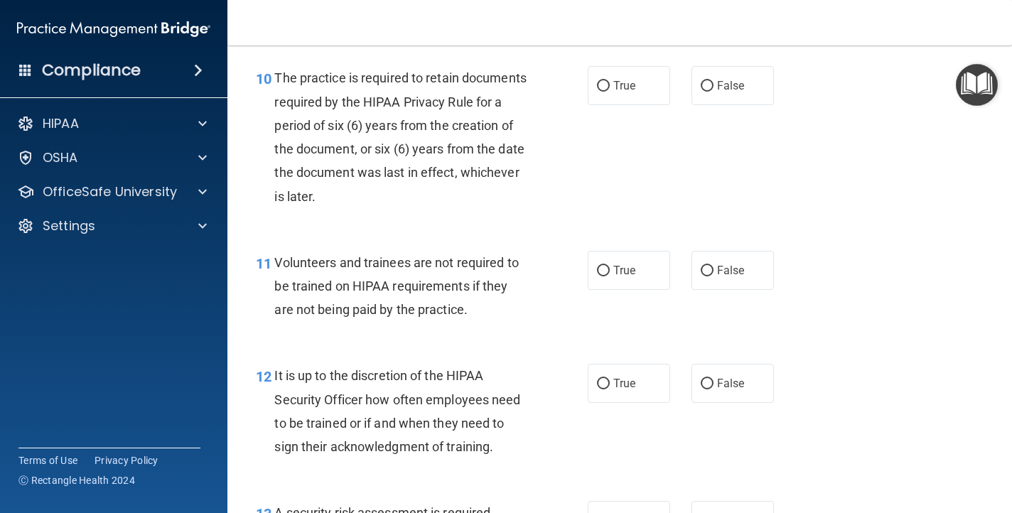
scroll to position [1511, 0]
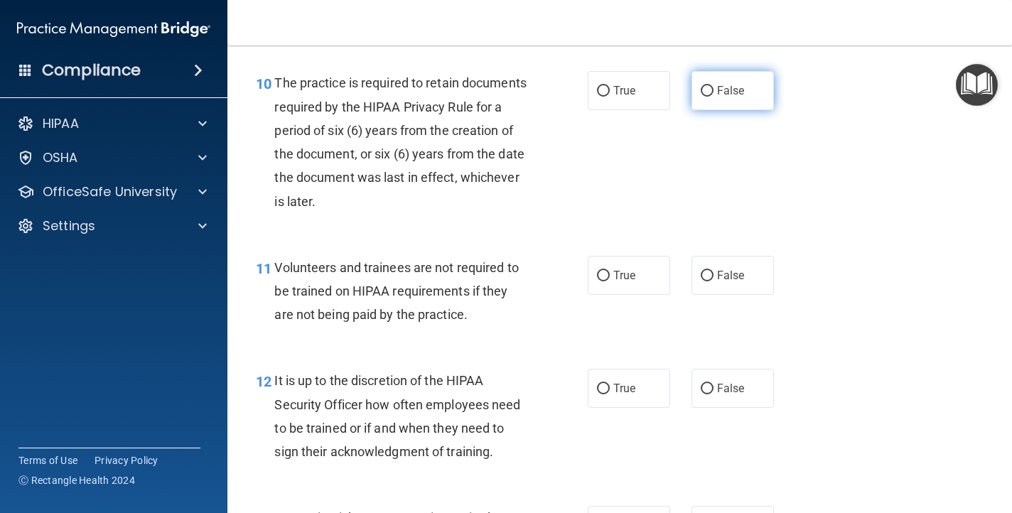
click at [705, 88] on input "False" at bounding box center [707, 91] width 13 height 11
radio input "true"
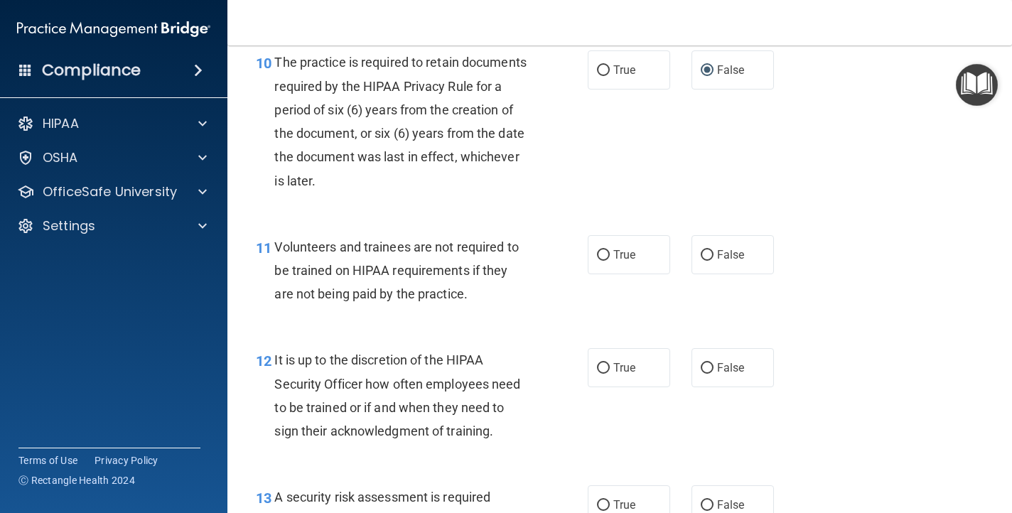
scroll to position [1537, 0]
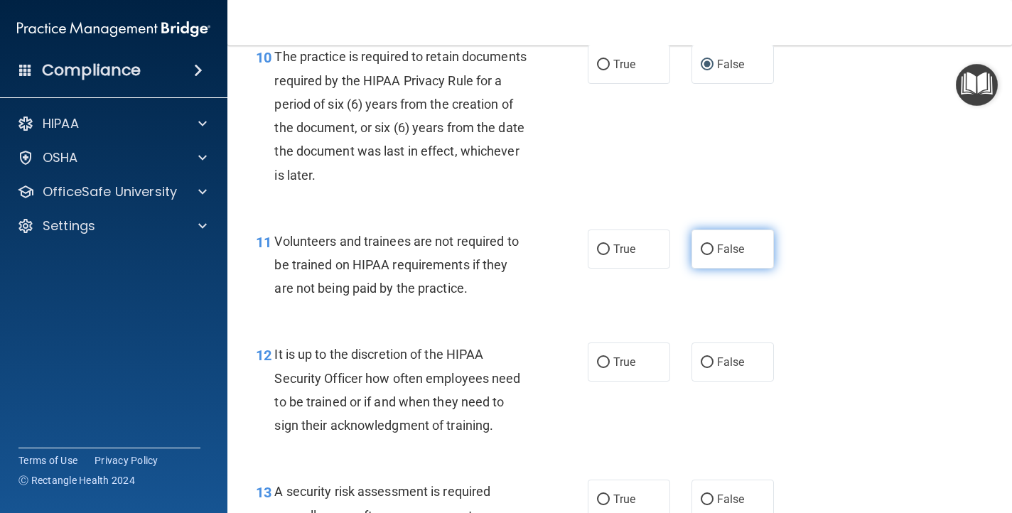
click at [708, 247] on input "False" at bounding box center [707, 250] width 13 height 11
radio input "true"
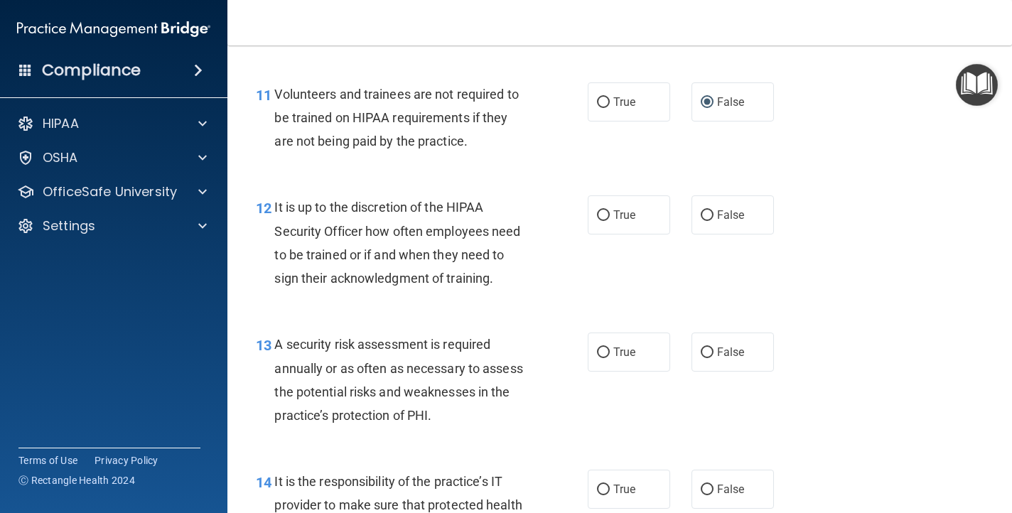
scroll to position [1686, 0]
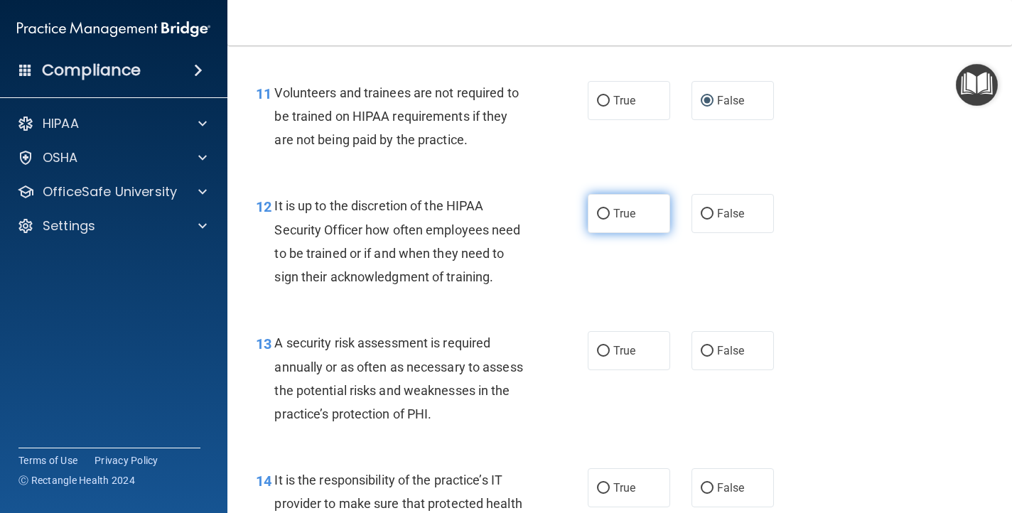
click at [604, 212] on input "True" at bounding box center [603, 214] width 13 height 11
radio input "true"
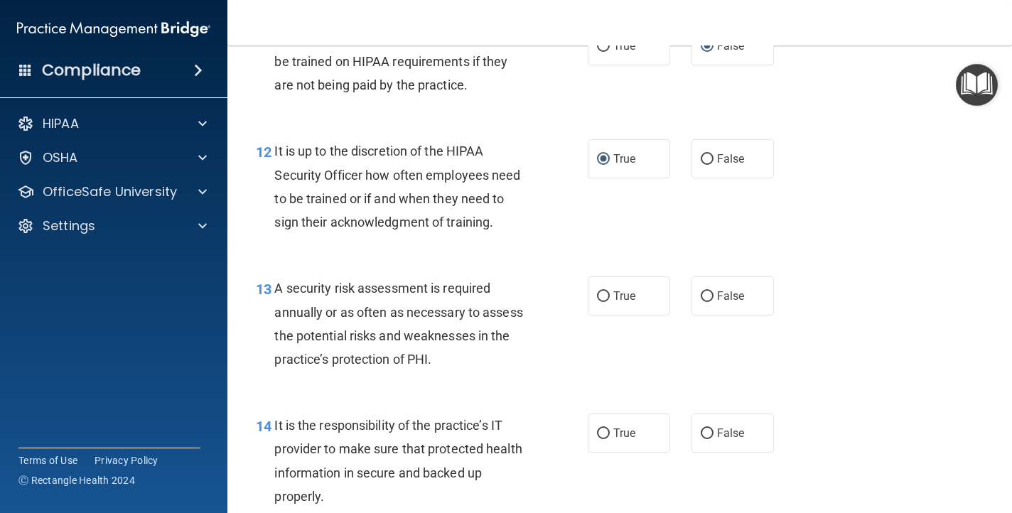
scroll to position [1741, 0]
click at [603, 297] on input "True" at bounding box center [603, 296] width 13 height 11
radio input "true"
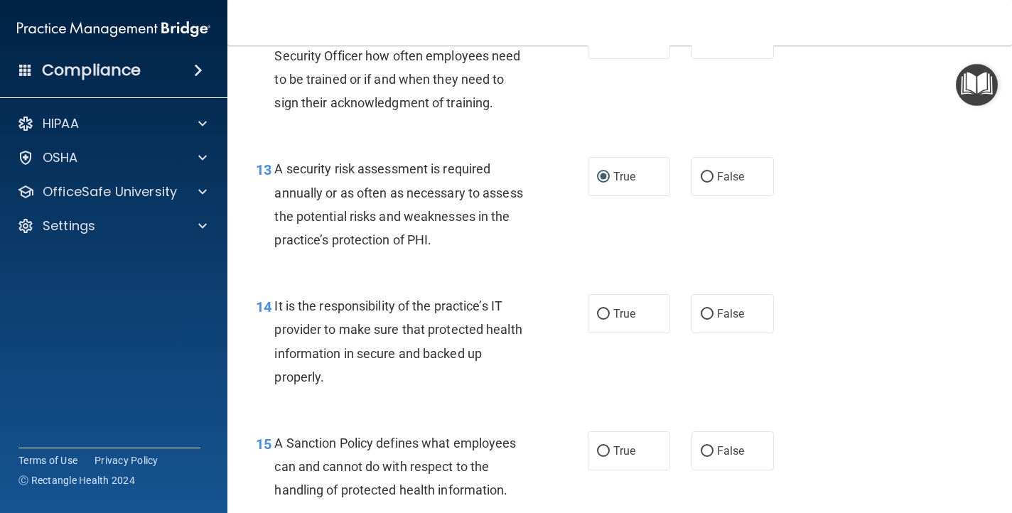
scroll to position [1862, 0]
click at [601, 313] on input "True" at bounding box center [603, 313] width 13 height 11
radio input "true"
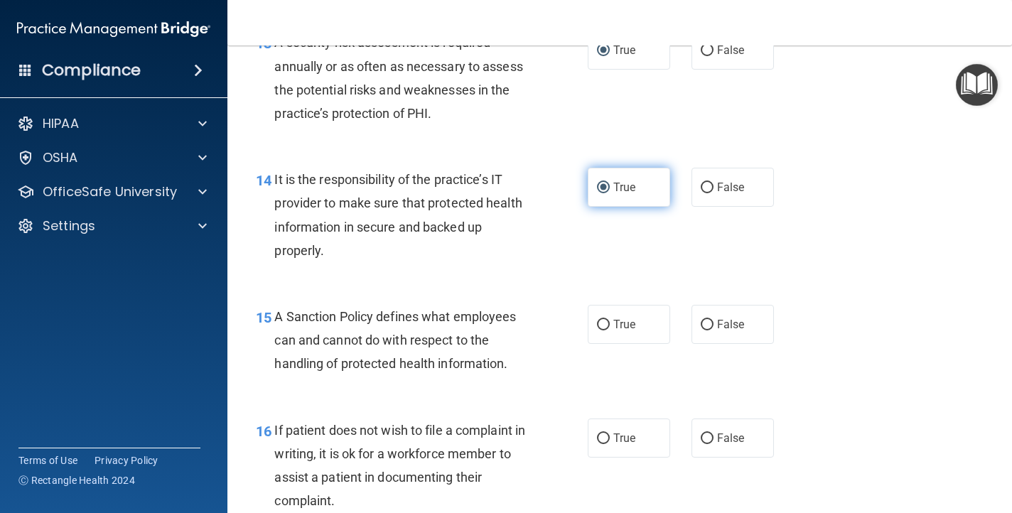
scroll to position [1989, 0]
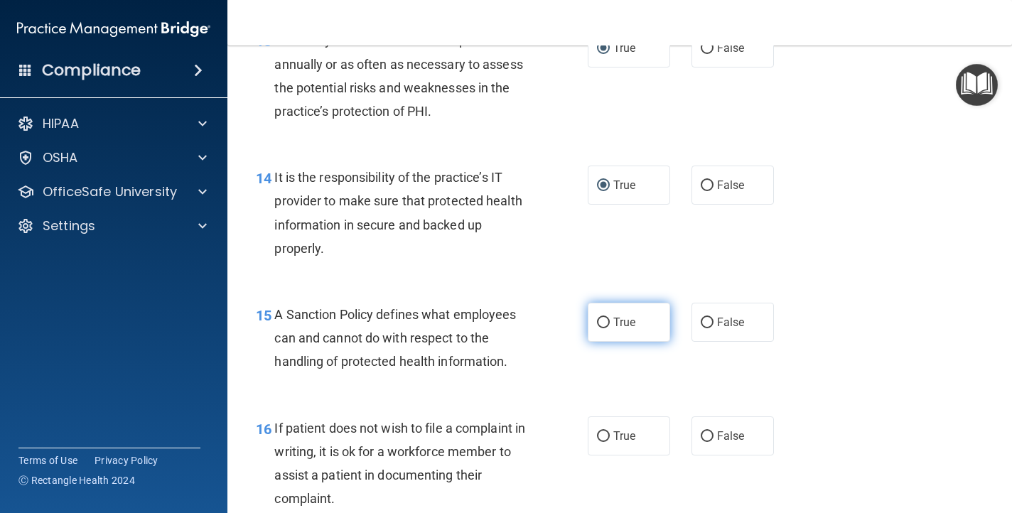
click at [606, 324] on input "True" at bounding box center [603, 323] width 13 height 11
radio input "true"
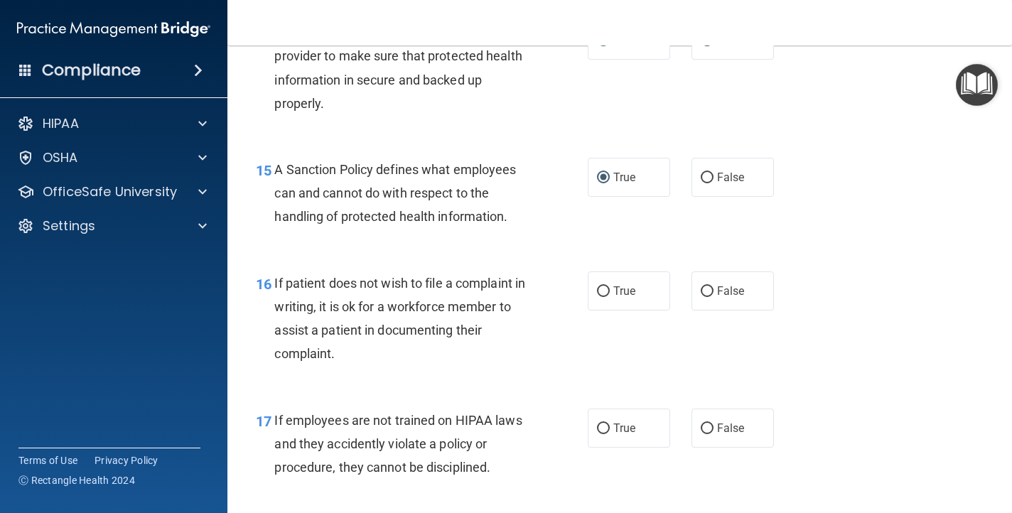
scroll to position [2136, 0]
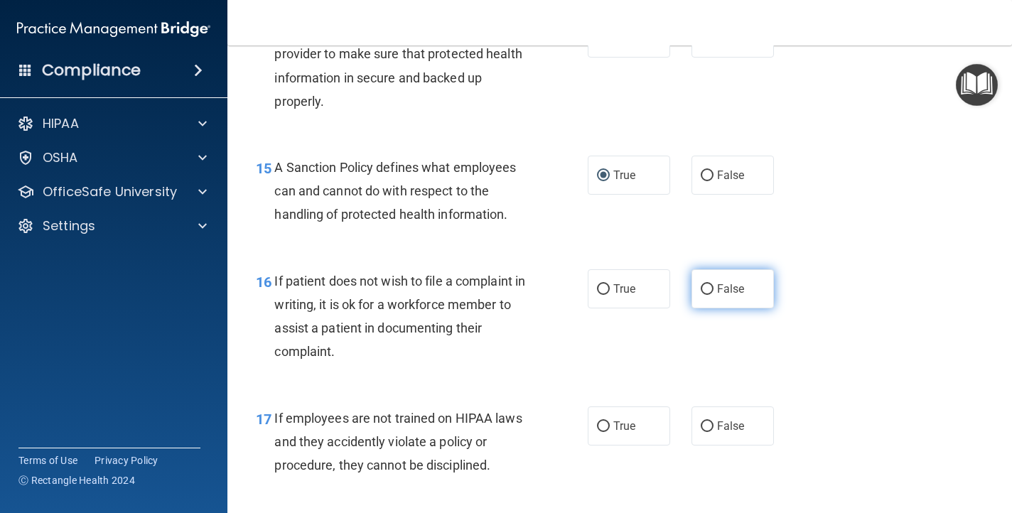
click at [702, 289] on input "False" at bounding box center [707, 289] width 13 height 11
radio input "true"
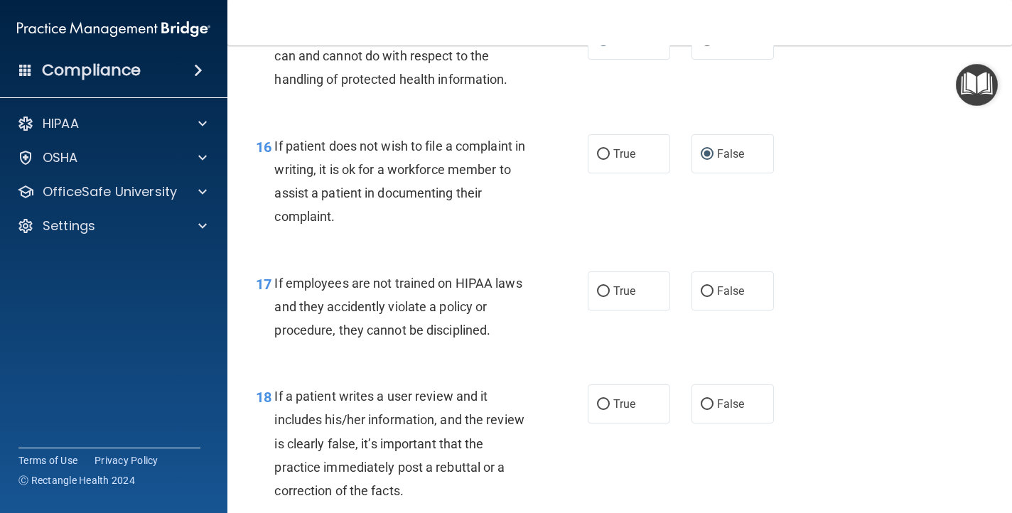
scroll to position [2275, 0]
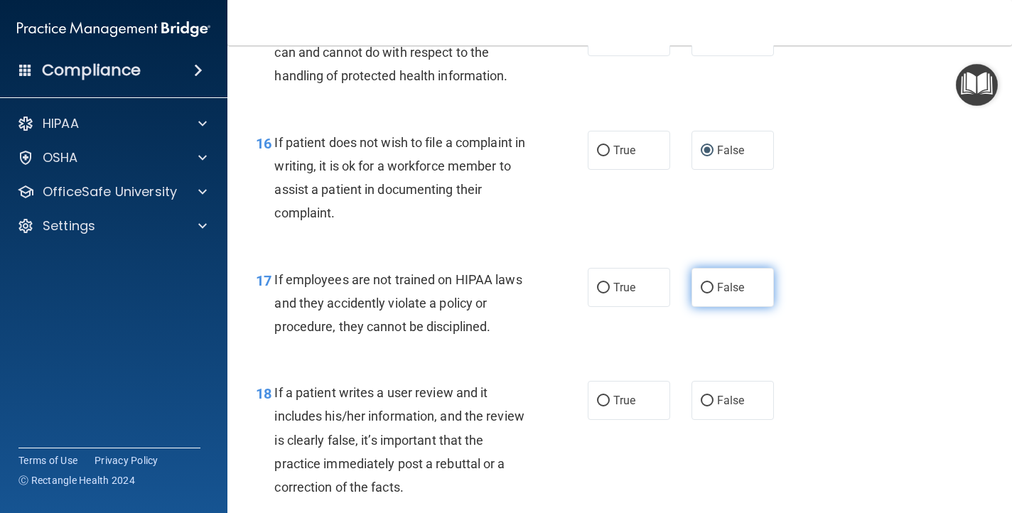
click at [707, 289] on input "False" at bounding box center [707, 288] width 13 height 11
radio input "true"
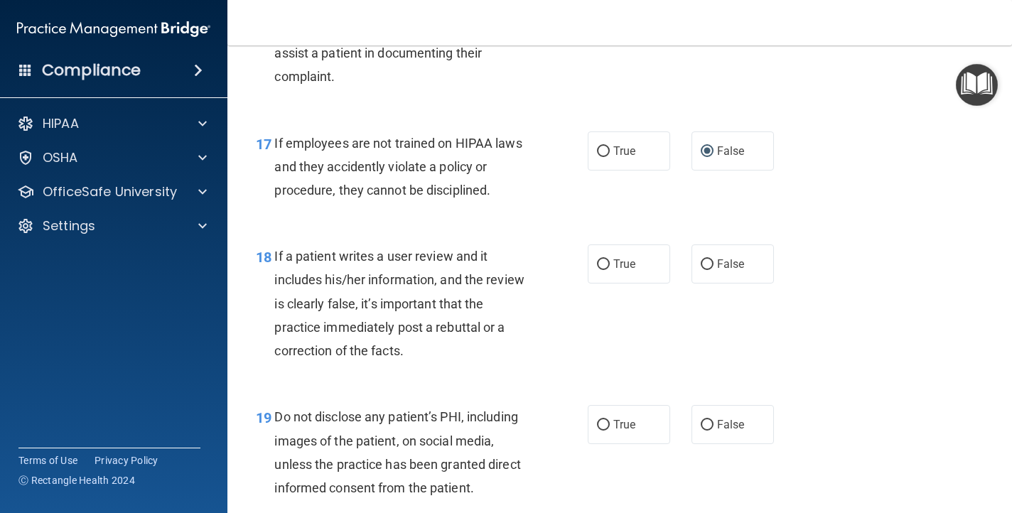
scroll to position [2413, 0]
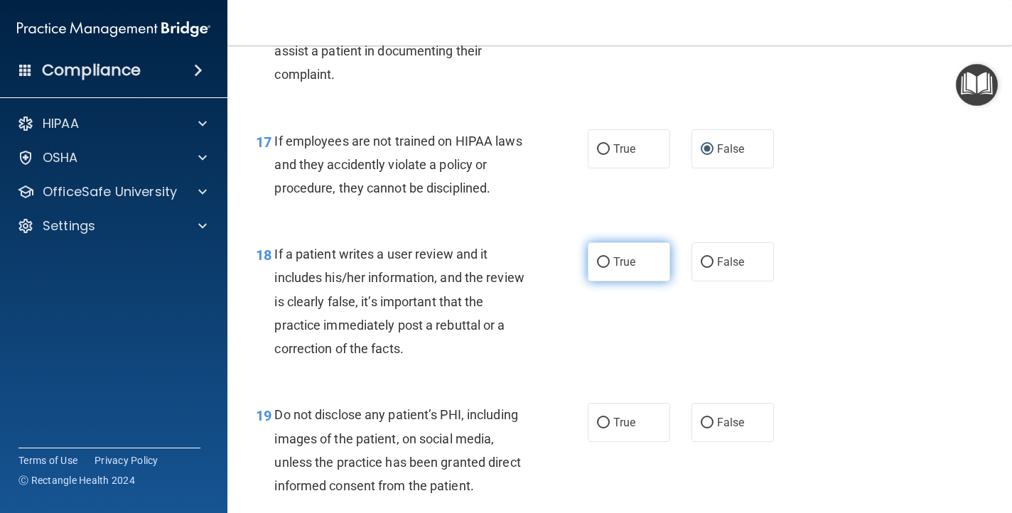
click at [600, 262] on input "True" at bounding box center [603, 262] width 13 height 11
radio input "true"
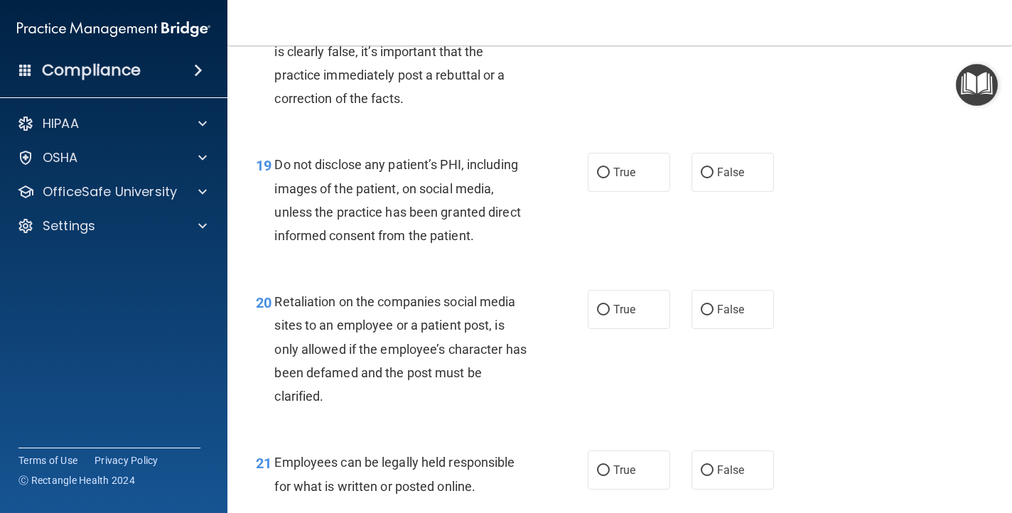
scroll to position [2666, 0]
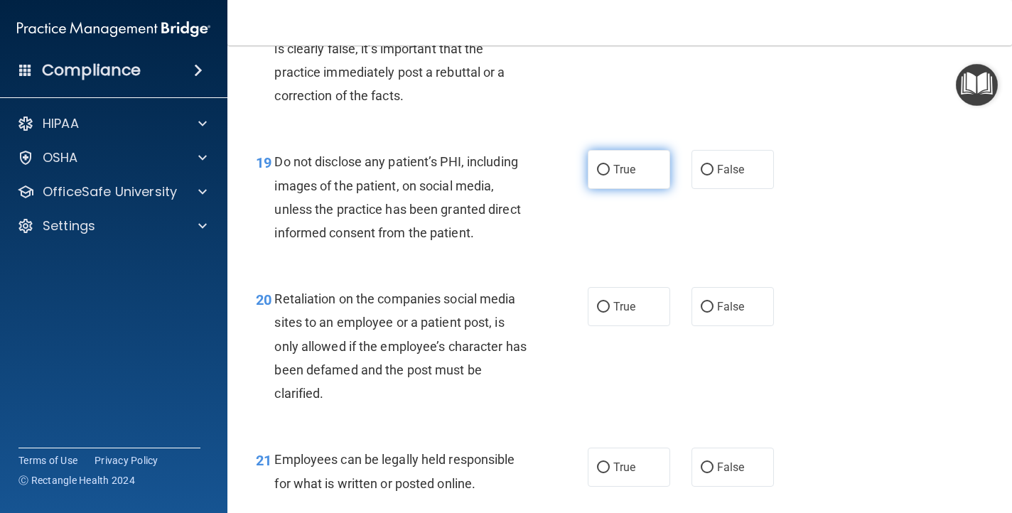
click at [601, 174] on input "True" at bounding box center [603, 170] width 13 height 11
radio input "true"
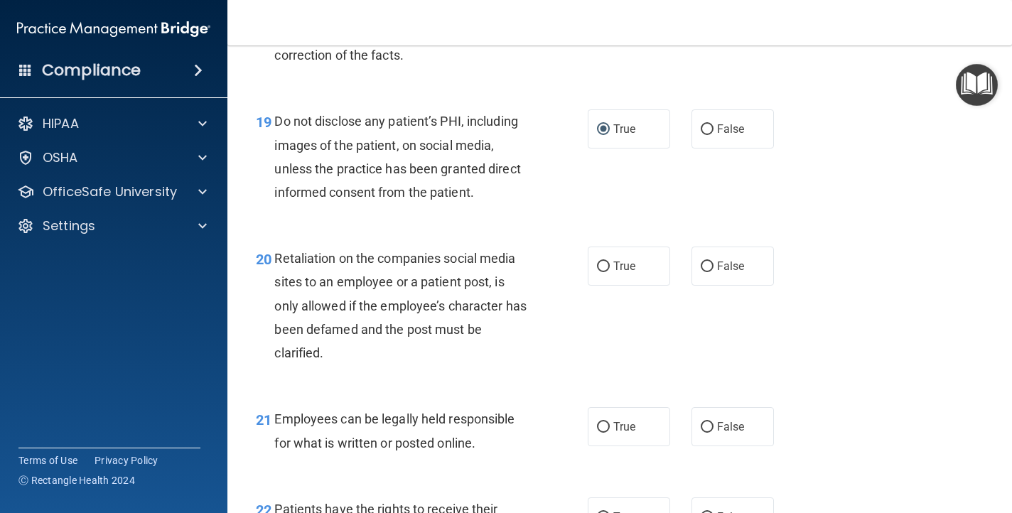
scroll to position [2709, 0]
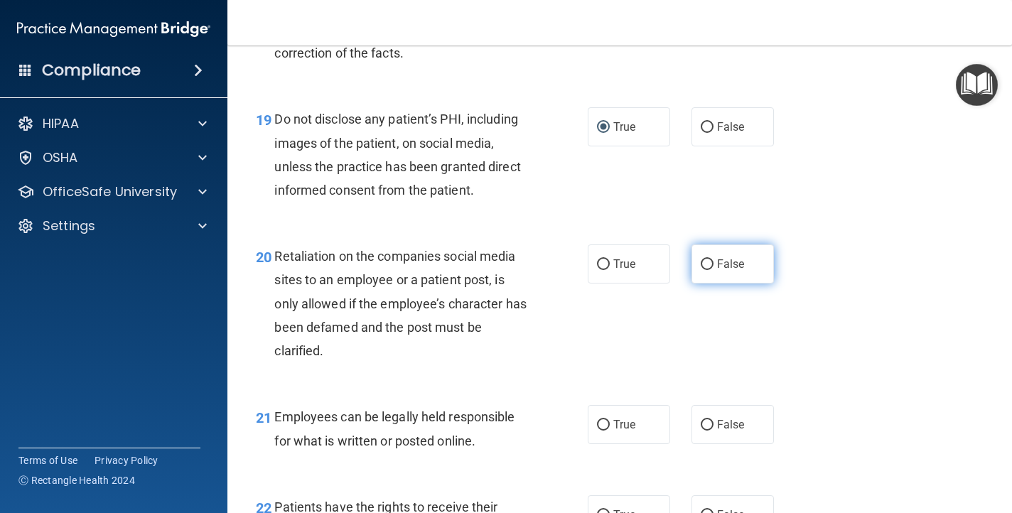
click at [711, 262] on input "False" at bounding box center [707, 264] width 13 height 11
radio input "true"
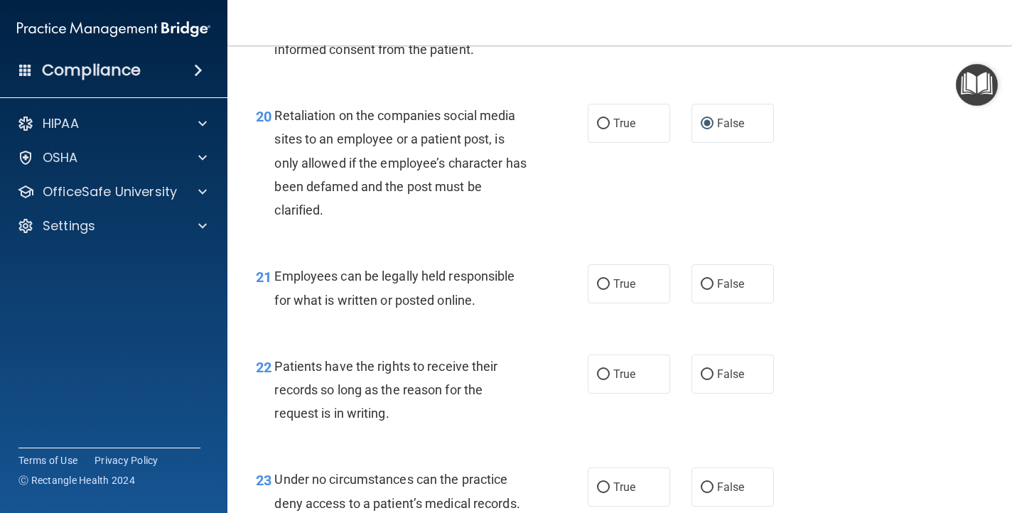
scroll to position [2854, 0]
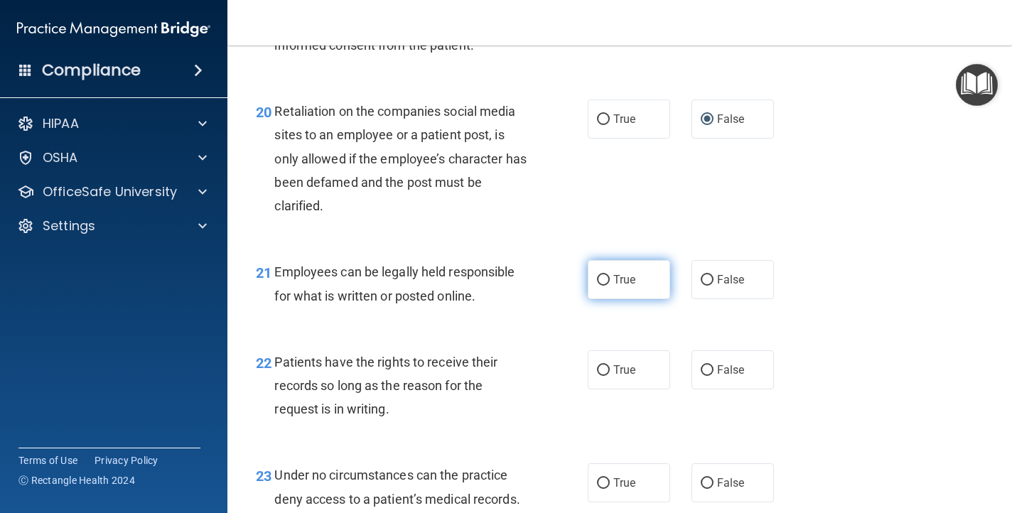
click at [604, 284] on input "True" at bounding box center [603, 280] width 13 height 11
radio input "true"
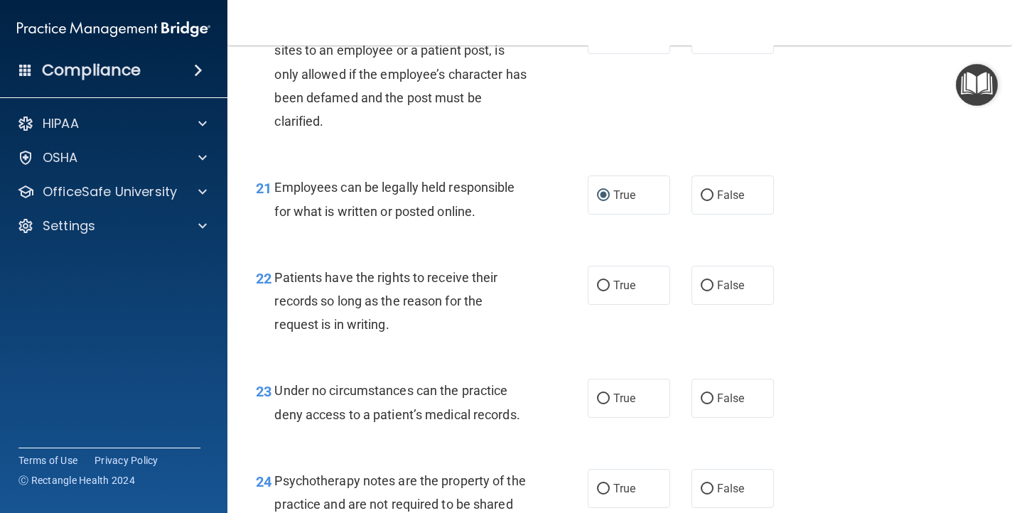
scroll to position [2950, 0]
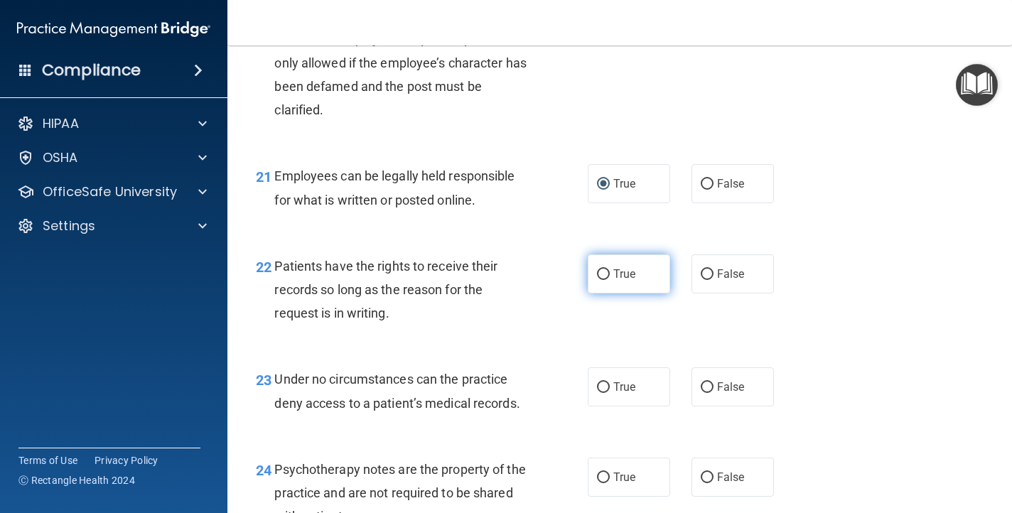
click at [603, 277] on input "True" at bounding box center [603, 274] width 13 height 11
radio input "true"
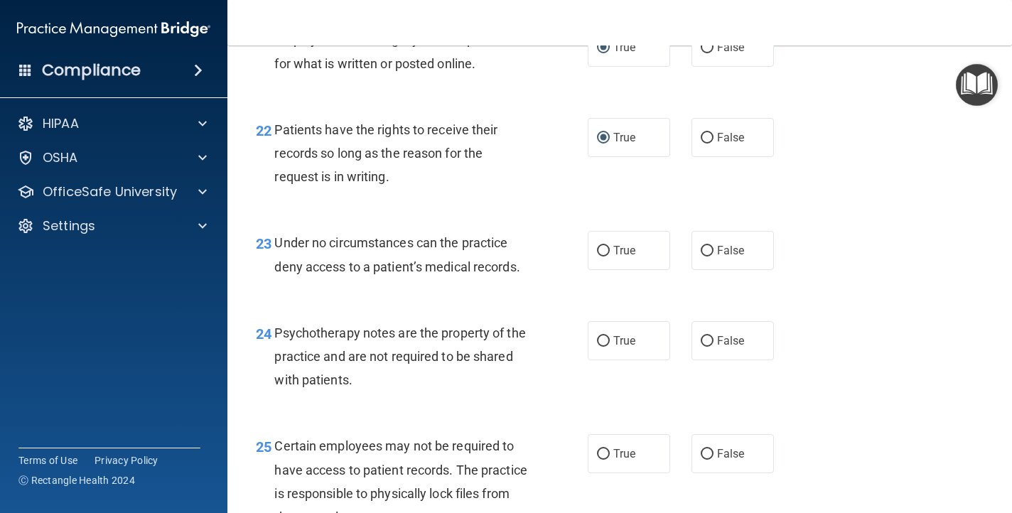
scroll to position [3103, 0]
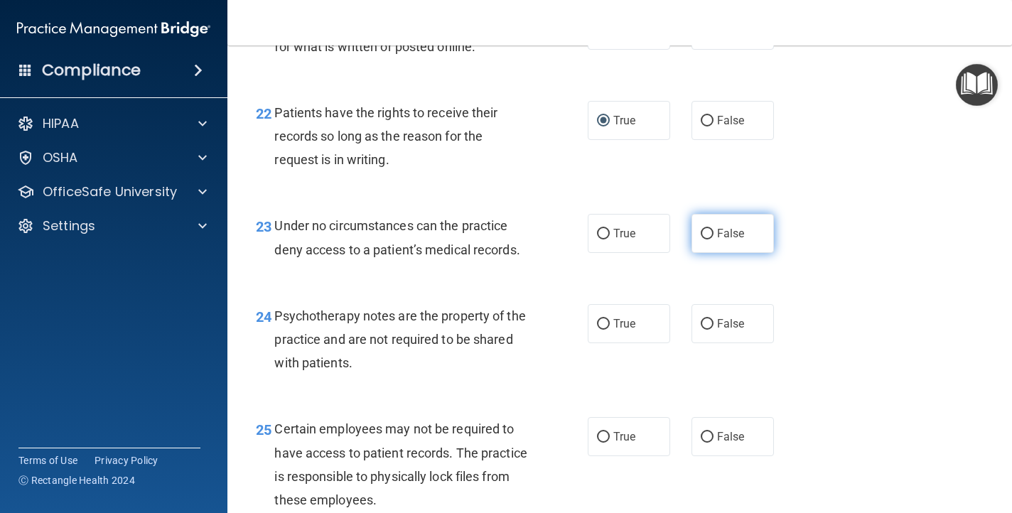
click at [707, 233] on input "False" at bounding box center [707, 234] width 13 height 11
radio input "true"
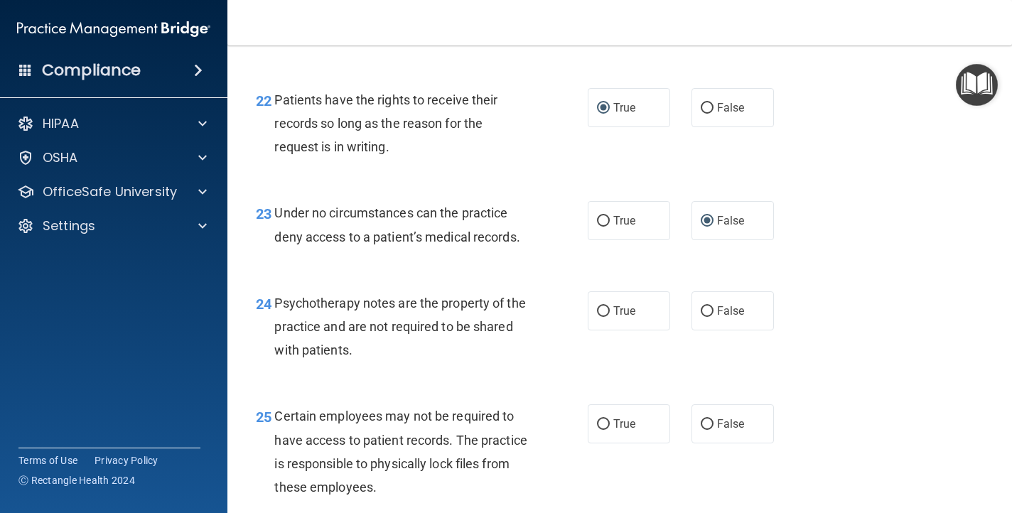
scroll to position [3123, 0]
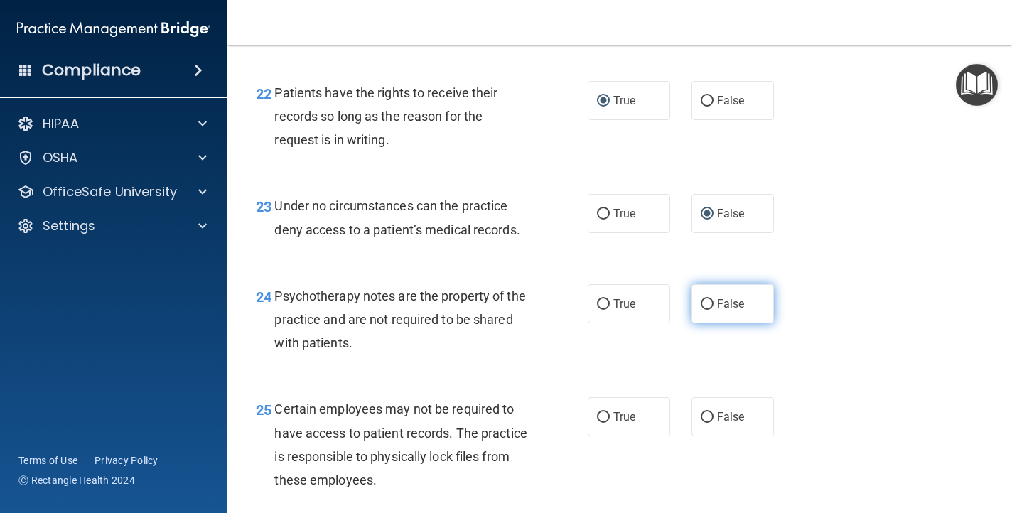
click at [704, 301] on input "False" at bounding box center [707, 304] width 13 height 11
radio input "true"
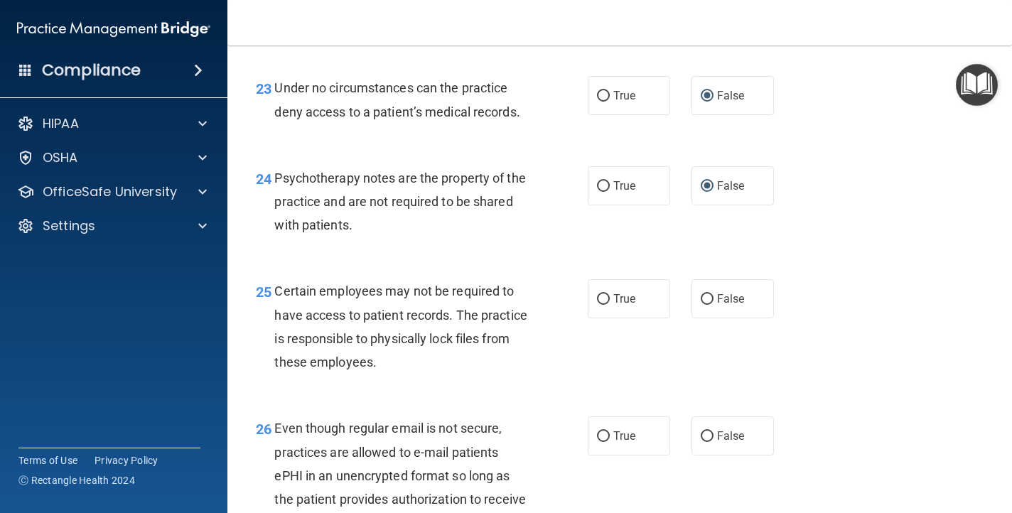
scroll to position [3242, 0]
click at [601, 299] on input "True" at bounding box center [603, 299] width 13 height 11
radio input "true"
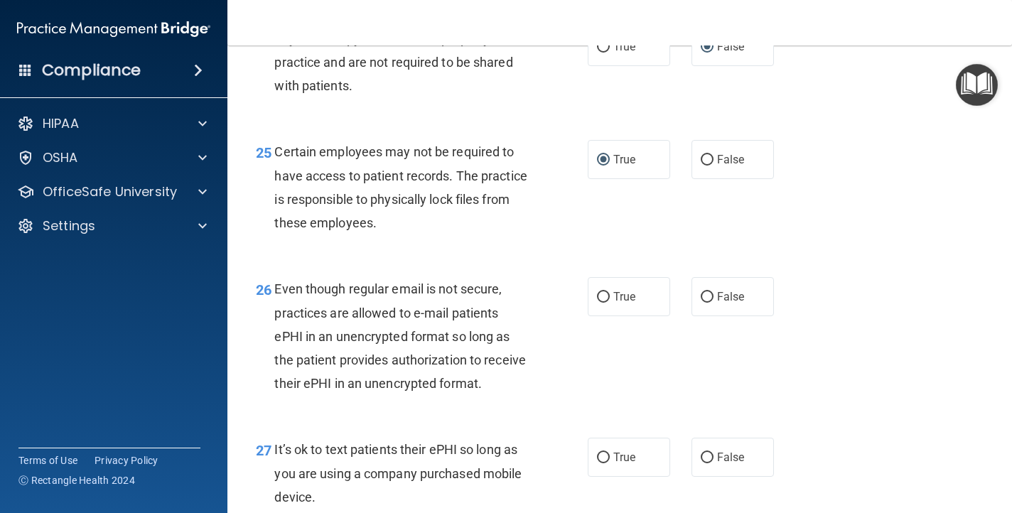
scroll to position [3383, 0]
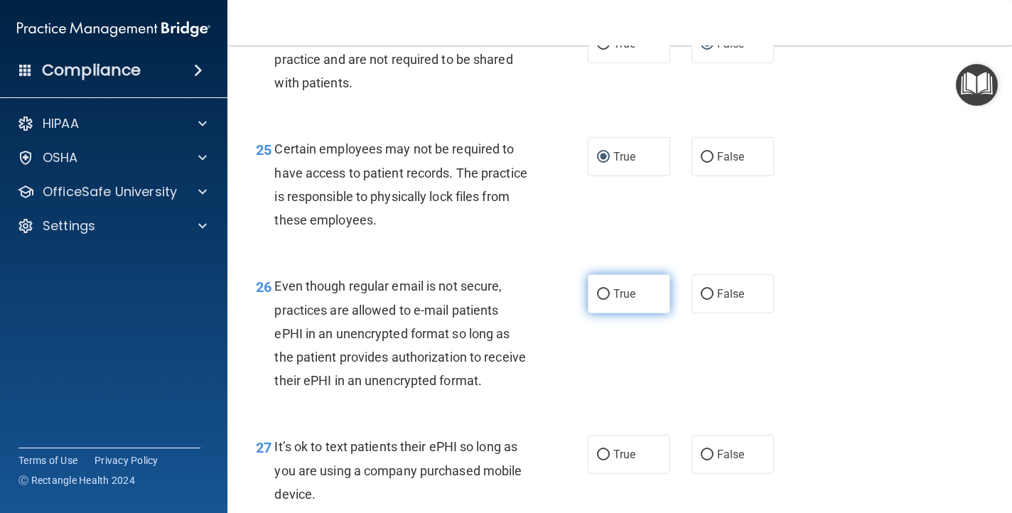
click at [601, 291] on input "True" at bounding box center [603, 294] width 13 height 11
radio input "true"
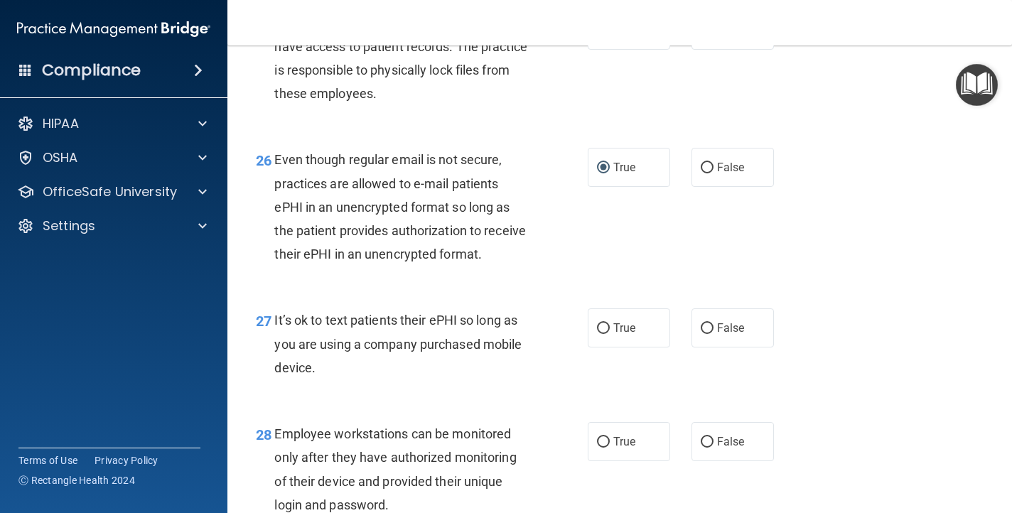
scroll to position [3511, 0]
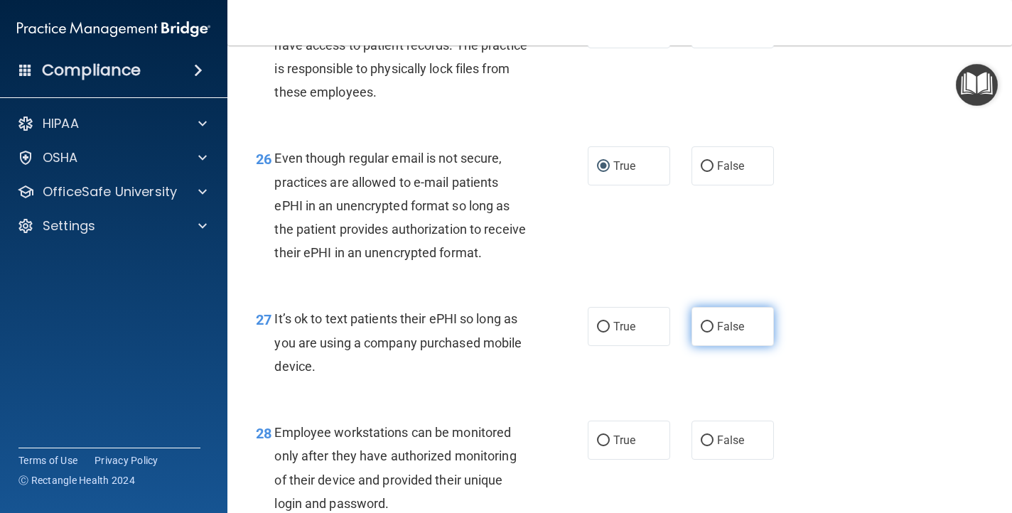
click at [707, 326] on input "False" at bounding box center [707, 327] width 13 height 11
radio input "true"
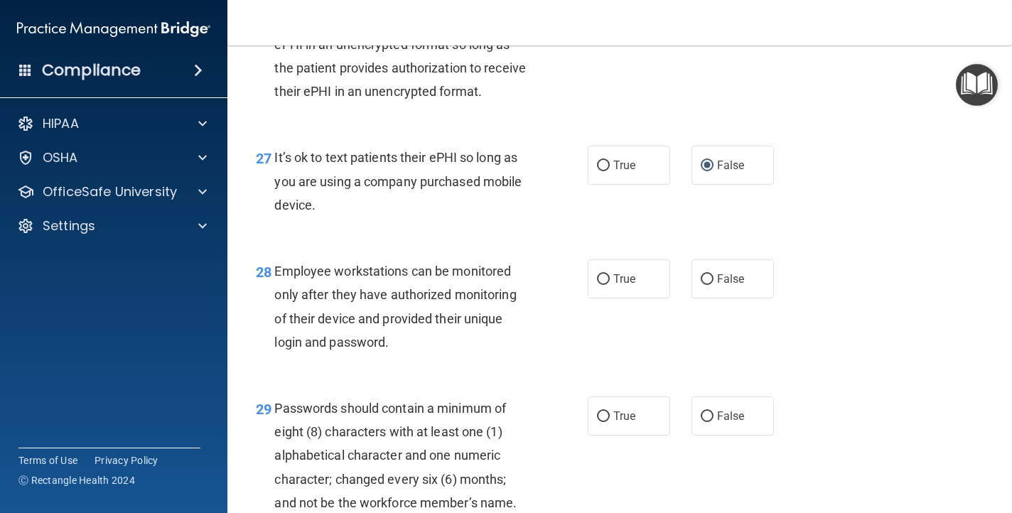
scroll to position [3676, 0]
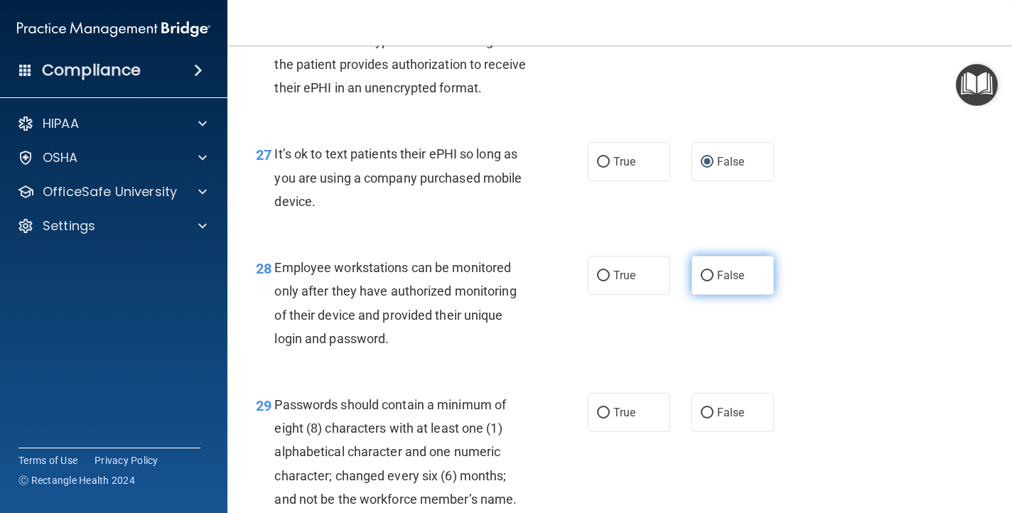
click at [704, 275] on input "False" at bounding box center [707, 276] width 13 height 11
radio input "true"
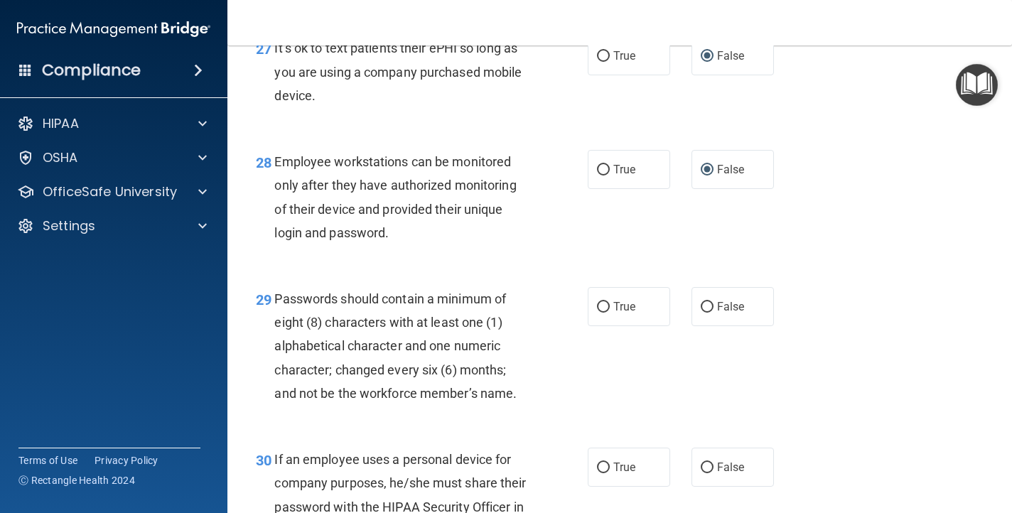
scroll to position [3785, 0]
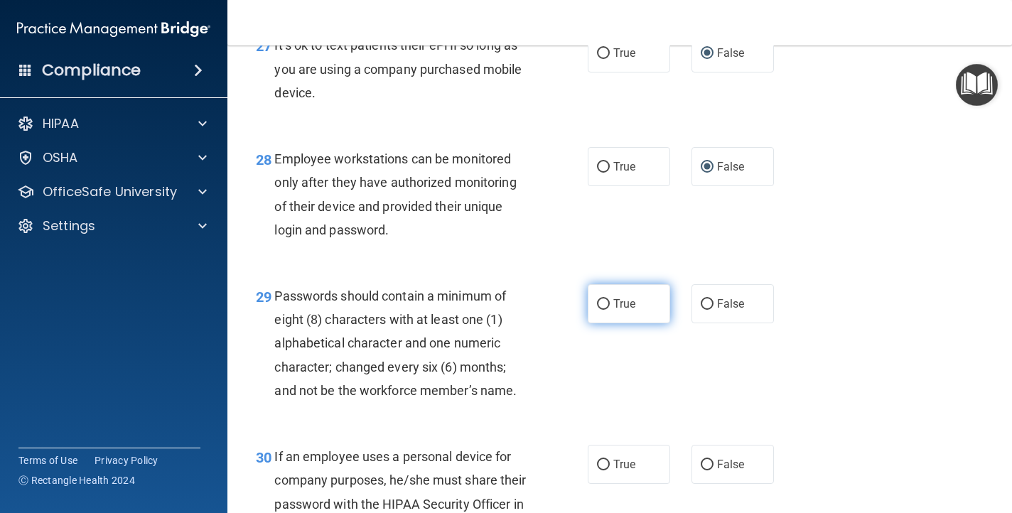
click at [603, 305] on input "True" at bounding box center [603, 304] width 13 height 11
radio input "true"
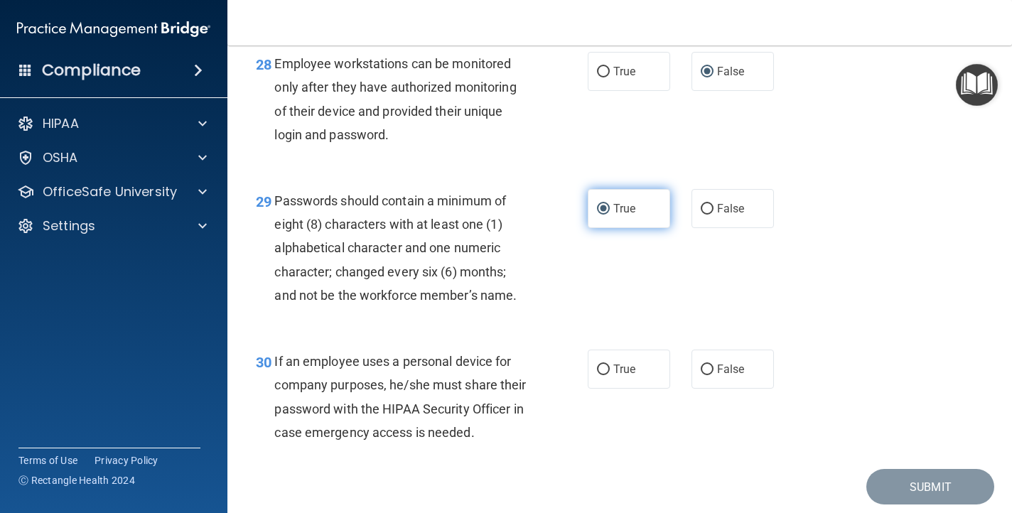
scroll to position [3885, 0]
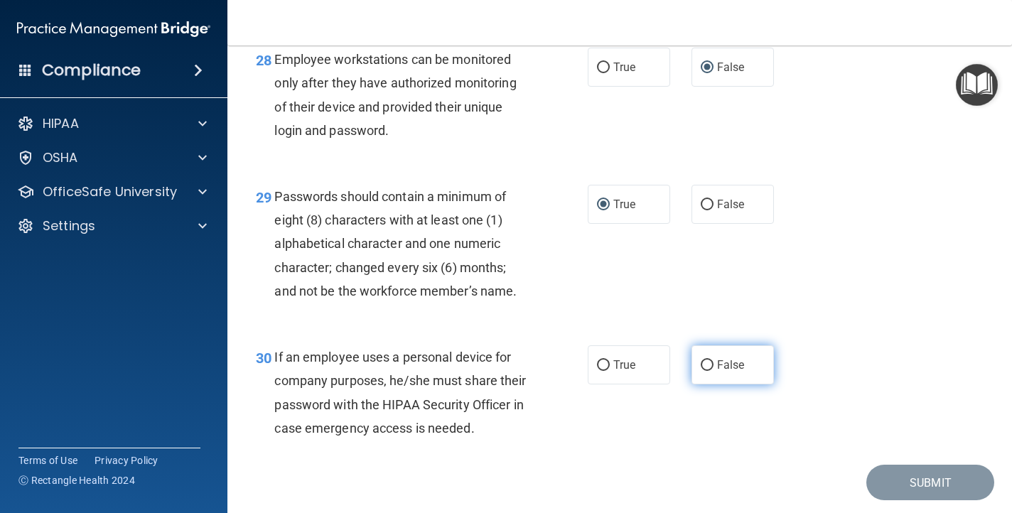
click at [704, 363] on input "False" at bounding box center [707, 365] width 13 height 11
radio input "true"
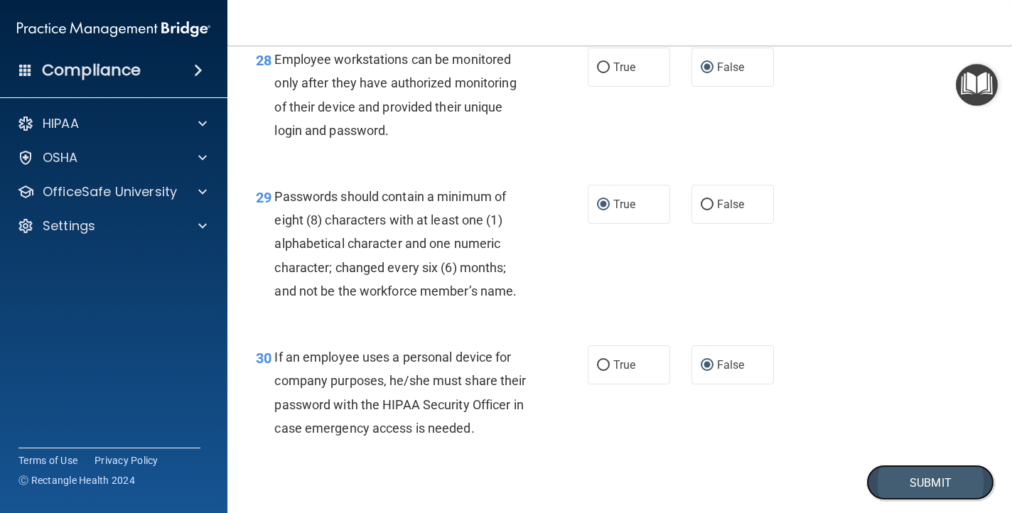
click at [897, 485] on button "Submit" at bounding box center [930, 483] width 128 height 36
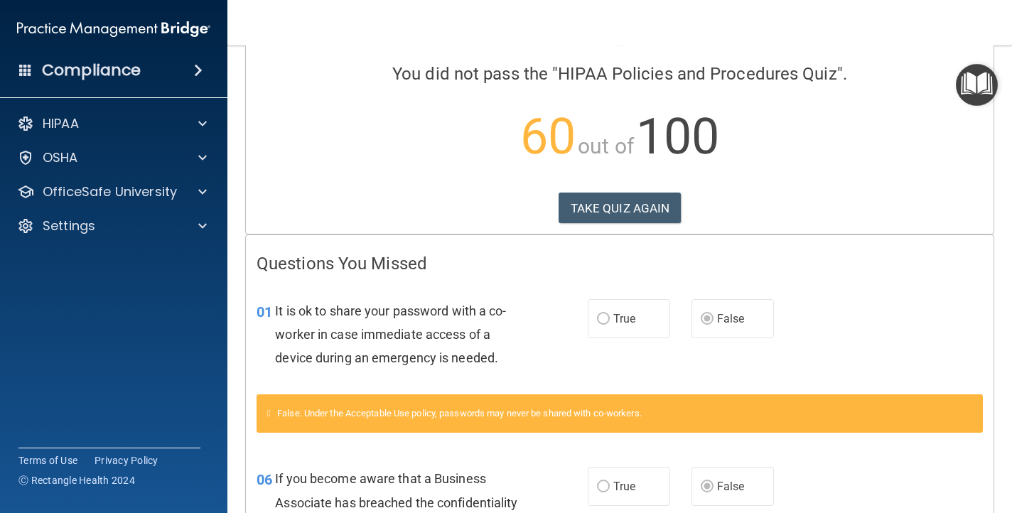
scroll to position [96, 0]
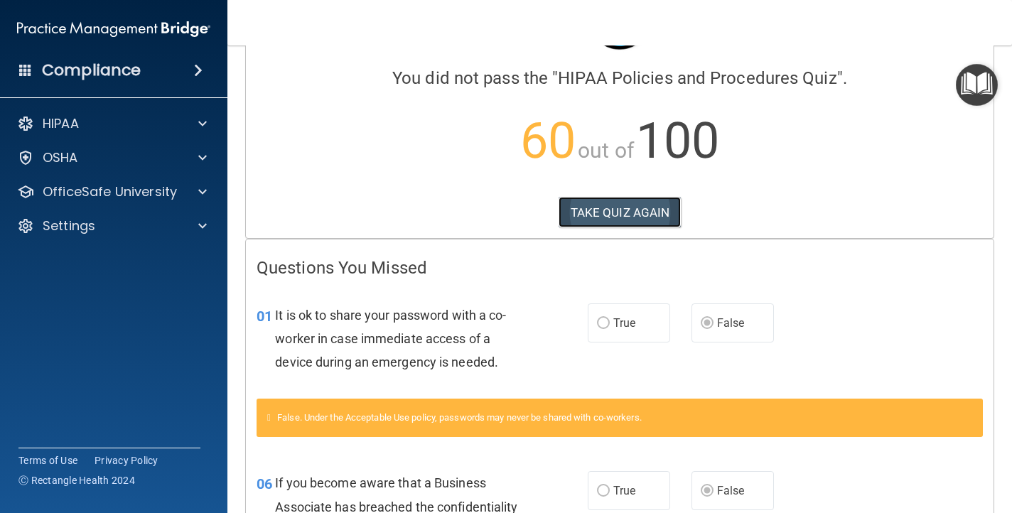
click at [636, 217] on button "TAKE QUIZ AGAIN" at bounding box center [620, 212] width 123 height 31
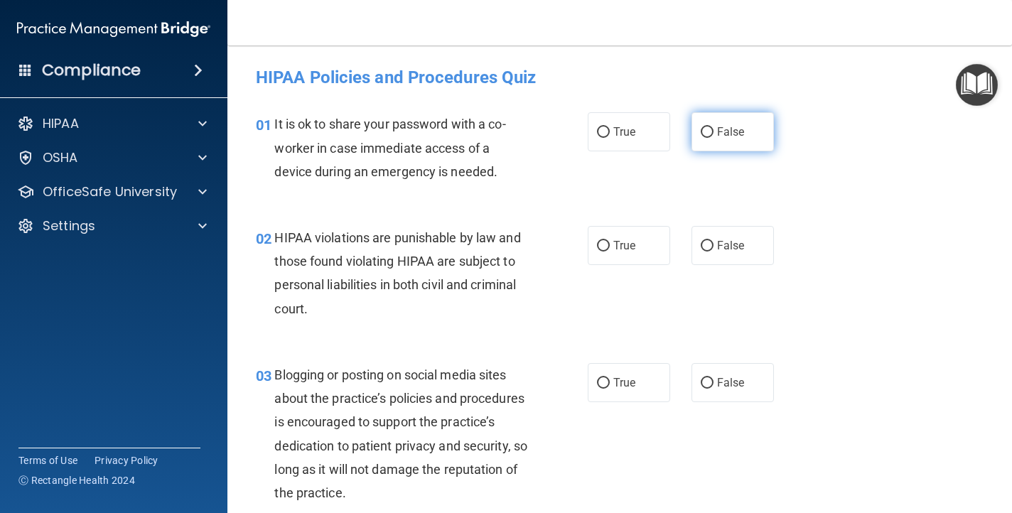
click at [707, 129] on input "False" at bounding box center [707, 132] width 13 height 11
radio input "true"
click at [601, 245] on input "True" at bounding box center [603, 246] width 13 height 11
radio input "true"
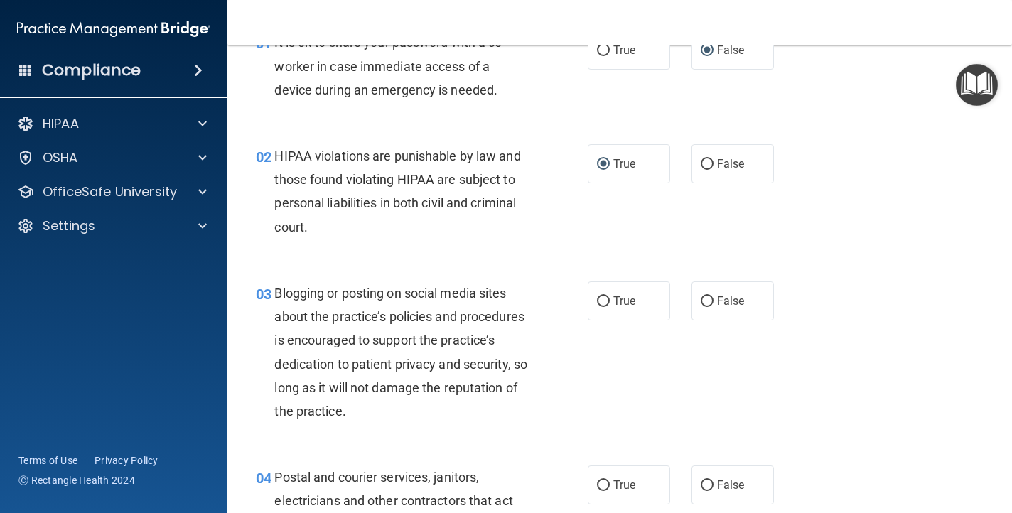
scroll to position [82, 0]
click at [704, 301] on input "False" at bounding box center [707, 301] width 13 height 11
radio input "true"
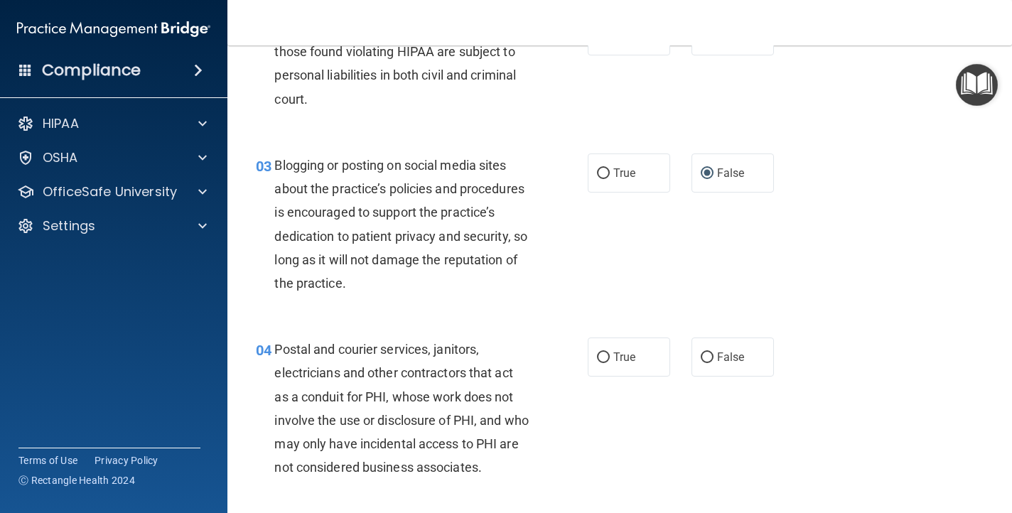
scroll to position [211, 0]
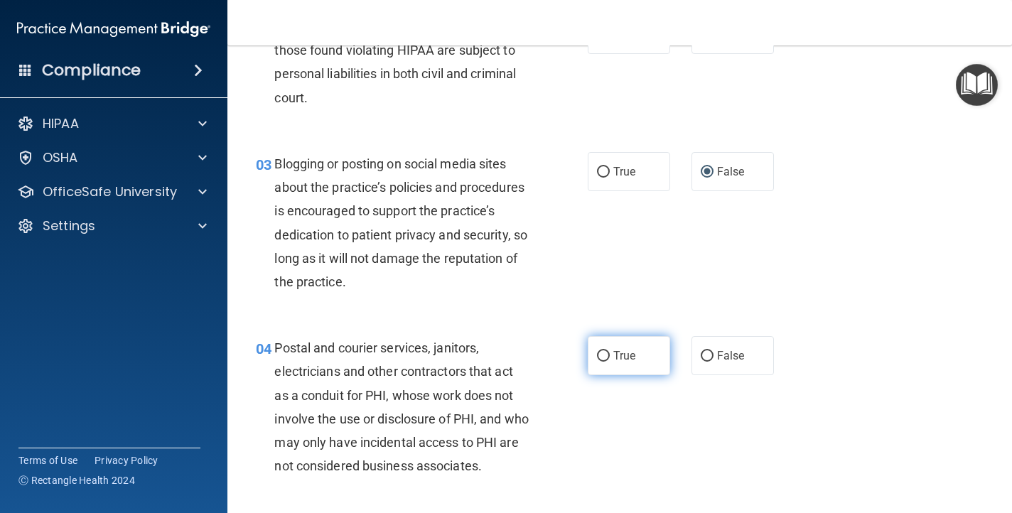
click at [603, 357] on input "True" at bounding box center [603, 356] width 13 height 11
radio input "true"
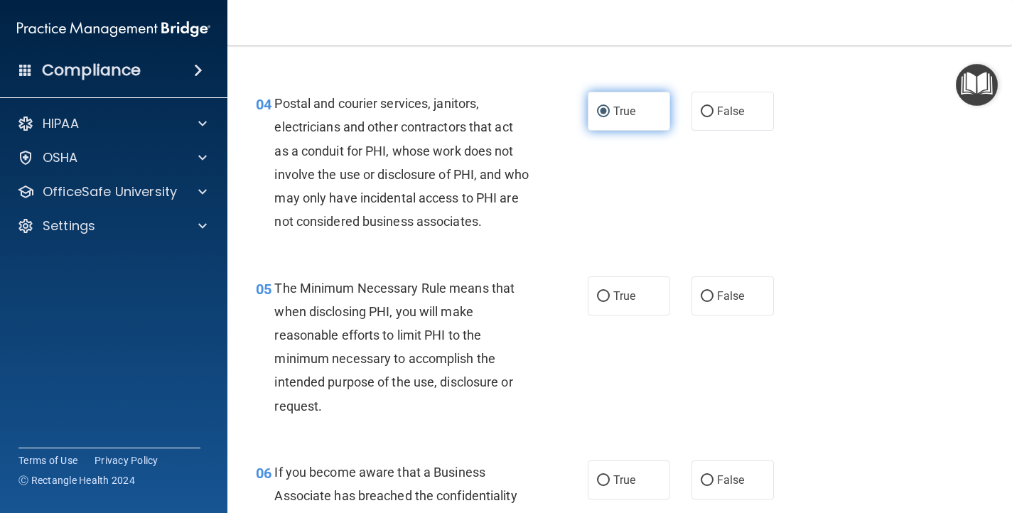
scroll to position [458, 0]
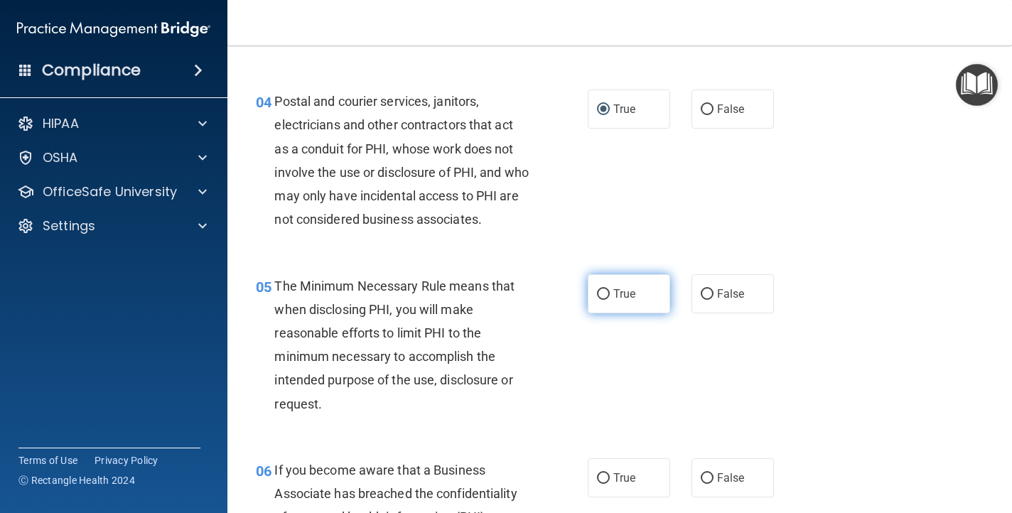
click at [604, 291] on input "True" at bounding box center [603, 294] width 13 height 11
radio input "true"
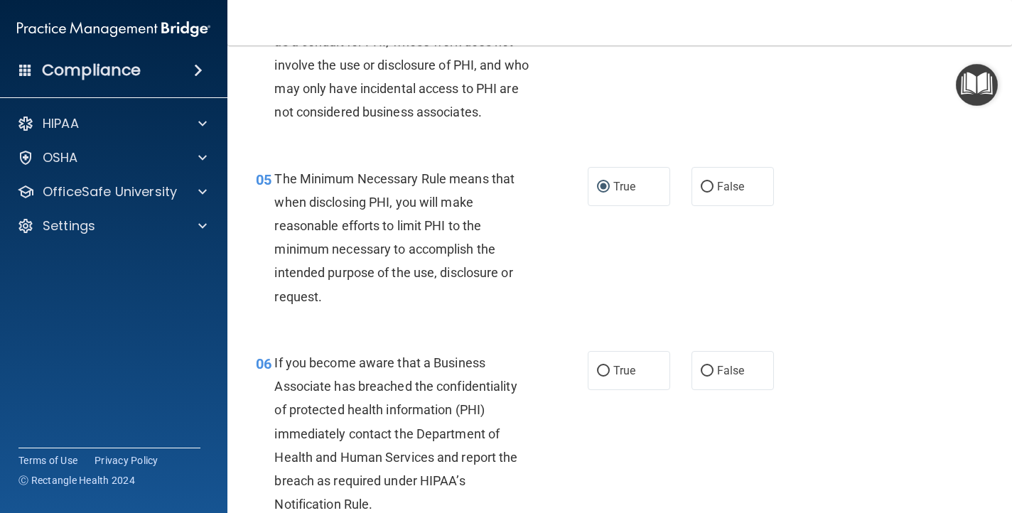
scroll to position [568, 0]
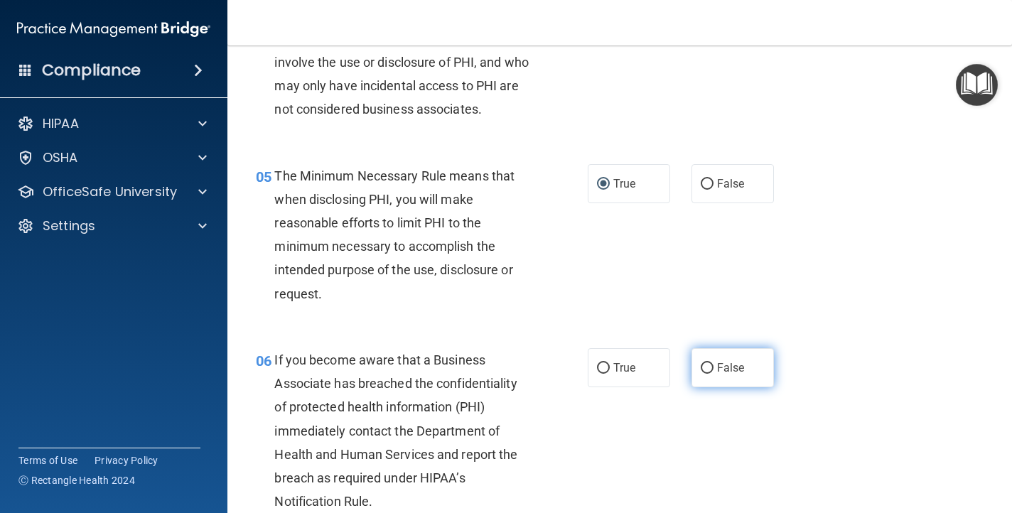
click at [711, 368] on input "False" at bounding box center [707, 368] width 13 height 11
radio input "true"
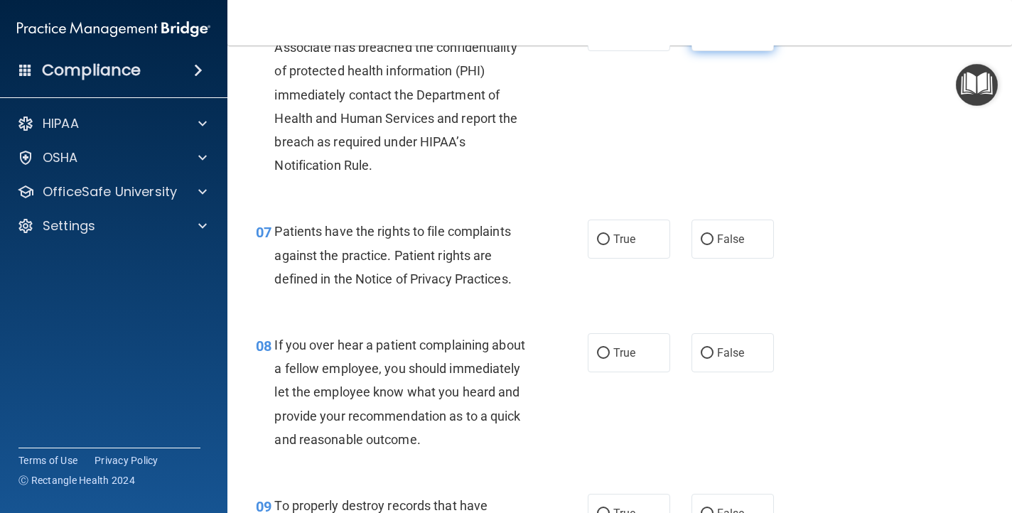
scroll to position [906, 0]
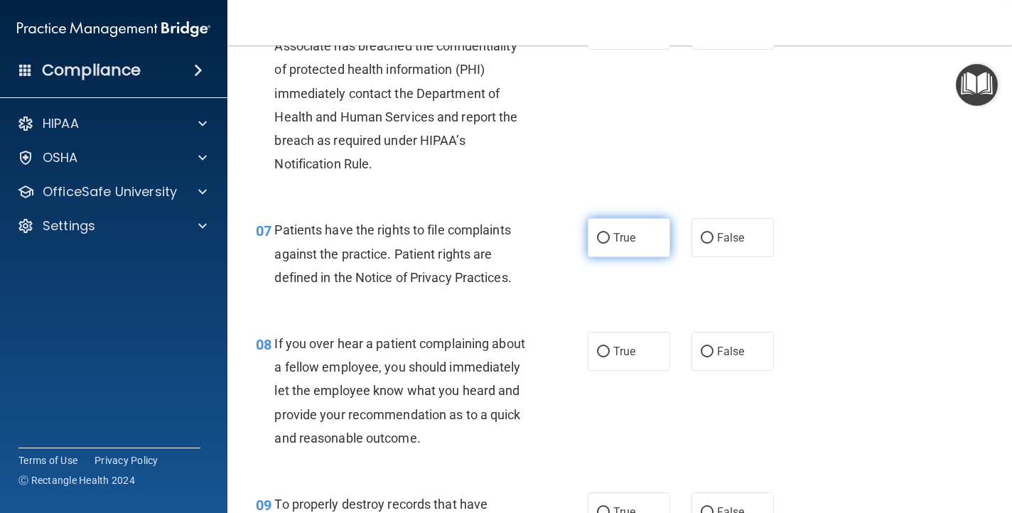
click at [604, 236] on input "True" at bounding box center [603, 238] width 13 height 11
radio input "true"
click at [707, 353] on input "False" at bounding box center [707, 352] width 13 height 11
radio input "true"
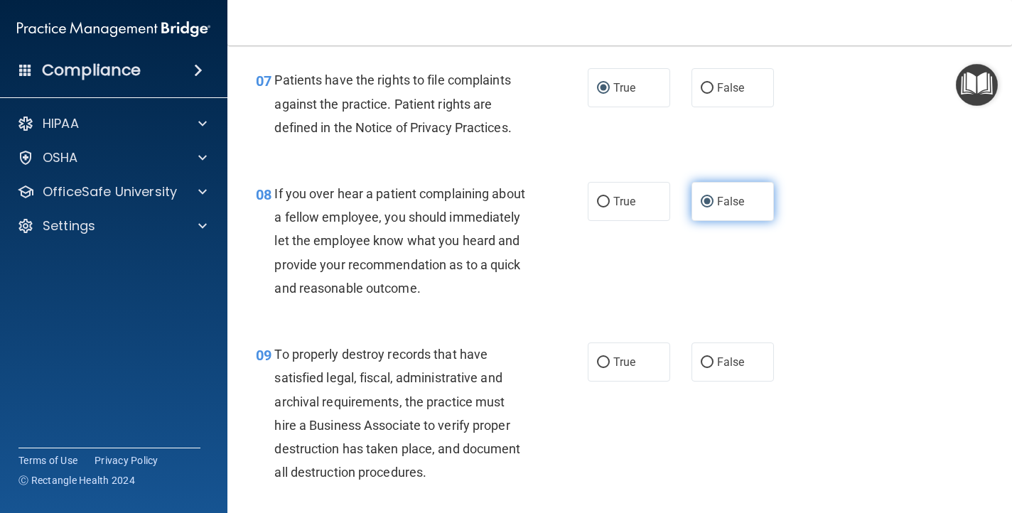
scroll to position [1058, 0]
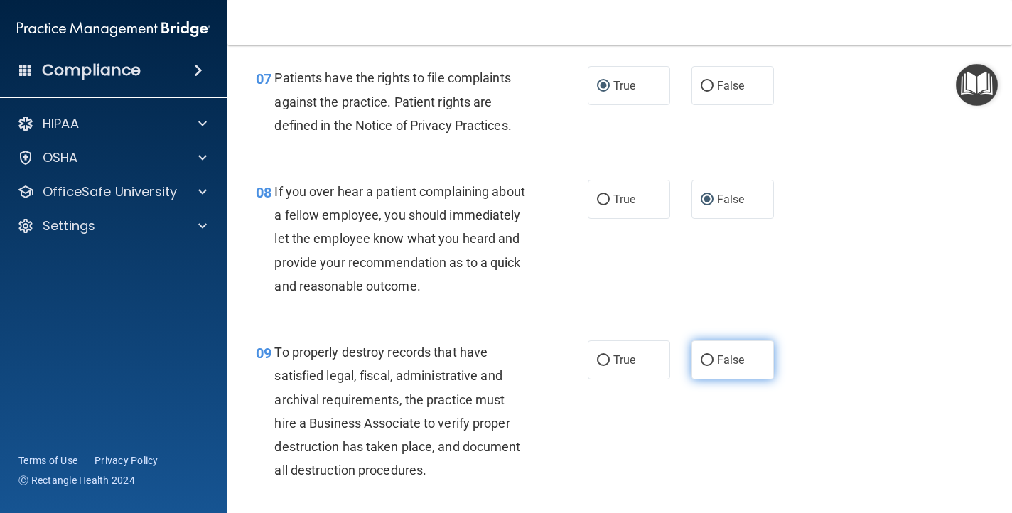
click at [707, 362] on input "False" at bounding box center [707, 360] width 13 height 11
radio input "true"
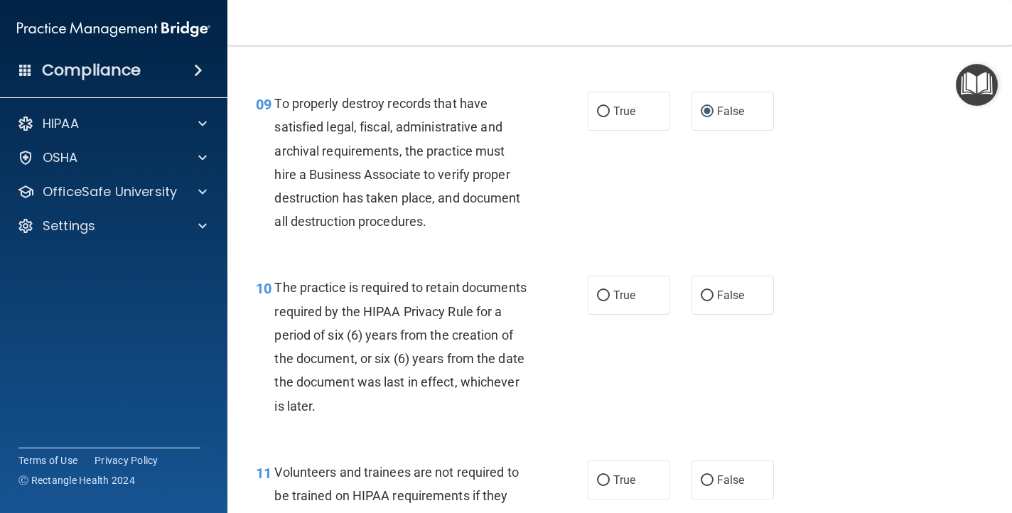
scroll to position [1309, 0]
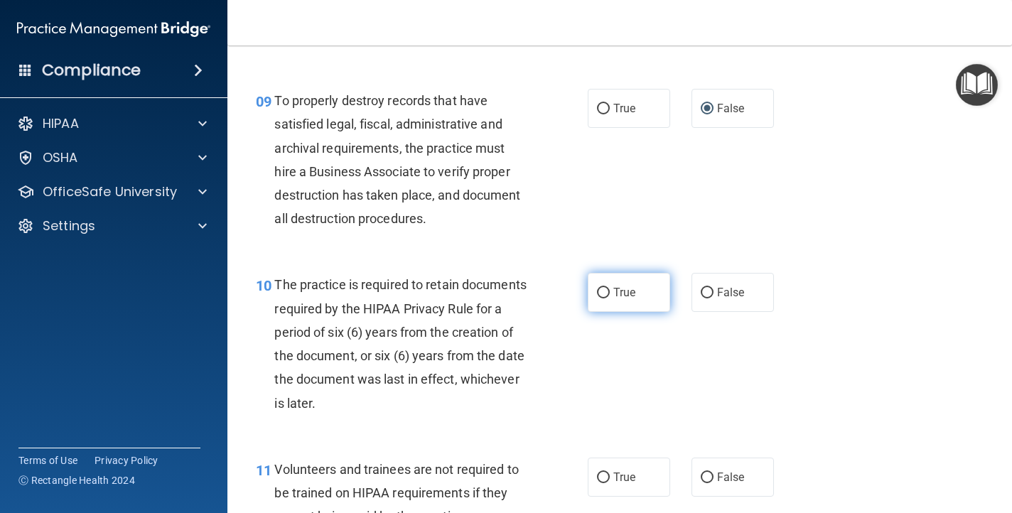
click at [603, 296] on input "True" at bounding box center [603, 293] width 13 height 11
radio input "true"
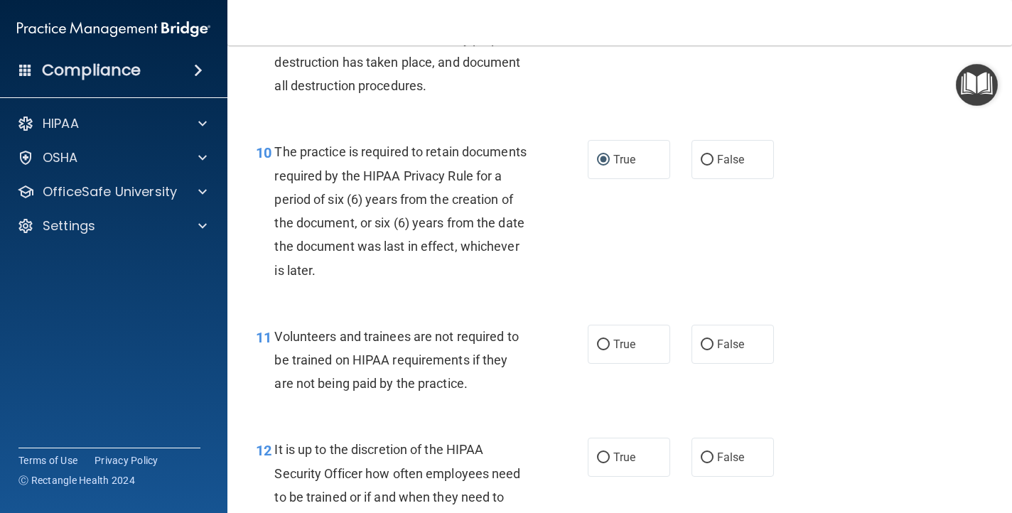
scroll to position [1444, 0]
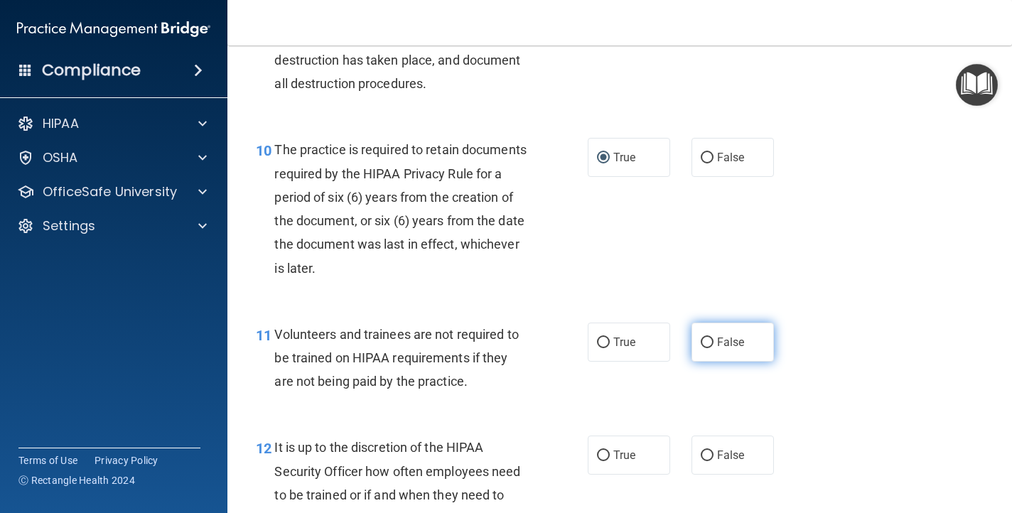
click at [709, 340] on input "False" at bounding box center [707, 343] width 13 height 11
radio input "true"
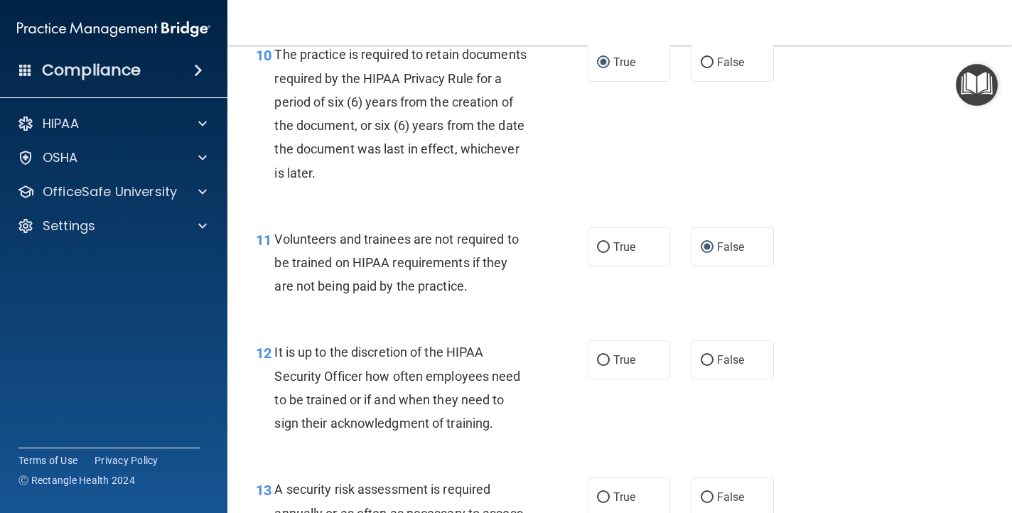
scroll to position [1543, 0]
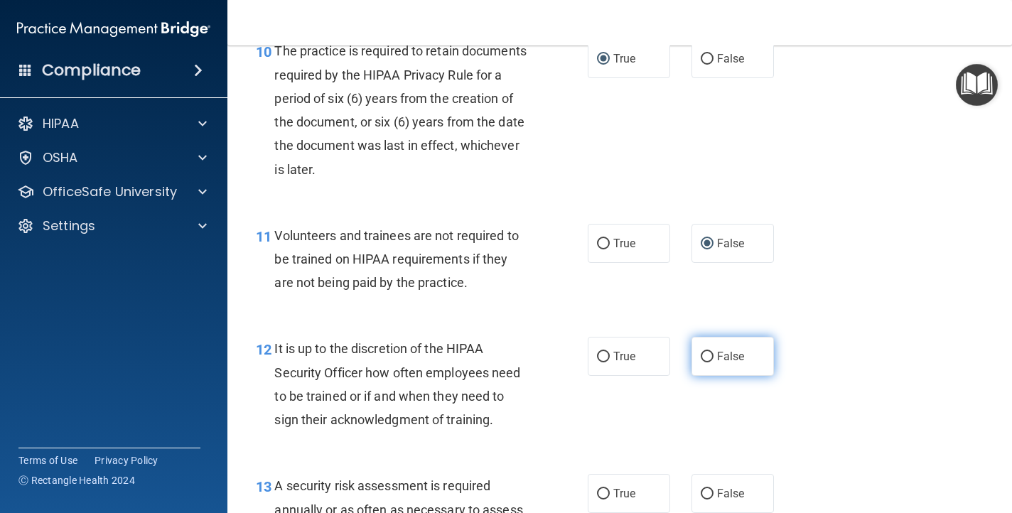
click at [704, 359] on input "False" at bounding box center [707, 357] width 13 height 11
radio input "true"
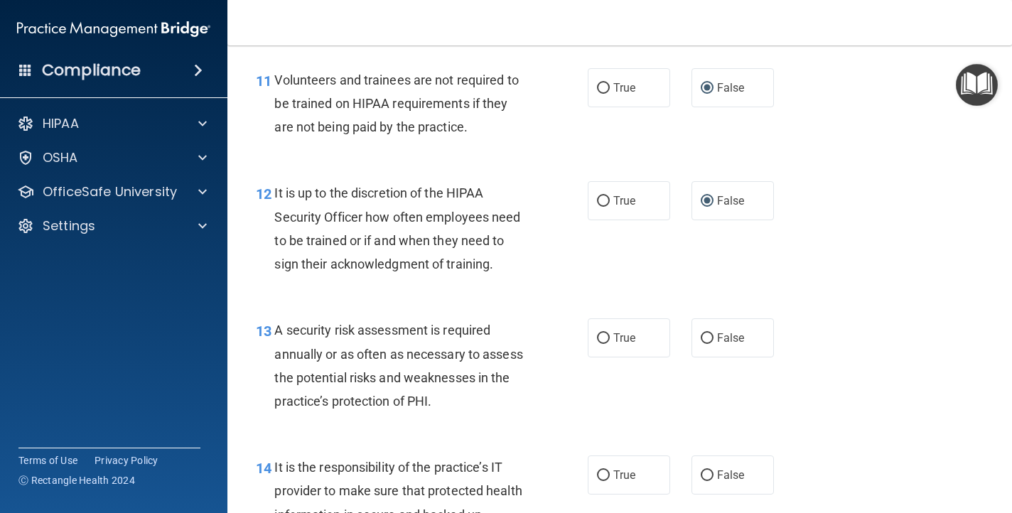
scroll to position [1703, 0]
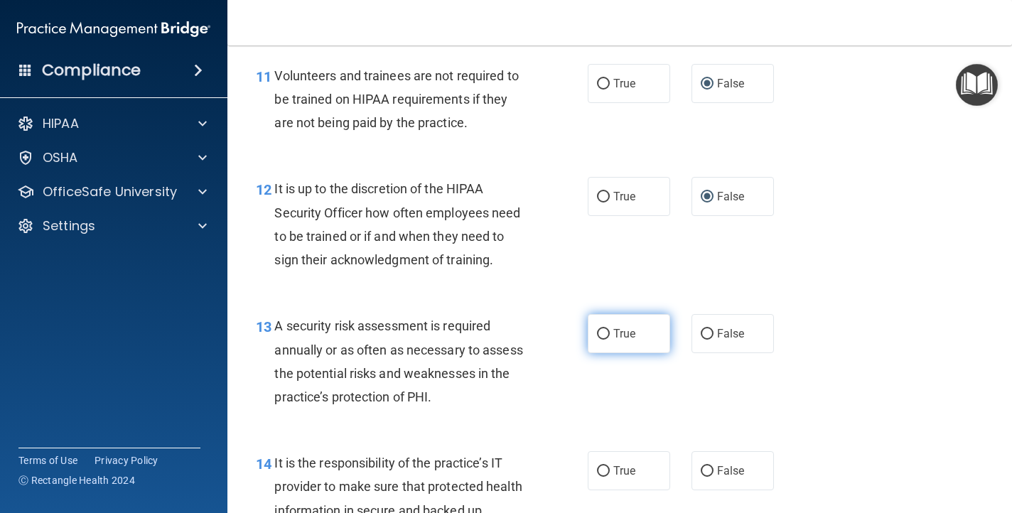
click at [601, 334] on input "True" at bounding box center [603, 334] width 13 height 11
radio input "true"
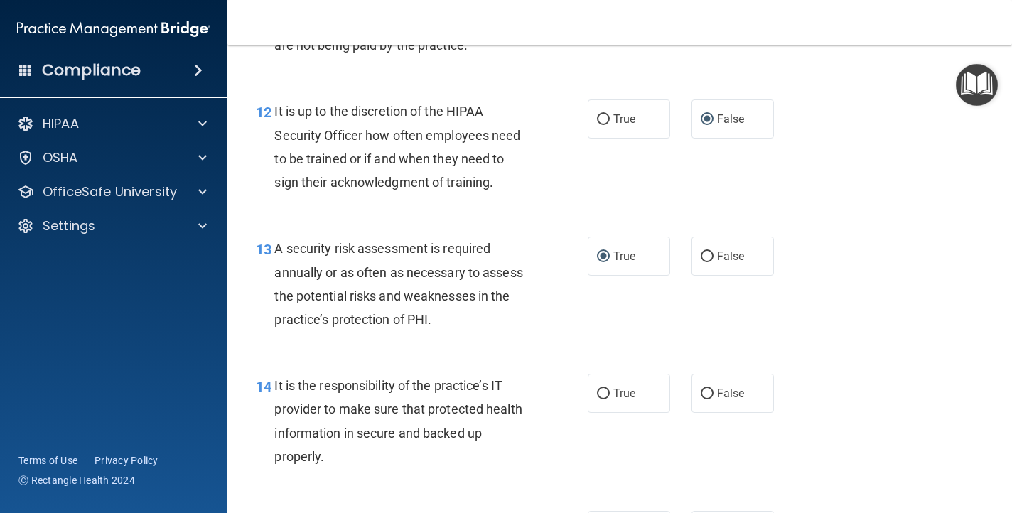
scroll to position [1781, 0]
click at [709, 392] on input "False" at bounding box center [707, 393] width 13 height 11
radio input "true"
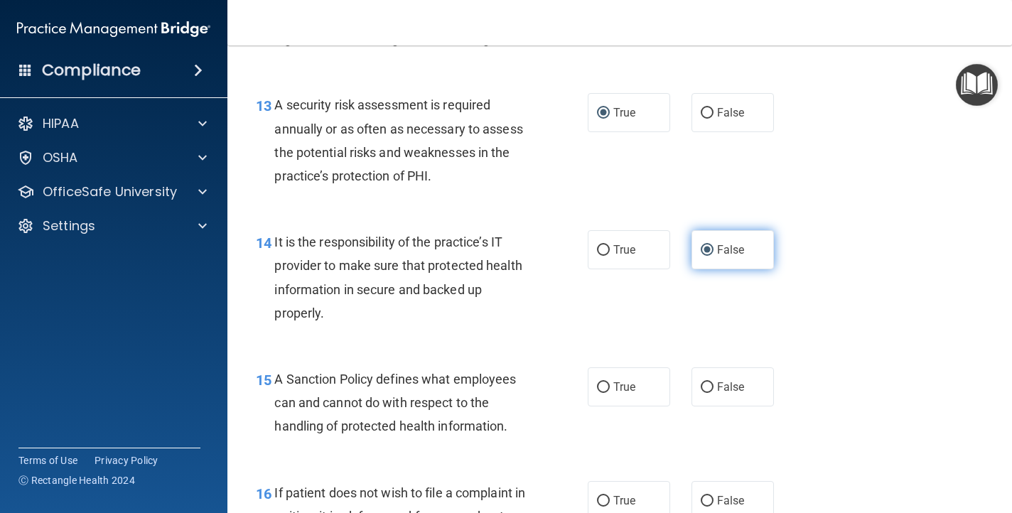
scroll to position [1926, 0]
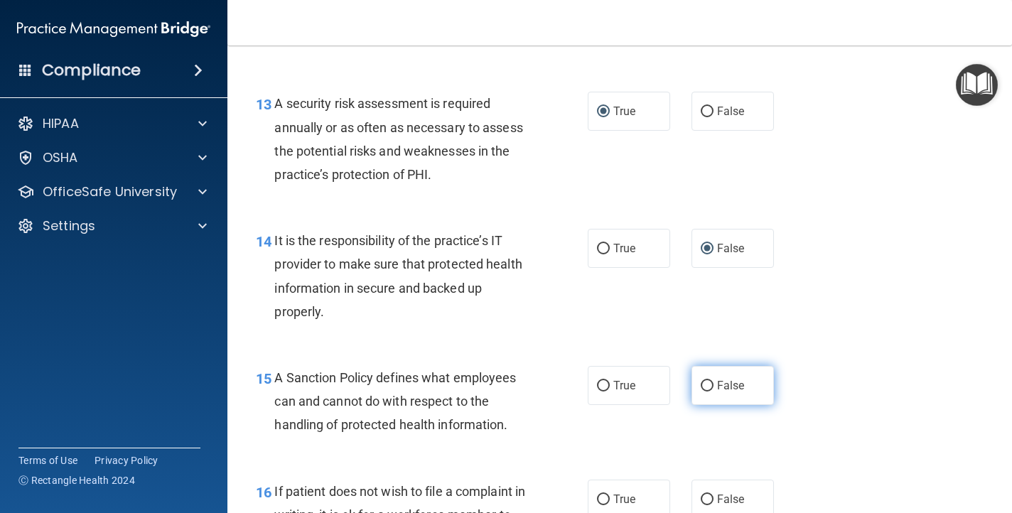
click at [702, 388] on input "False" at bounding box center [707, 386] width 13 height 11
radio input "true"
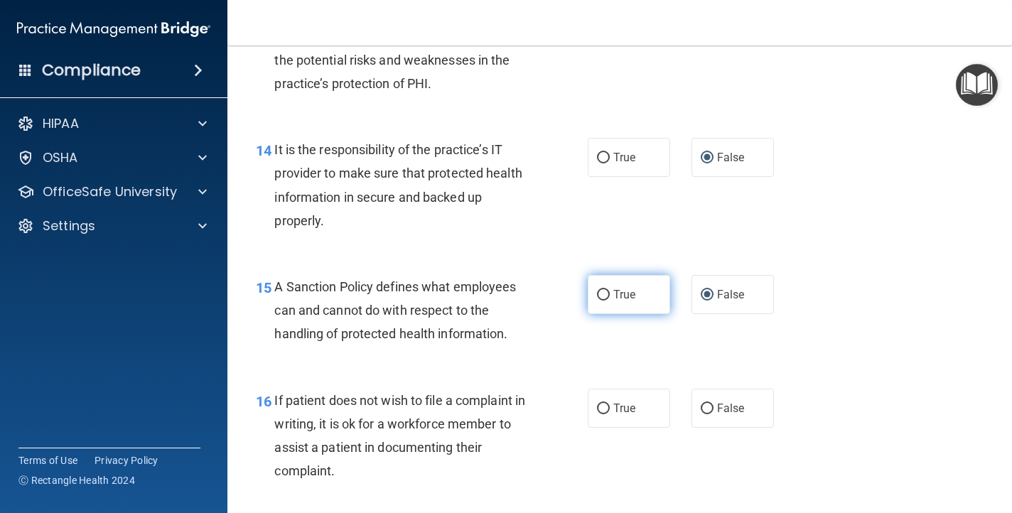
scroll to position [2020, 0]
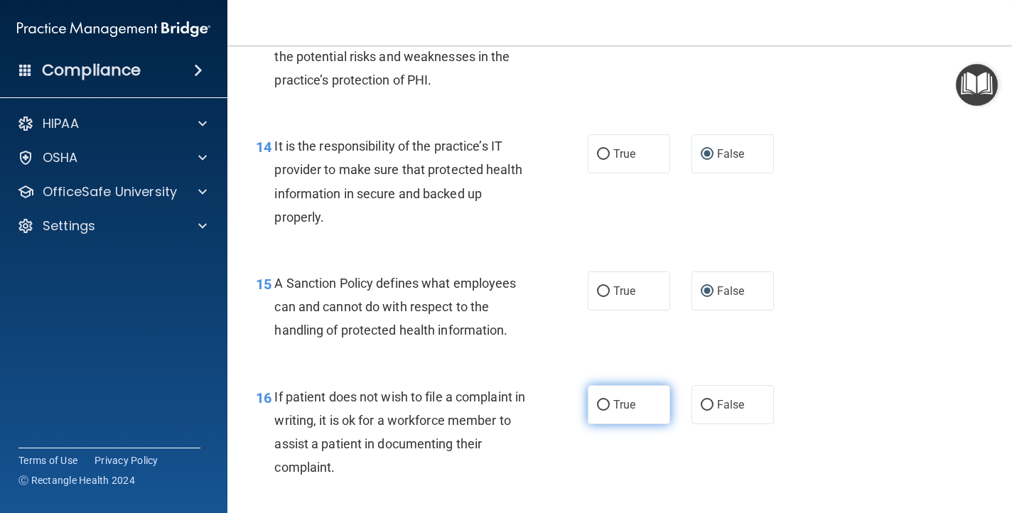
click at [602, 404] on input "True" at bounding box center [603, 405] width 13 height 11
radio input "true"
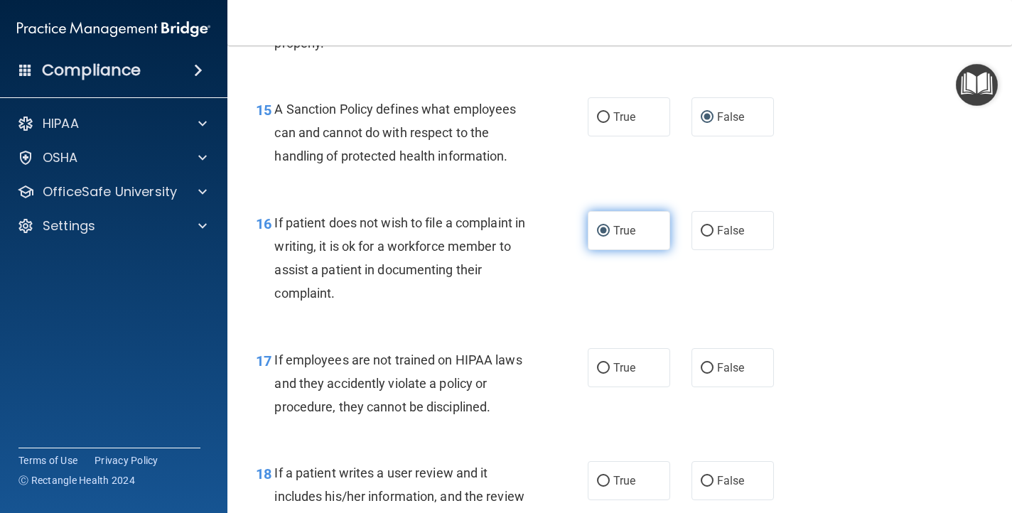
scroll to position [2195, 0]
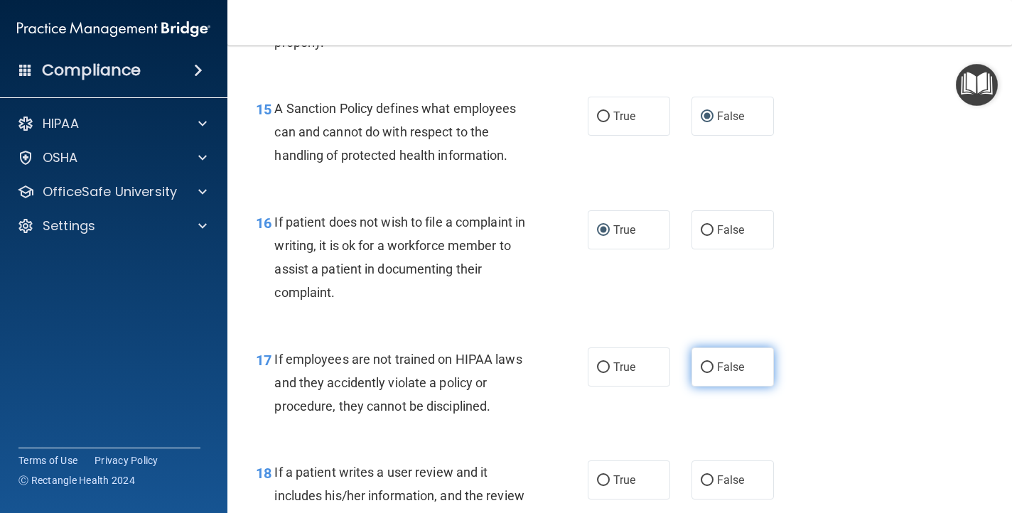
click at [710, 367] on input "False" at bounding box center [707, 368] width 13 height 11
radio input "true"
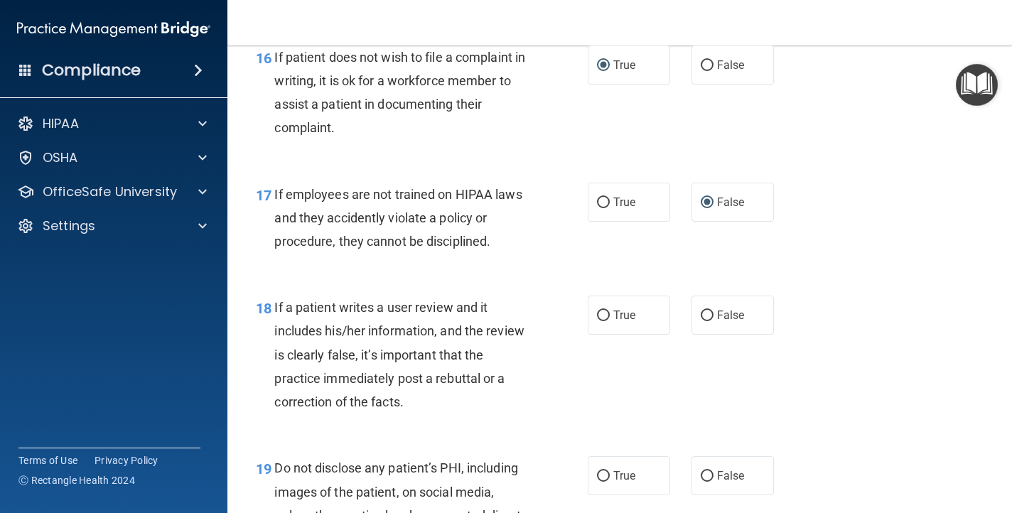
scroll to position [2364, 0]
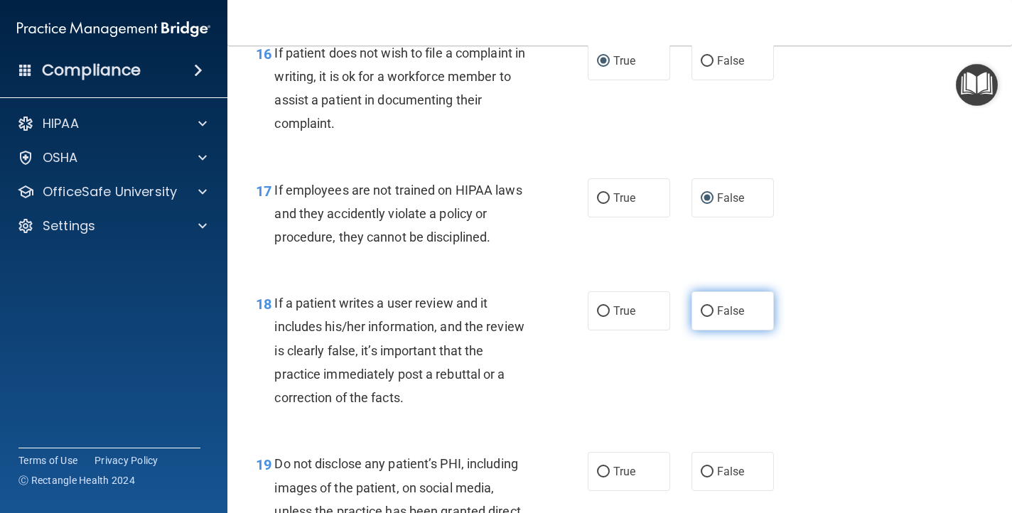
click at [707, 310] on input "False" at bounding box center [707, 311] width 13 height 11
radio input "true"
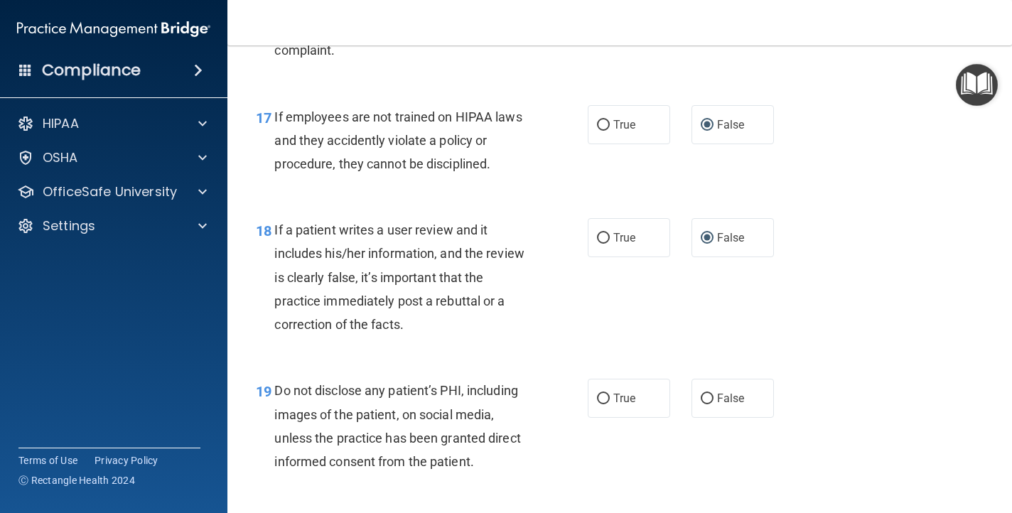
scroll to position [2444, 0]
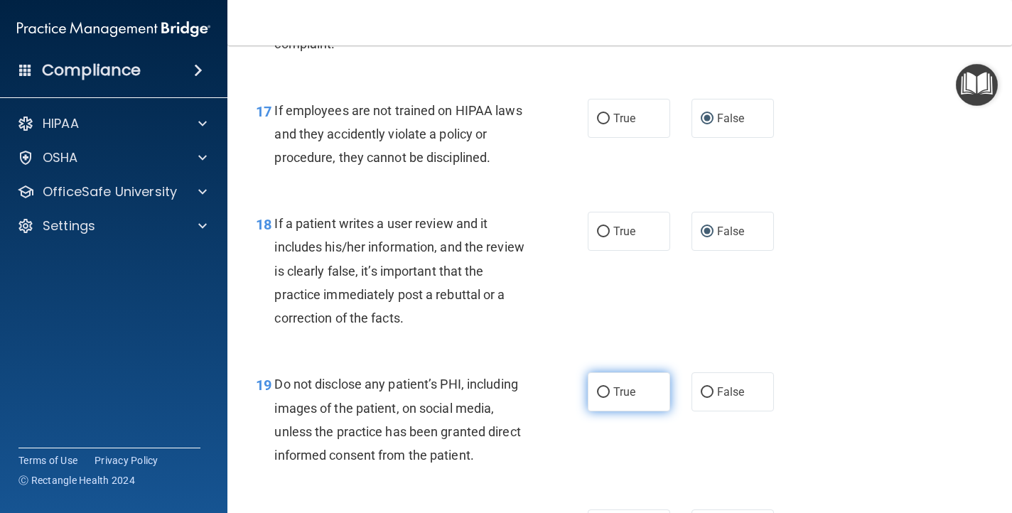
click at [605, 390] on input "True" at bounding box center [603, 392] width 13 height 11
radio input "true"
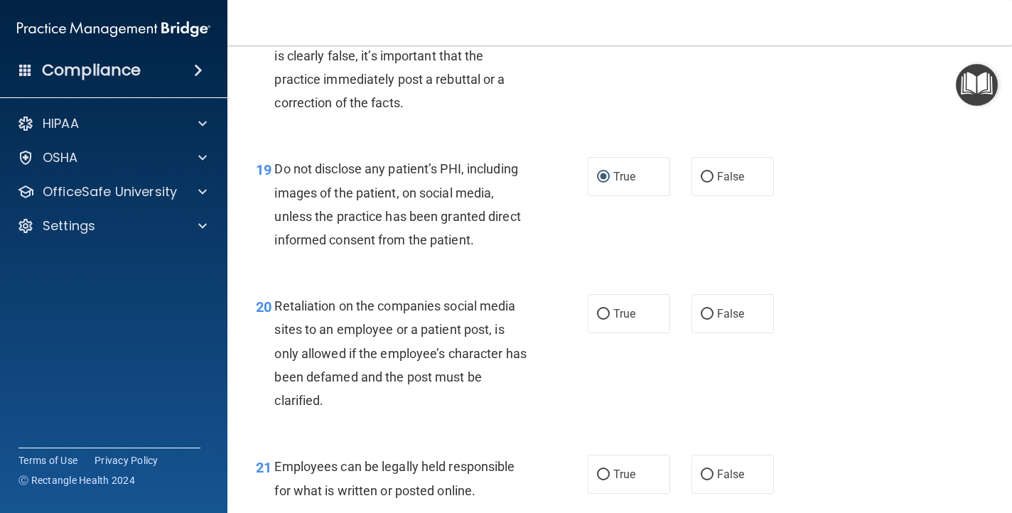
scroll to position [2661, 0]
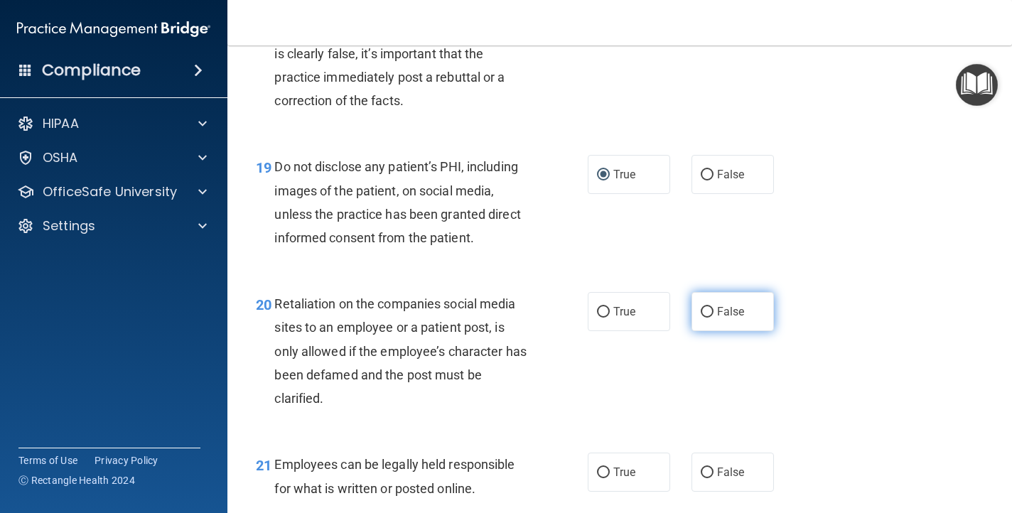
click at [709, 314] on input "False" at bounding box center [707, 312] width 13 height 11
radio input "true"
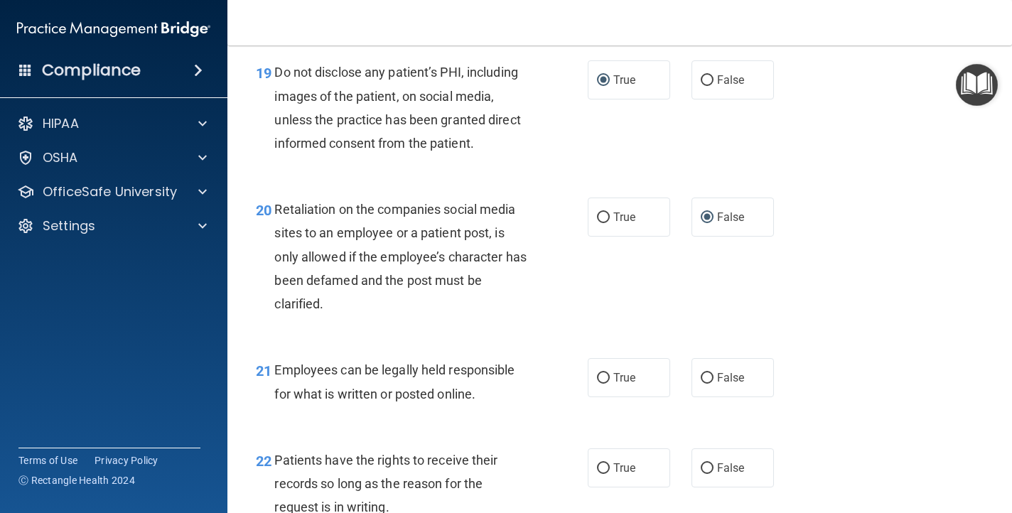
scroll to position [2758, 0]
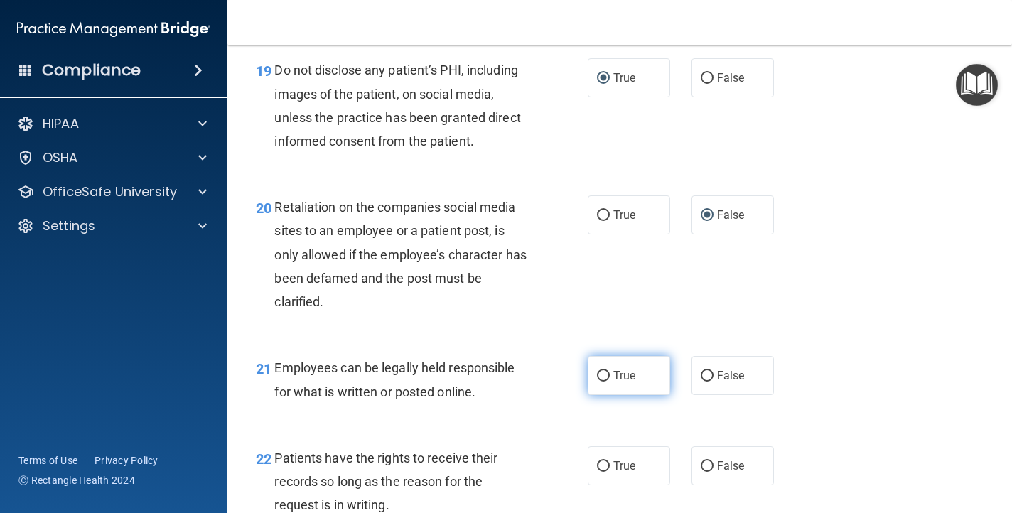
click at [601, 378] on input "True" at bounding box center [603, 376] width 13 height 11
radio input "true"
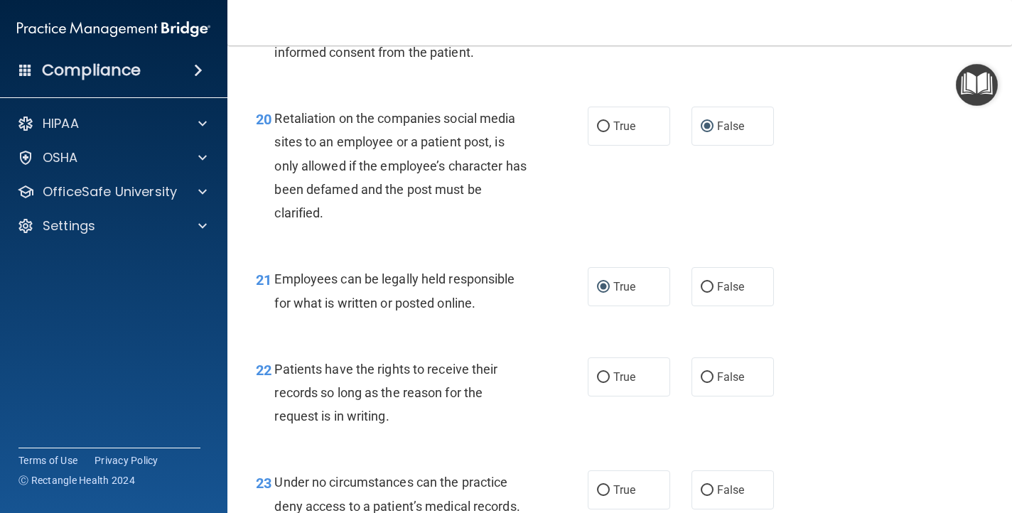
scroll to position [2848, 0]
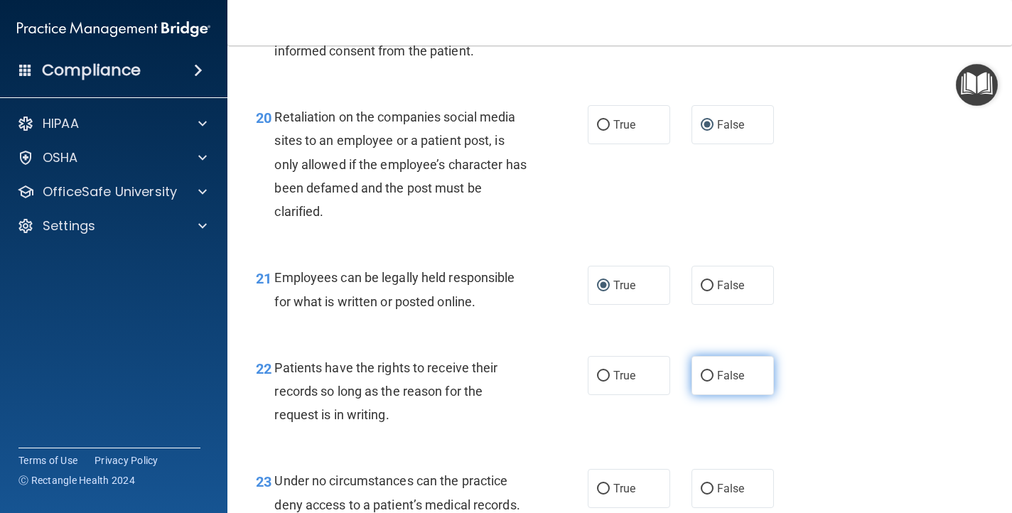
click at [707, 377] on input "False" at bounding box center [707, 376] width 13 height 11
radio input "true"
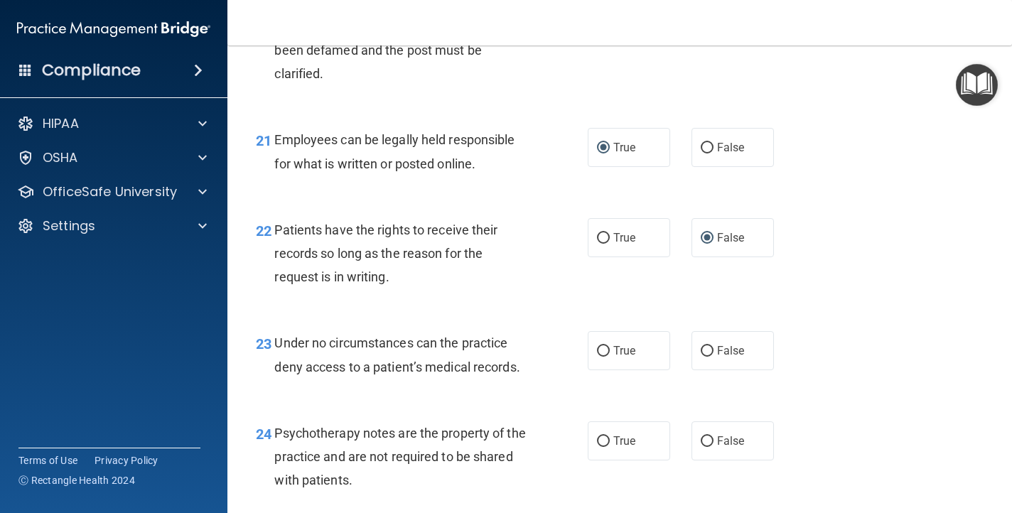
scroll to position [2988, 0]
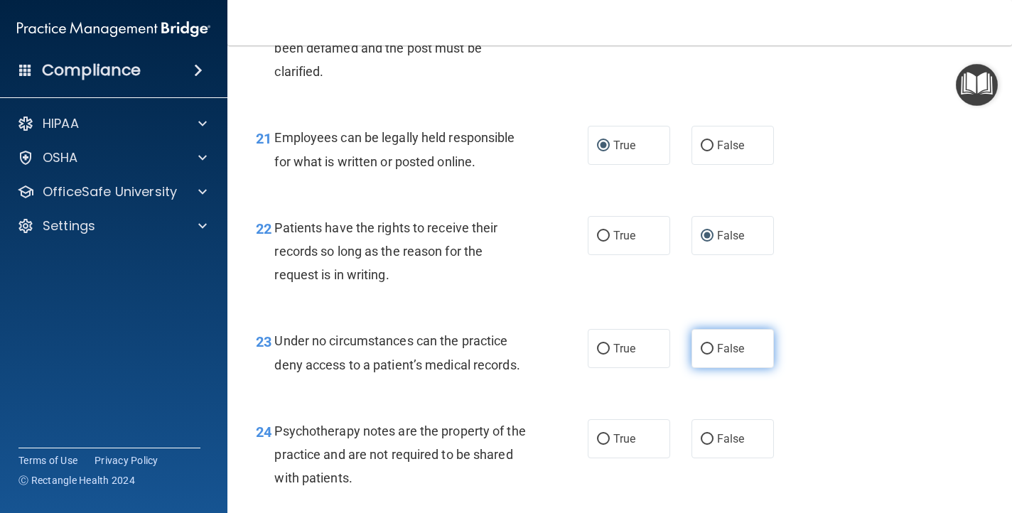
click at [709, 353] on input "False" at bounding box center [707, 349] width 13 height 11
radio input "true"
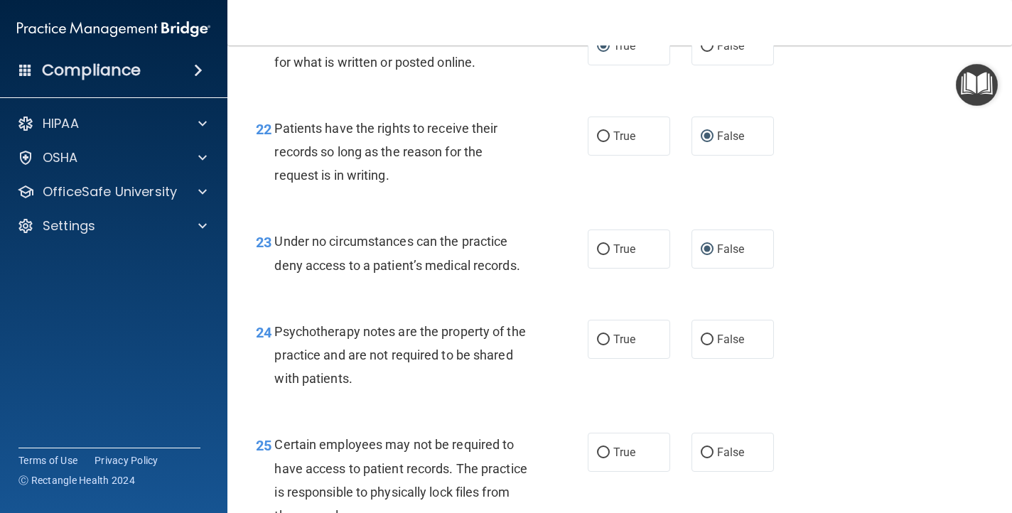
scroll to position [3100, 0]
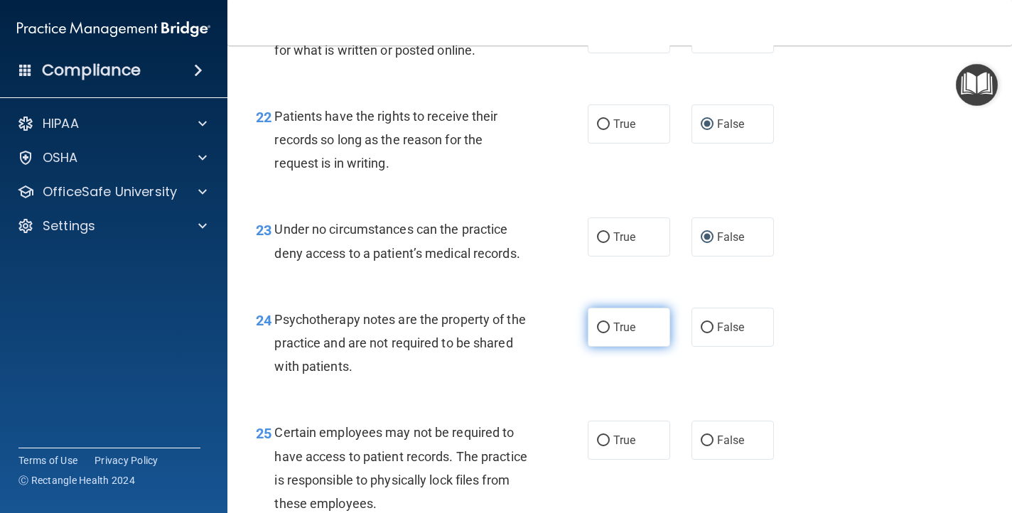
click at [606, 329] on input "True" at bounding box center [603, 328] width 13 height 11
radio input "true"
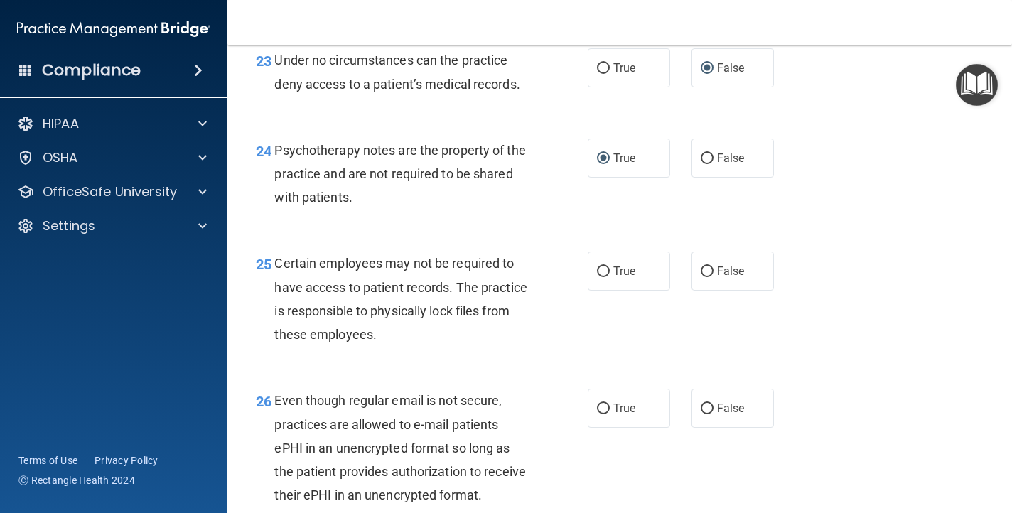
scroll to position [3273, 0]
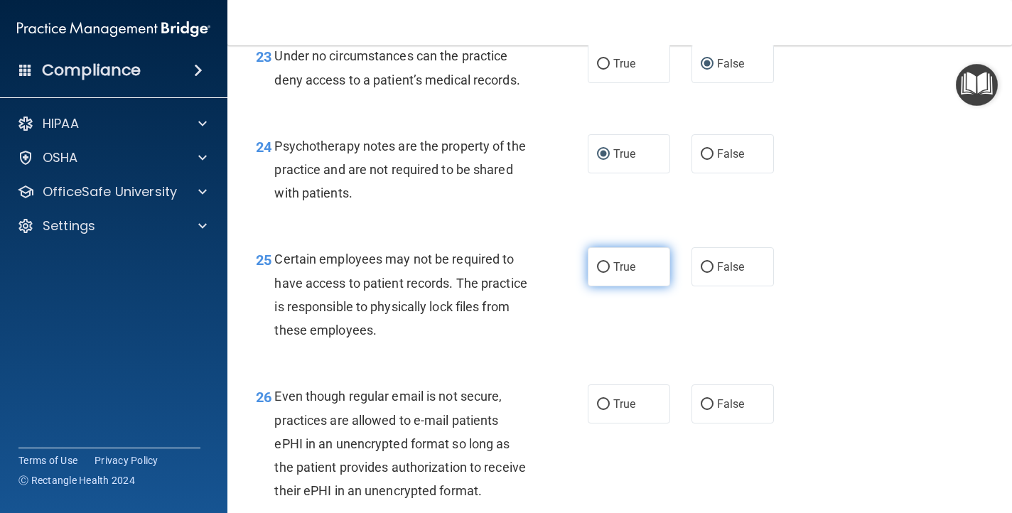
click at [605, 270] on input "True" at bounding box center [603, 267] width 13 height 11
radio input "true"
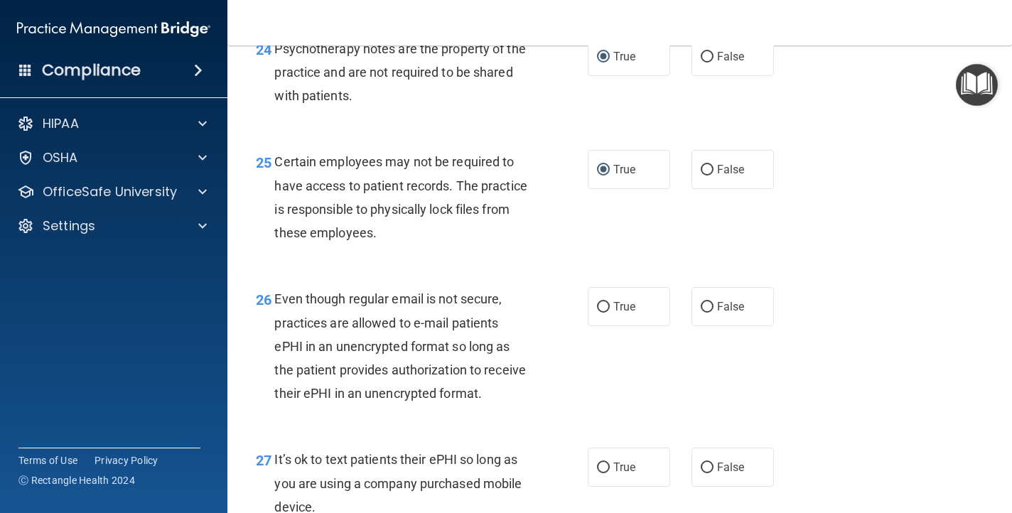
scroll to position [3386, 0]
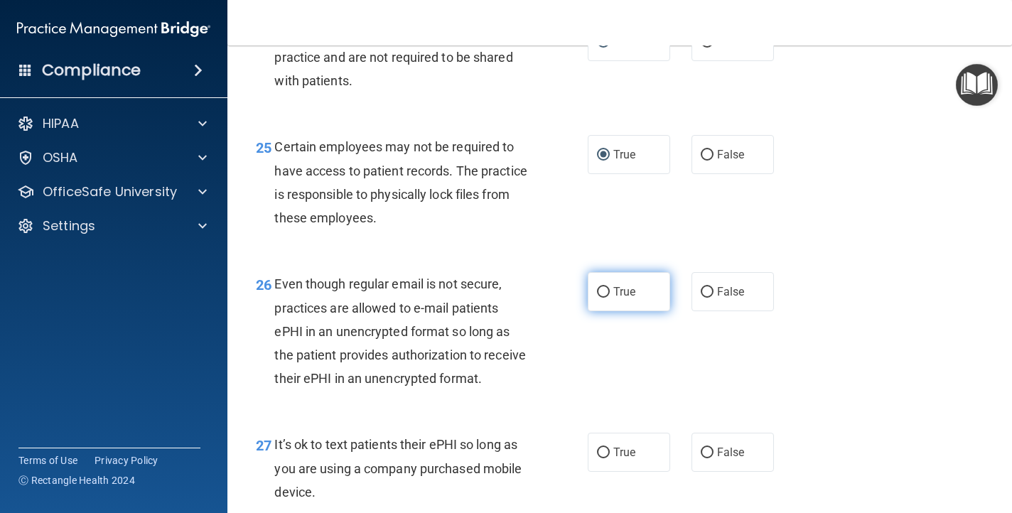
click at [601, 292] on input "True" at bounding box center [603, 292] width 13 height 11
radio input "true"
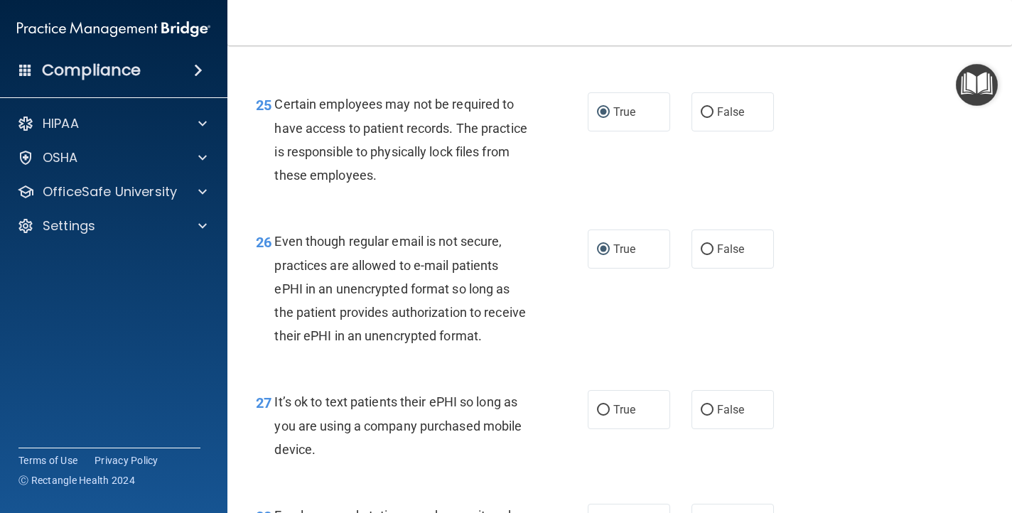
scroll to position [3437, 0]
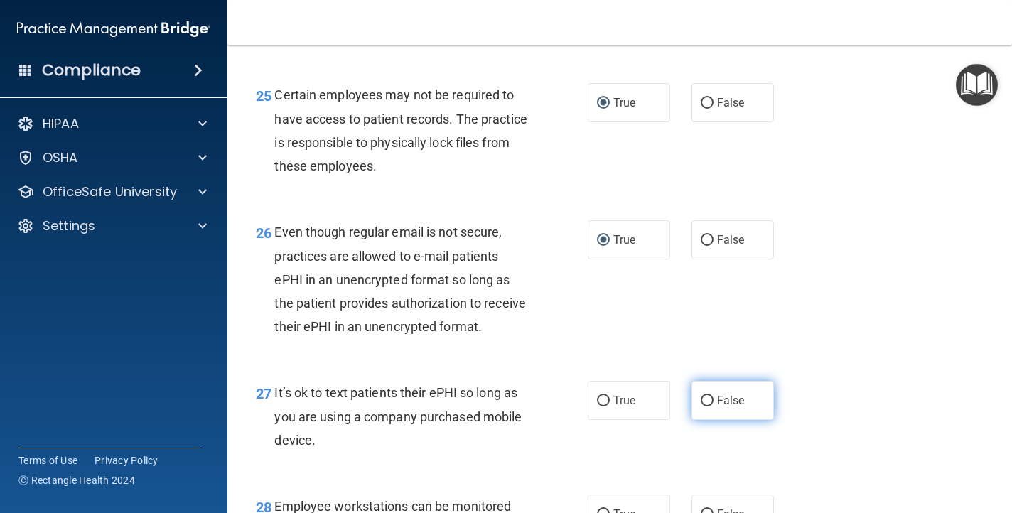
click at [705, 402] on input "False" at bounding box center [707, 401] width 13 height 11
radio input "true"
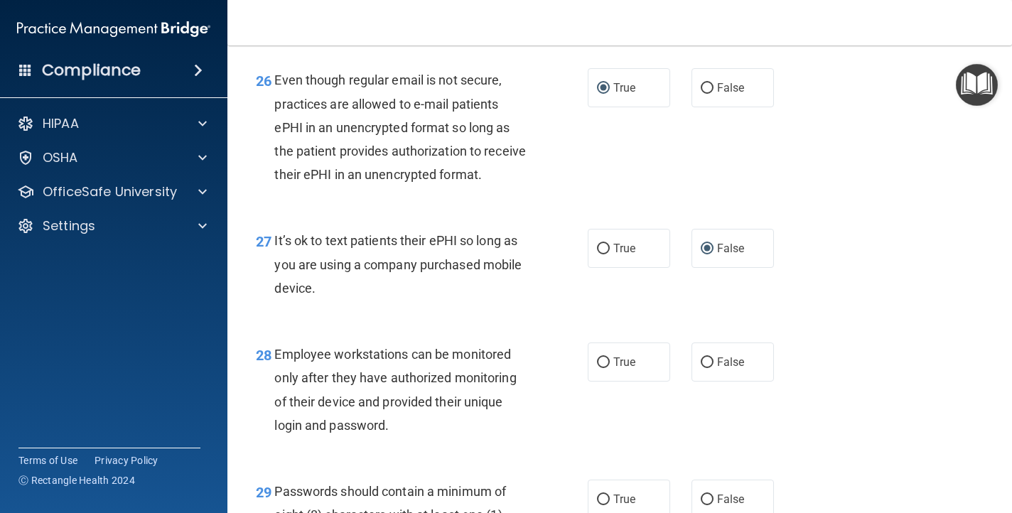
scroll to position [3594, 0]
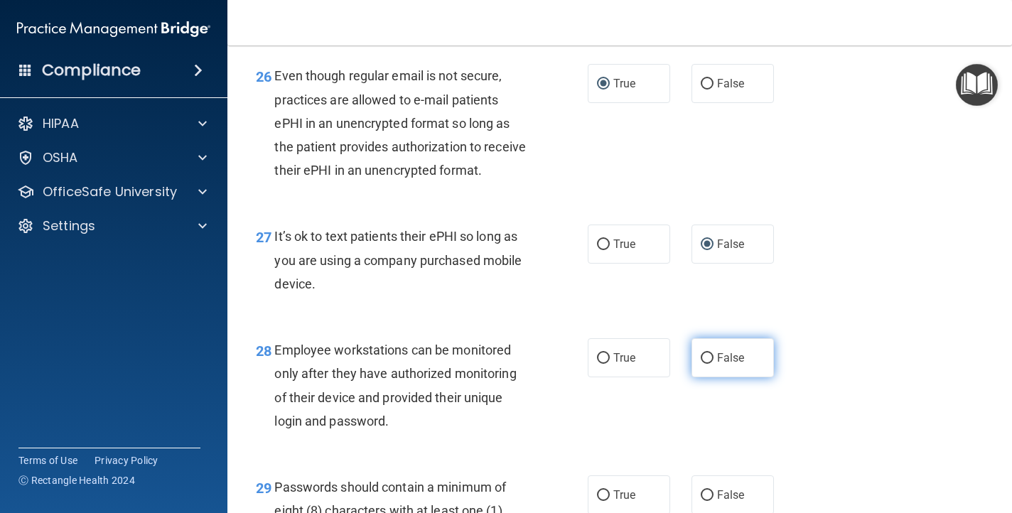
click at [707, 360] on input "False" at bounding box center [707, 358] width 13 height 11
radio input "true"
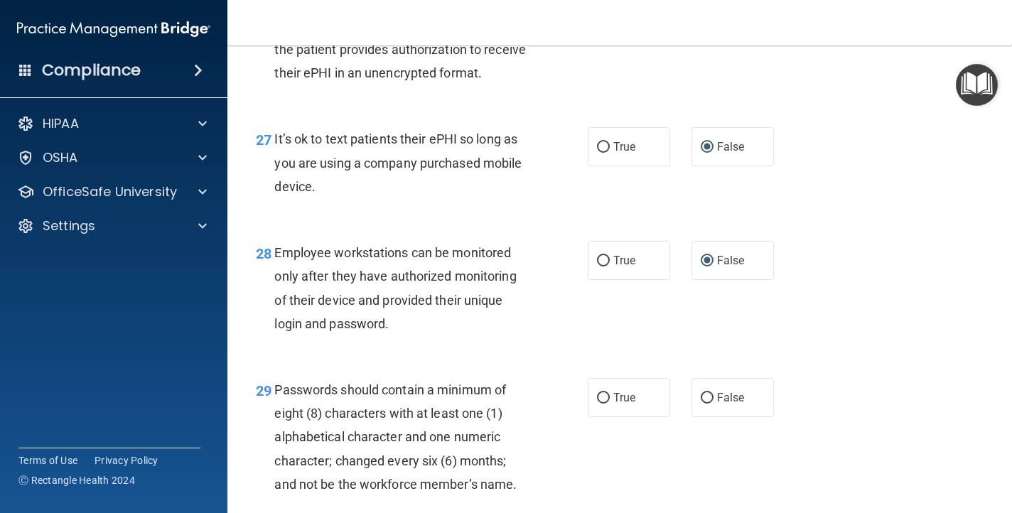
scroll to position [3693, 0]
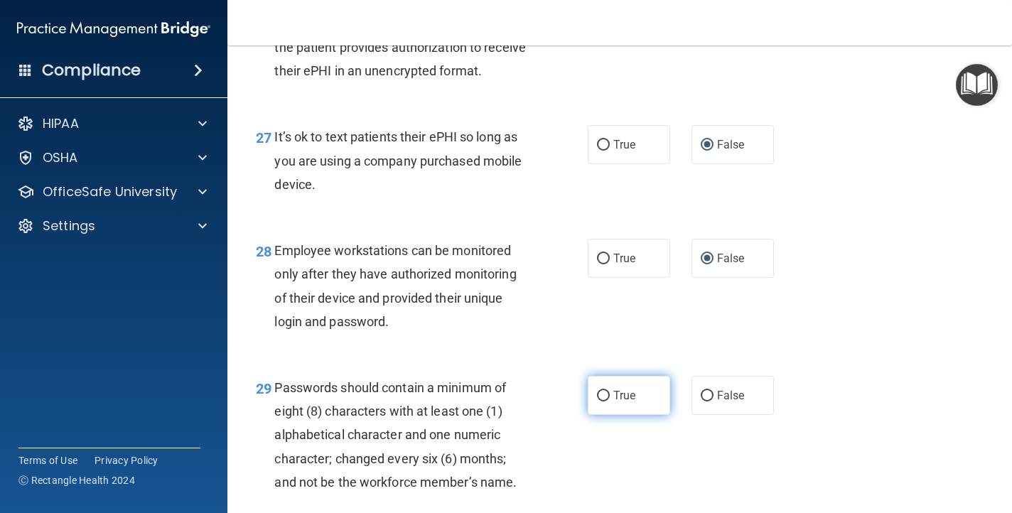
click at [606, 394] on input "True" at bounding box center [603, 396] width 13 height 11
radio input "true"
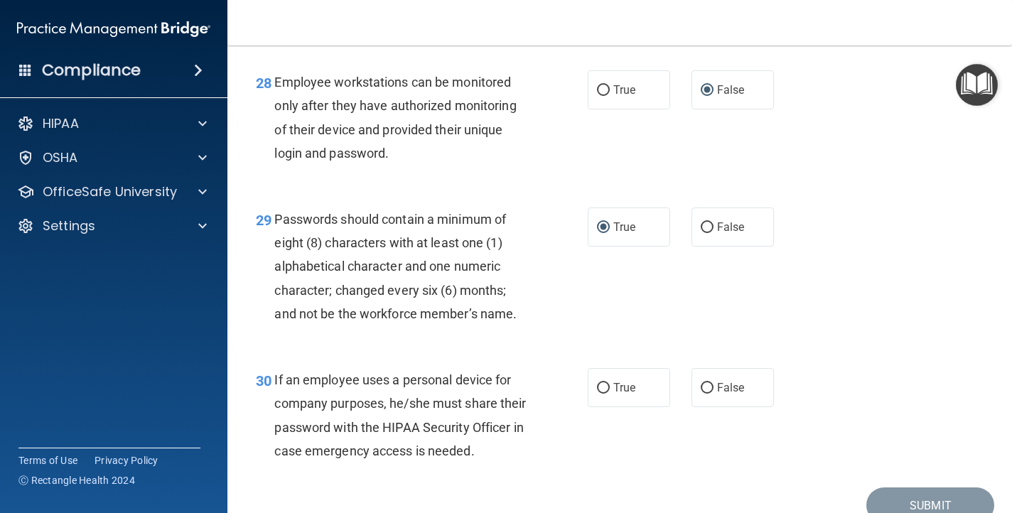
scroll to position [3865, 0]
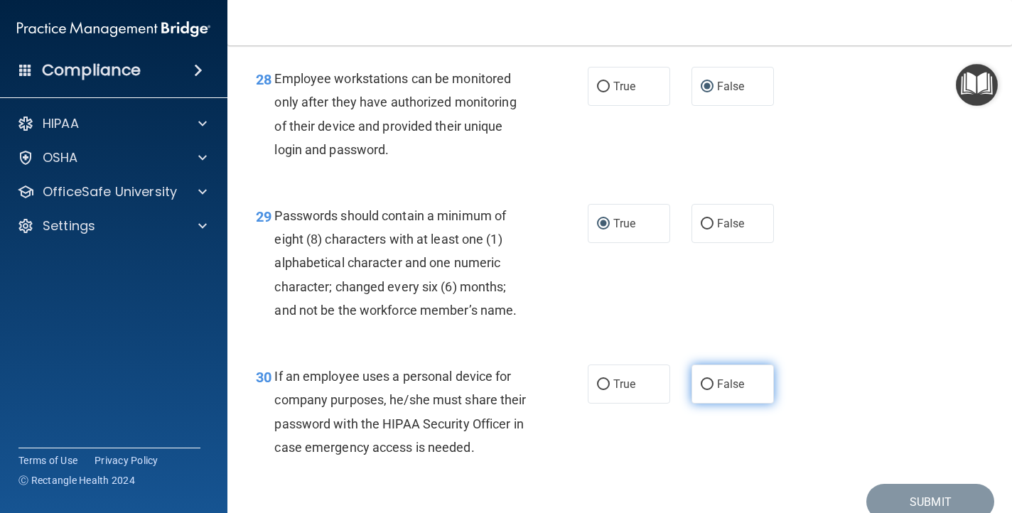
click at [705, 384] on input "False" at bounding box center [707, 385] width 13 height 11
radio input "true"
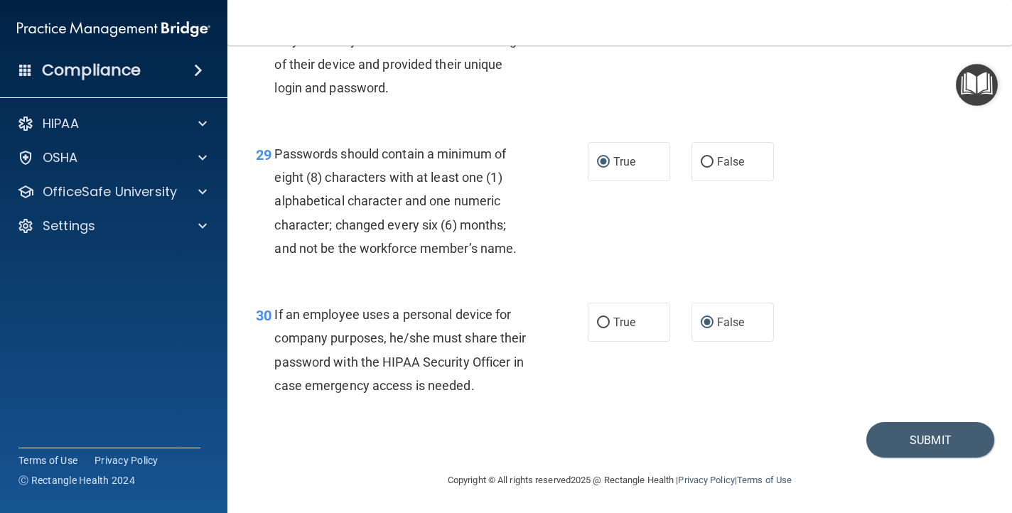
scroll to position [3929, 0]
click at [911, 441] on button "Submit" at bounding box center [930, 439] width 128 height 36
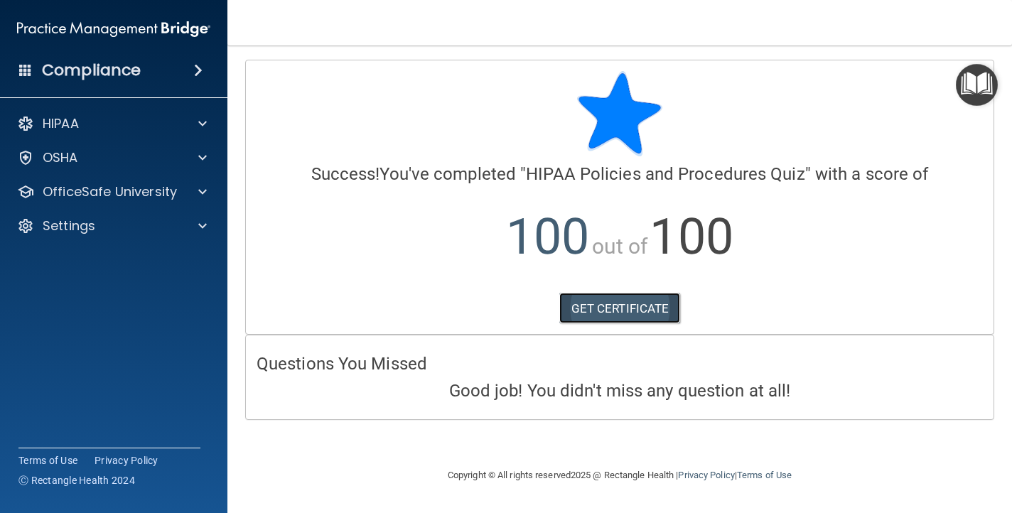
click at [654, 310] on link "GET CERTIFICATE" at bounding box center [620, 308] width 122 height 31
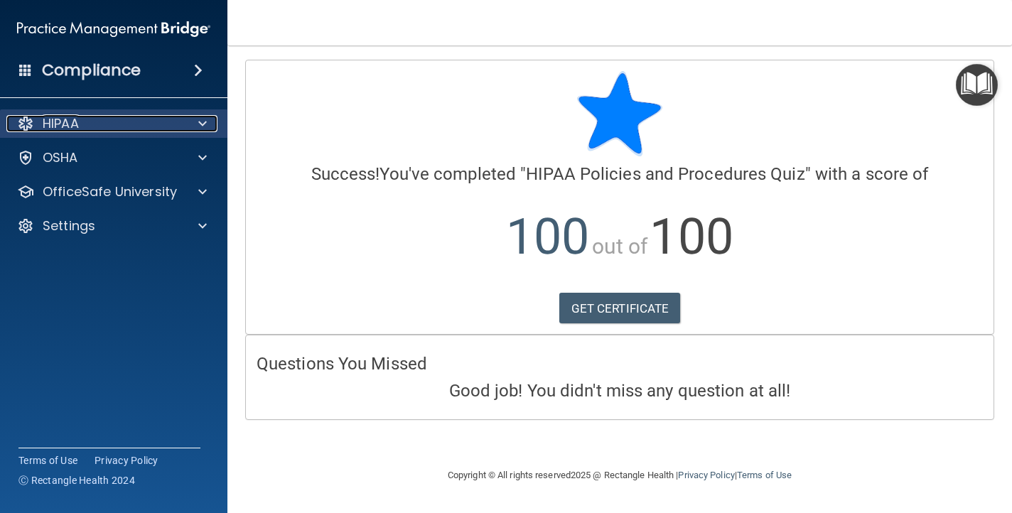
click at [179, 118] on div "HIPAA" at bounding box center [94, 123] width 176 height 17
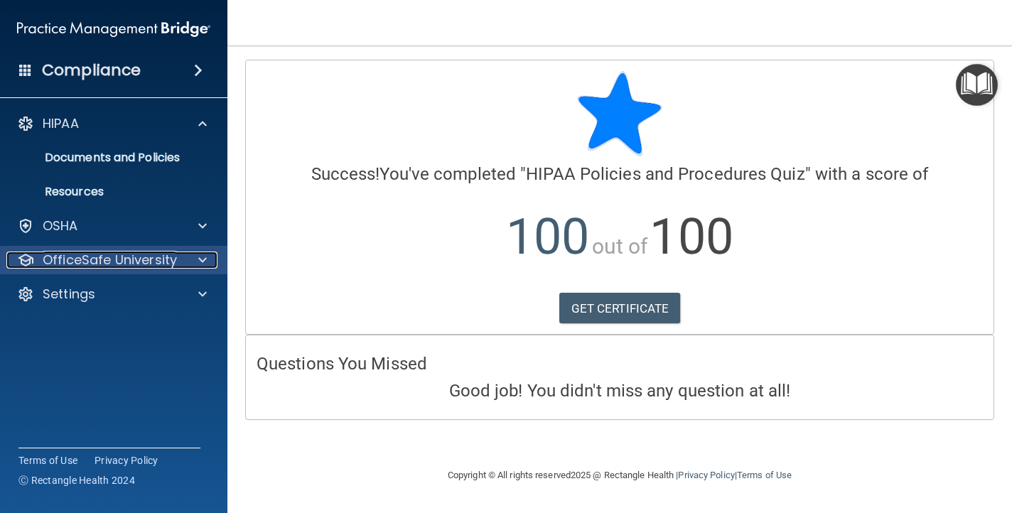
click at [151, 259] on p "OfficeSafe University" at bounding box center [110, 260] width 134 height 17
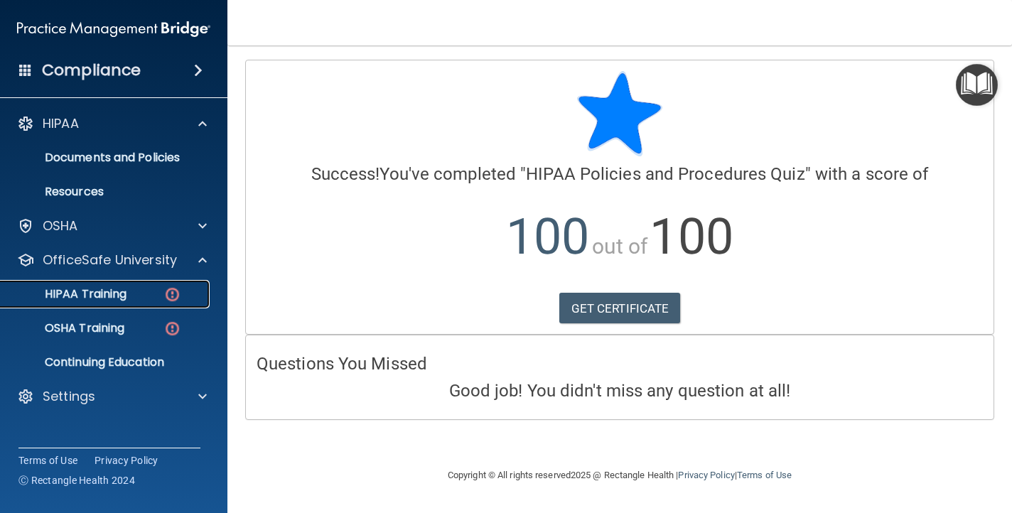
click at [148, 288] on div "HIPAA Training" at bounding box center [106, 294] width 194 height 14
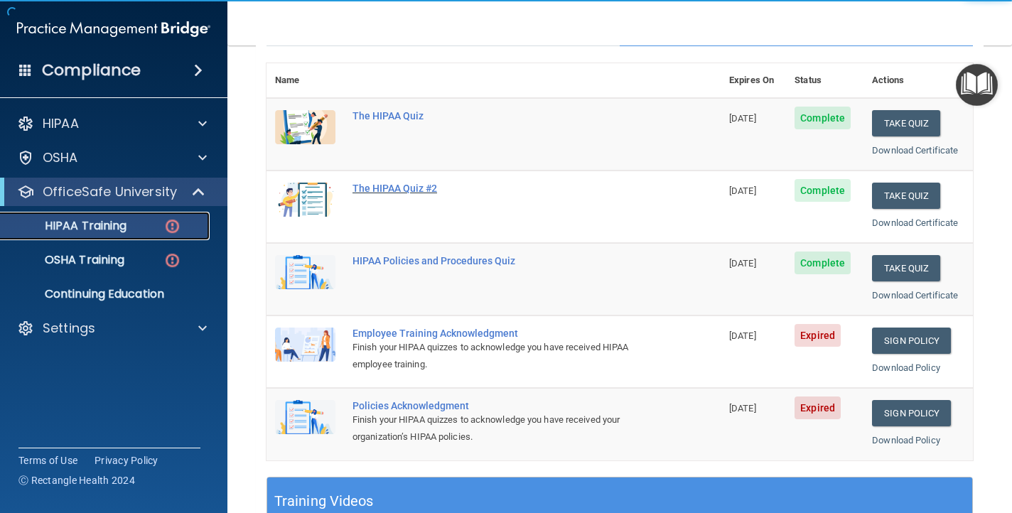
scroll to position [154, 0]
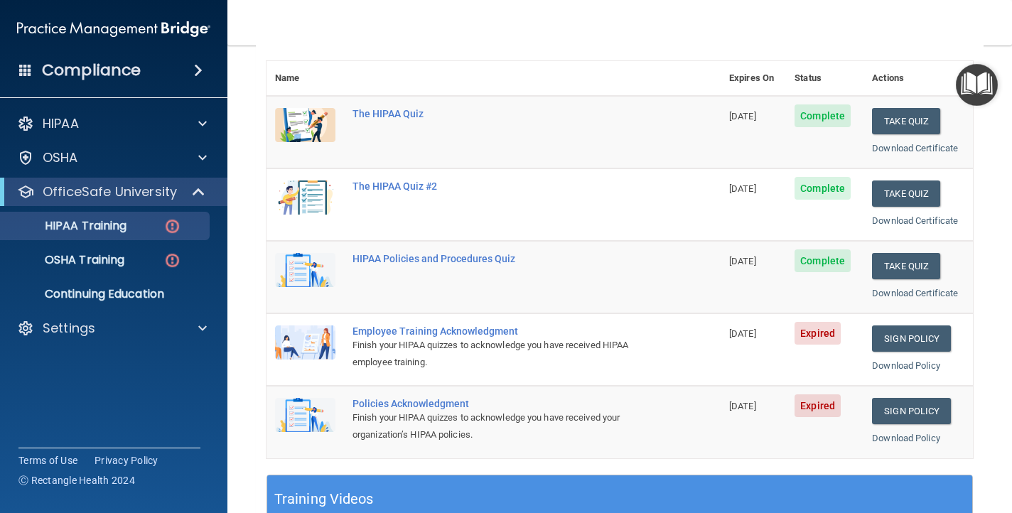
click at [396, 331] on div "Employee Training Acknowledgment" at bounding box center [501, 331] width 297 height 11
click at [883, 337] on link "Sign Policy" at bounding box center [911, 339] width 79 height 26
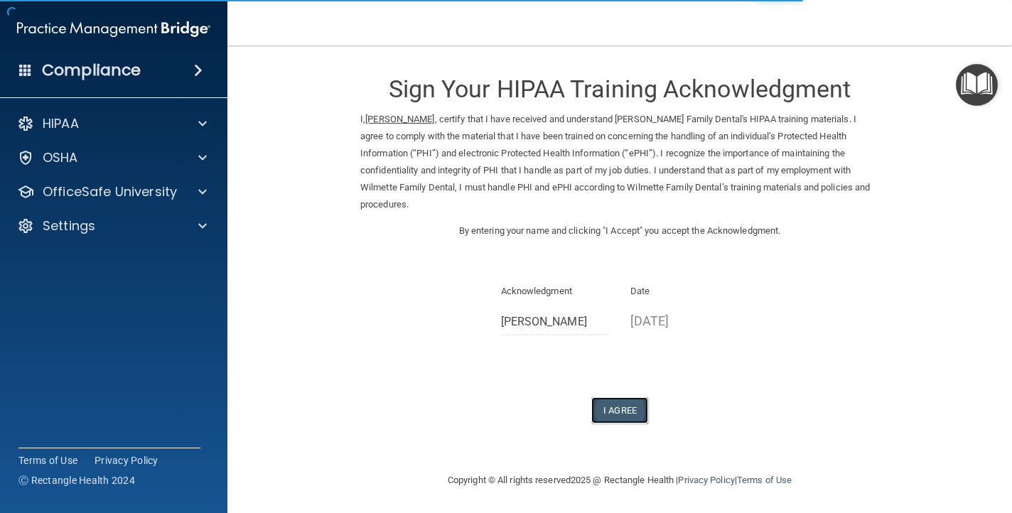
click at [631, 397] on button "I Agree" at bounding box center [619, 410] width 57 height 26
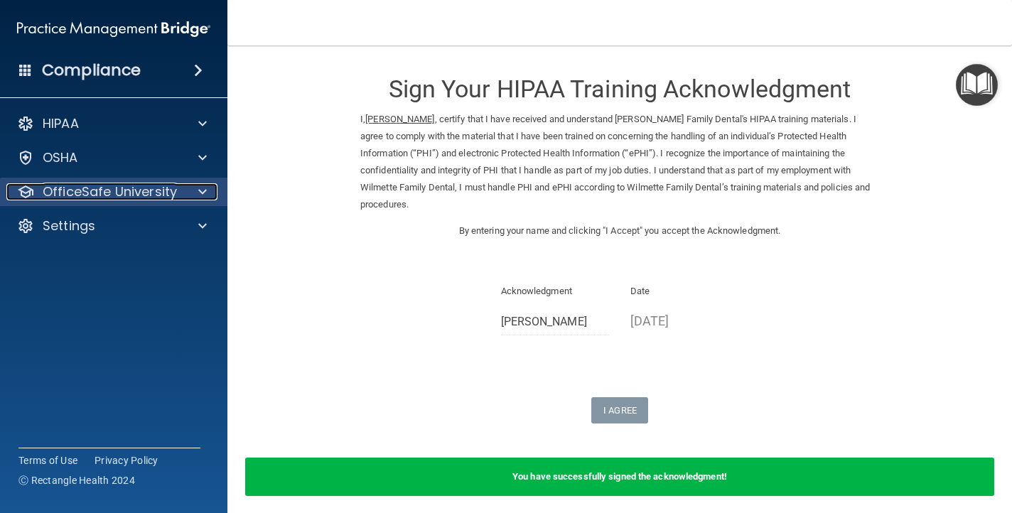
click at [154, 190] on p "OfficeSafe University" at bounding box center [110, 191] width 134 height 17
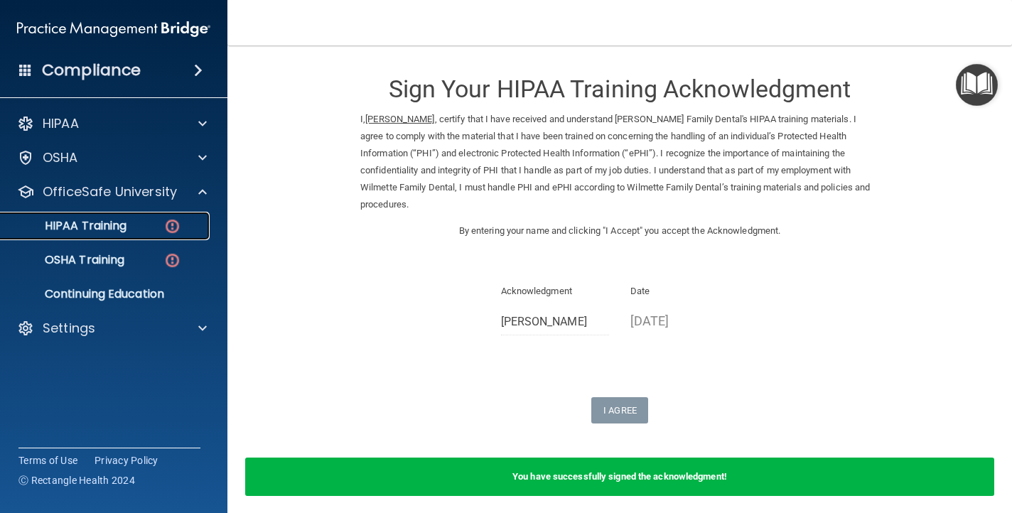
click at [141, 220] on div "HIPAA Training" at bounding box center [106, 226] width 194 height 14
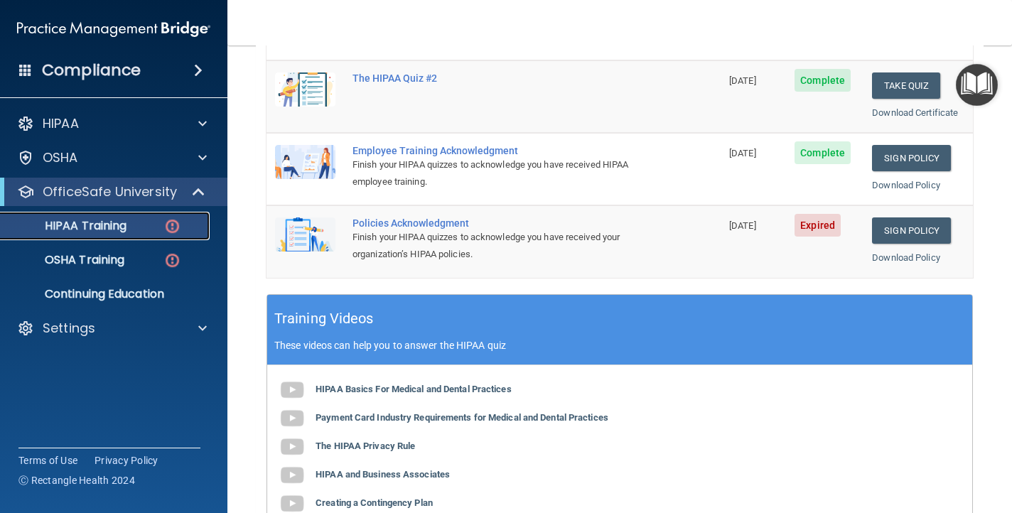
scroll to position [338, 0]
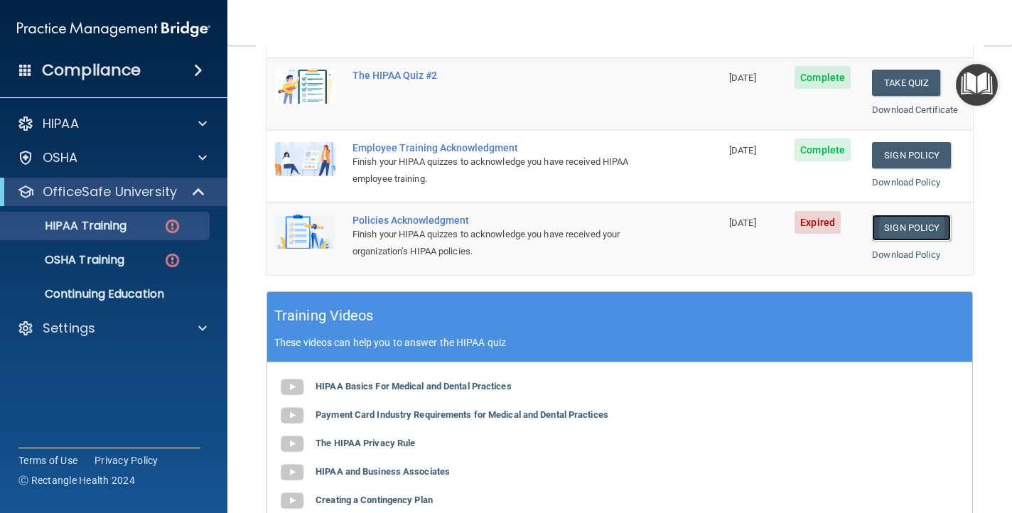
click at [902, 230] on link "Sign Policy" at bounding box center [911, 228] width 79 height 26
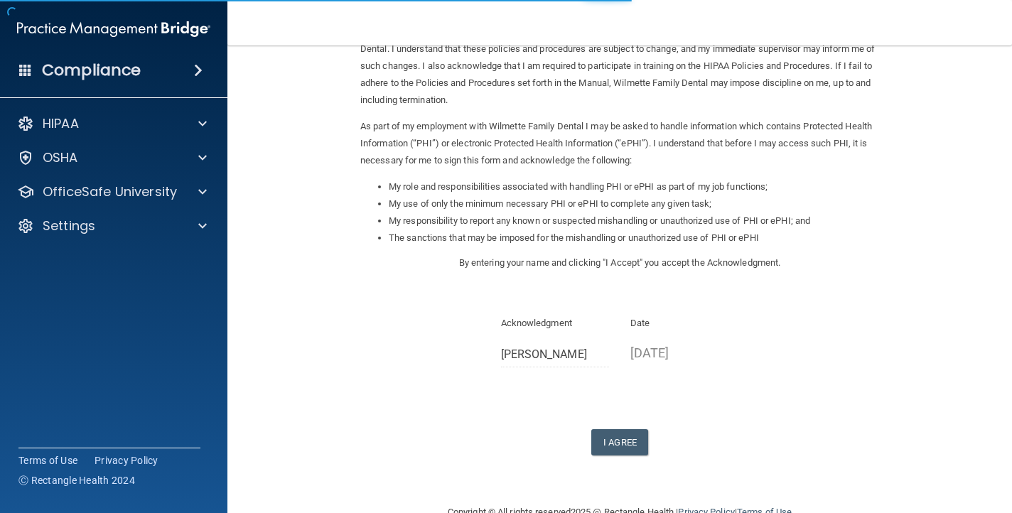
scroll to position [138, 0]
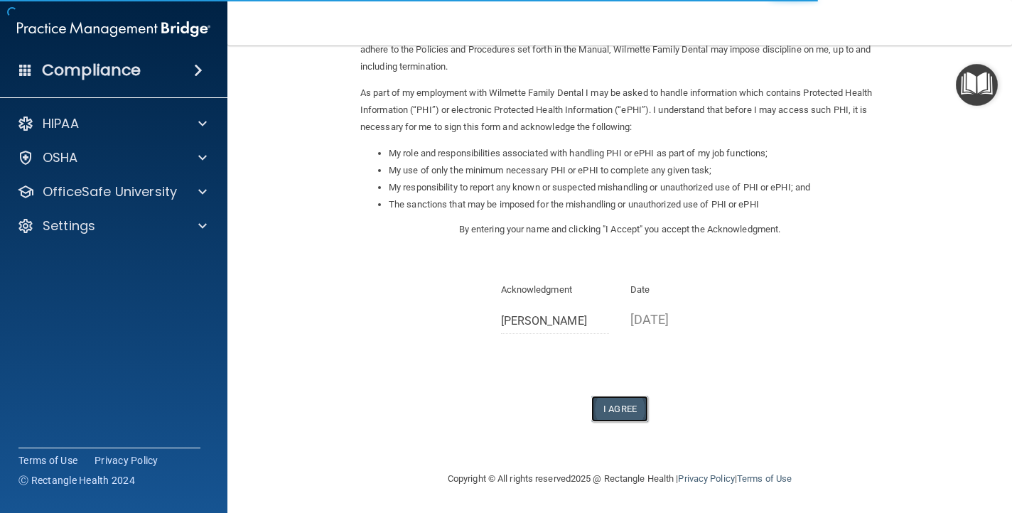
click at [630, 416] on button "I Agree" at bounding box center [619, 409] width 57 height 26
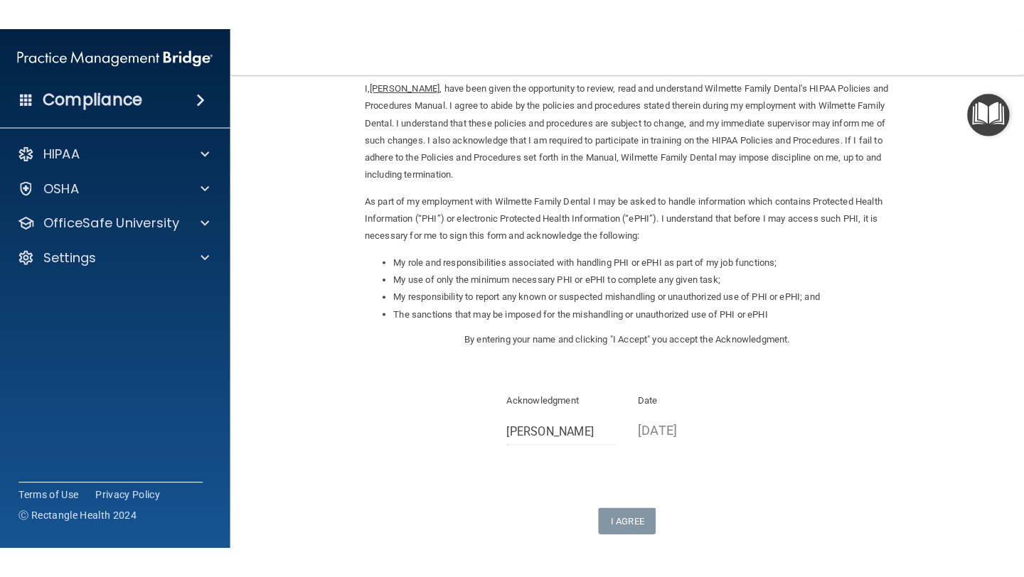
scroll to position [57, 0]
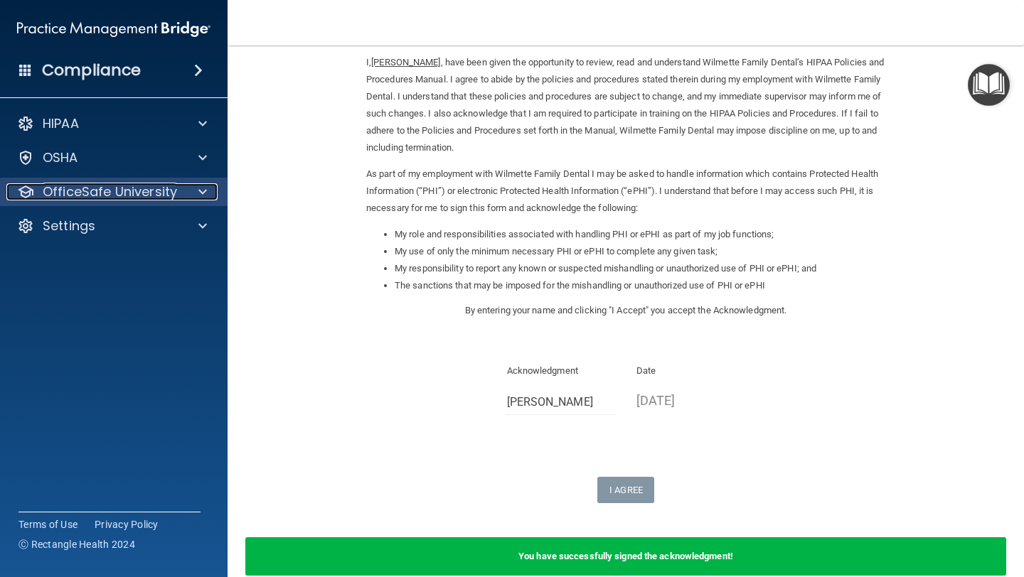
click at [134, 195] on p "OfficeSafe University" at bounding box center [110, 191] width 134 height 17
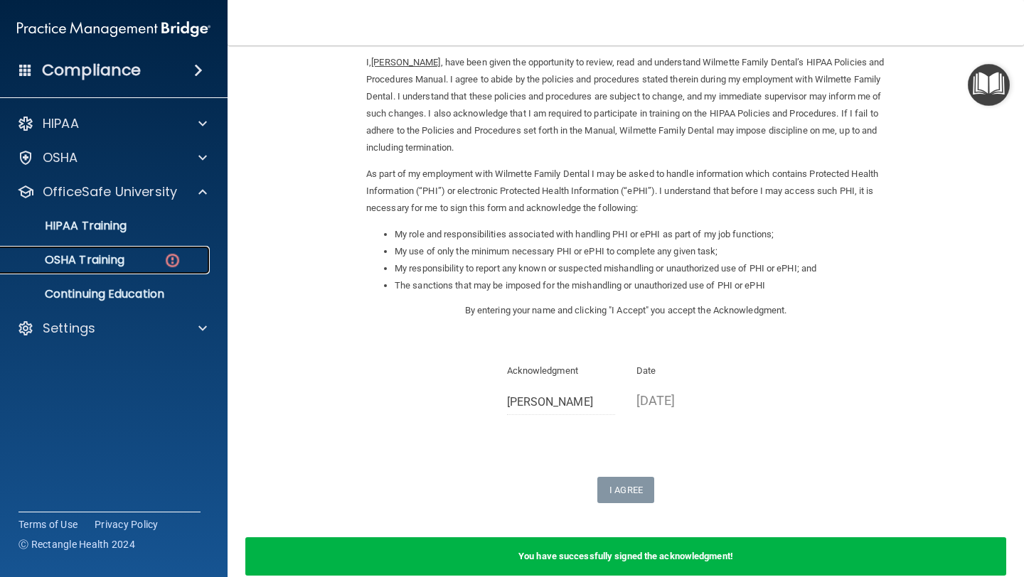
click at [124, 256] on p "OSHA Training" at bounding box center [66, 260] width 115 height 14
